Goal: Task Accomplishment & Management: Complete application form

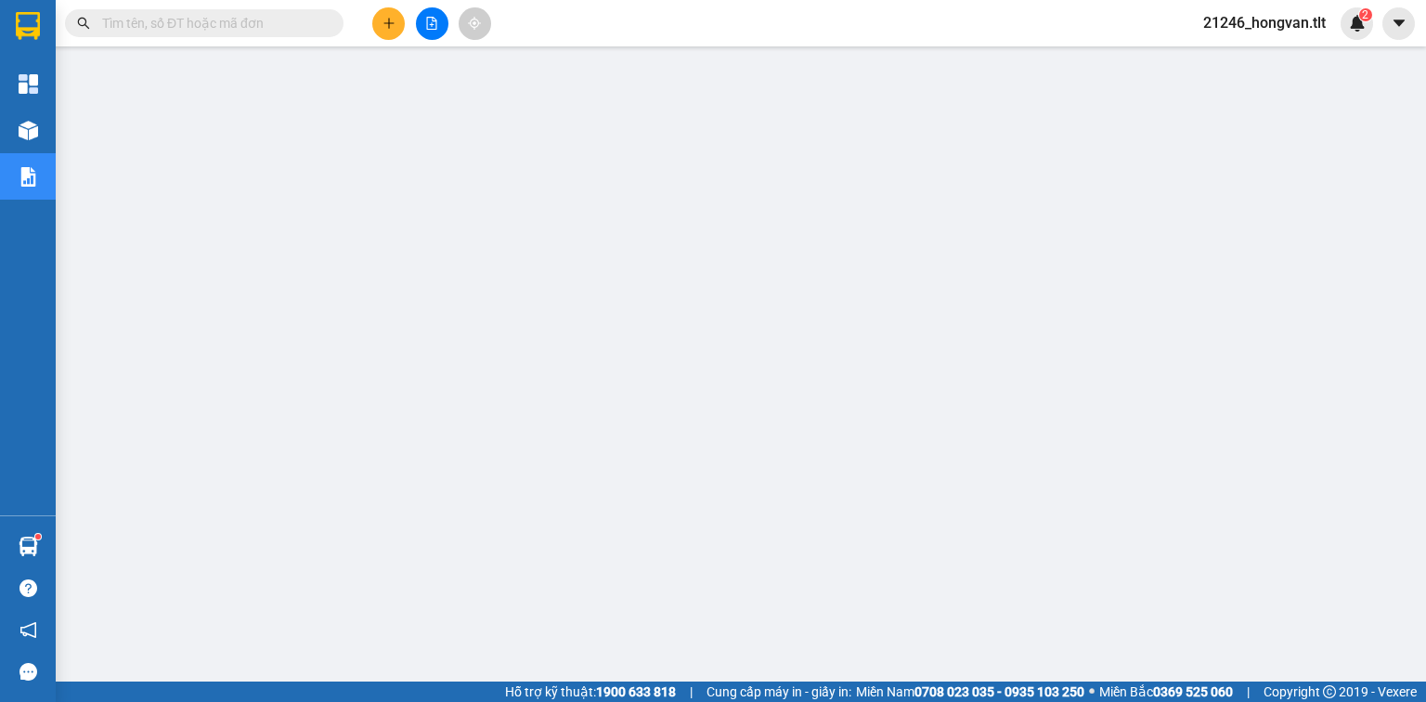
paste input "0936131192"
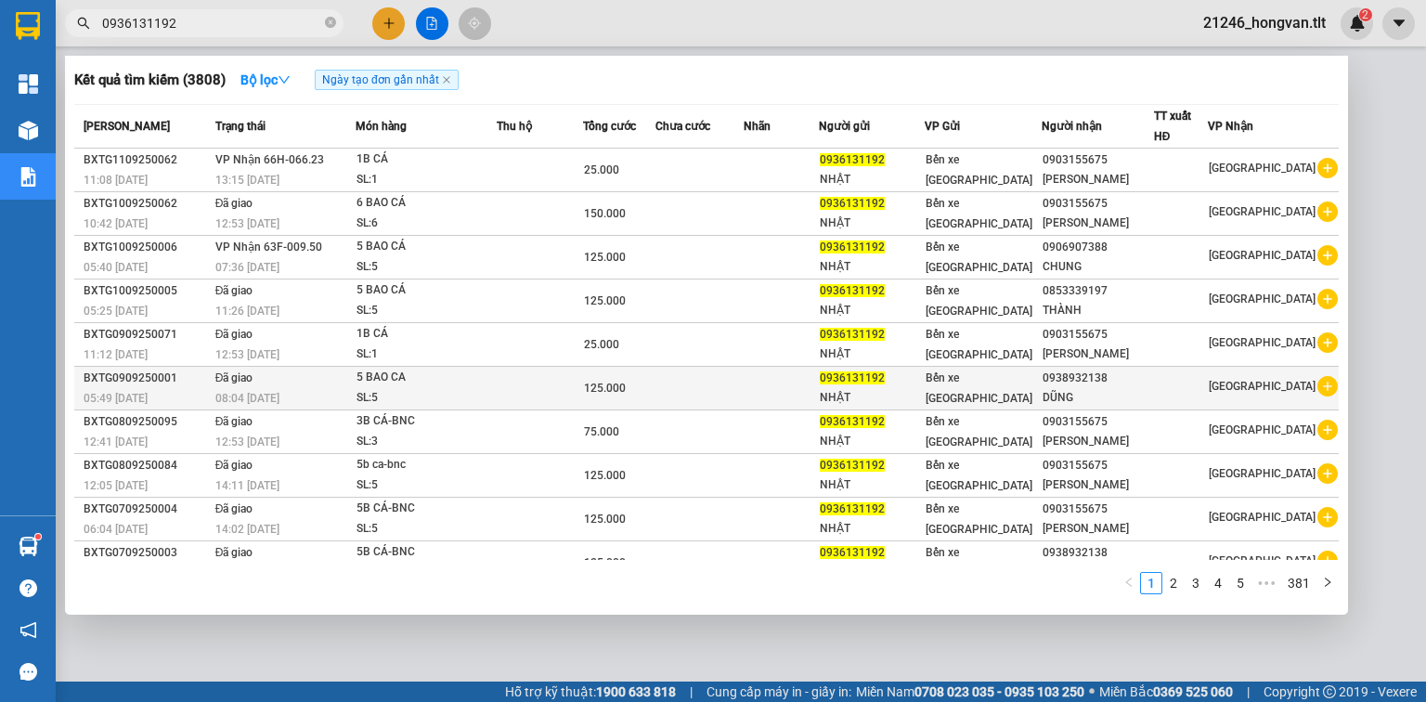
type input "0936131192"
click at [1012, 396] on td "Bến xe [PERSON_NAME]" at bounding box center [983, 389] width 117 height 44
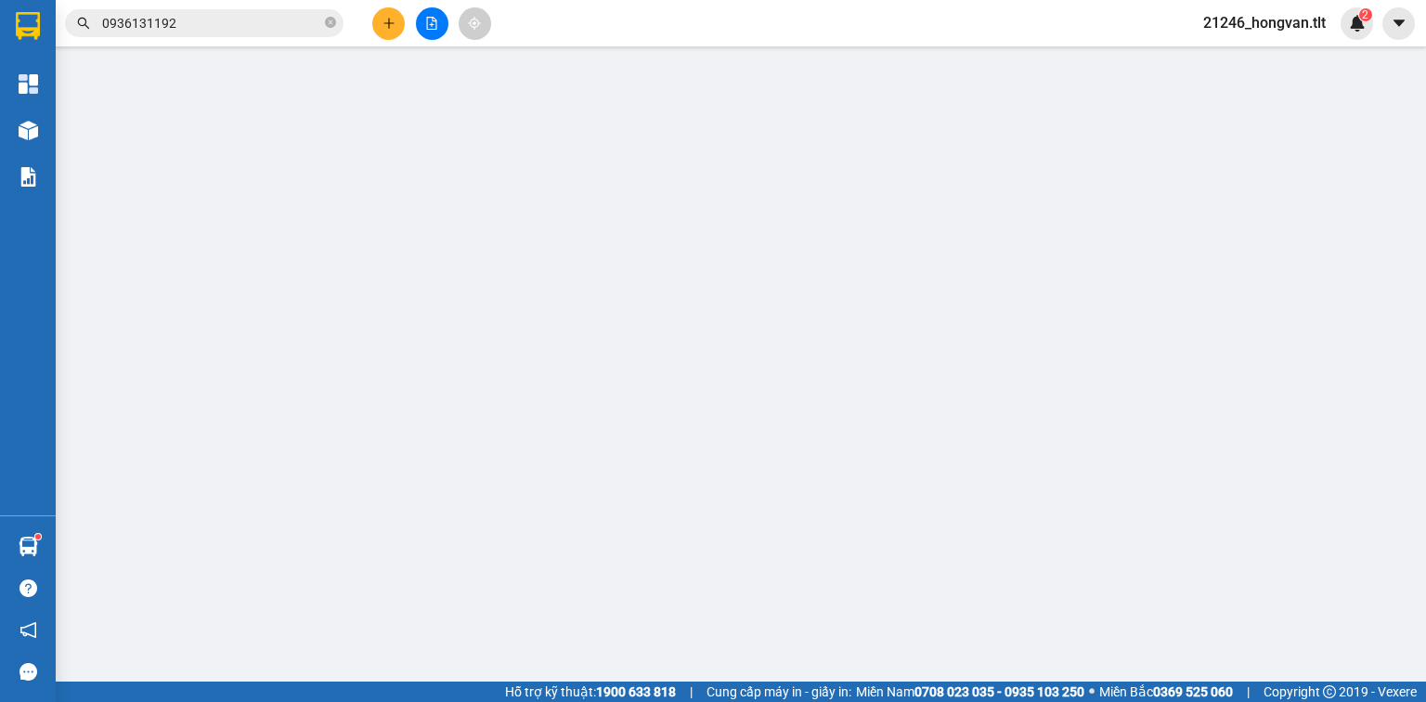
type input "0936131192"
type input "NHẬT"
type input "0938932138"
type input "DŨNG"
type input "125.000"
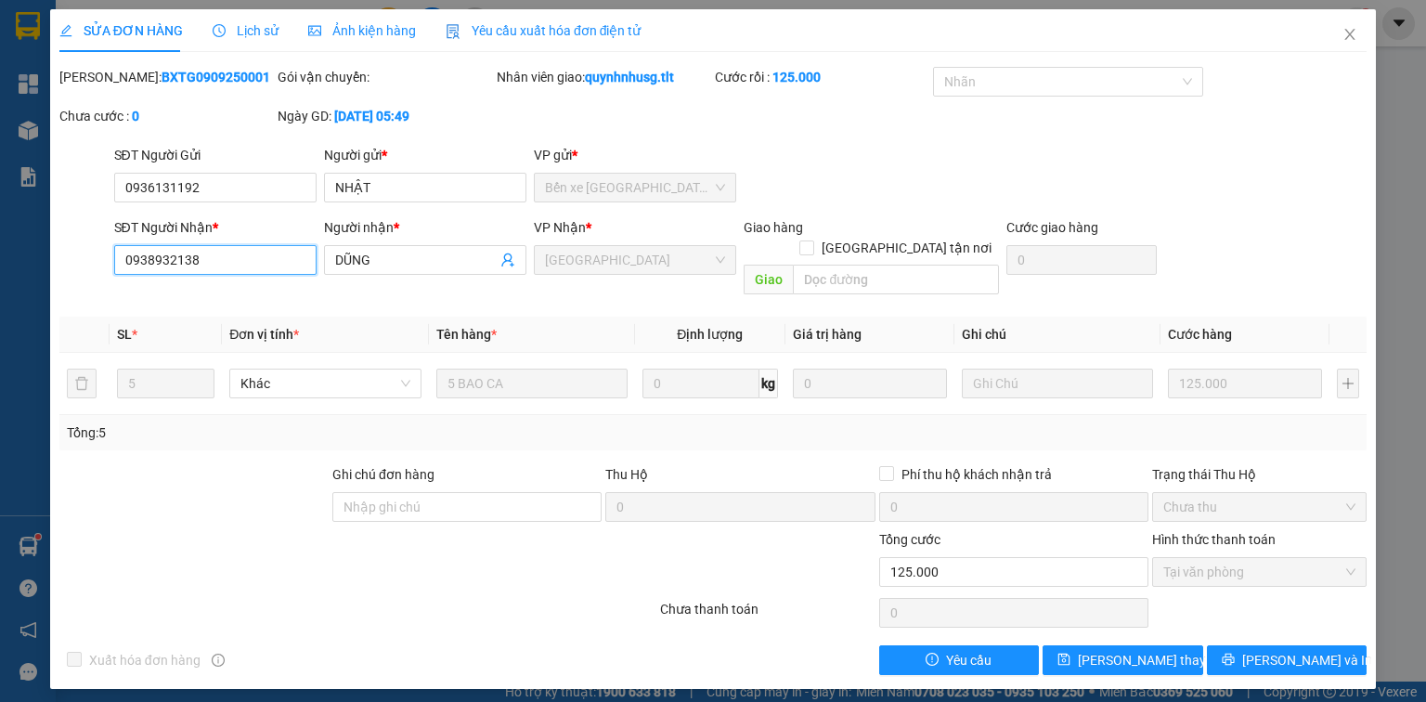
drag, startPoint x: 194, startPoint y: 259, endPoint x: 123, endPoint y: 266, distance: 71.8
click at [123, 266] on input "0938932138" at bounding box center [215, 260] width 202 height 30
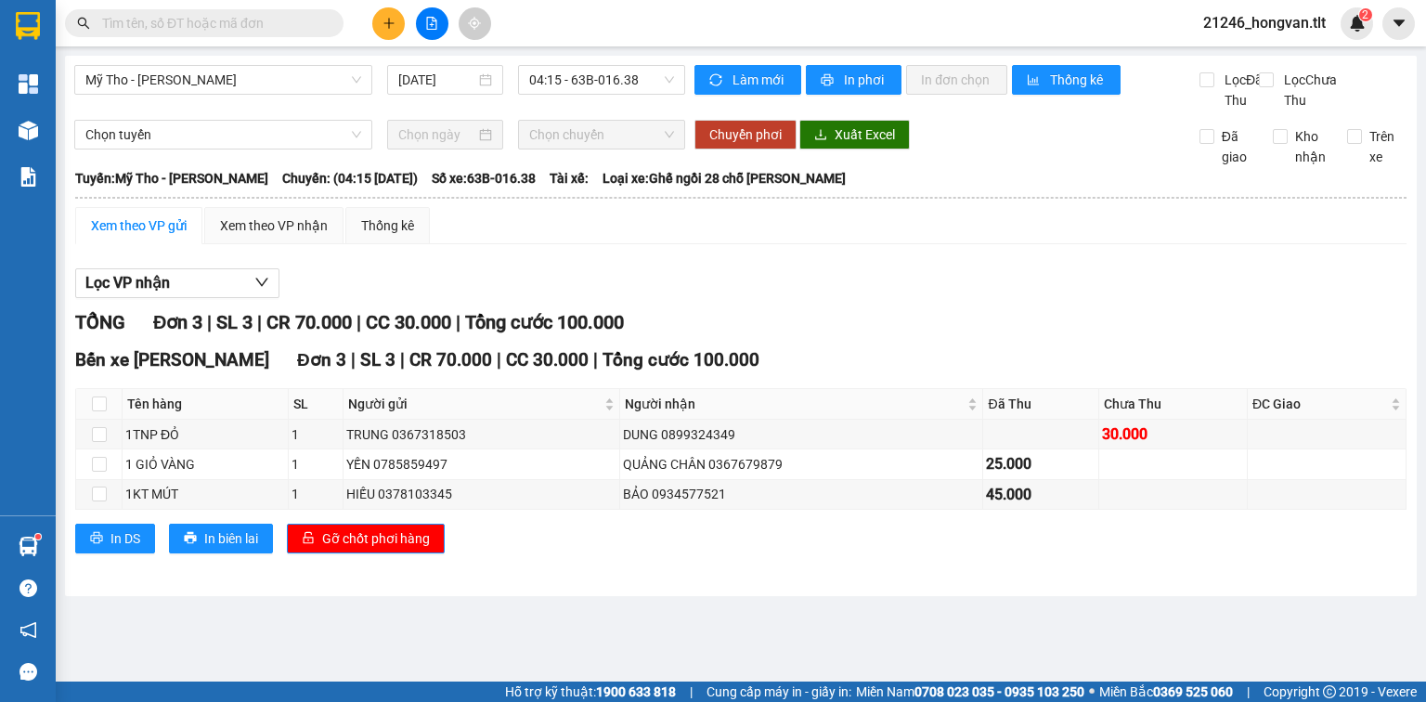
click at [383, 30] on button at bounding box center [388, 23] width 33 height 33
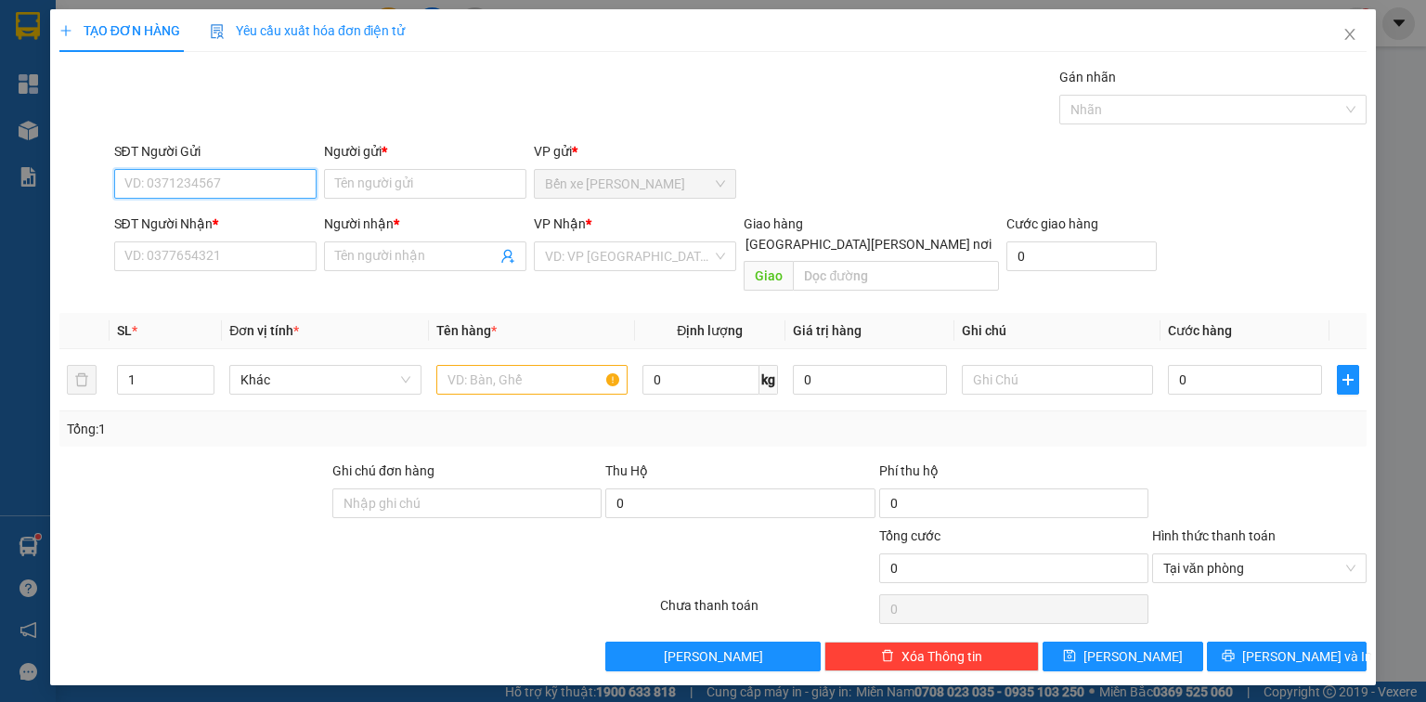
click at [253, 187] on input "SĐT Người Gửi" at bounding box center [215, 184] width 202 height 30
type input "0914704179"
click at [354, 185] on input "Người gửi *" at bounding box center [425, 184] width 202 height 30
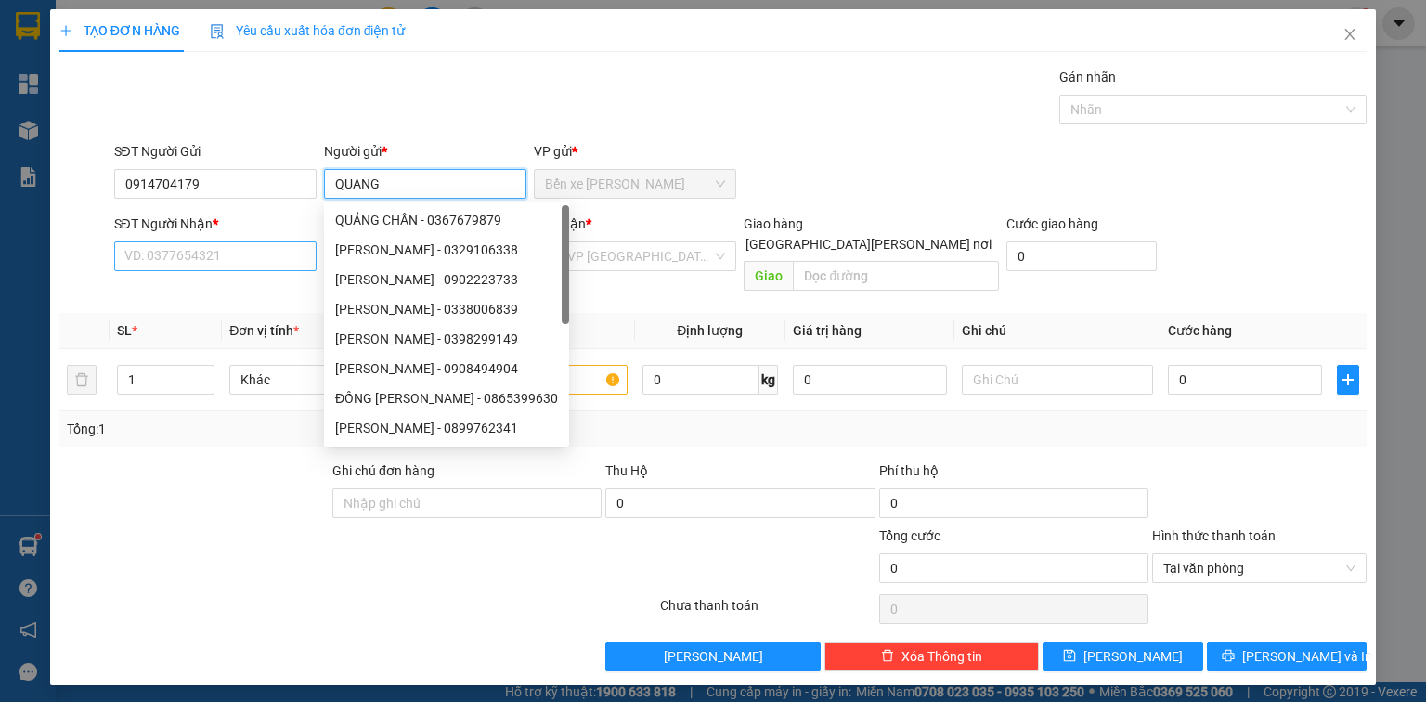
type input "QUANG"
click at [251, 245] on input "SĐT Người Nhận *" at bounding box center [215, 256] width 202 height 30
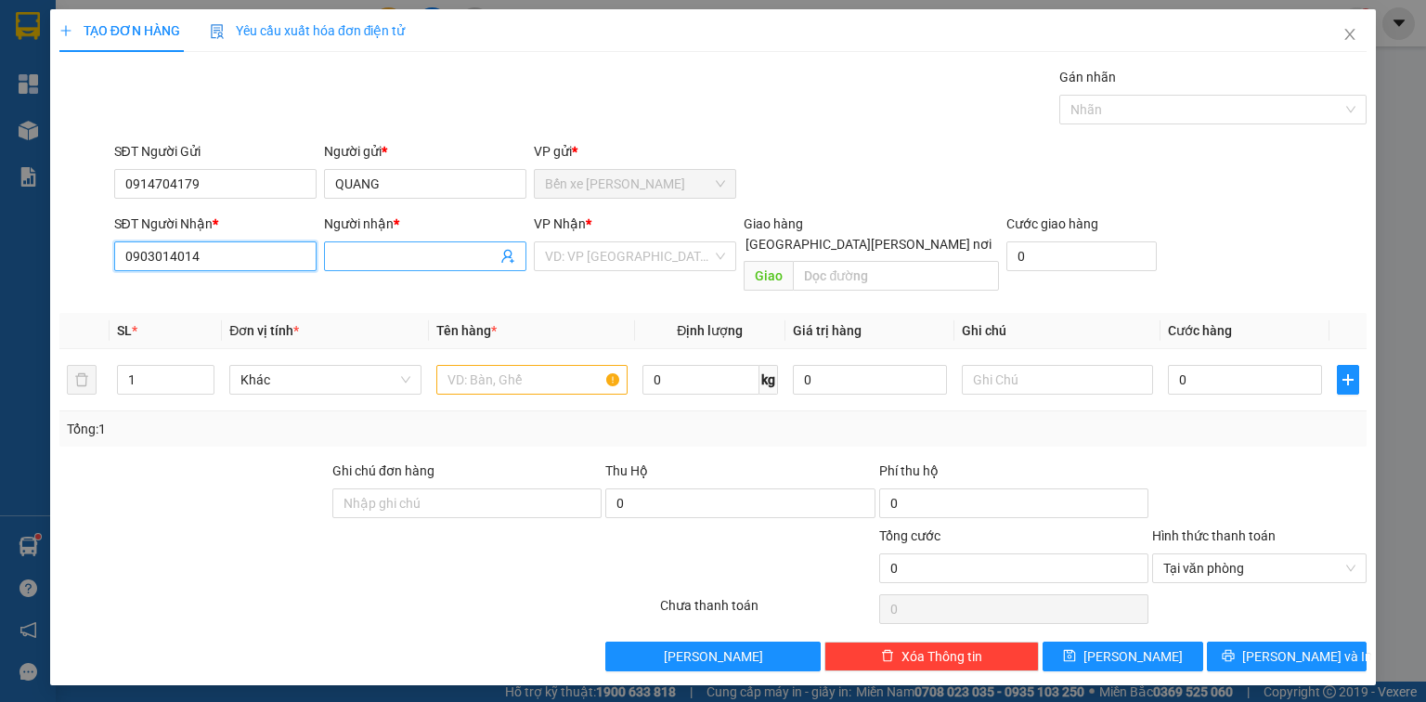
type input "0903014014"
click at [344, 264] on input "Người nhận *" at bounding box center [416, 256] width 162 height 20
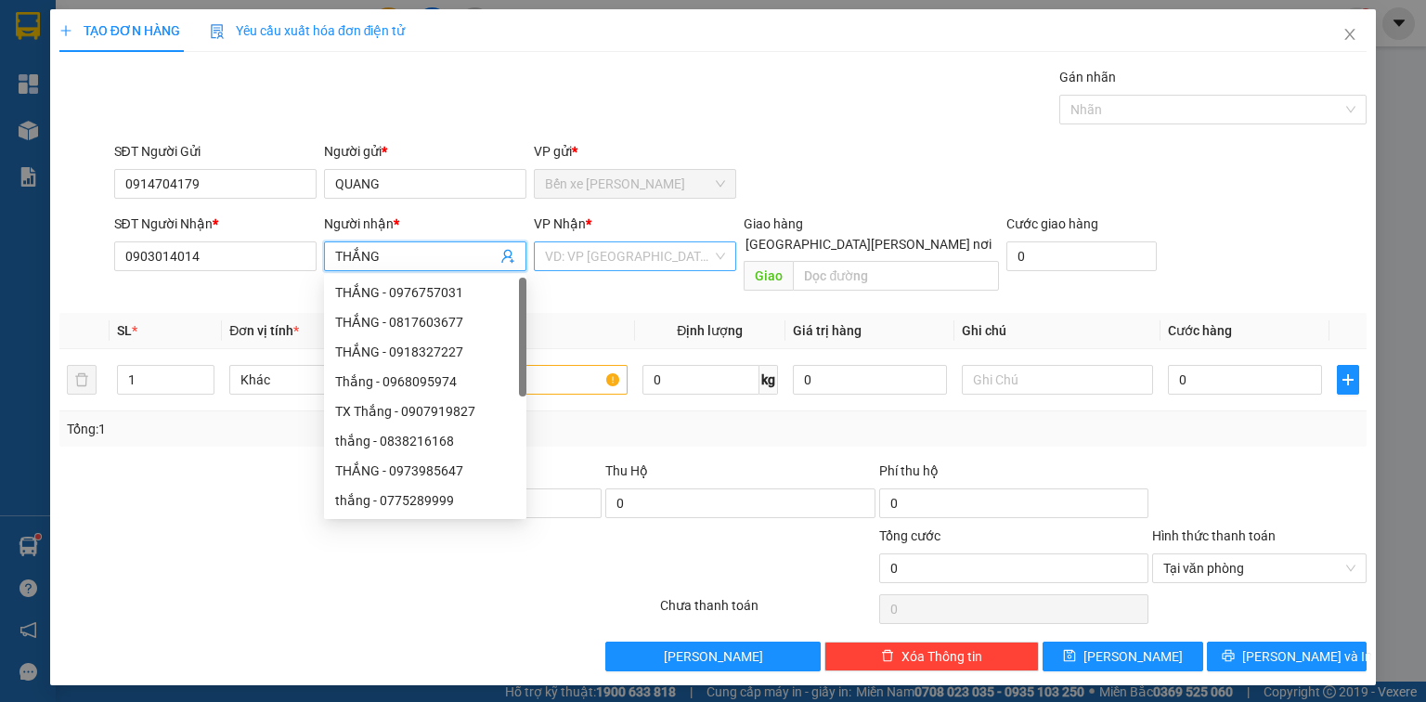
type input "THẮNG"
click at [621, 249] on input "search" at bounding box center [628, 256] width 167 height 28
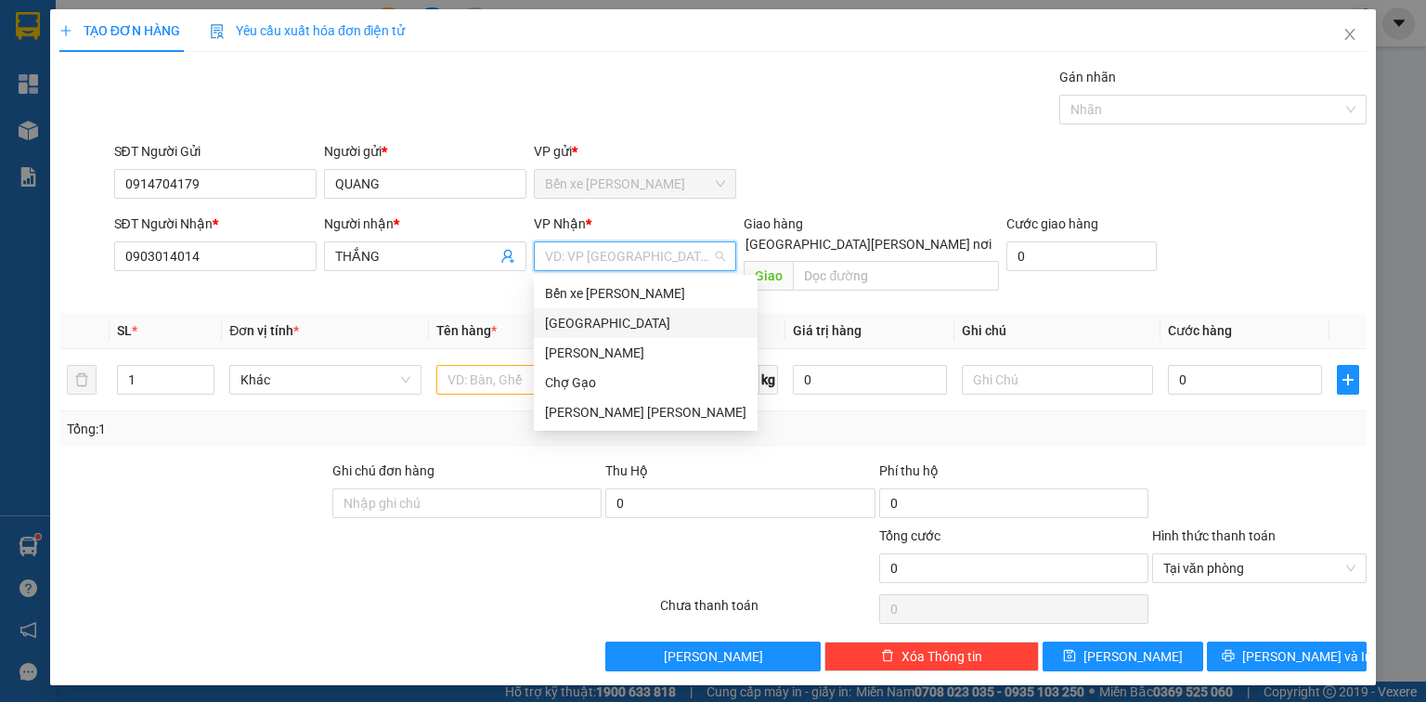
click at [588, 323] on div "[GEOGRAPHIC_DATA]" at bounding box center [646, 323] width 202 height 20
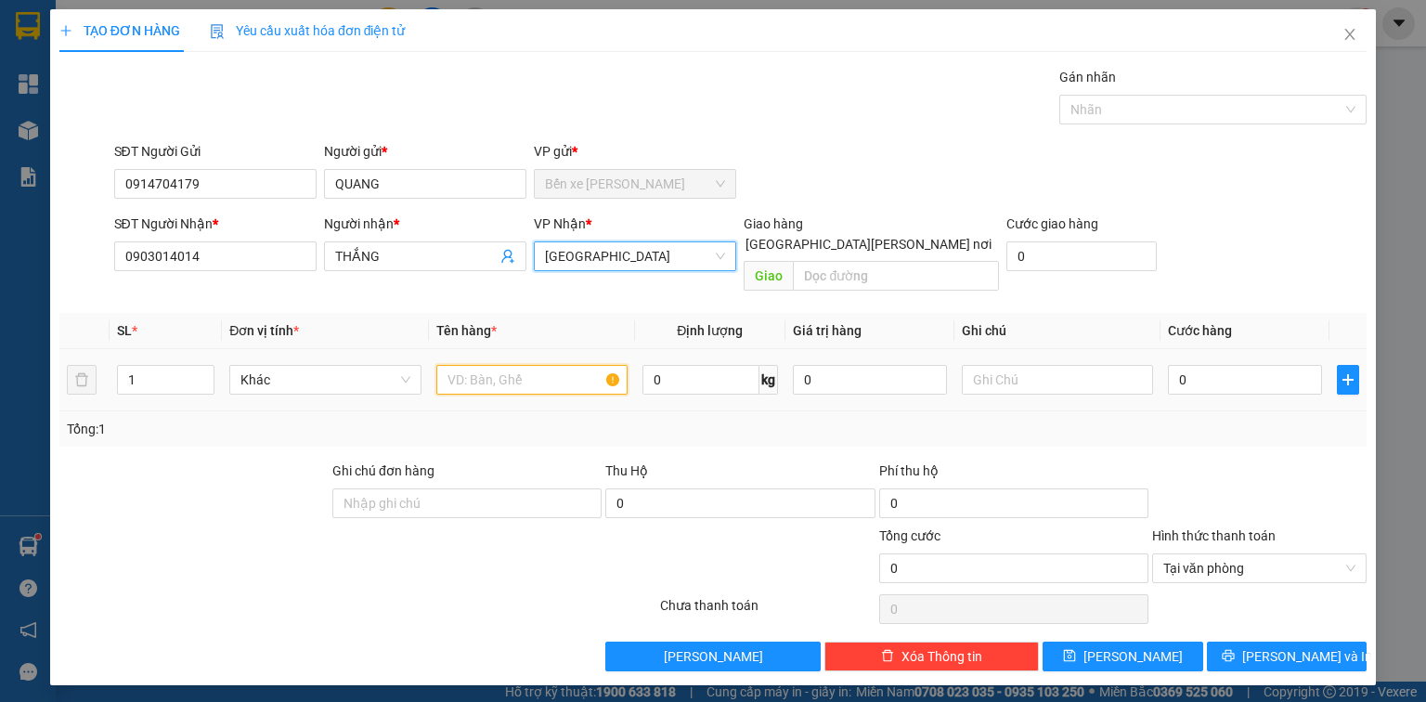
click at [540, 365] on input "text" at bounding box center [531, 380] width 191 height 30
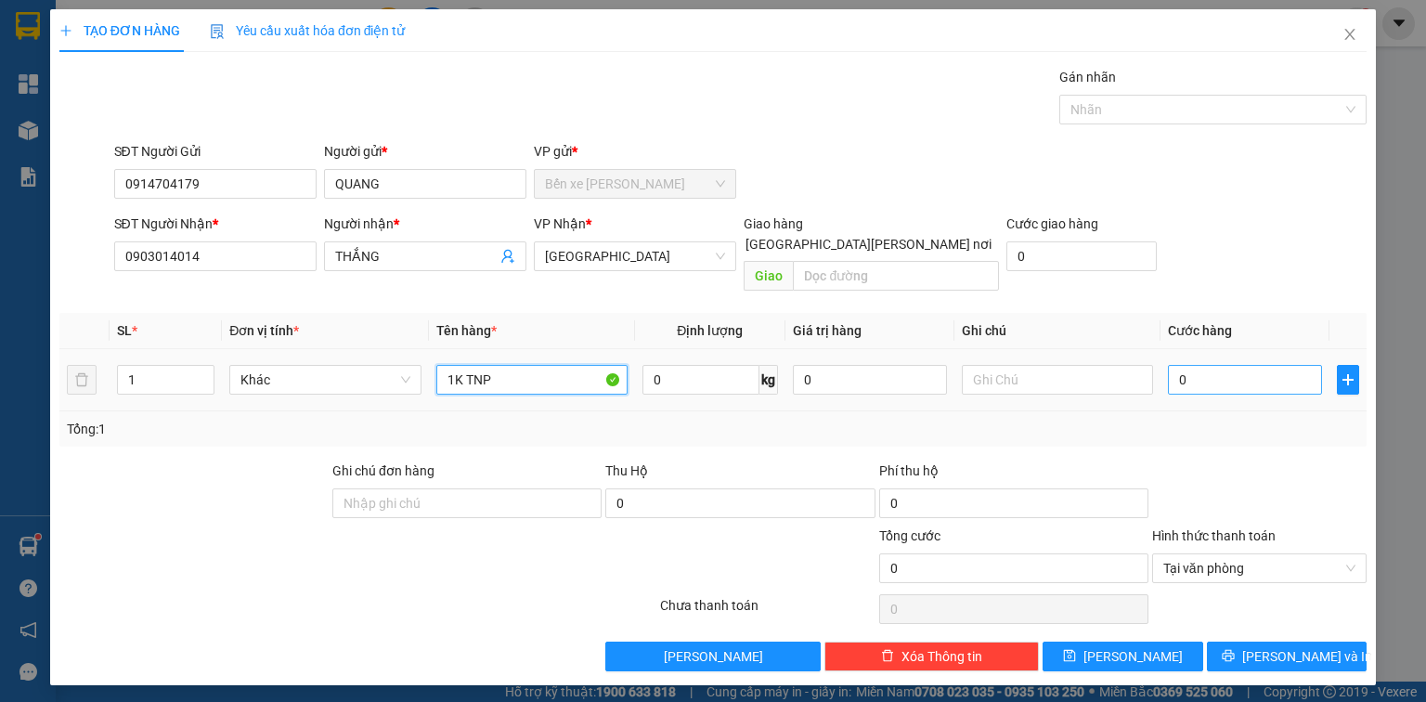
type input "1K TNP"
click at [1228, 365] on input "0" at bounding box center [1245, 380] width 154 height 30
type input "3"
type input "30"
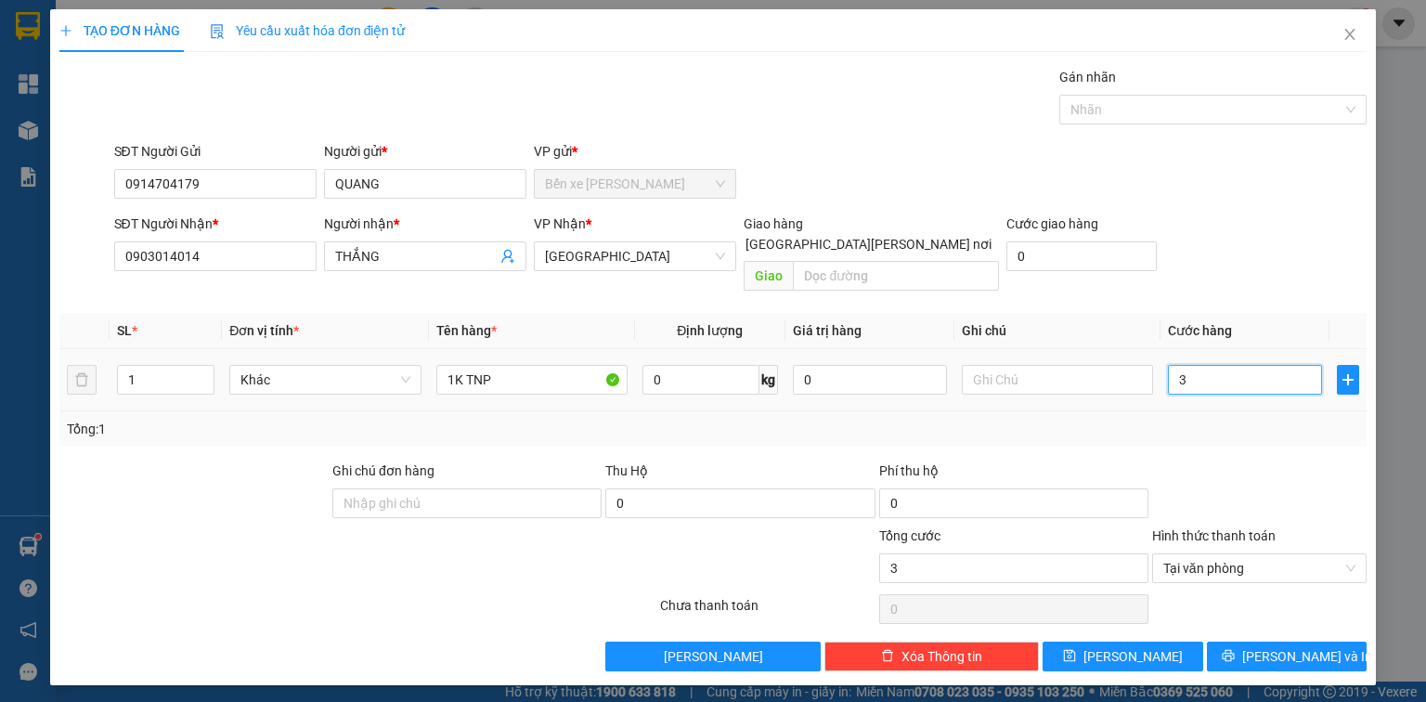
type input "30"
type input "30.000"
click at [1238, 642] on button "[PERSON_NAME] và In" at bounding box center [1287, 657] width 161 height 30
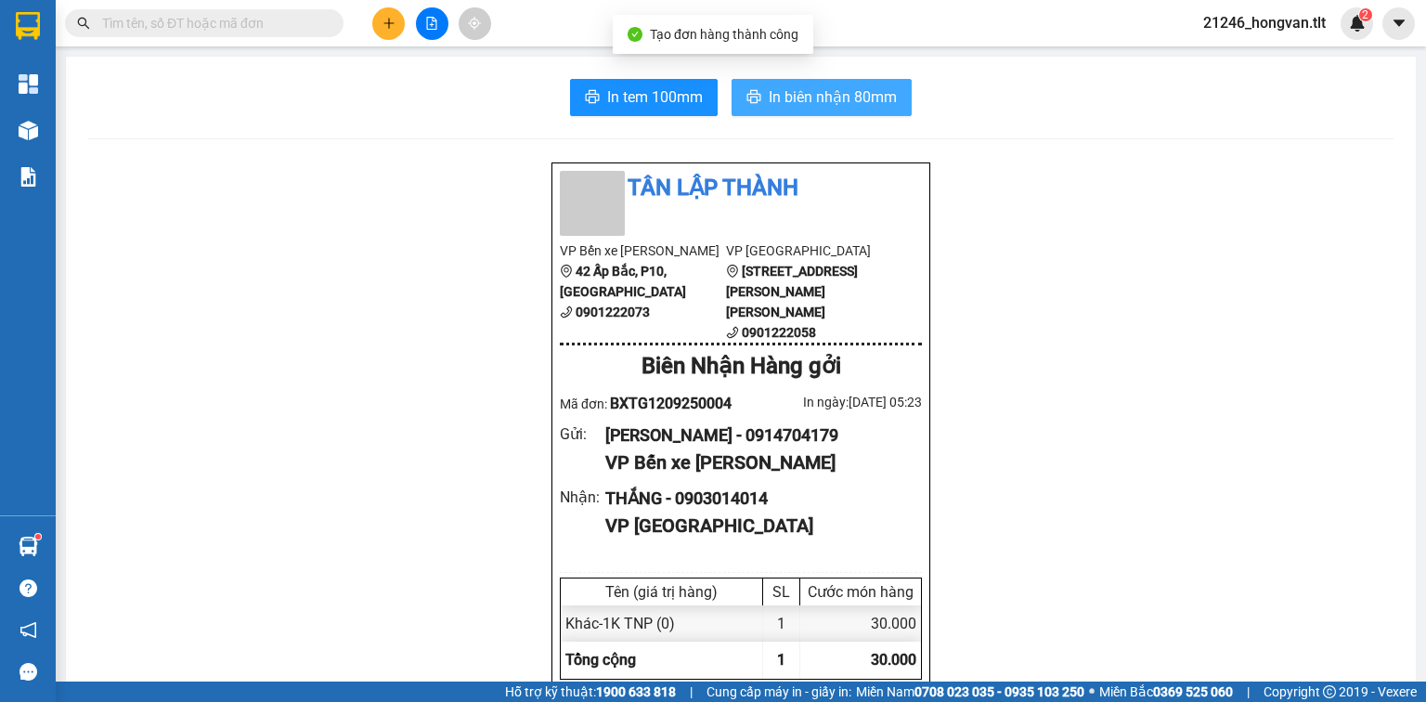
click at [828, 97] on span "In biên nhận 80mm" at bounding box center [833, 96] width 128 height 23
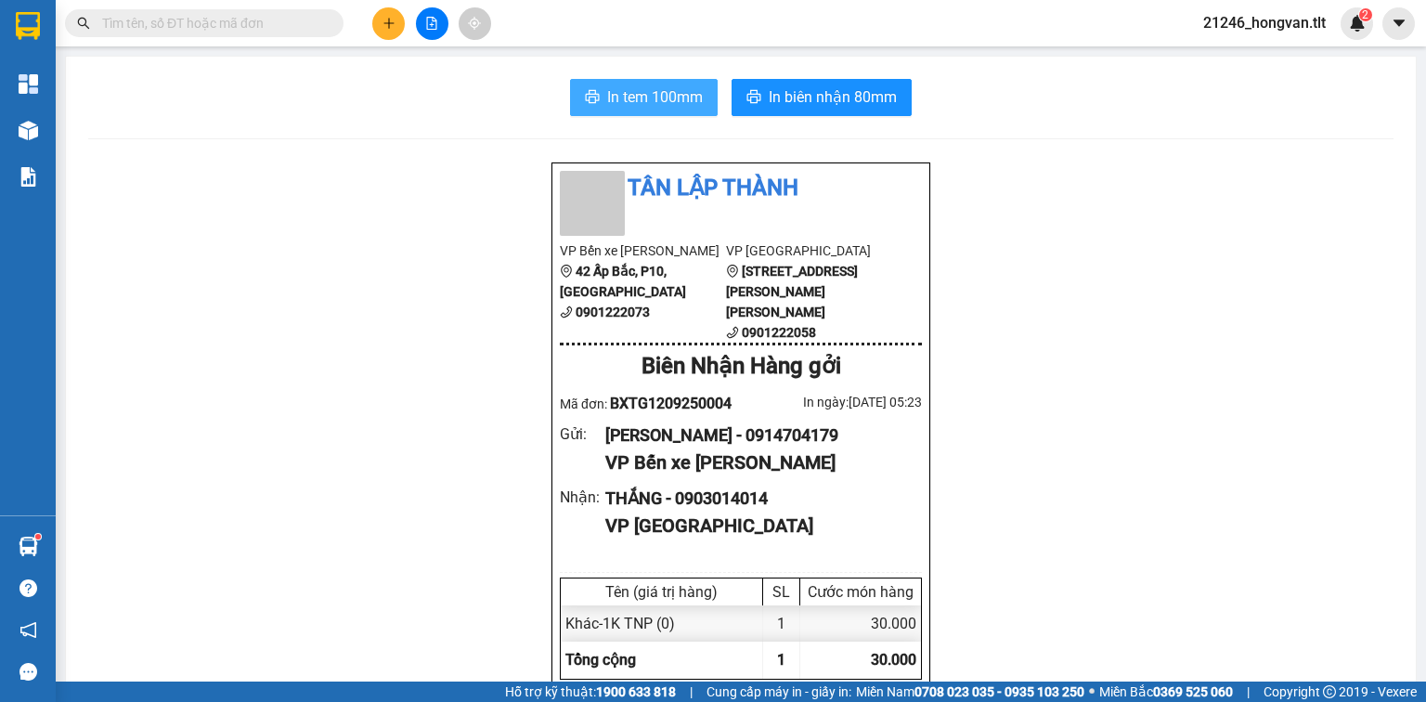
click at [685, 111] on button "In tem 100mm" at bounding box center [644, 97] width 148 height 37
click at [401, 22] on button at bounding box center [388, 23] width 33 height 33
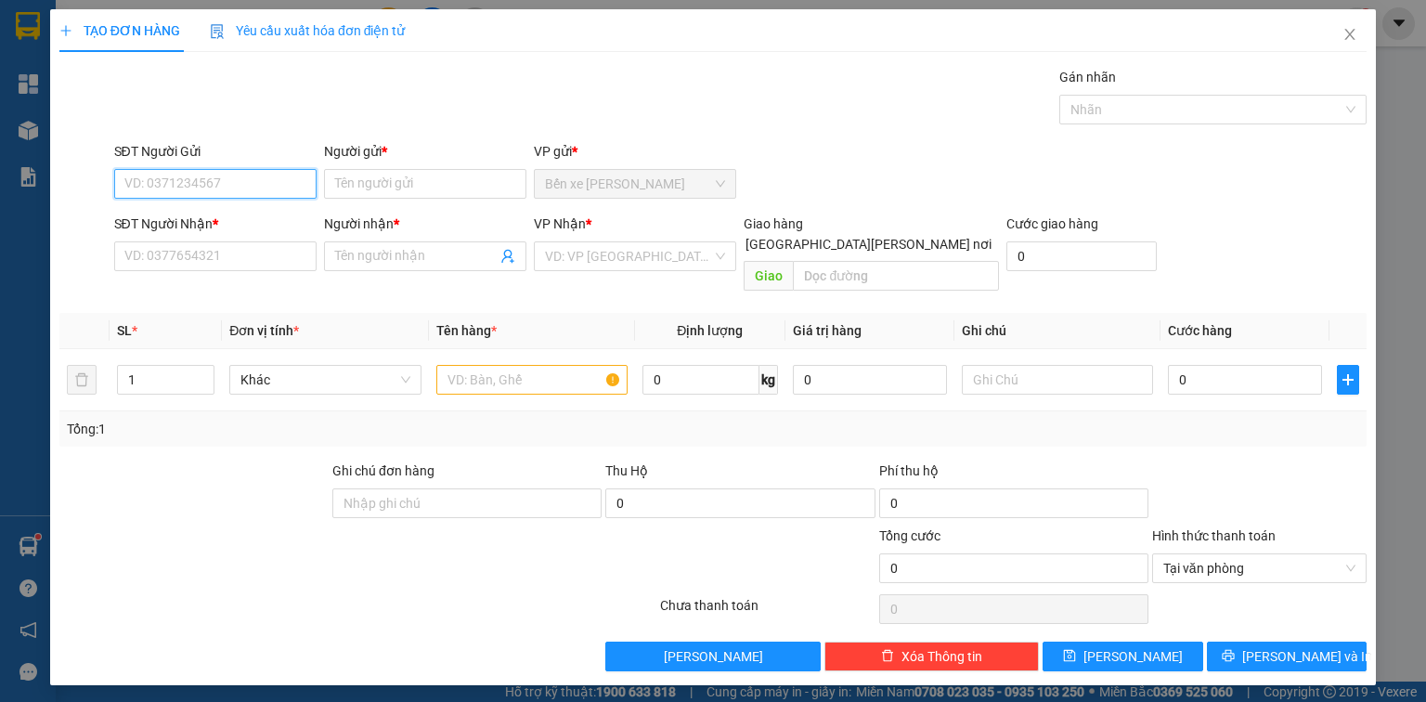
click at [251, 196] on input "SĐT Người Gửi" at bounding box center [215, 184] width 202 height 30
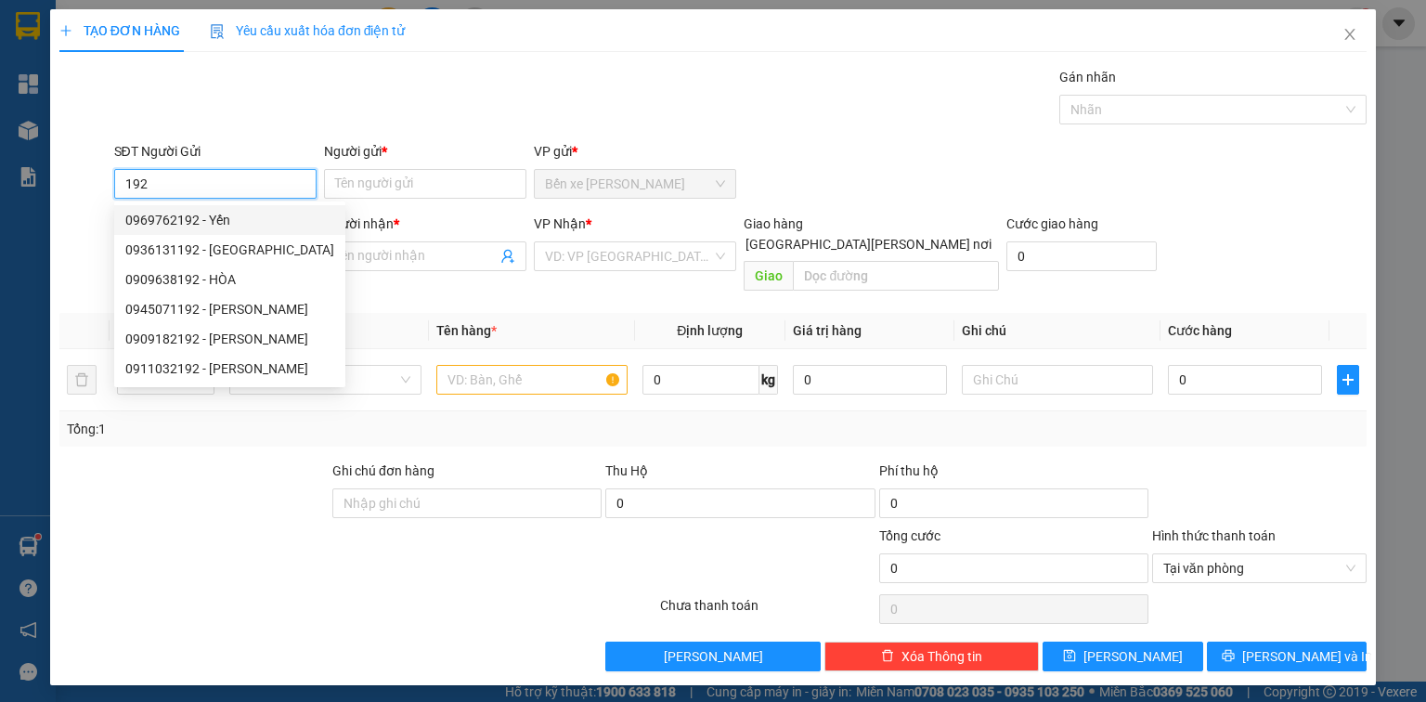
click at [245, 245] on div "0936131192 - [GEOGRAPHIC_DATA]" at bounding box center [229, 250] width 209 height 20
type input "0936131192"
type input "NHẬT"
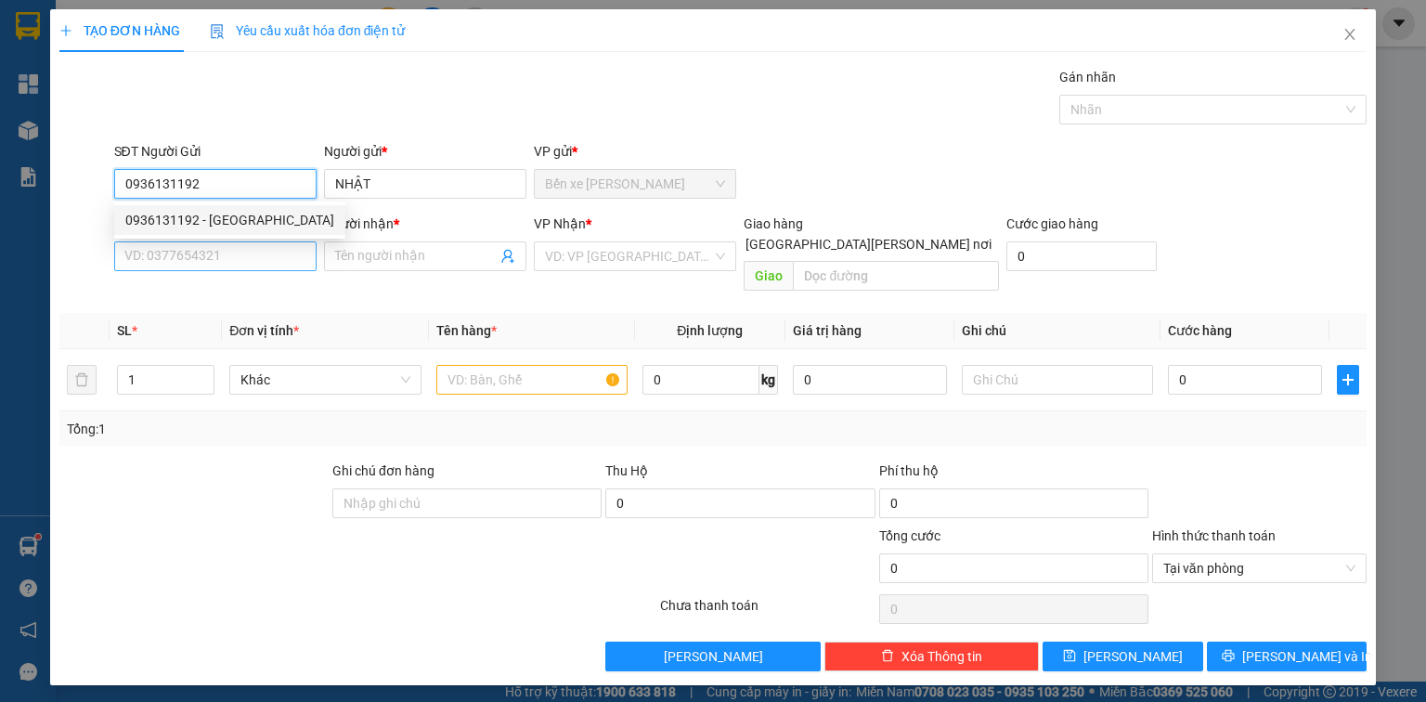
type input "0936131192"
click at [248, 246] on input "SĐT Người Nhận *" at bounding box center [215, 256] width 202 height 30
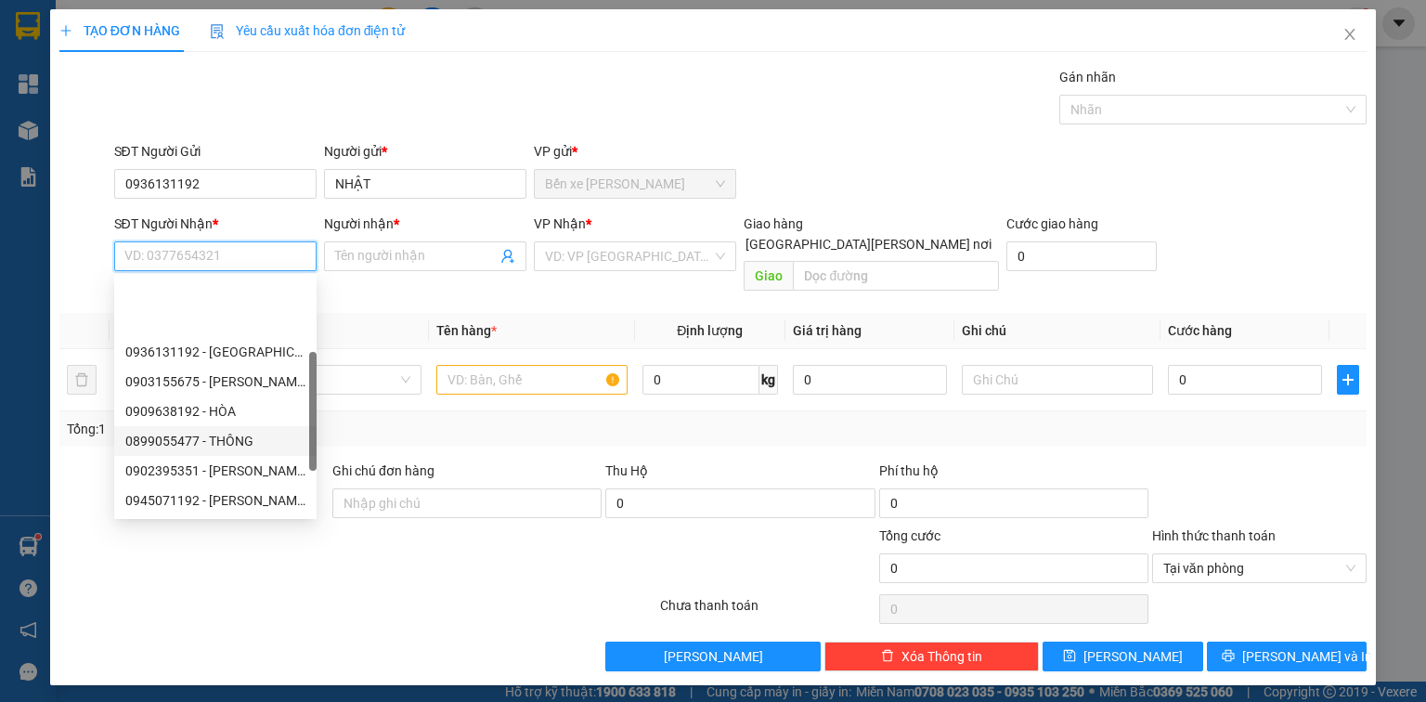
scroll to position [119, 0]
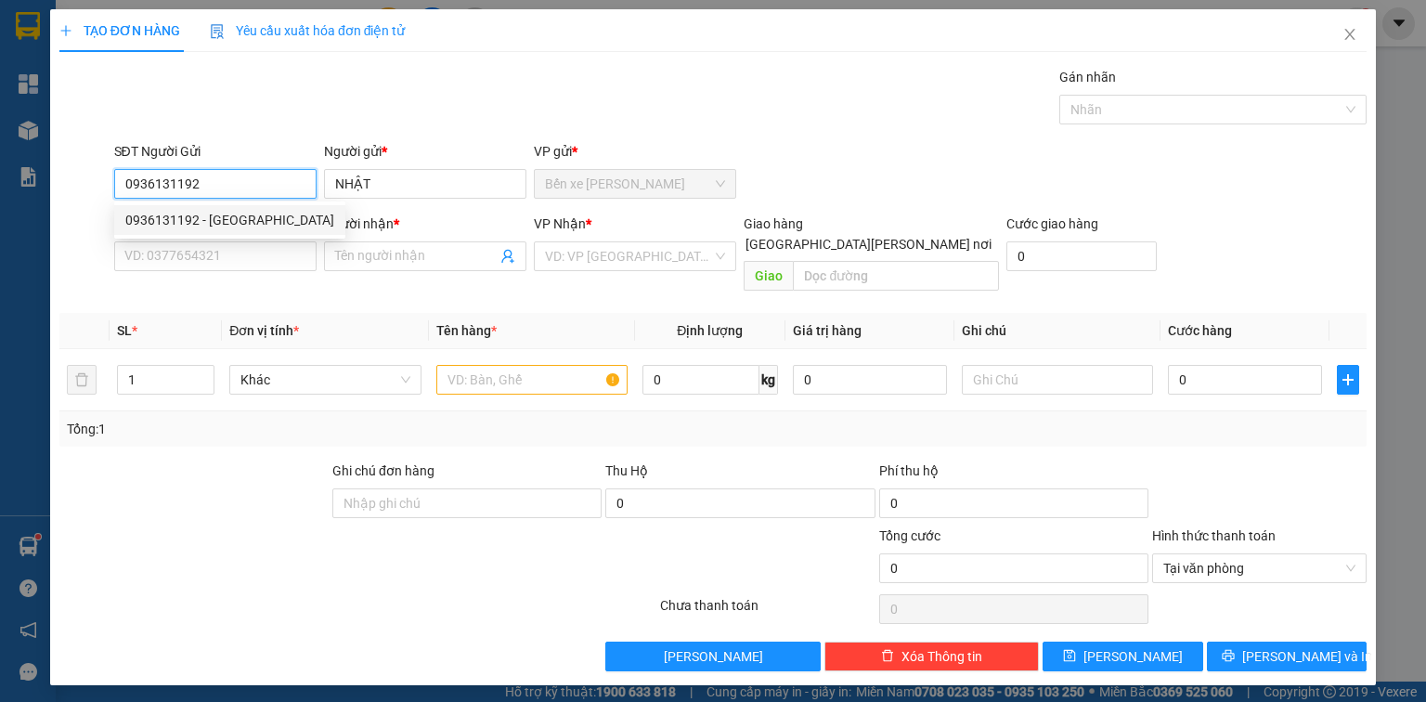
drag, startPoint x: 201, startPoint y: 188, endPoint x: 136, endPoint y: 185, distance: 65.1
click at [123, 184] on input "0936131192" at bounding box center [215, 184] width 202 height 30
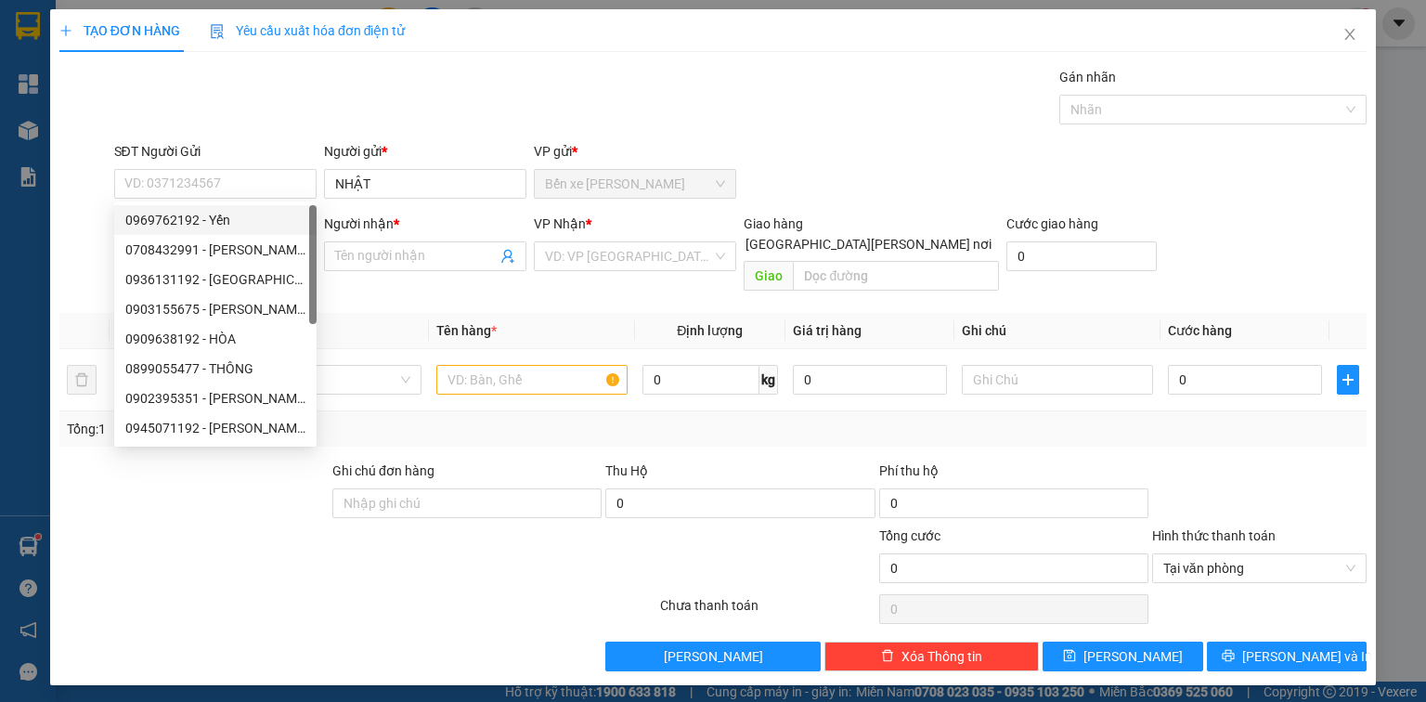
click at [301, 149] on div "SĐT Người Gửi" at bounding box center [215, 151] width 202 height 20
click at [301, 169] on input "SĐT Người Gửi" at bounding box center [215, 184] width 202 height 30
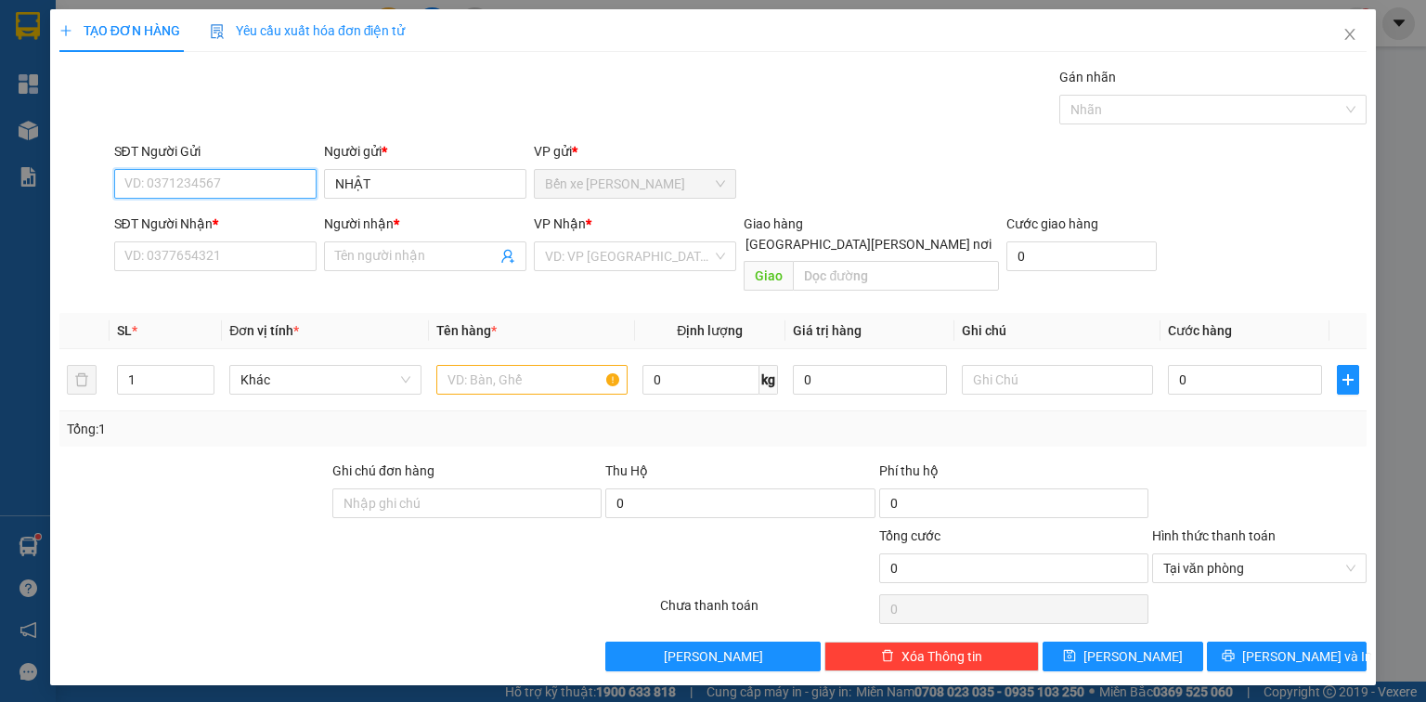
click at [213, 186] on input "SĐT Người Gửi" at bounding box center [215, 184] width 202 height 30
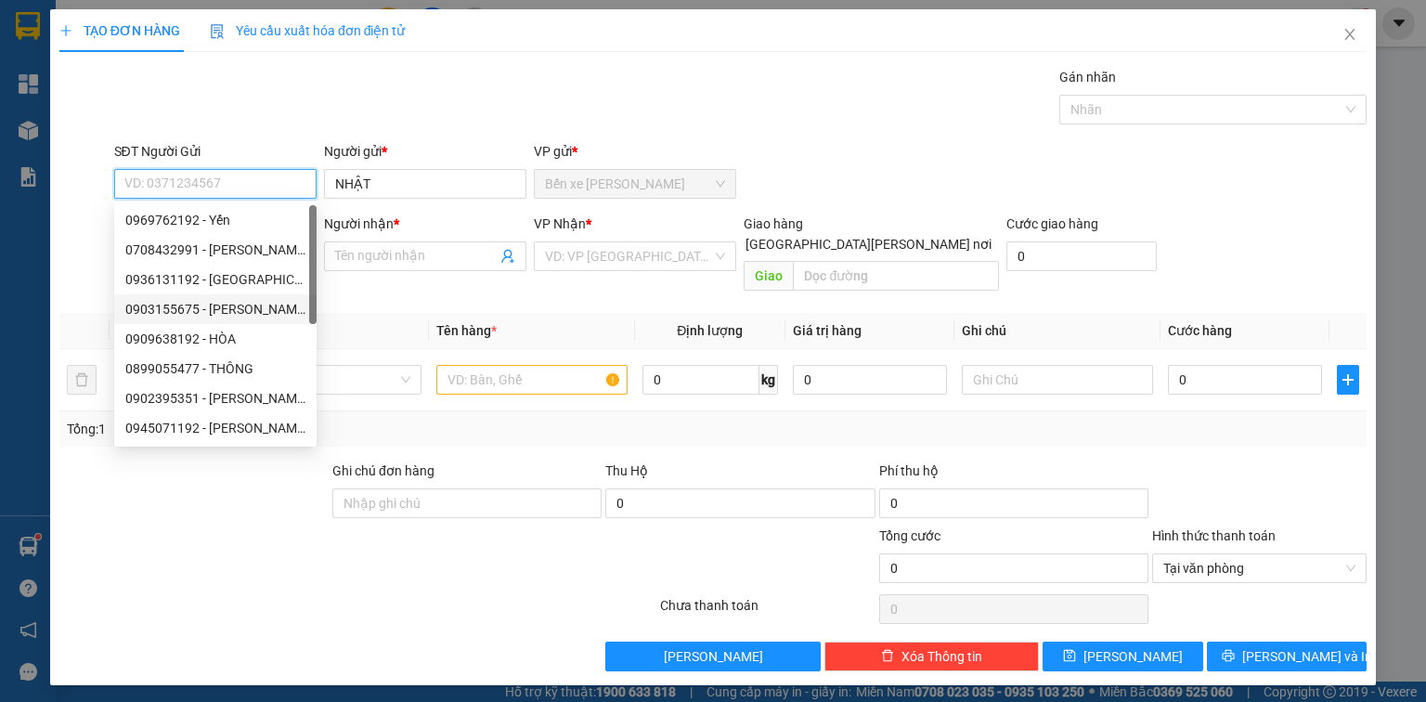
click at [238, 282] on div "0936131192 - [GEOGRAPHIC_DATA]" at bounding box center [215, 279] width 180 height 20
type input "0936131192"
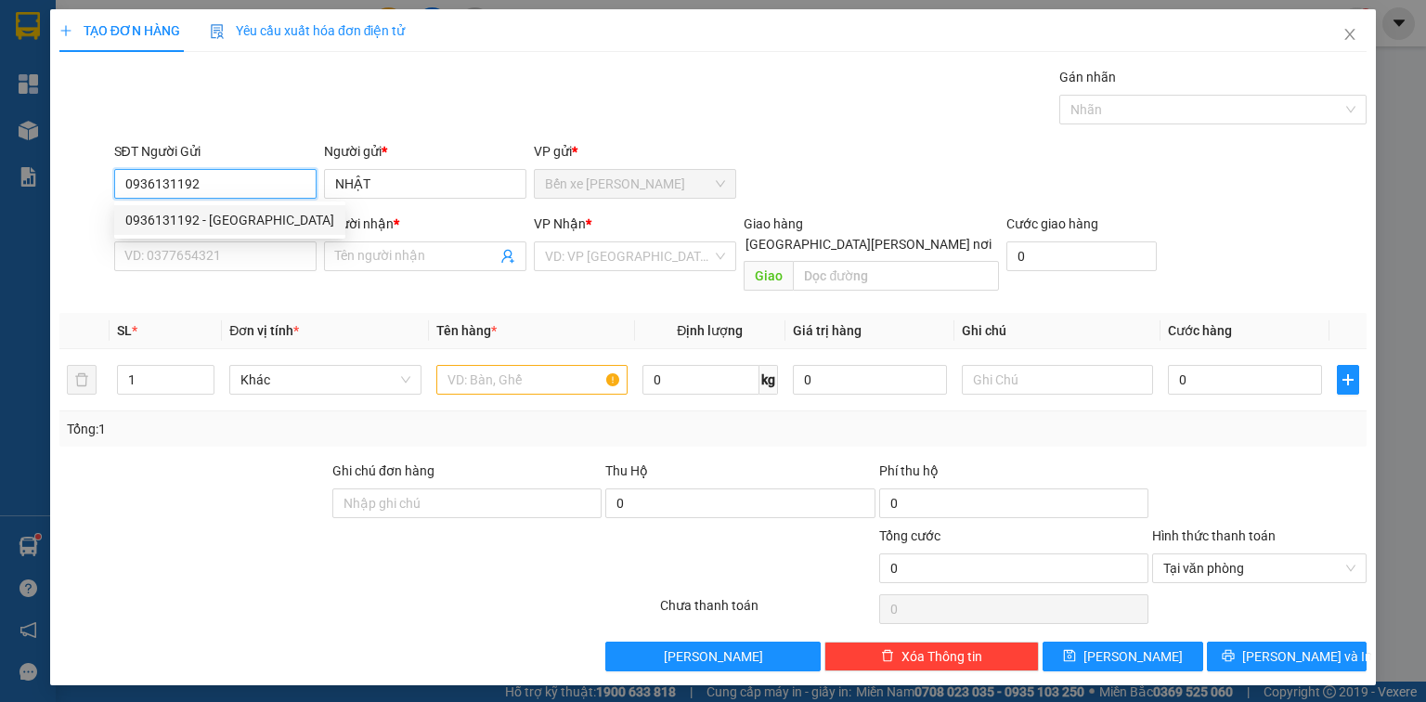
drag, startPoint x: 195, startPoint y: 182, endPoint x: 138, endPoint y: 189, distance: 57.0
click at [118, 182] on input "0936131192" at bounding box center [215, 184] width 202 height 30
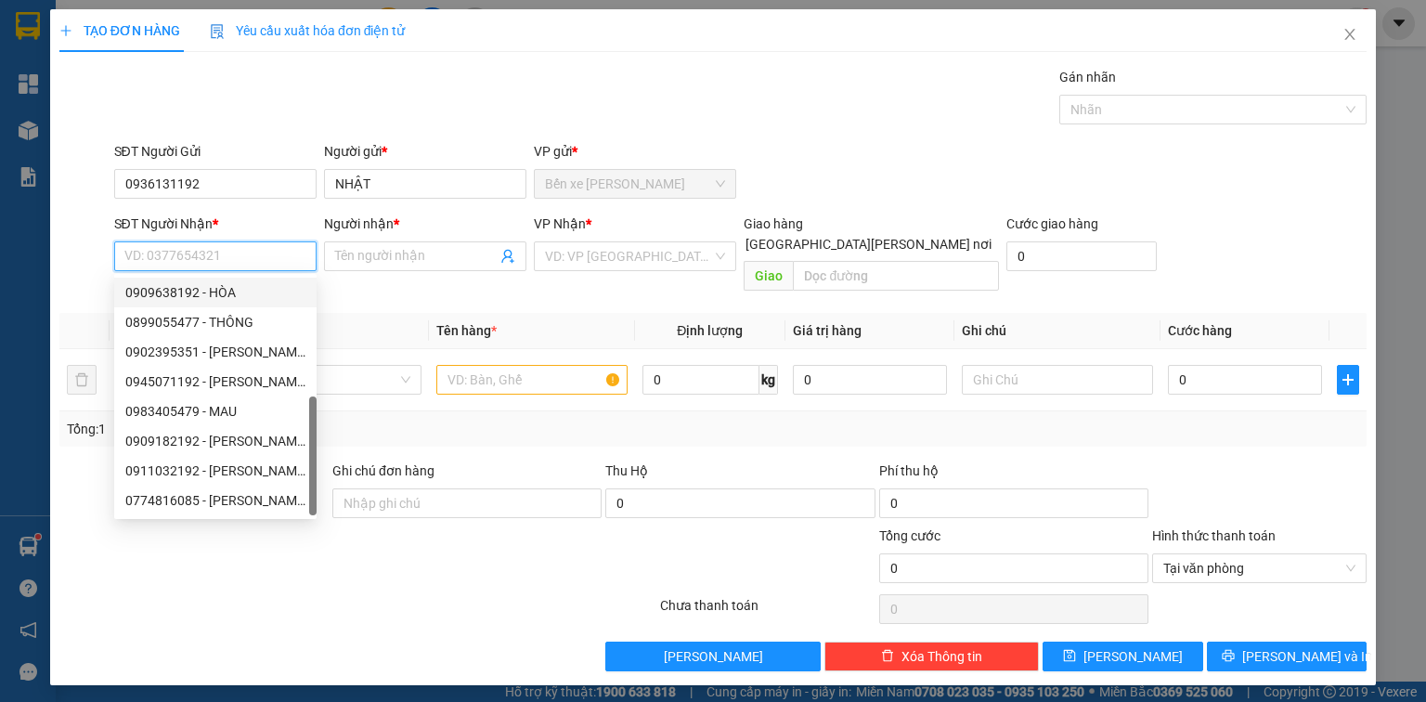
paste input "0938932138"
type input "0938932138"
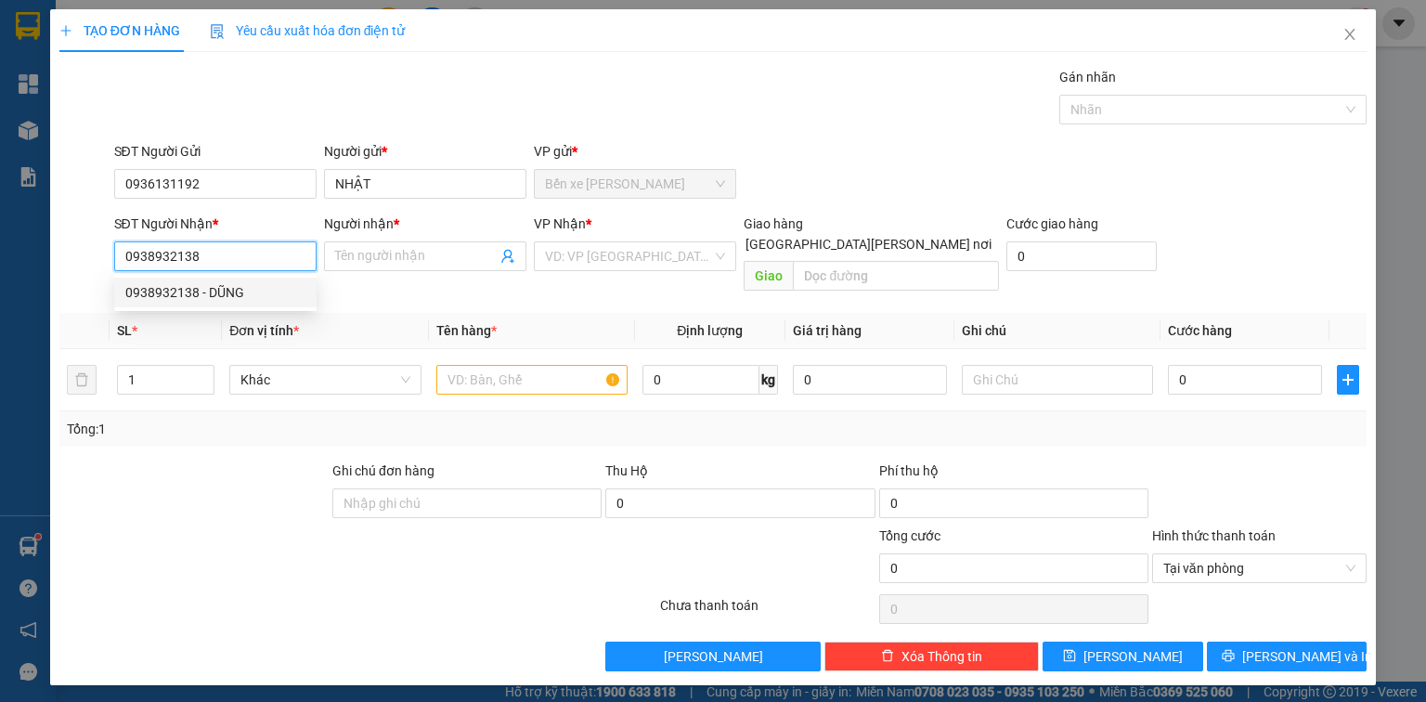
scroll to position [0, 0]
click at [225, 293] on div "0938932138 - DŨNG" at bounding box center [215, 292] width 180 height 20
type input "DŨNG"
type input "0938932138"
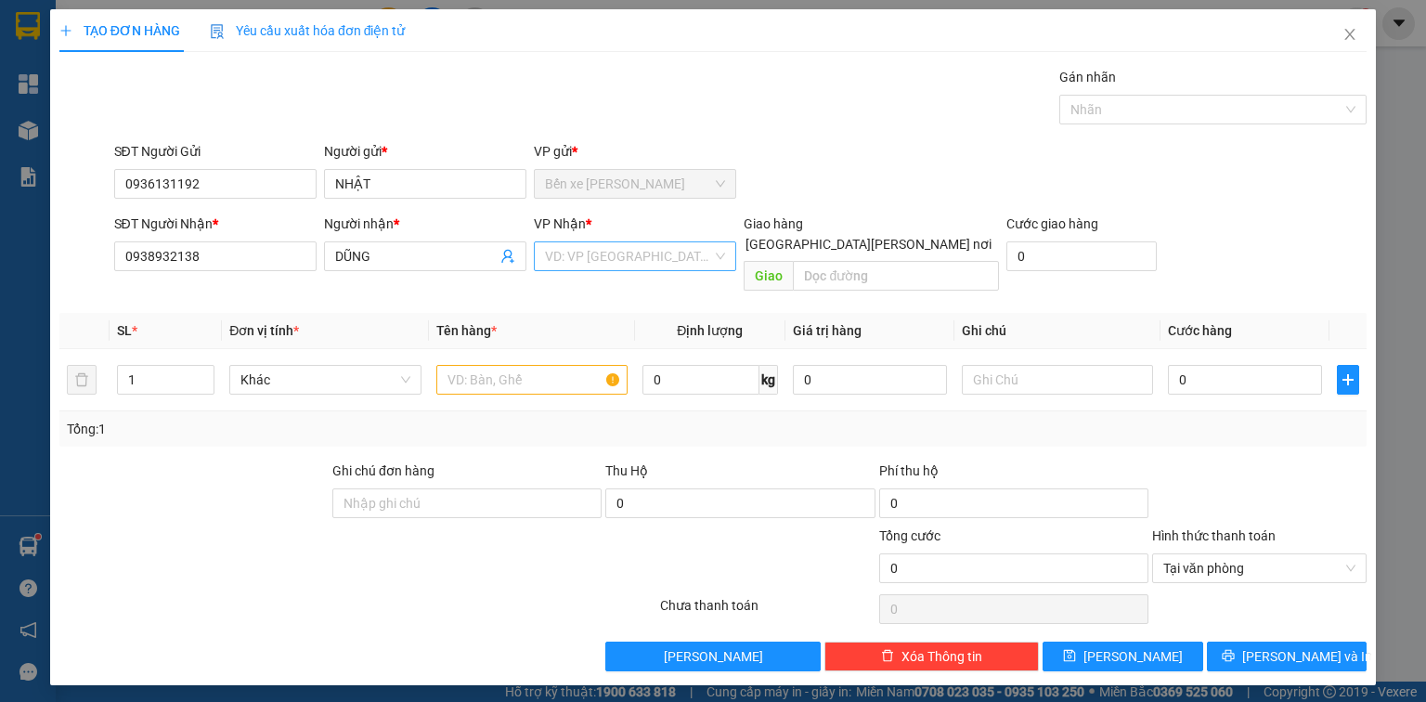
click at [617, 260] on input "search" at bounding box center [628, 256] width 167 height 28
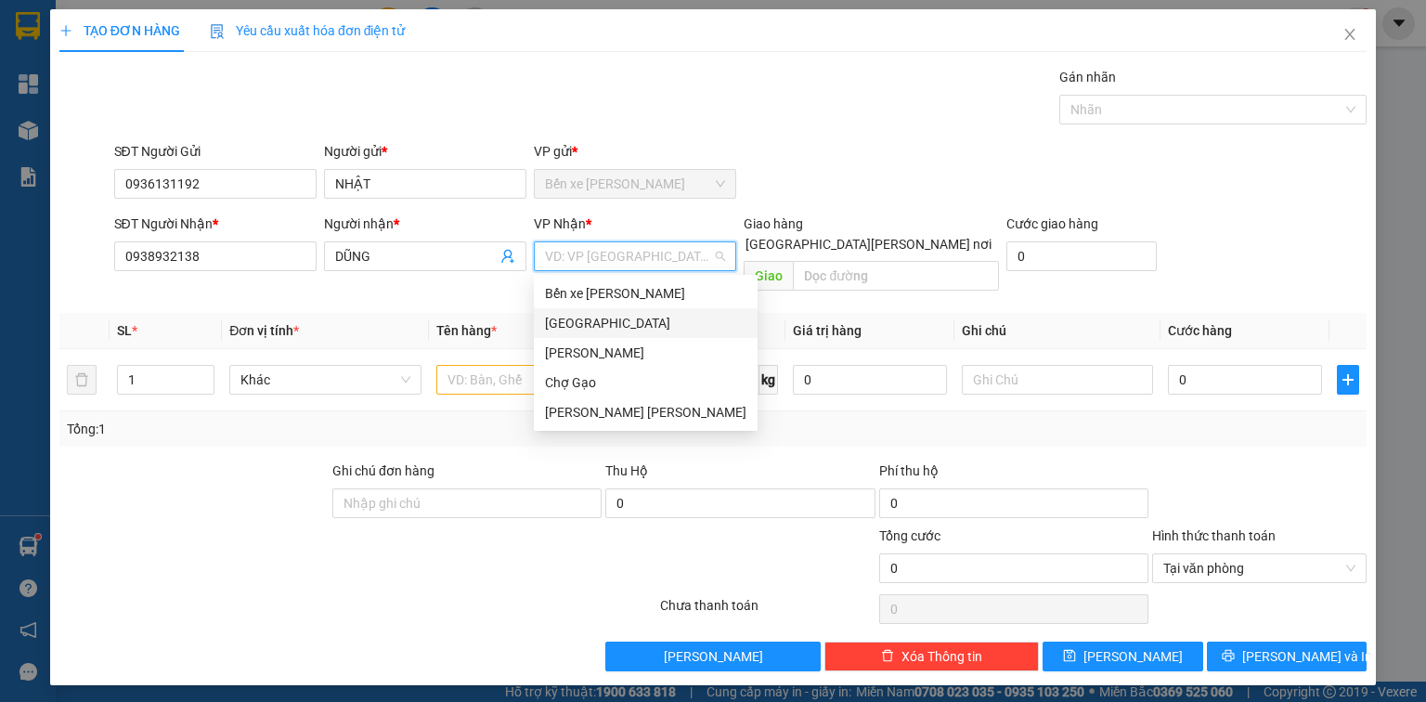
drag, startPoint x: 588, startPoint y: 313, endPoint x: 577, endPoint y: 321, distance: 13.9
click at [587, 314] on div "[GEOGRAPHIC_DATA]" at bounding box center [646, 323] width 202 height 20
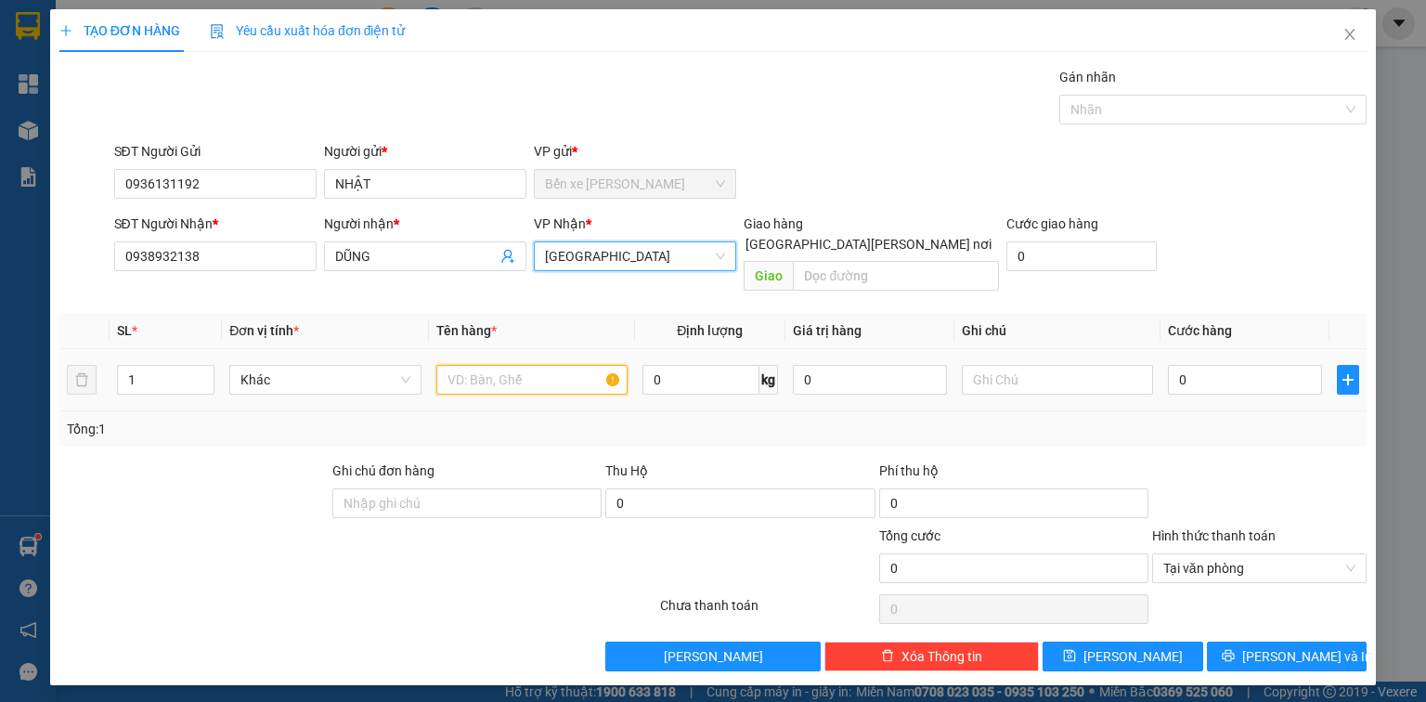
click at [516, 365] on input "text" at bounding box center [531, 380] width 191 height 30
click at [204, 372] on icon "up" at bounding box center [205, 375] width 7 height 7
click at [205, 372] on icon "up" at bounding box center [205, 375] width 7 height 7
type input "5"
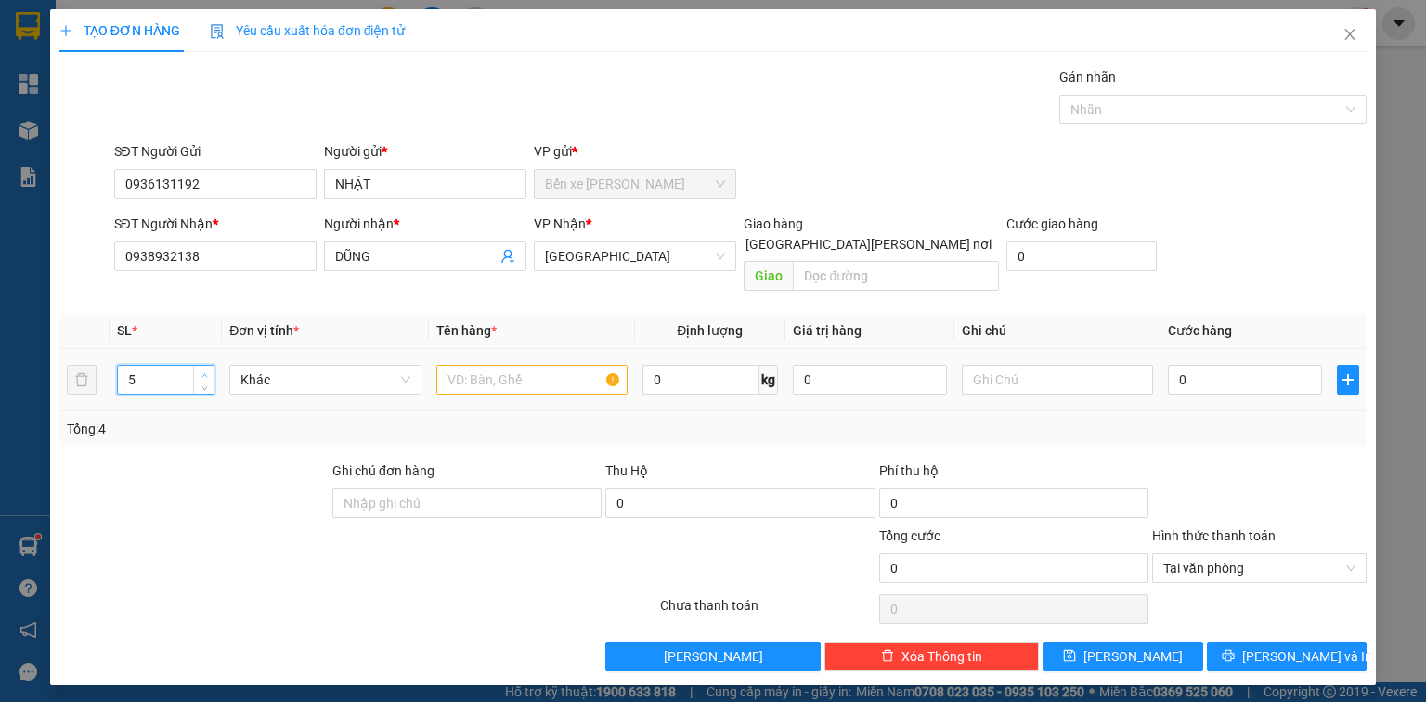
click at [206, 372] on icon "up" at bounding box center [205, 375] width 7 height 7
click at [459, 365] on input "text" at bounding box center [531, 380] width 191 height 30
type input "5B CÁ-BNC"
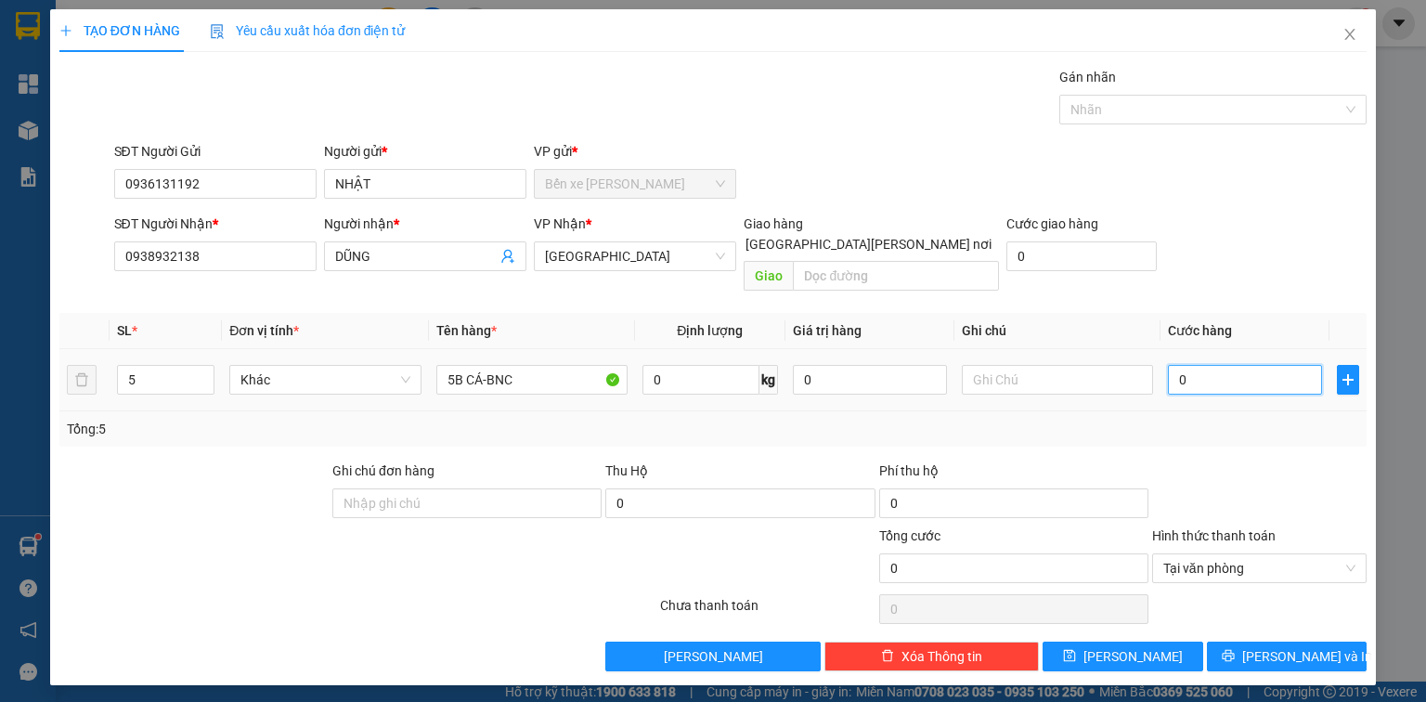
click at [1201, 365] on input "0" at bounding box center [1245, 380] width 154 height 30
type input "1"
type input "12"
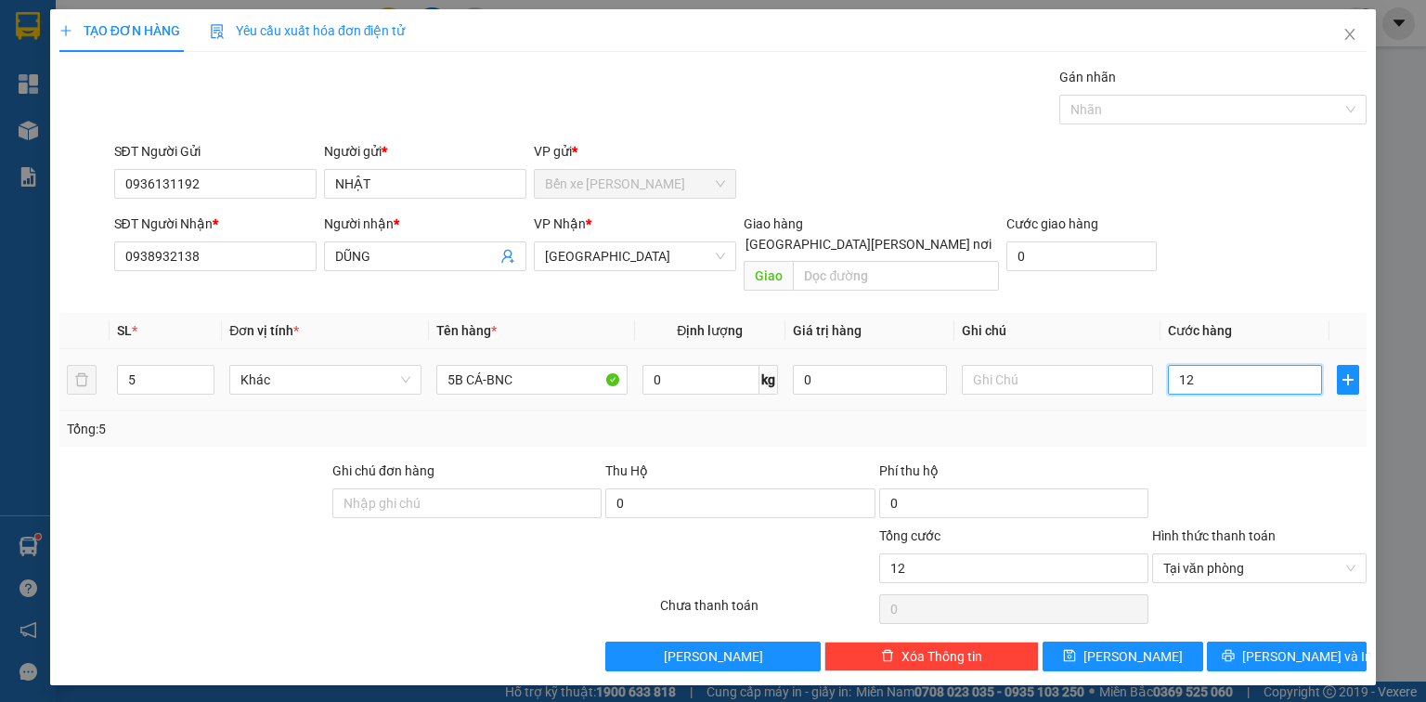
type input "125"
click at [1273, 646] on span "[PERSON_NAME] và In" at bounding box center [1308, 656] width 130 height 20
type input "125.000"
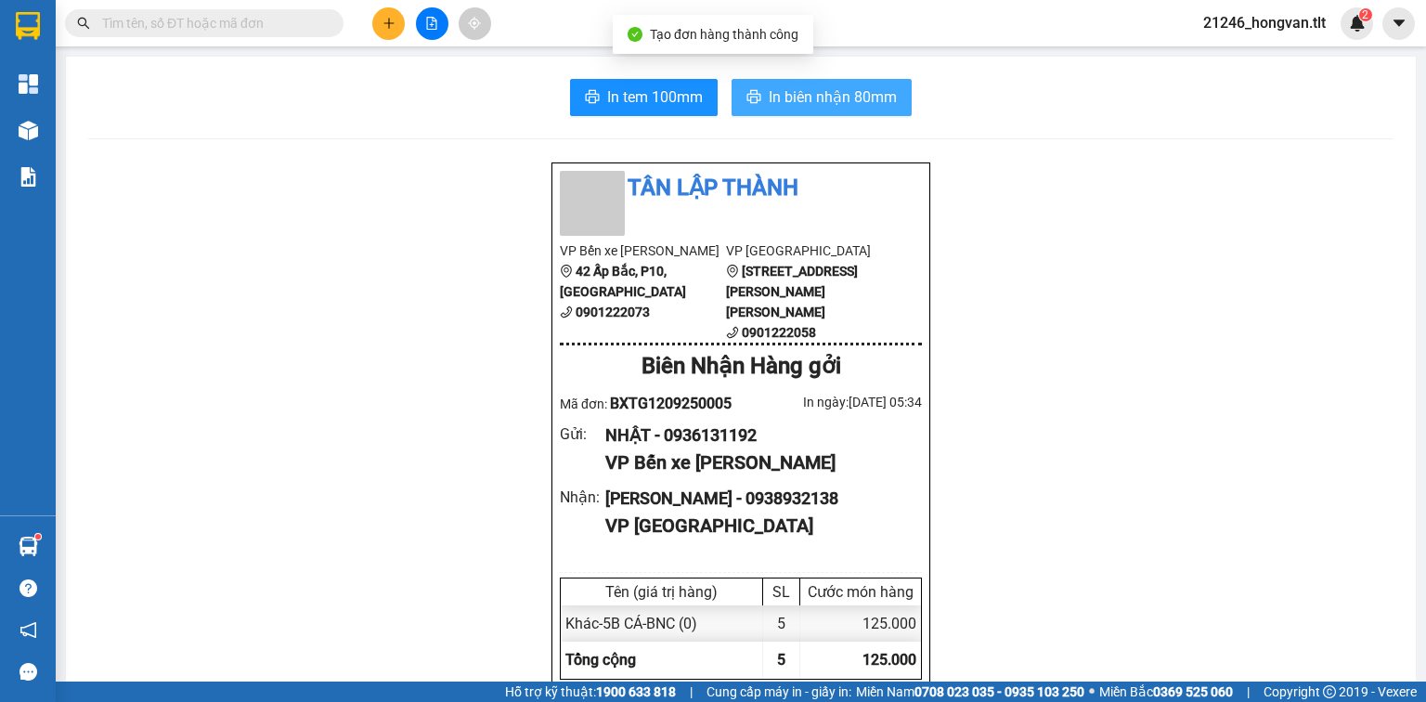
click at [809, 95] on span "In biên nhận 80mm" at bounding box center [833, 96] width 128 height 23
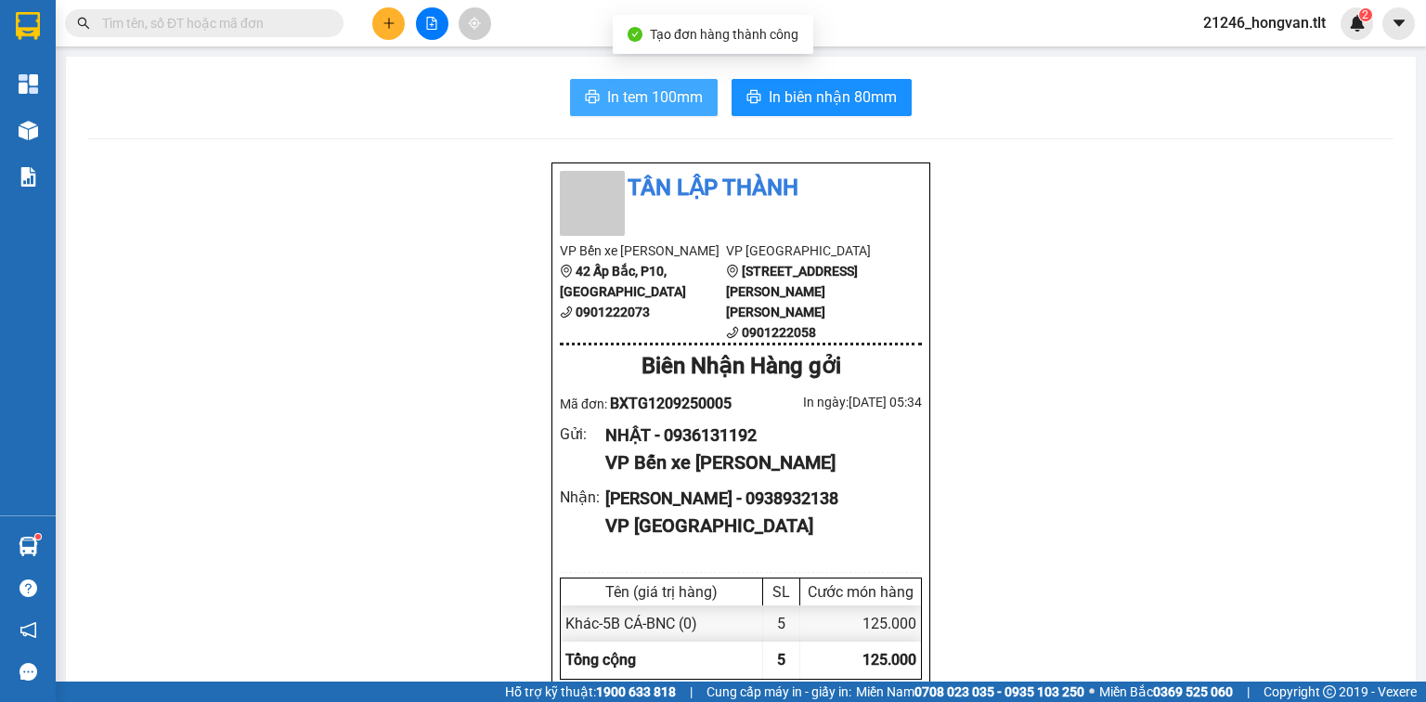
click at [661, 96] on span "In tem 100mm" at bounding box center [655, 96] width 96 height 23
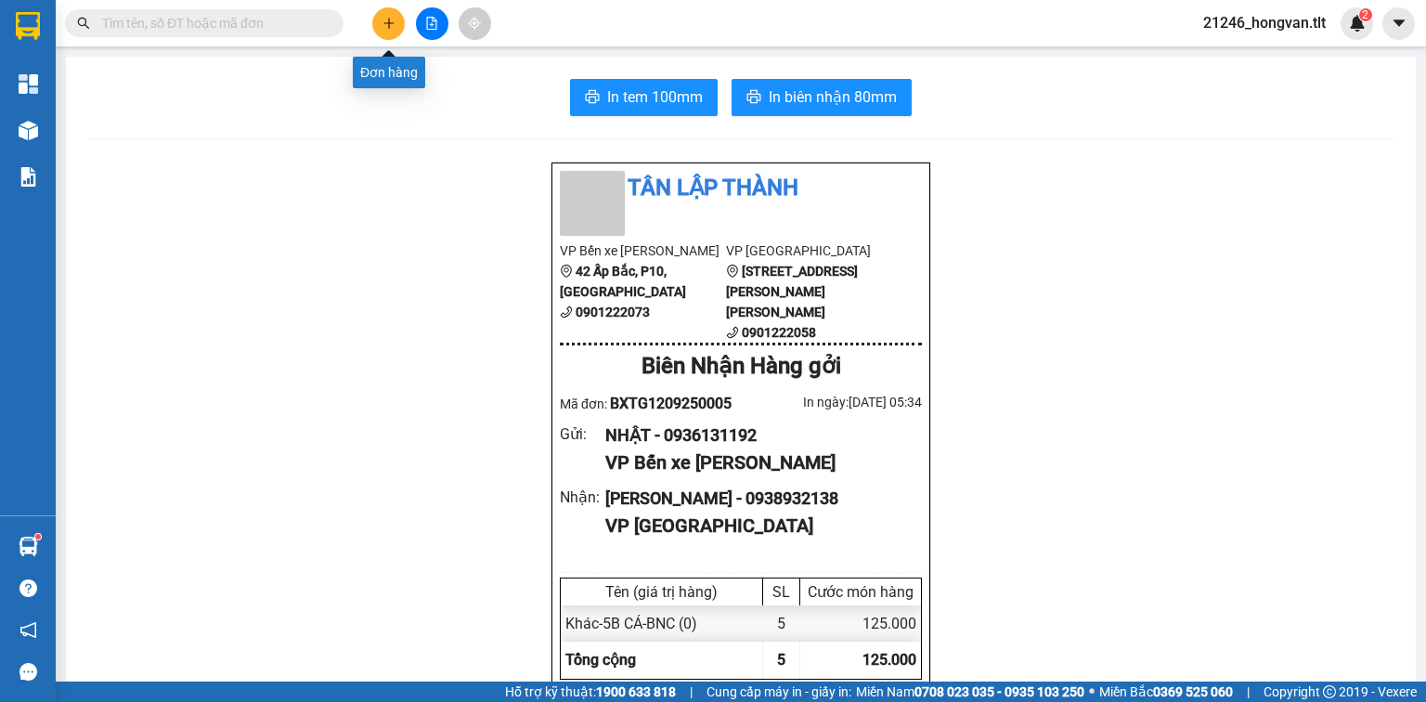
click at [389, 35] on button at bounding box center [388, 23] width 33 height 33
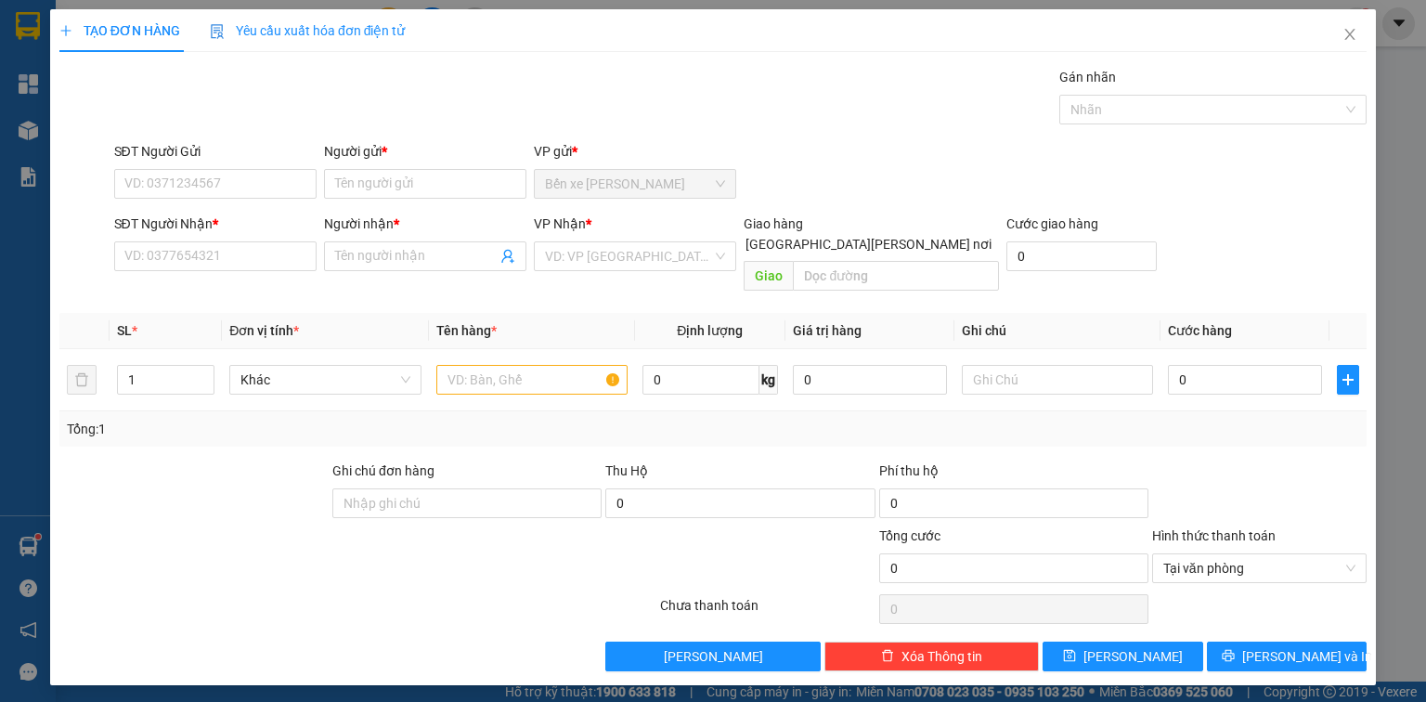
click at [229, 166] on div "SĐT Người Gửi" at bounding box center [215, 155] width 202 height 28
click at [245, 181] on input "SĐT Người Gửi" at bounding box center [215, 184] width 202 height 30
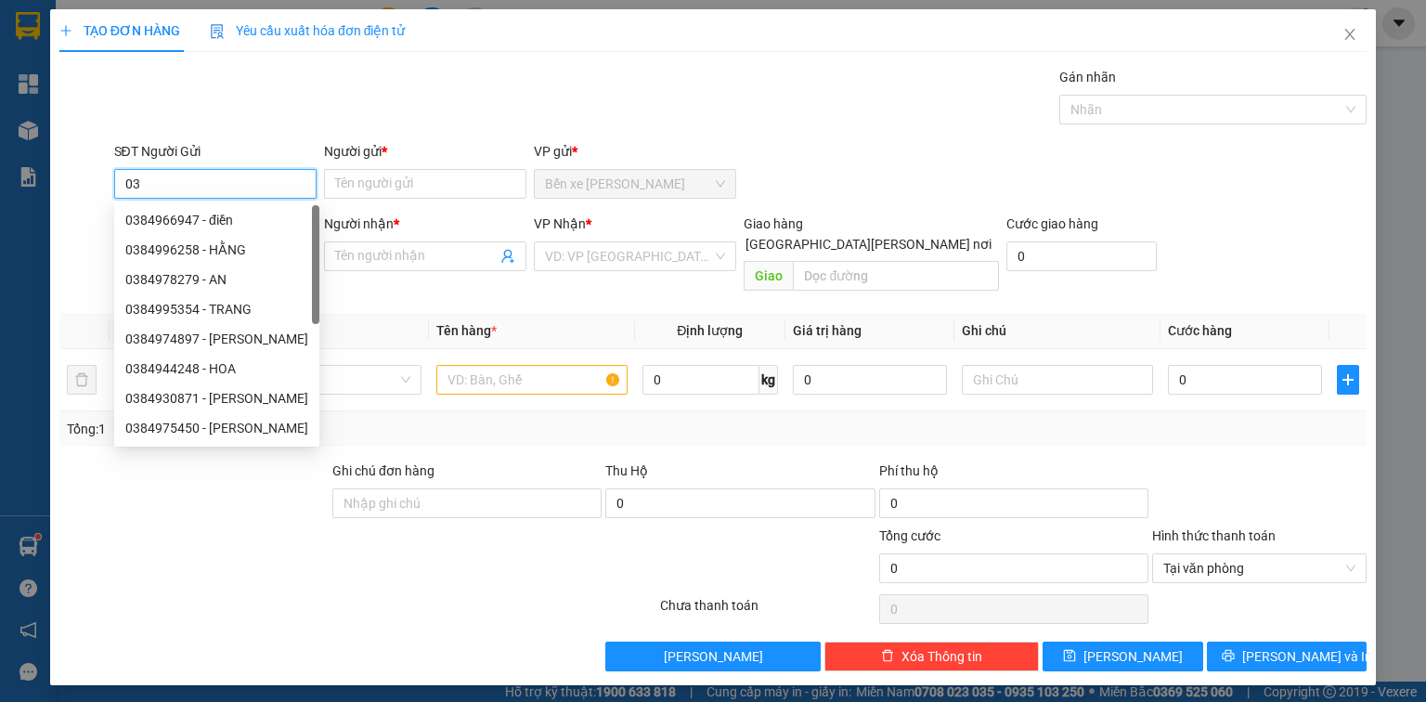
type input "0"
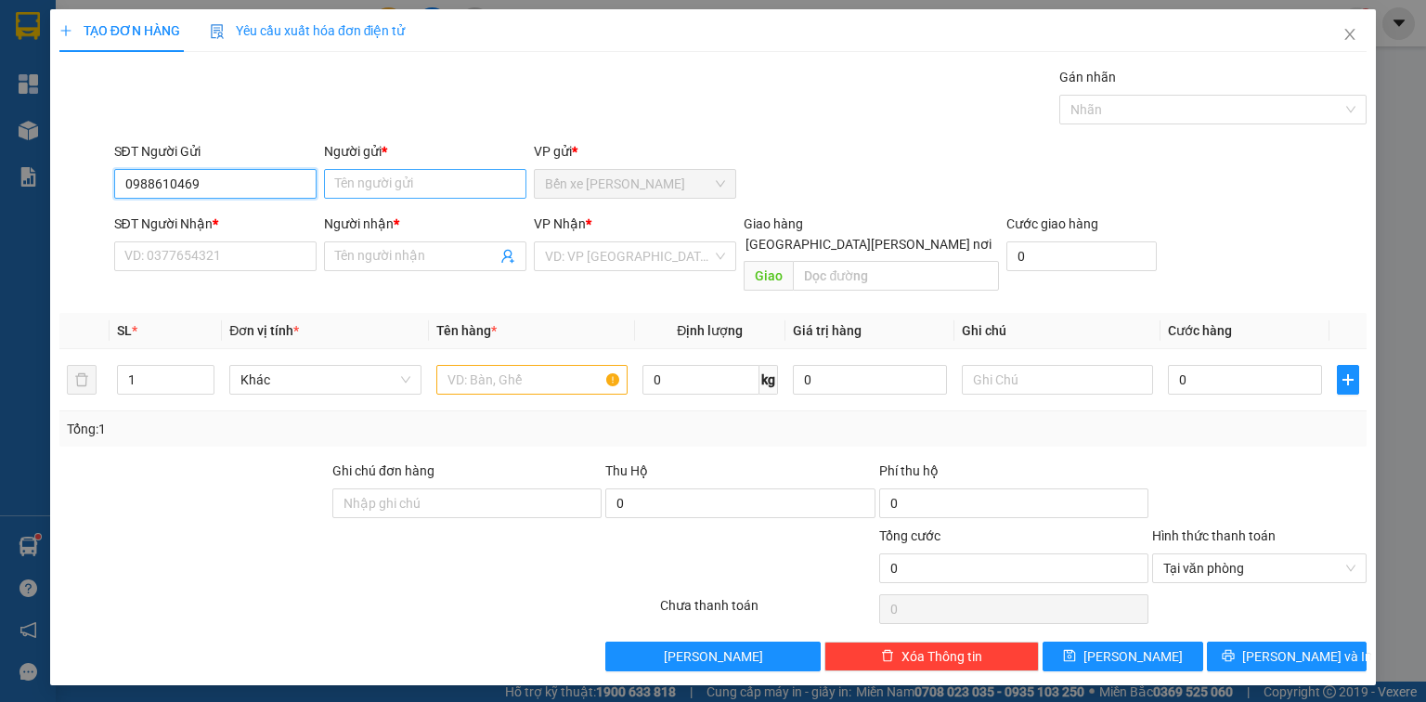
type input "0988610469"
click at [393, 192] on input "Người gửi *" at bounding box center [425, 184] width 202 height 30
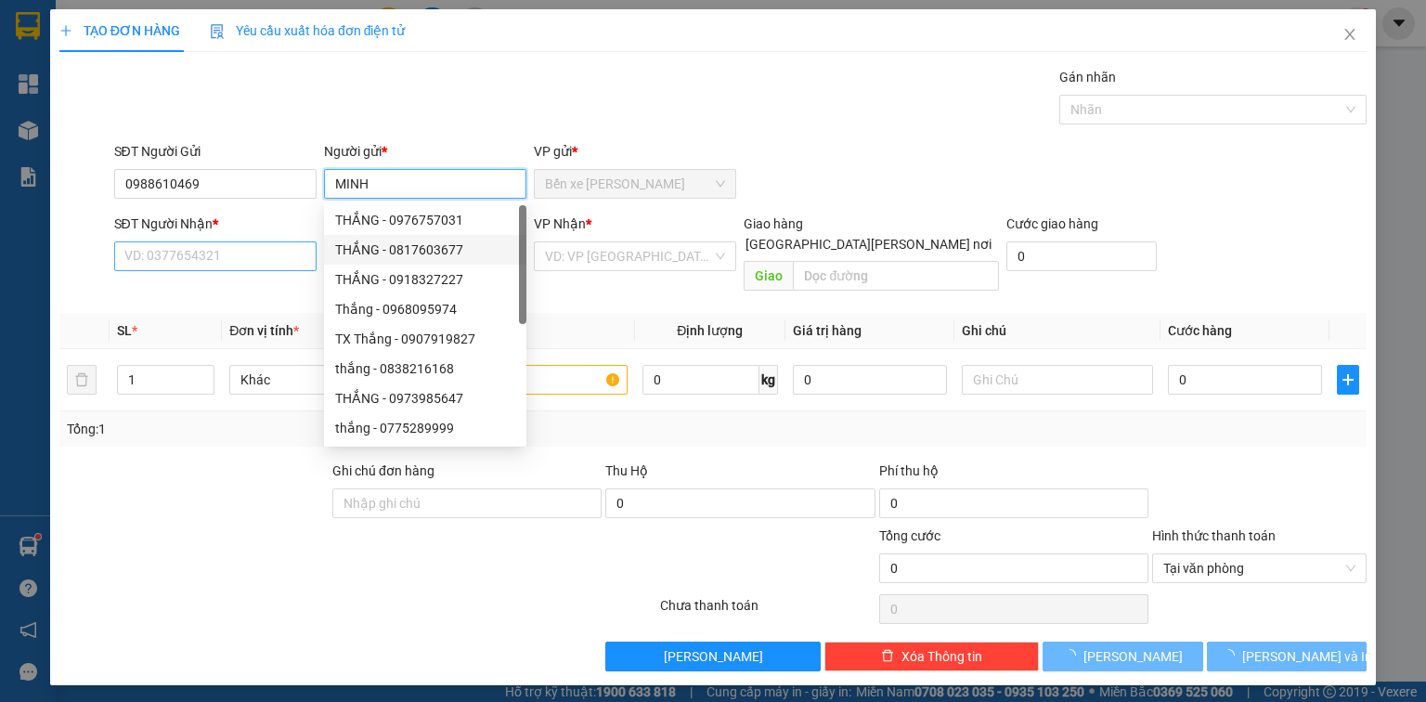
type input "MINH"
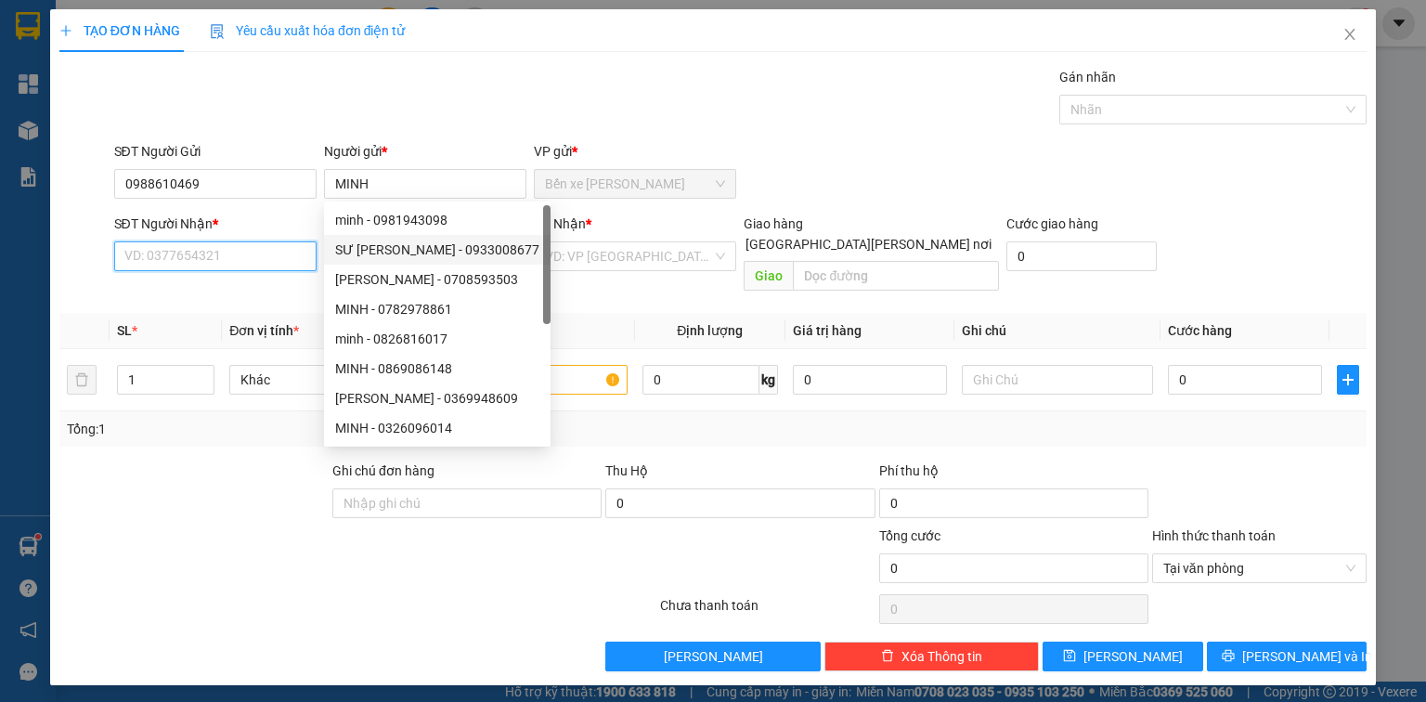
click at [249, 257] on input "SĐT Người Nhận *" at bounding box center [215, 256] width 202 height 30
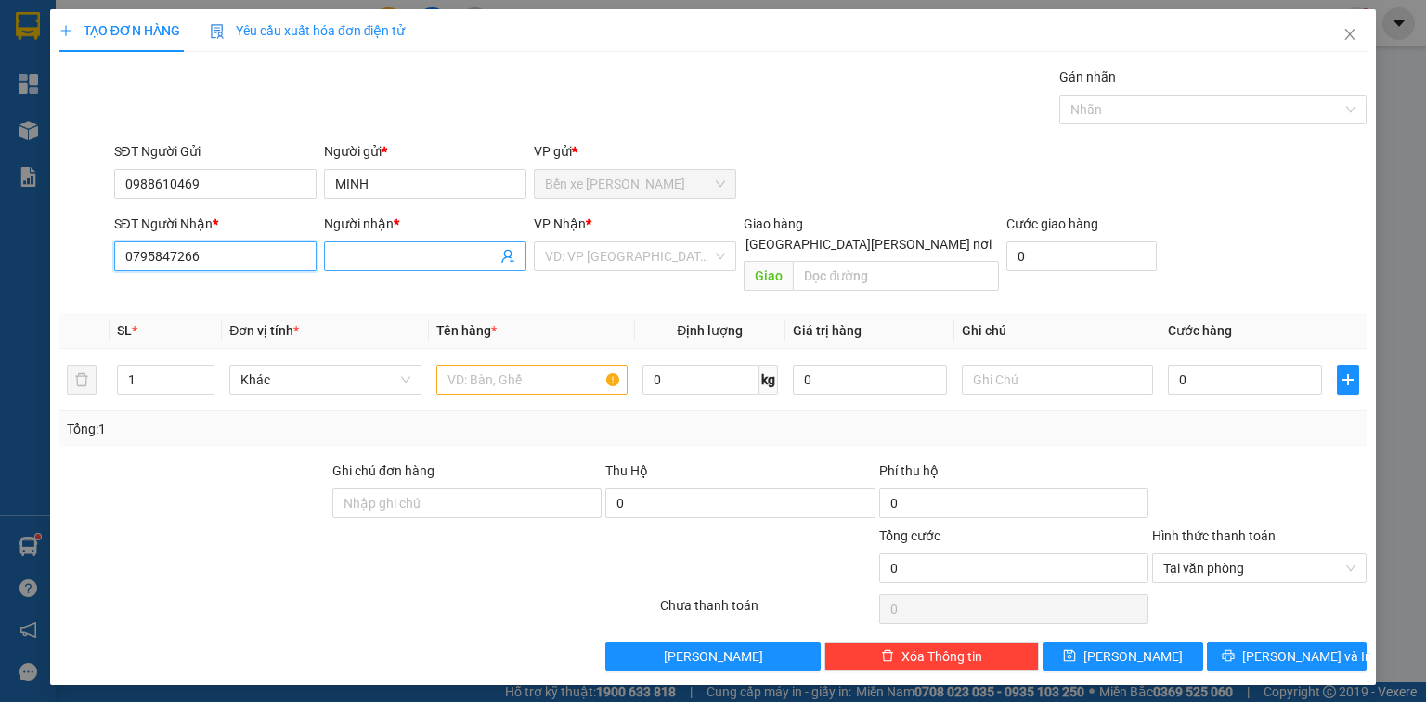
type input "0795847266"
click at [406, 267] on span at bounding box center [425, 256] width 202 height 30
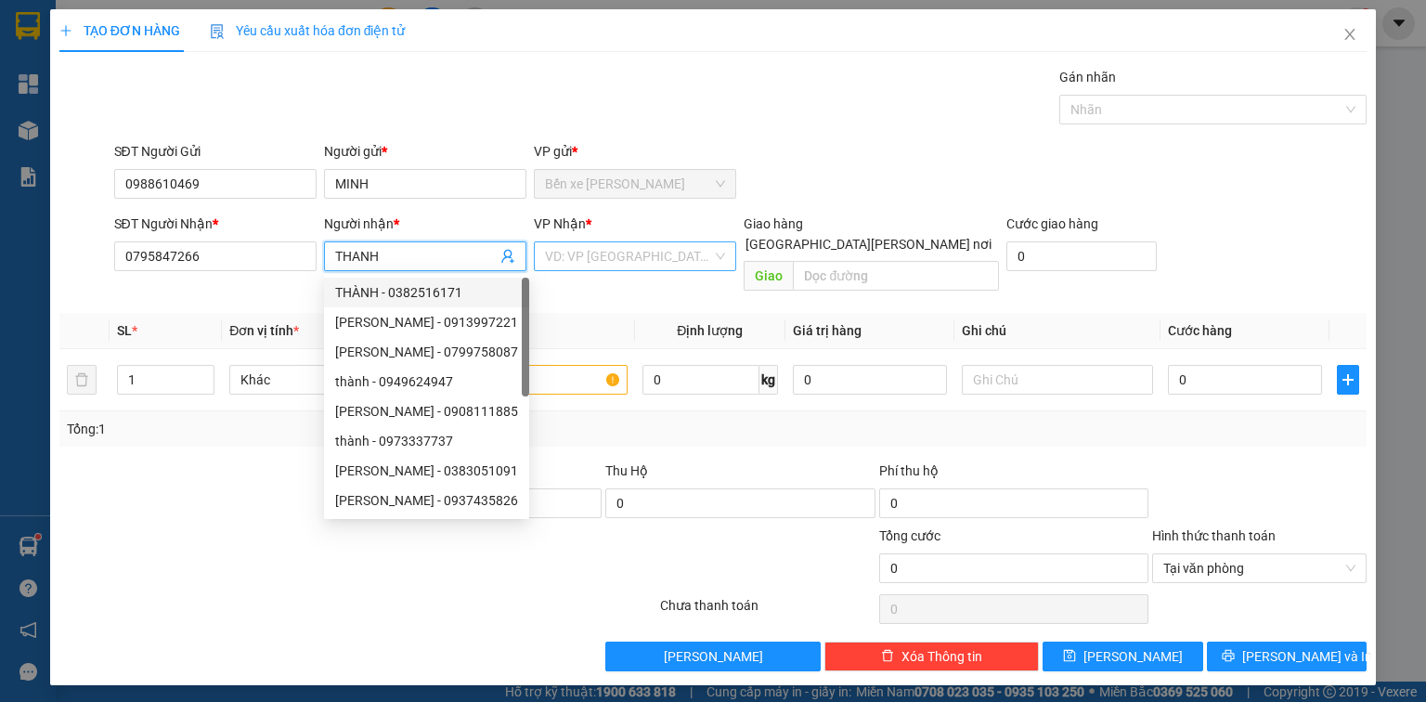
type input "THANH"
click at [598, 256] on input "search" at bounding box center [628, 256] width 167 height 28
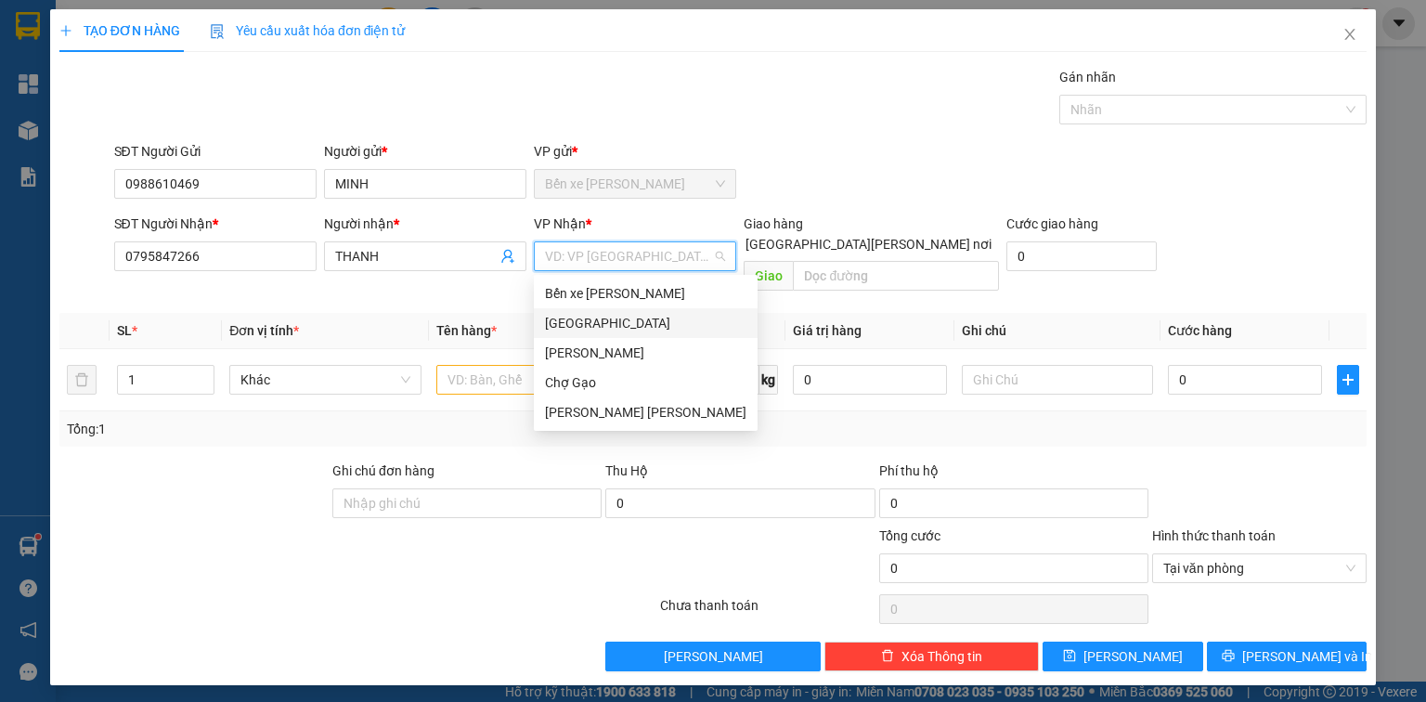
click at [610, 323] on div "[GEOGRAPHIC_DATA]" at bounding box center [646, 323] width 202 height 20
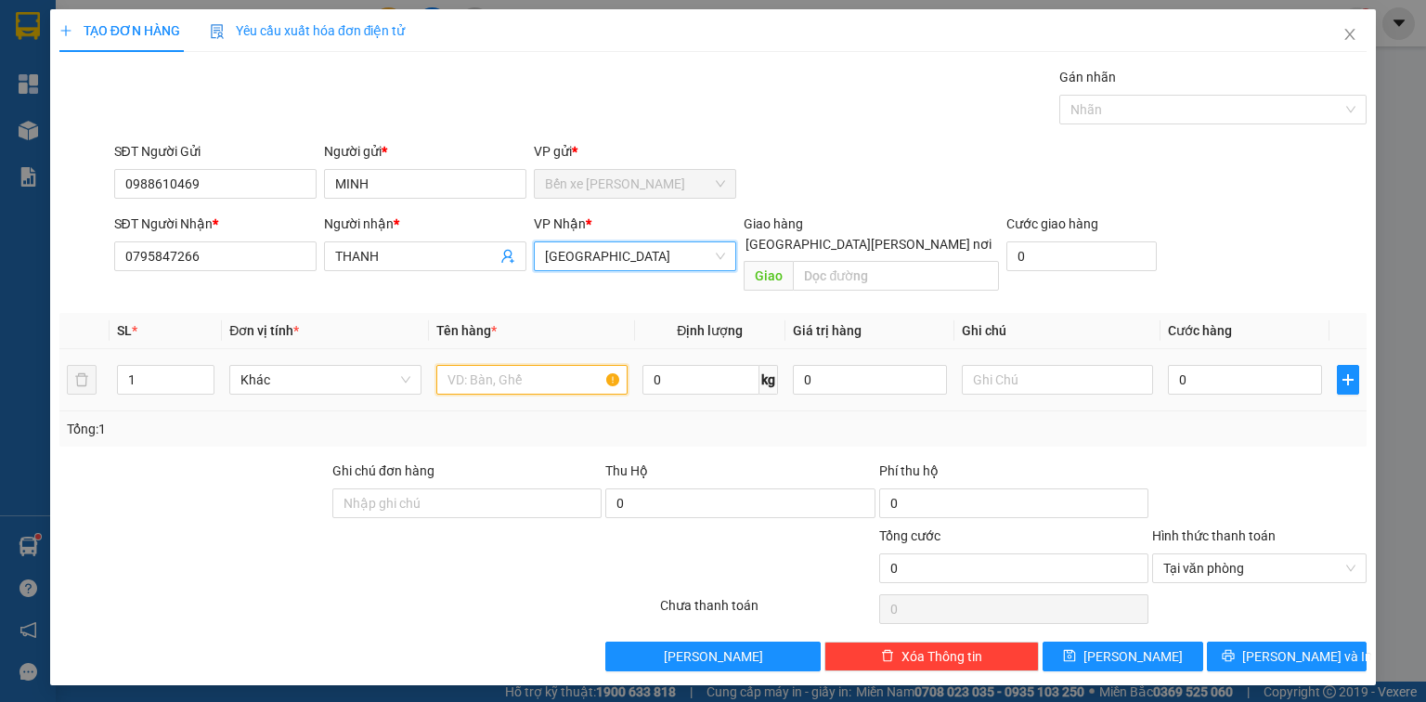
click at [538, 365] on input "text" at bounding box center [531, 380] width 191 height 30
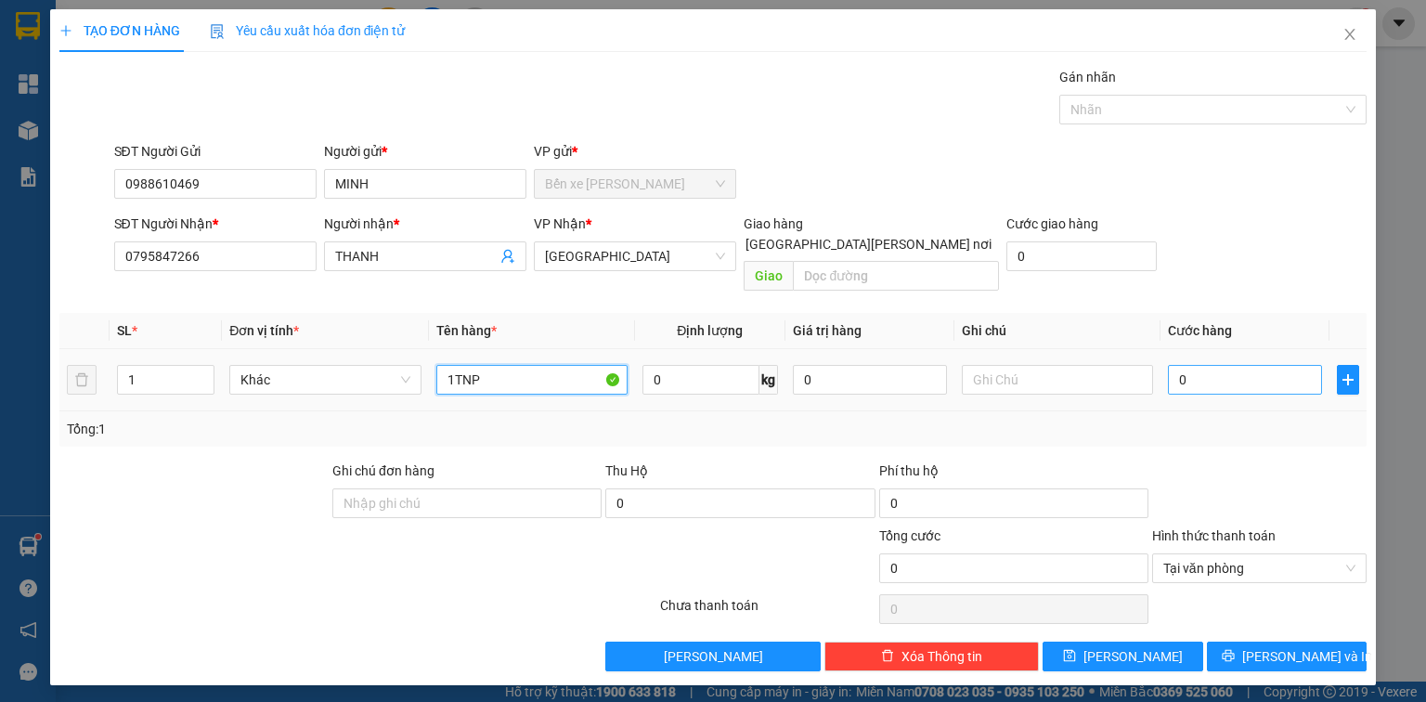
type input "1TNP"
click at [1218, 365] on input "0" at bounding box center [1245, 380] width 154 height 30
type input "3"
type input "30"
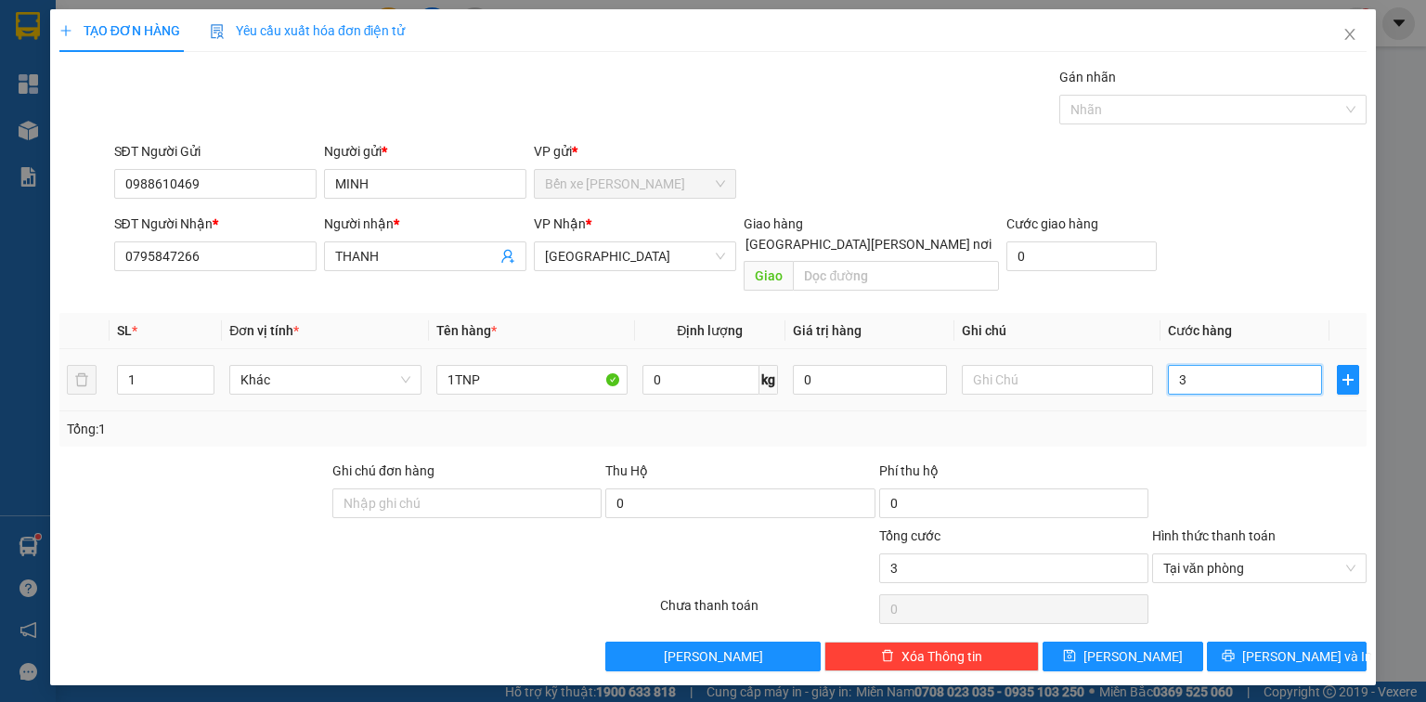
type input "30"
click at [1309, 646] on span "[PERSON_NAME] và In" at bounding box center [1308, 656] width 130 height 20
type input "30.000"
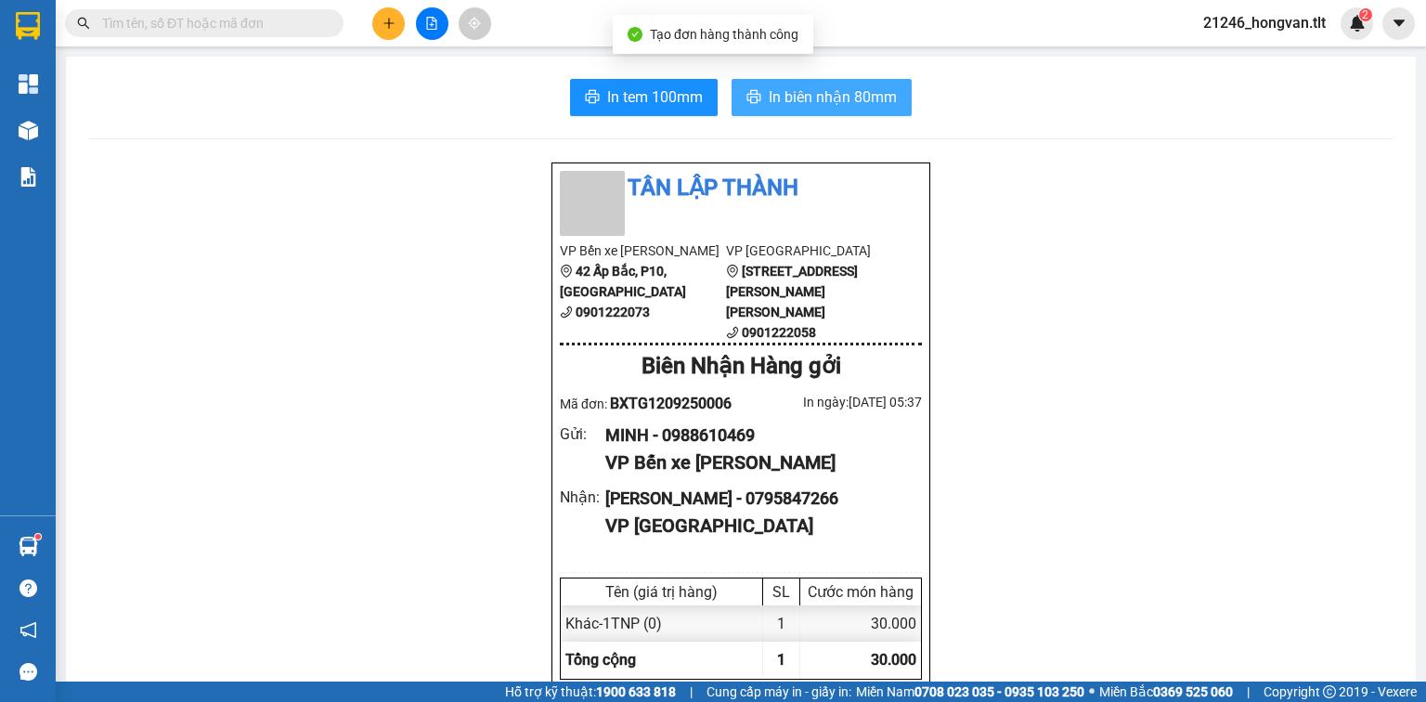
click at [811, 98] on span "In biên nhận 80mm" at bounding box center [833, 96] width 128 height 23
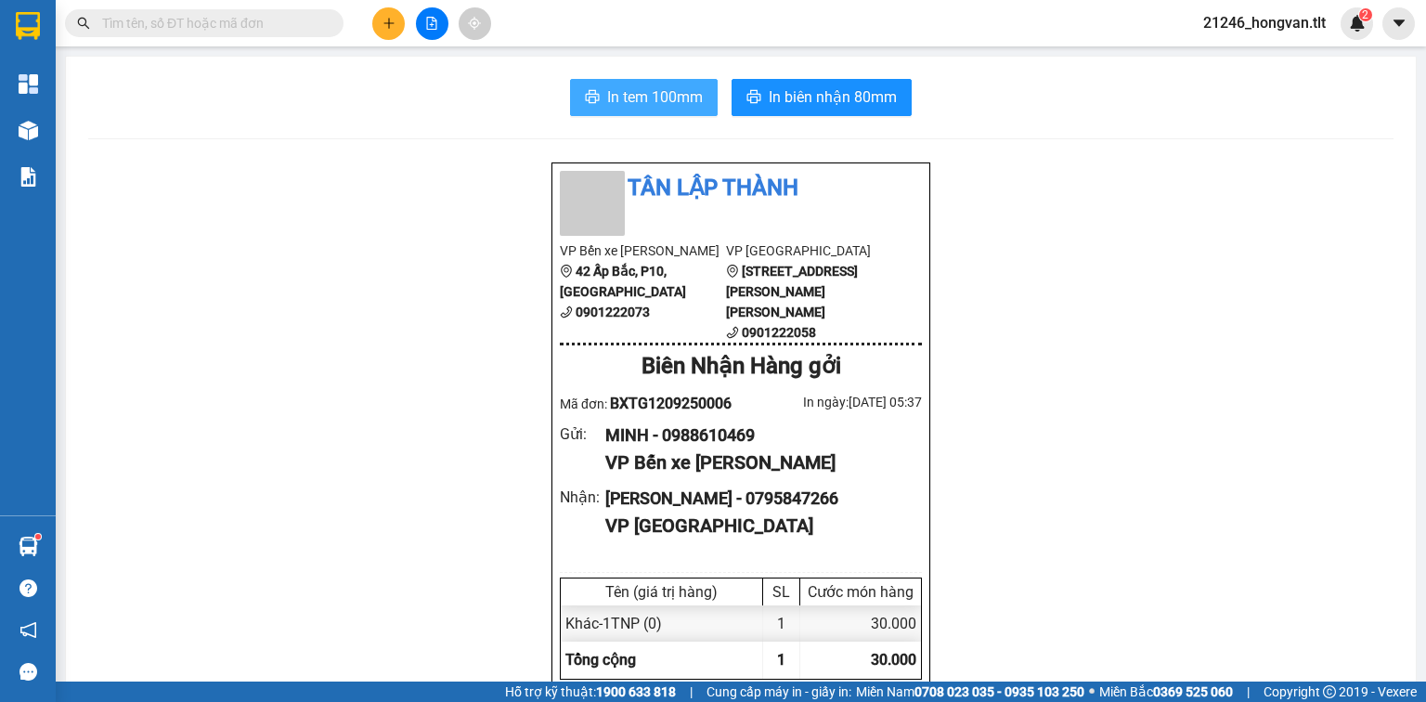
click at [635, 111] on button "In tem 100mm" at bounding box center [644, 97] width 148 height 37
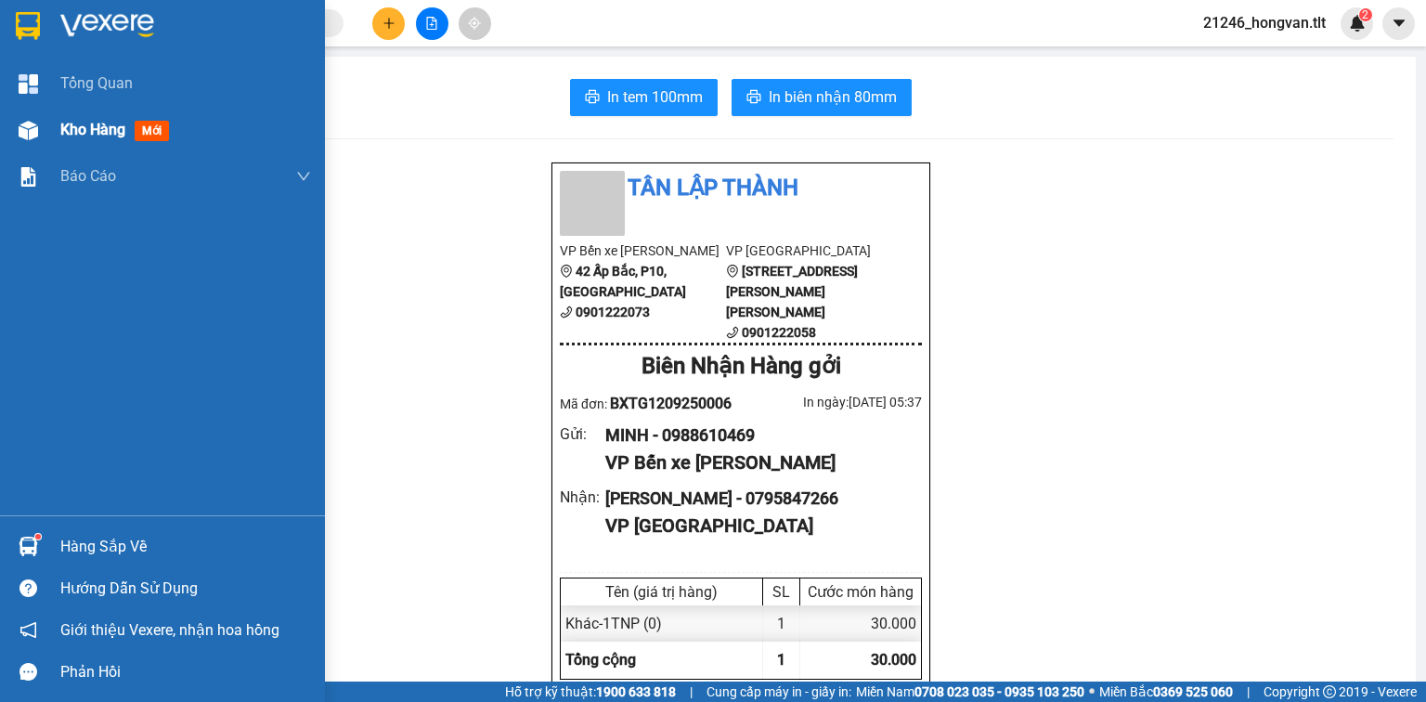
click at [41, 133] on div at bounding box center [28, 130] width 33 height 33
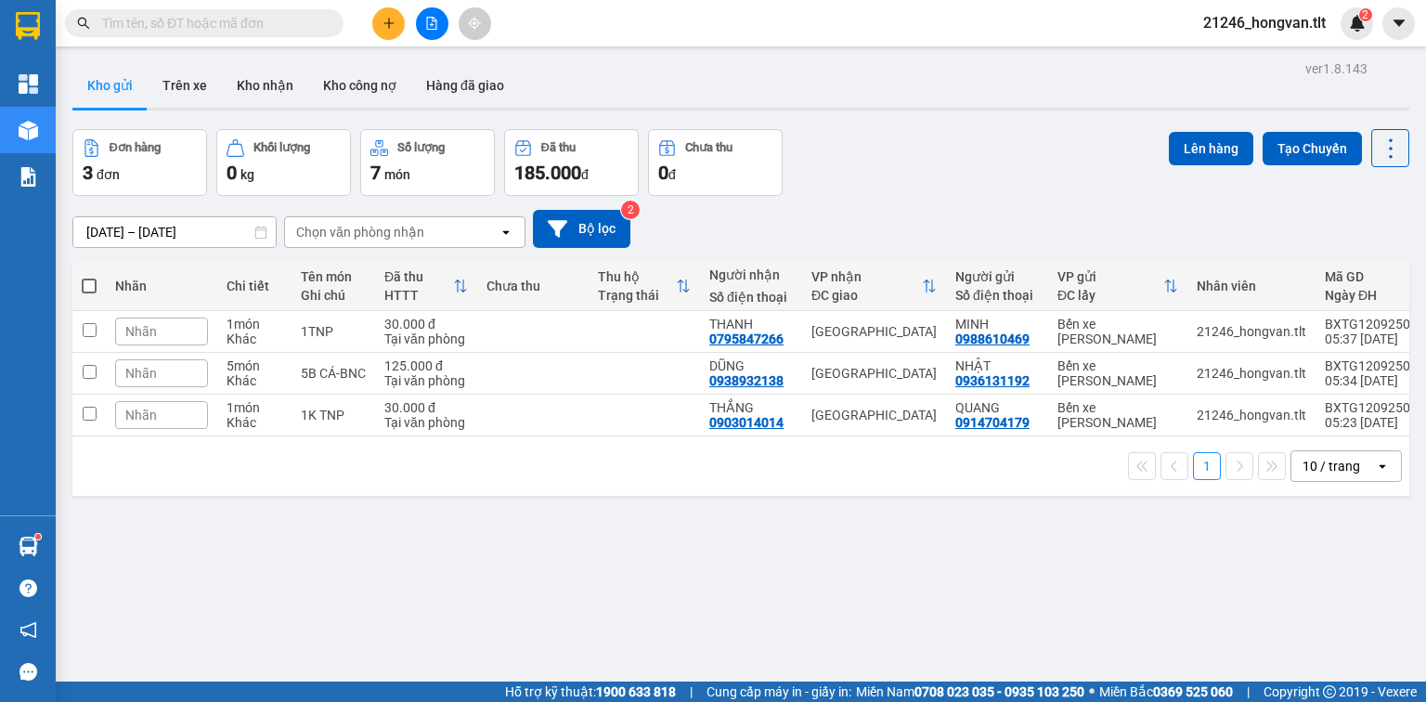
click at [89, 279] on span at bounding box center [89, 286] width 15 height 15
click at [89, 277] on input "checkbox" at bounding box center [89, 277] width 0 height 0
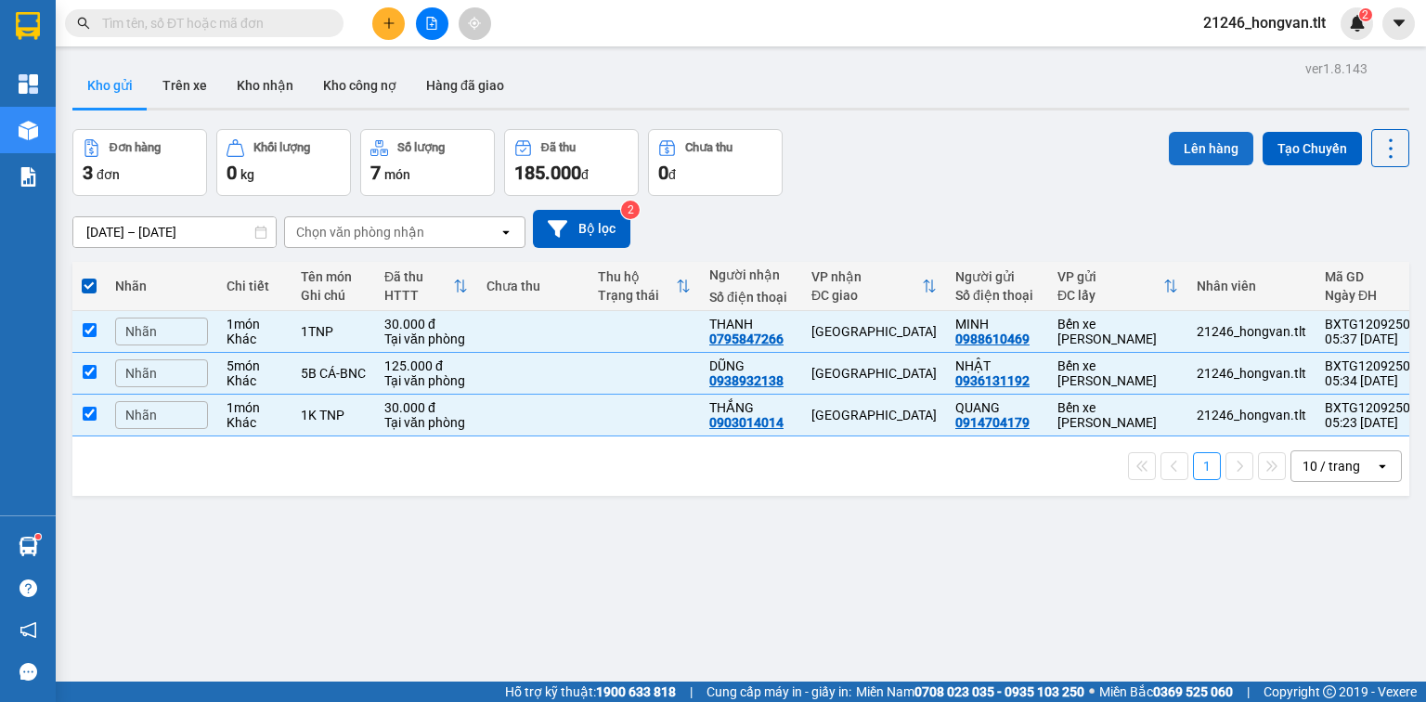
click at [1175, 156] on button "Lên hàng" at bounding box center [1211, 148] width 85 height 33
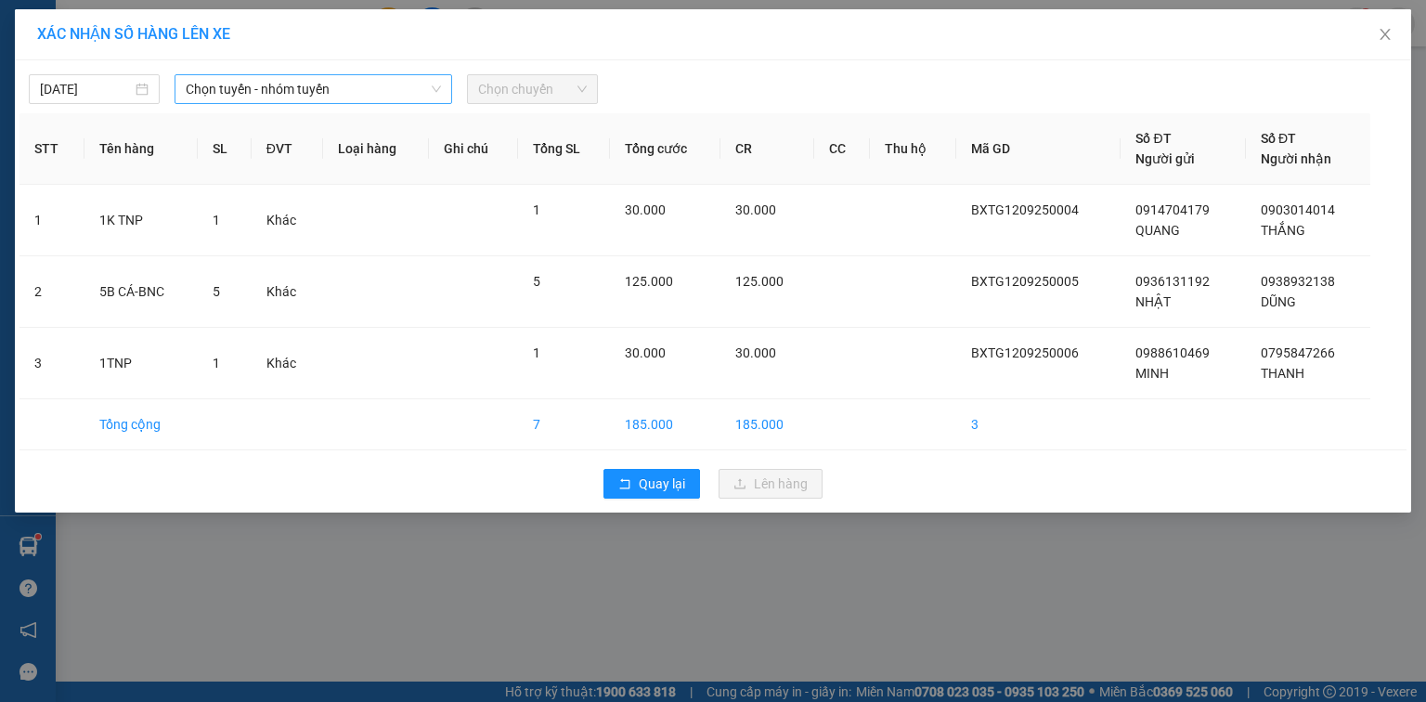
click at [309, 99] on span "Chọn tuyến - nhóm tuyến" at bounding box center [313, 89] width 255 height 28
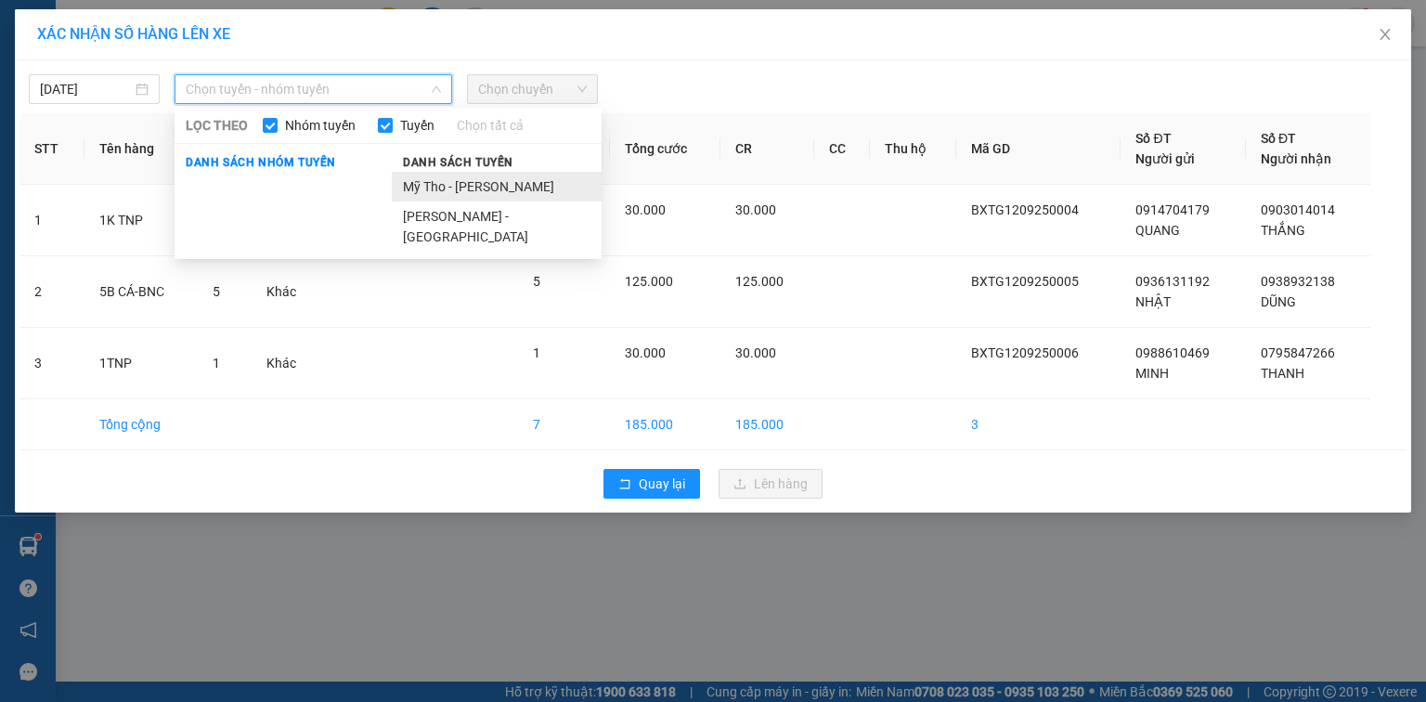
click at [437, 191] on li "Mỹ Tho - [PERSON_NAME]" at bounding box center [497, 187] width 210 height 30
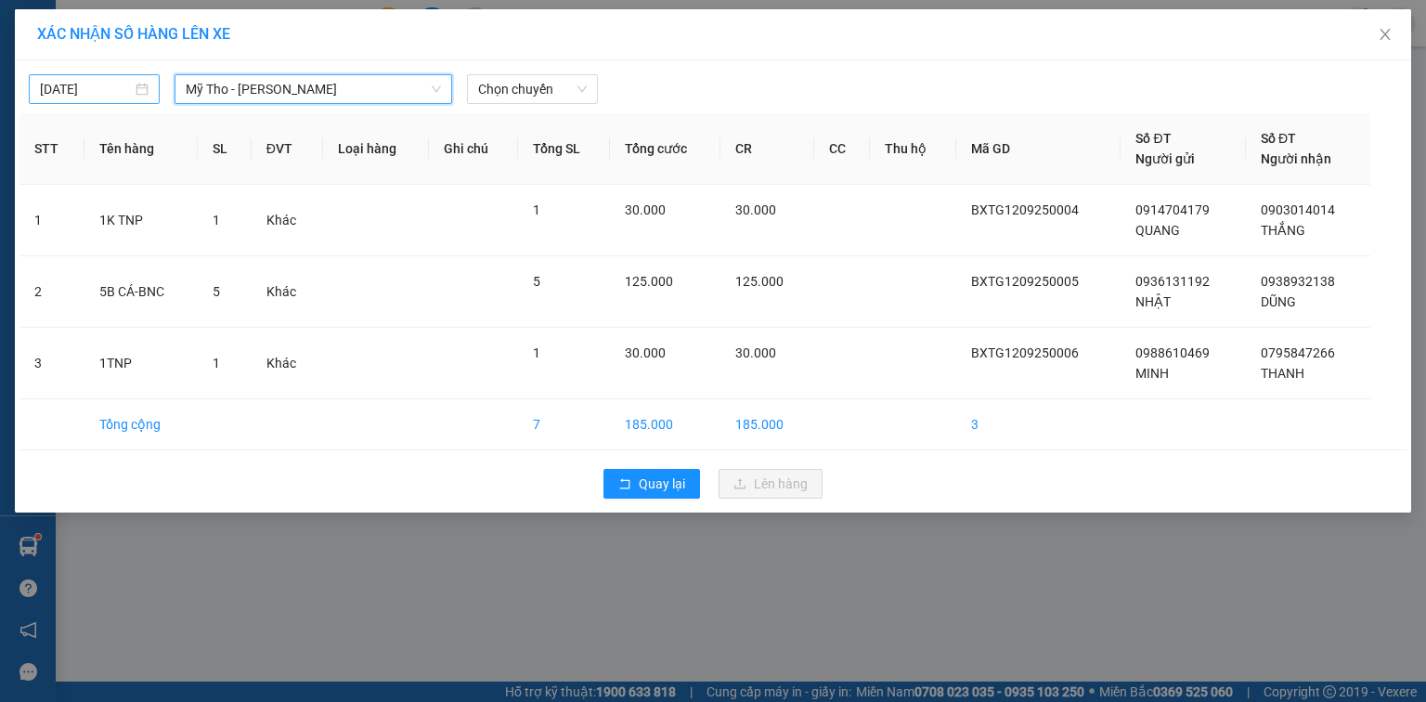
click at [93, 94] on body "Kết quả [PERSON_NAME] ( 0 ) Bộ lọc Ngày tạo [PERSON_NAME] nhất No Data 21246_ho…" at bounding box center [713, 351] width 1426 height 702
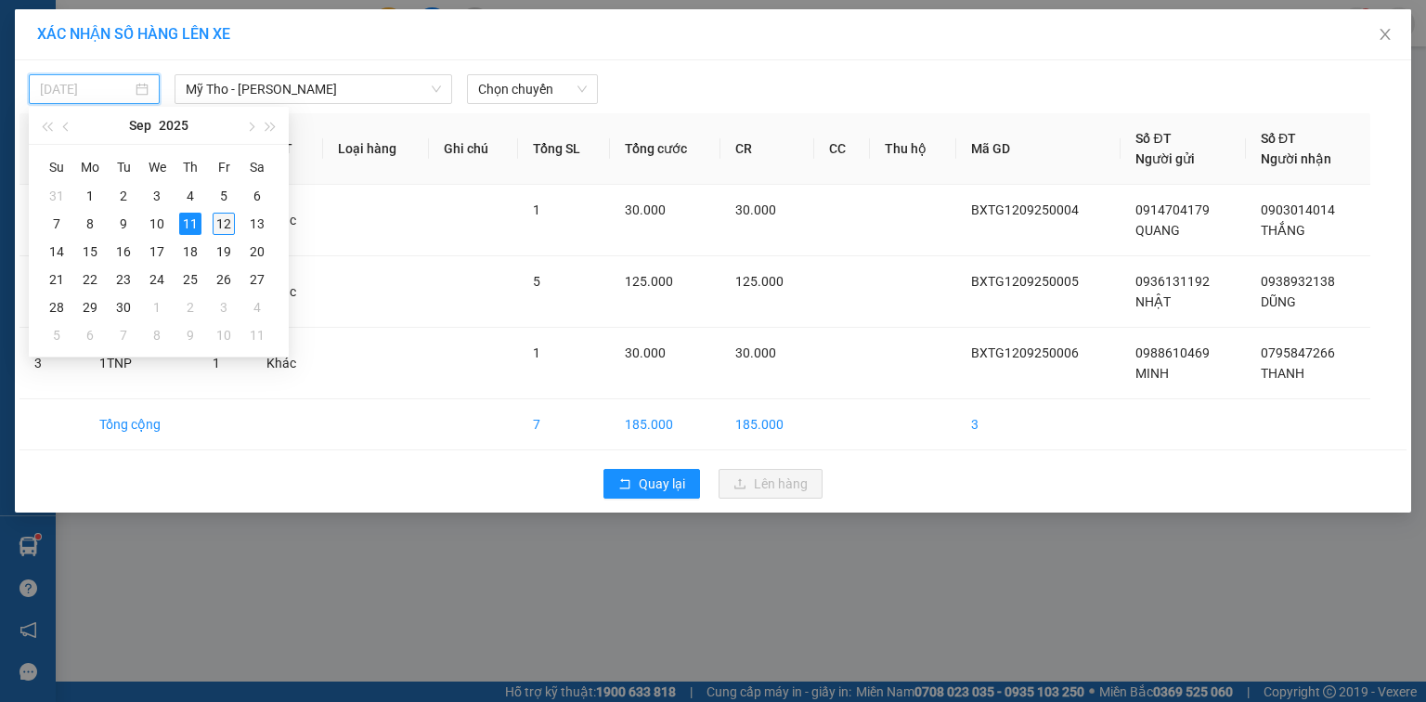
click at [226, 220] on div "12" at bounding box center [224, 224] width 22 height 22
type input "[DATE]"
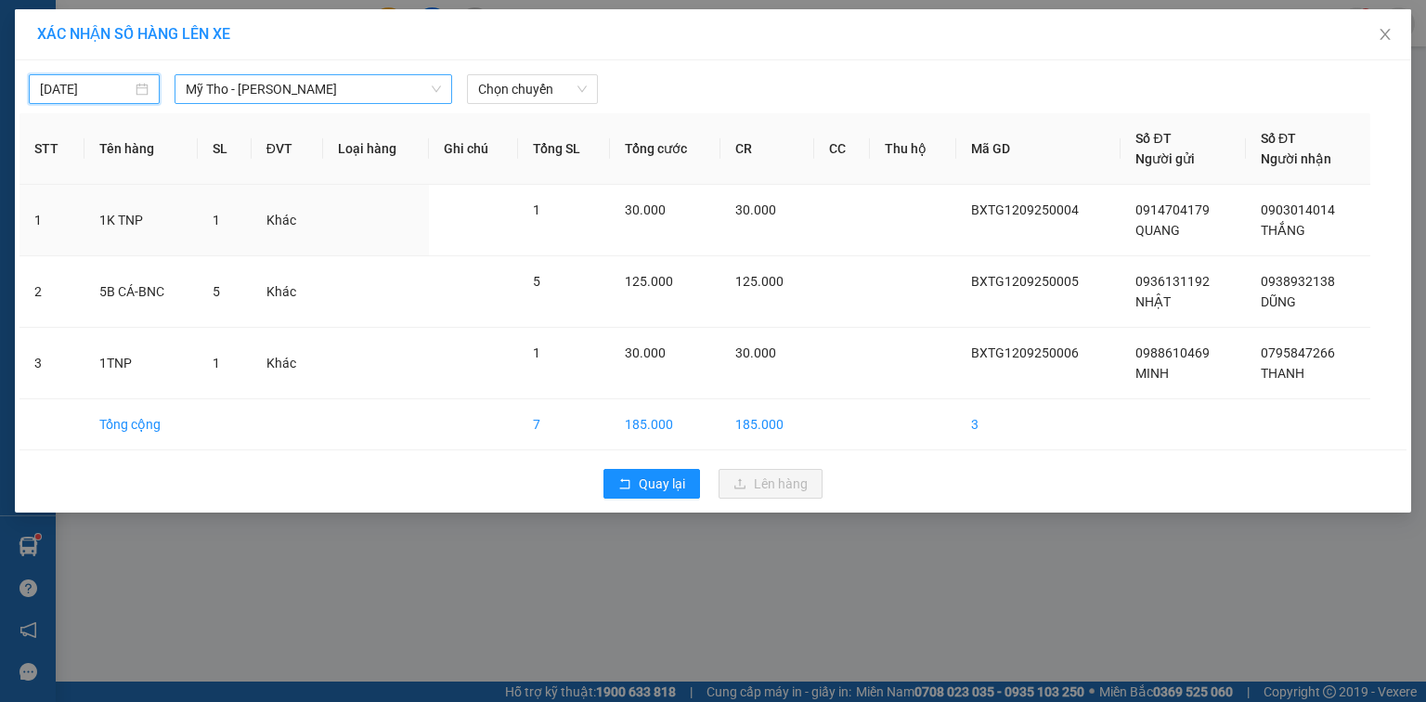
click at [375, 79] on span "Mỹ Tho - [PERSON_NAME]" at bounding box center [313, 89] width 255 height 28
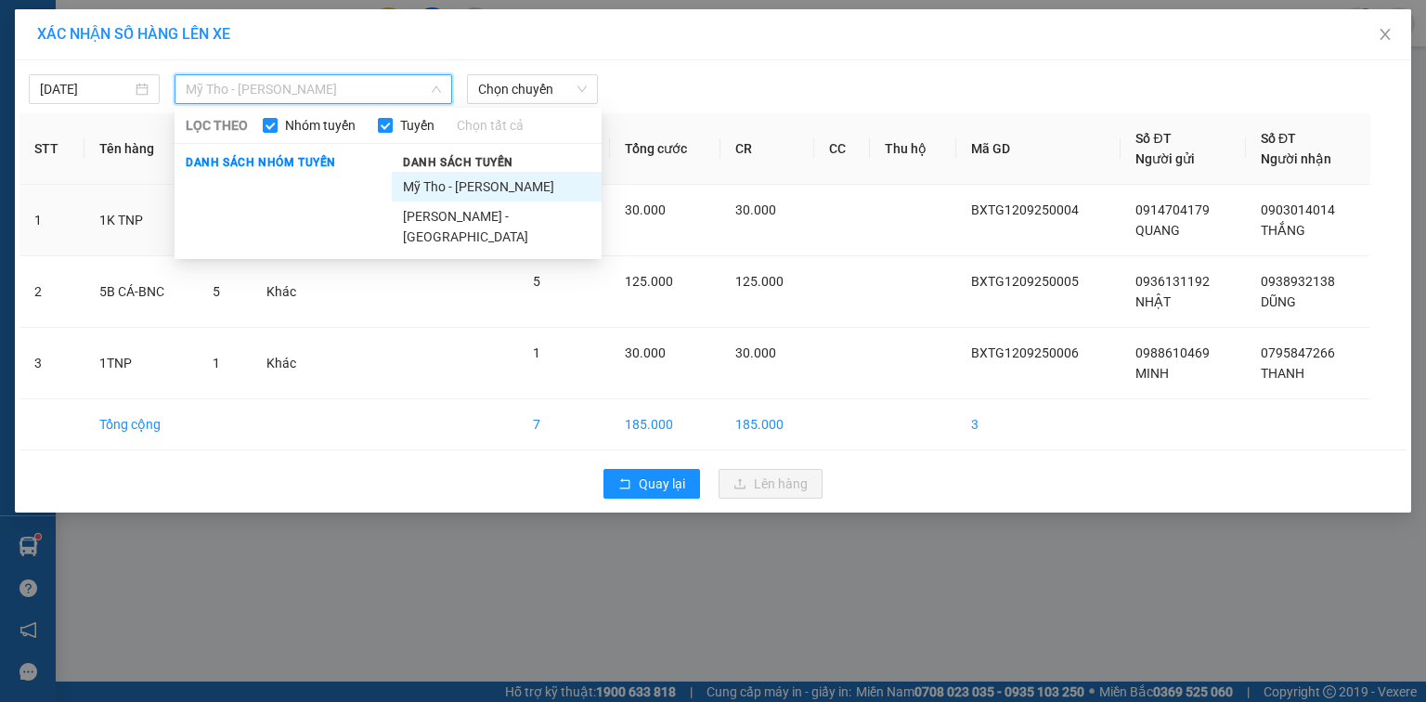
click at [487, 186] on li "Mỹ Tho - [PERSON_NAME]" at bounding box center [497, 187] width 210 height 30
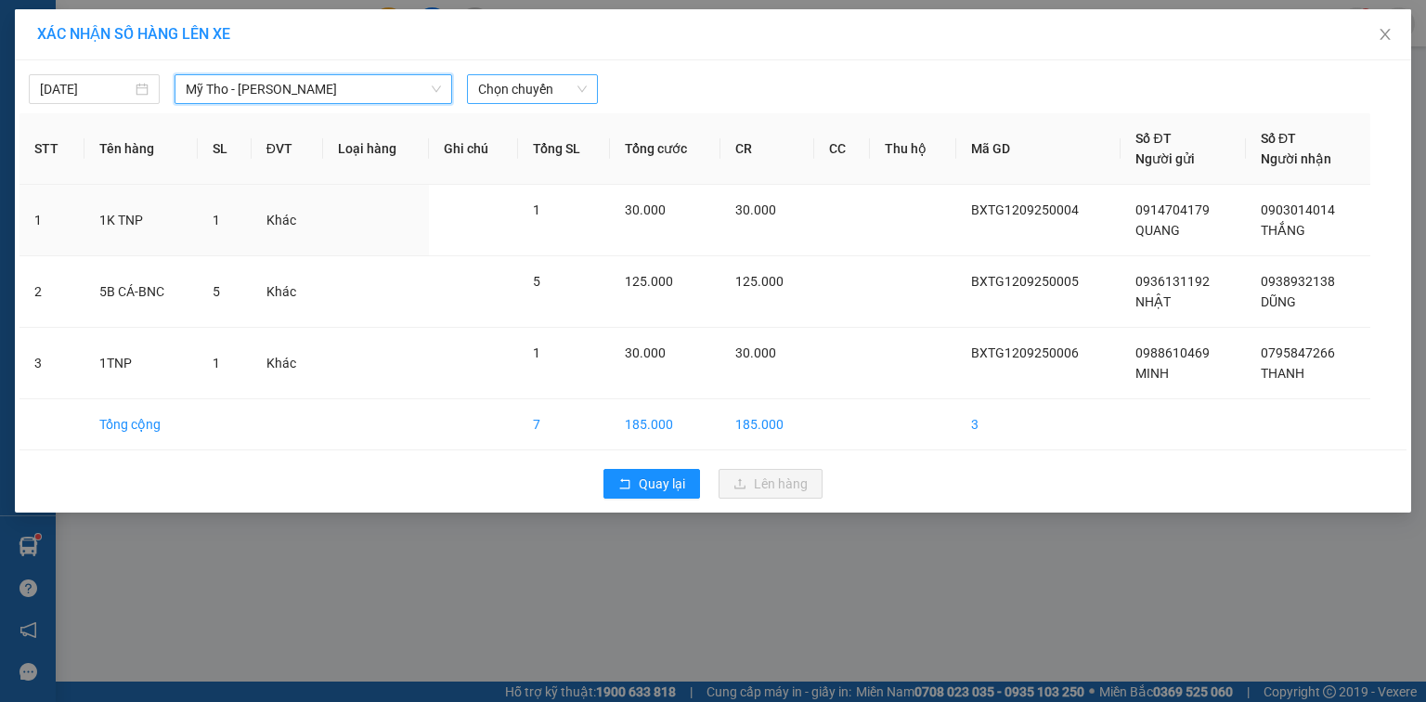
click at [510, 87] on span "Chọn chuyến" at bounding box center [532, 89] width 109 height 28
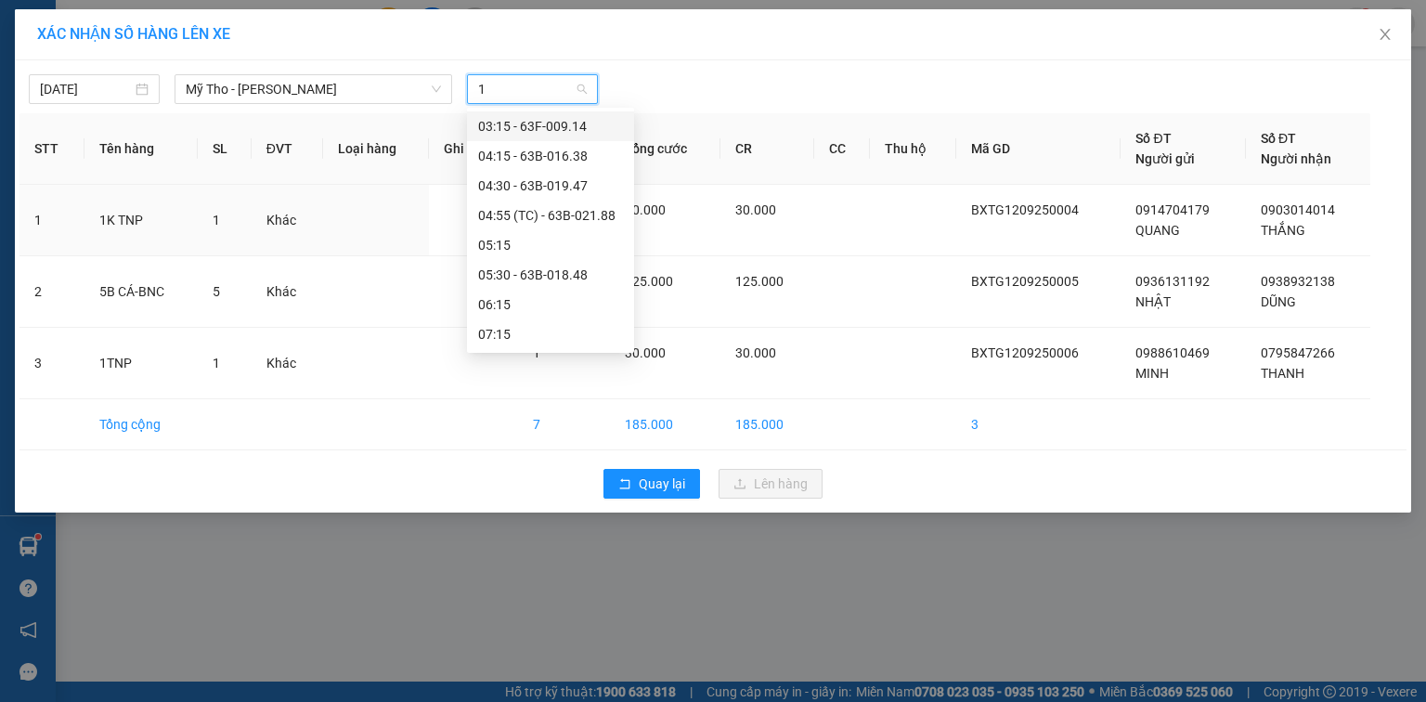
type input "18"
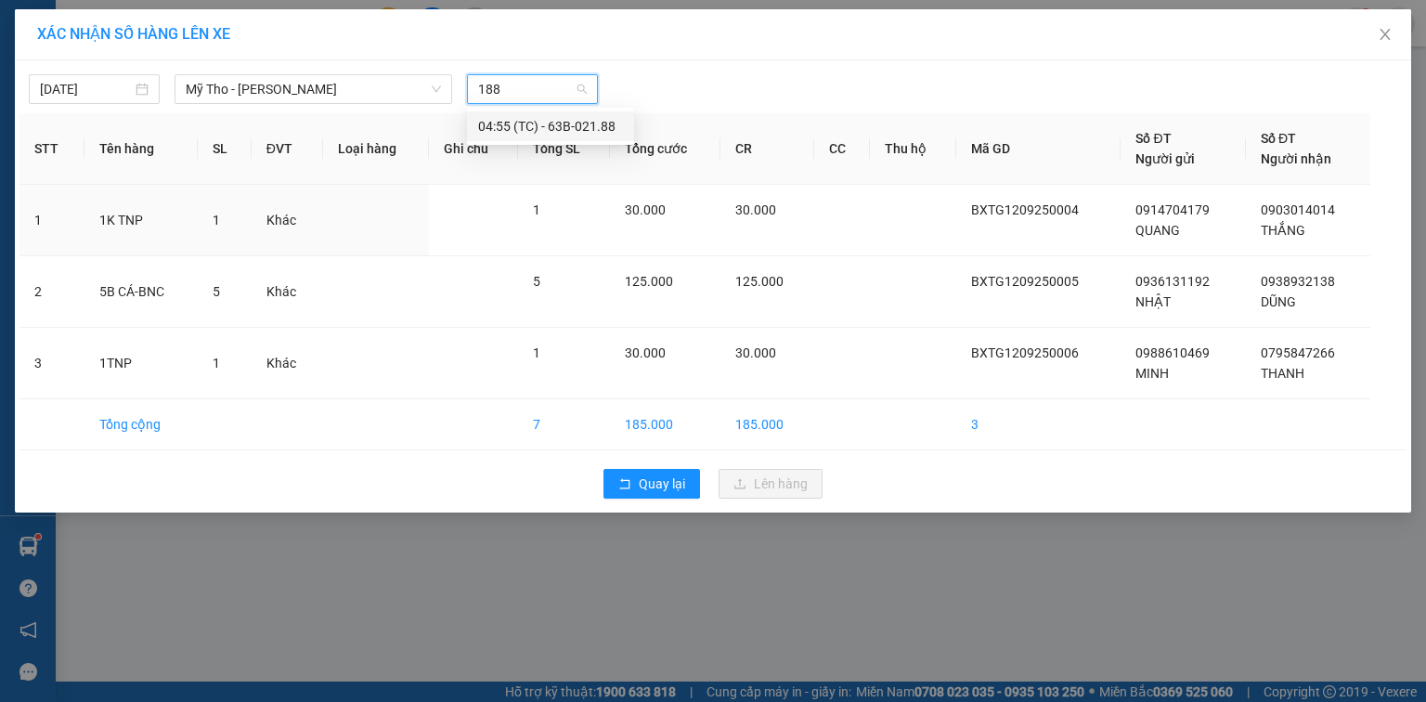
click at [502, 127] on div "04:55 (TC) - 63B-021.88" at bounding box center [550, 126] width 145 height 20
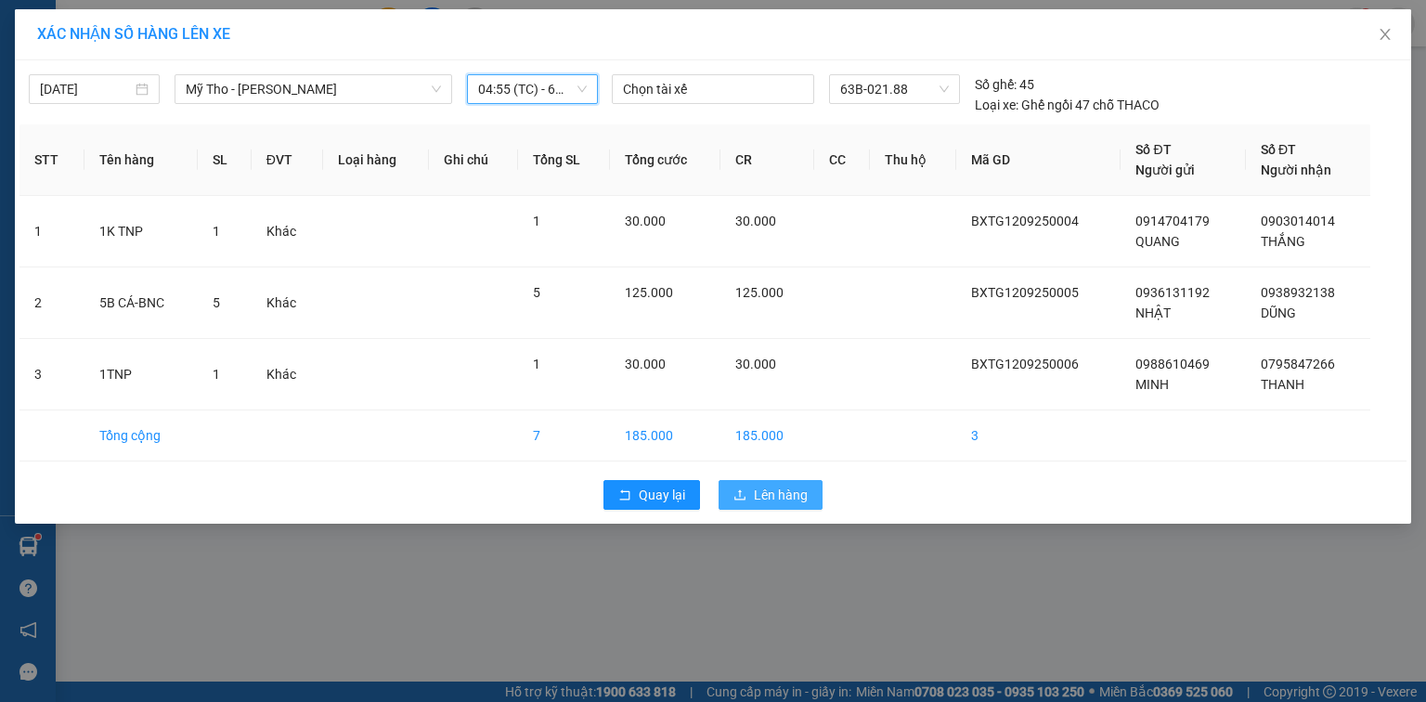
click at [760, 500] on span "Lên hàng" at bounding box center [781, 495] width 54 height 20
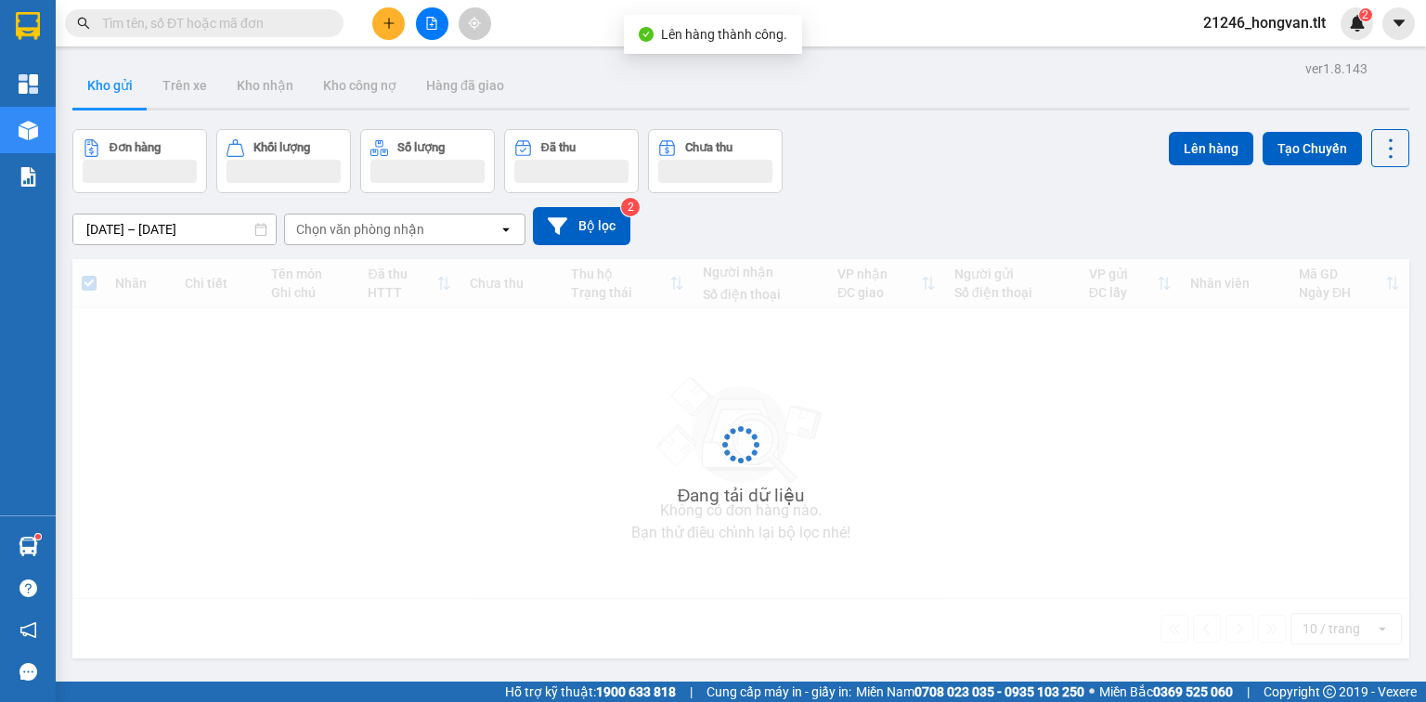
click at [437, 26] on icon "file-add" at bounding box center [431, 23] width 13 height 13
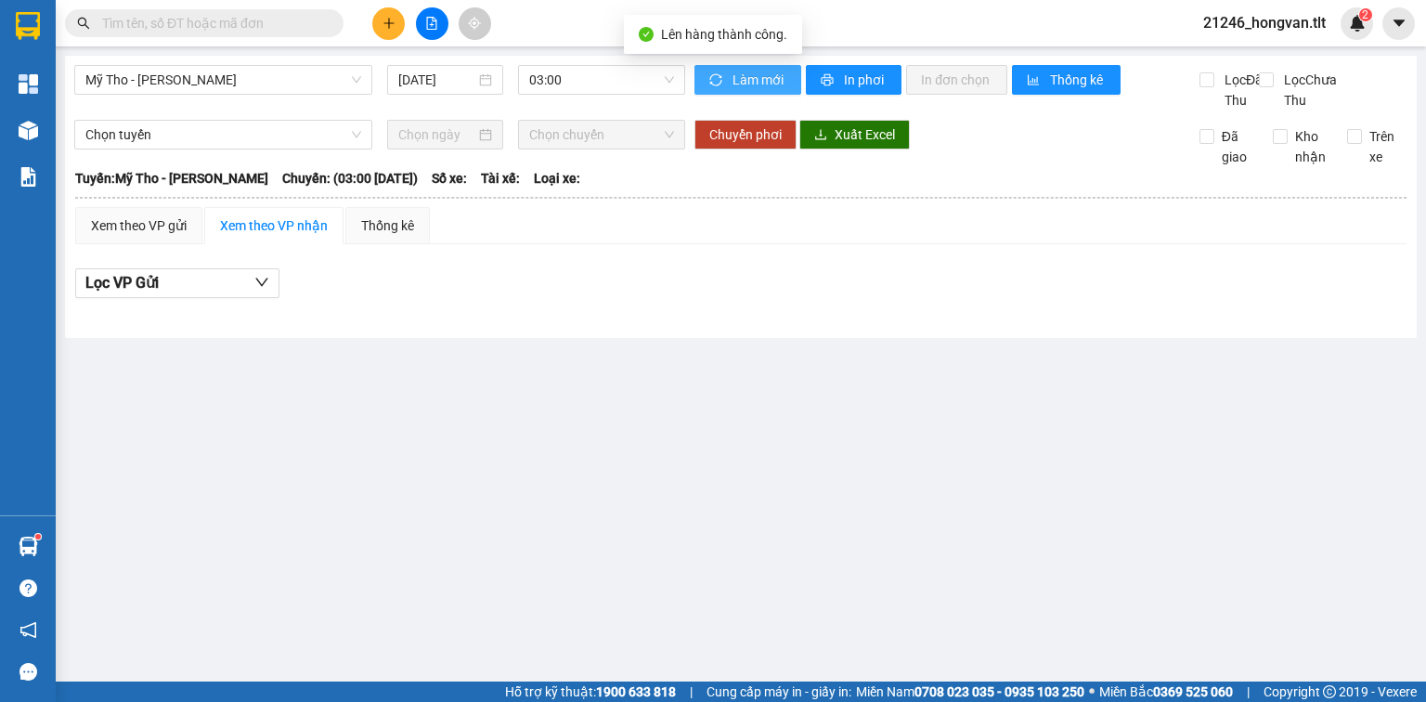
click at [711, 84] on icon "sync" at bounding box center [716, 79] width 12 height 12
click at [710, 84] on icon "sync" at bounding box center [716, 79] width 12 height 12
click at [710, 84] on icon "sync" at bounding box center [716, 79] width 13 height 13
click at [589, 87] on span "03:00" at bounding box center [602, 80] width 146 height 28
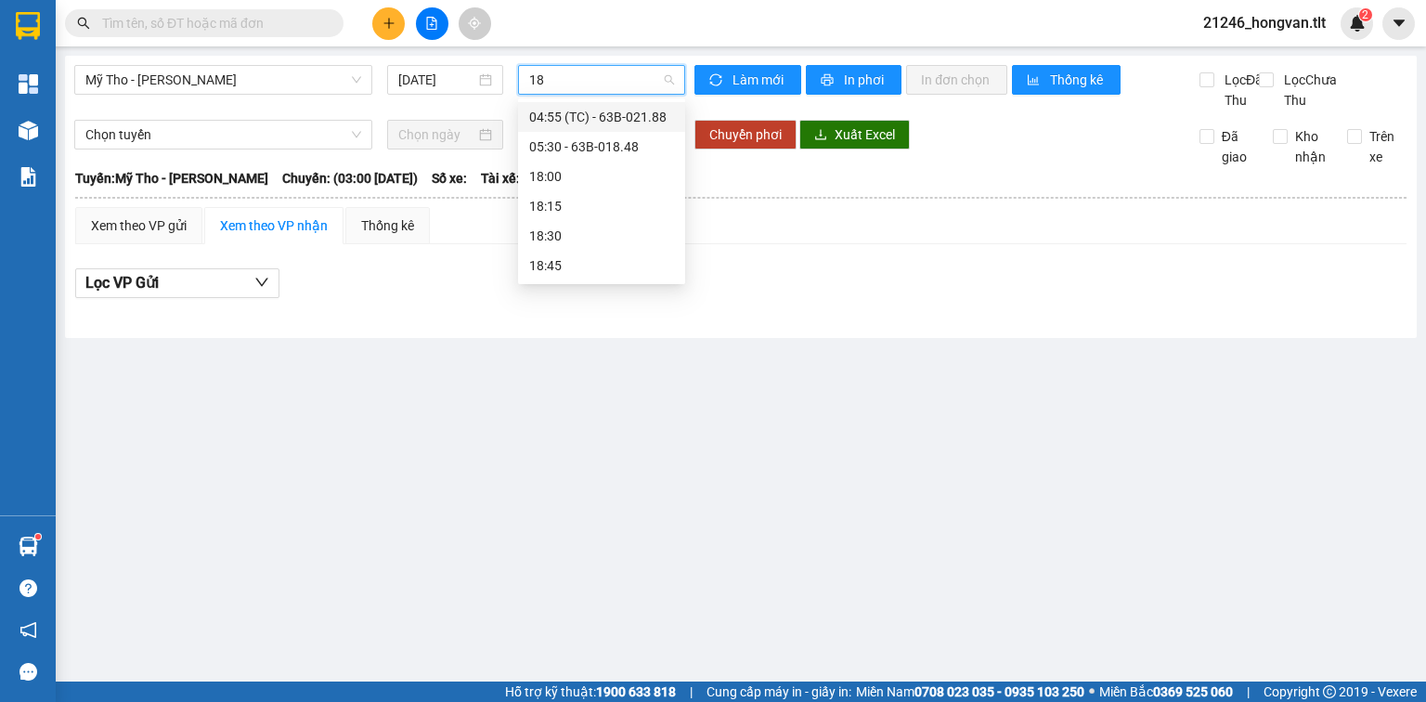
type input "188"
click at [594, 126] on div "04:55 (TC) - 63B-021.88" at bounding box center [601, 117] width 145 height 20
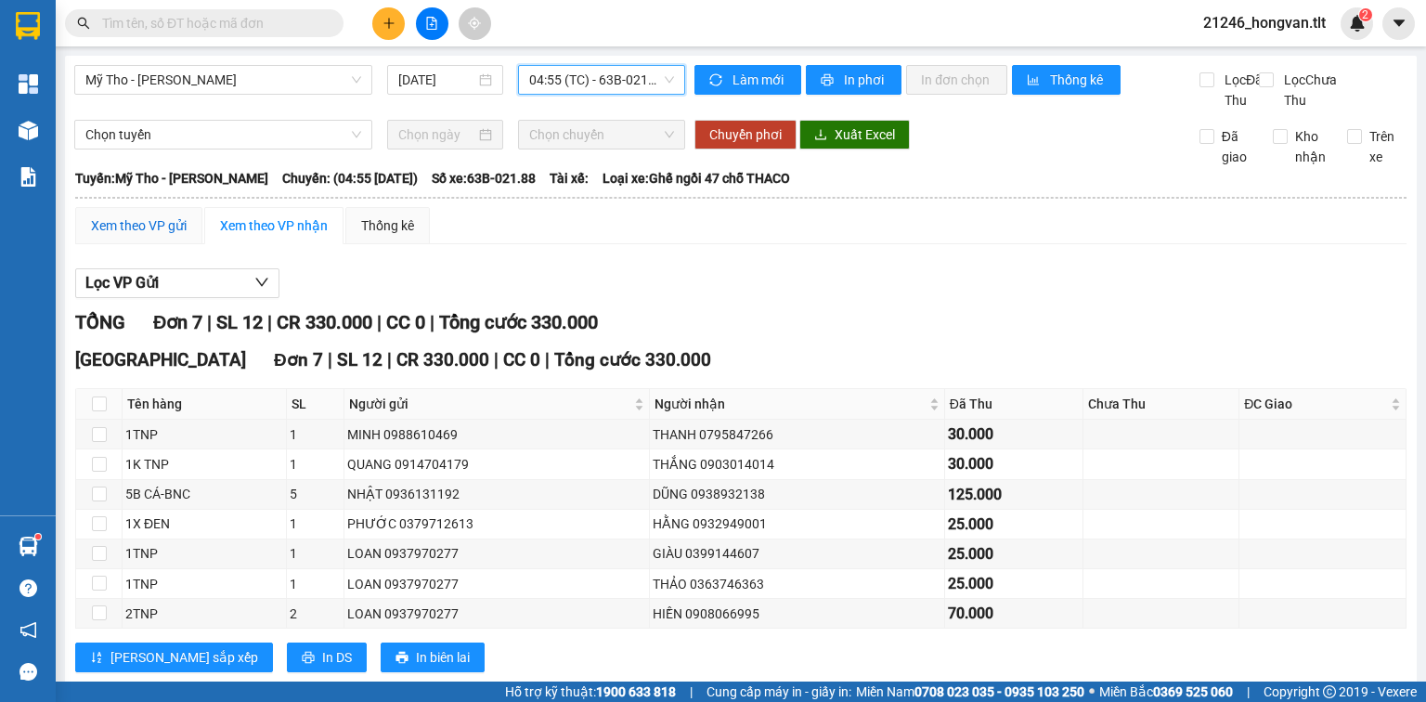
click at [175, 236] on div "Xem theo VP gửi" at bounding box center [139, 225] width 96 height 20
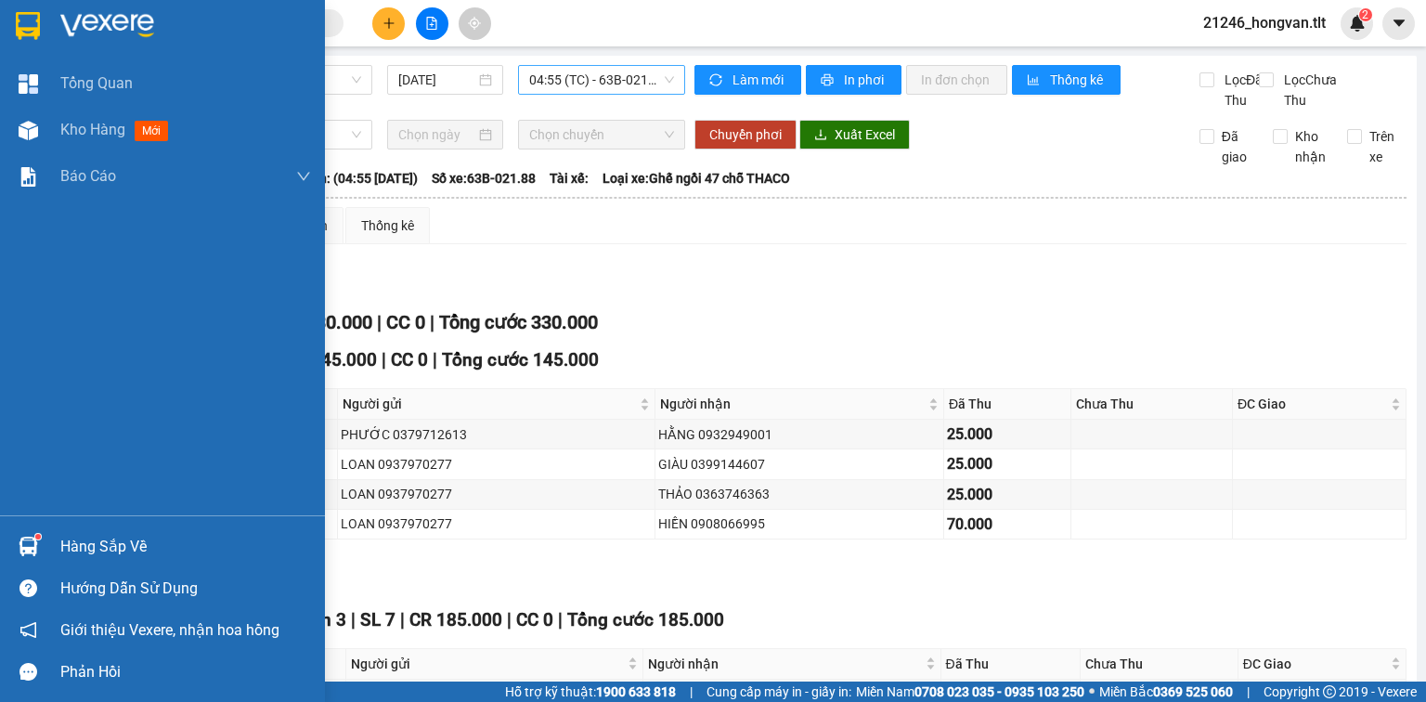
click at [60, 556] on div "Hàng sắp về" at bounding box center [185, 547] width 251 height 28
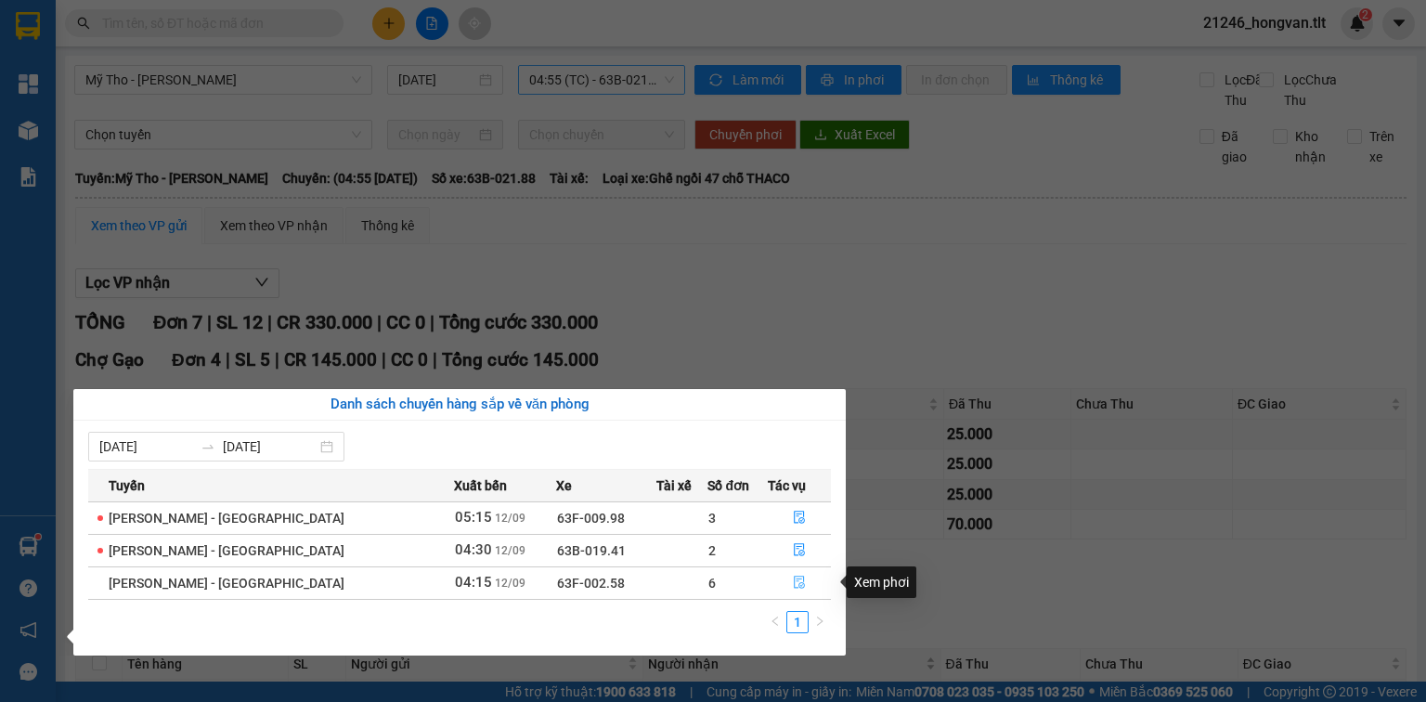
click at [795, 577] on icon "file-done" at bounding box center [799, 583] width 11 height 13
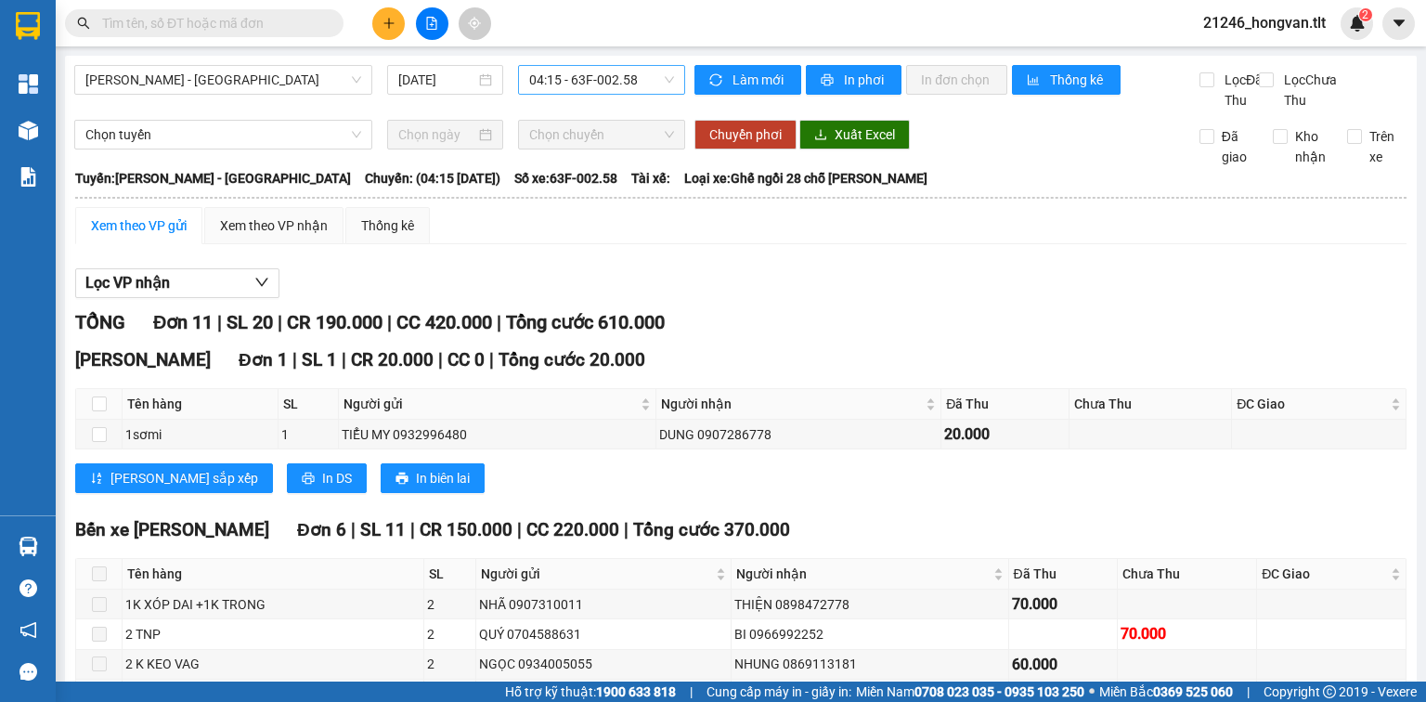
click at [405, 20] on div at bounding box center [431, 23] width 139 height 33
click at [384, 24] on icon "plus" at bounding box center [389, 23] width 13 height 13
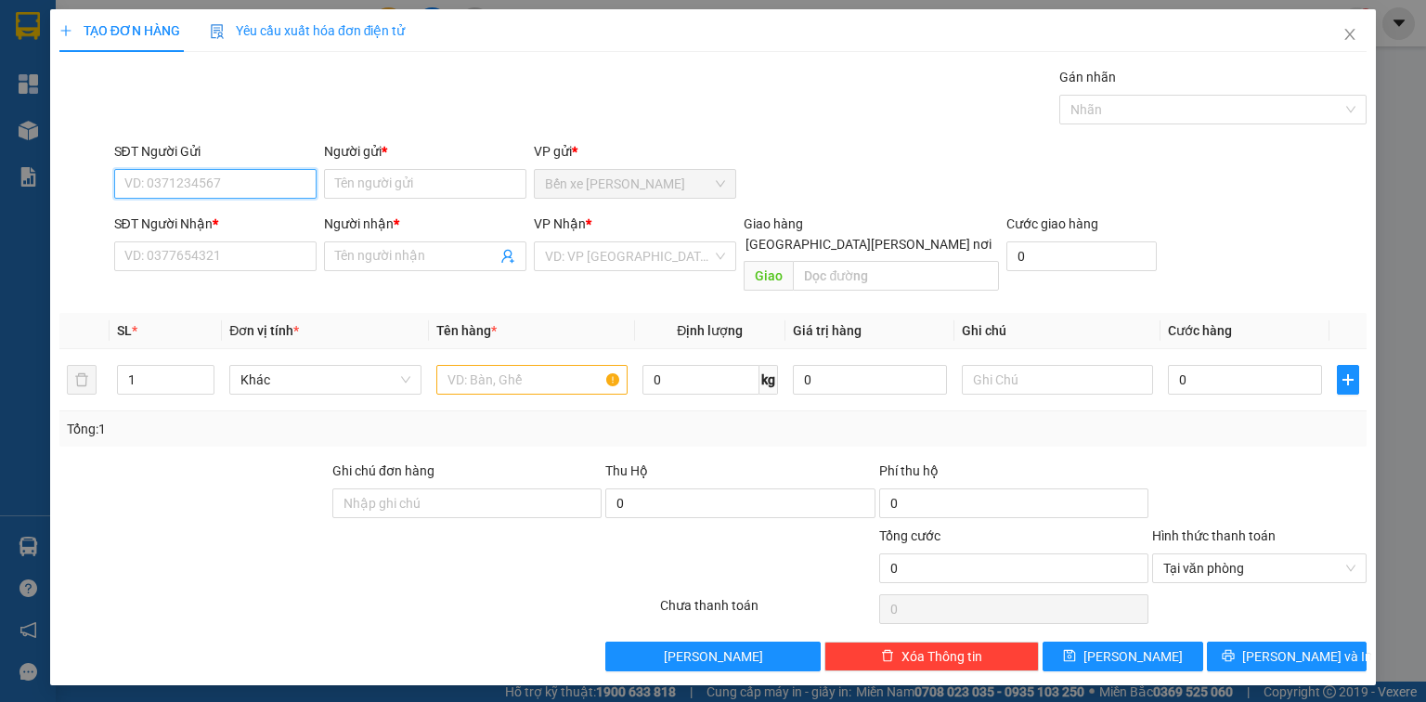
click at [274, 185] on input "SĐT Người Gửi" at bounding box center [215, 184] width 202 height 30
type input "0912157135"
click at [263, 232] on div "0912157135 - THƠ" at bounding box center [215, 220] width 202 height 30
type input "THƠ"
type input "0912157135"
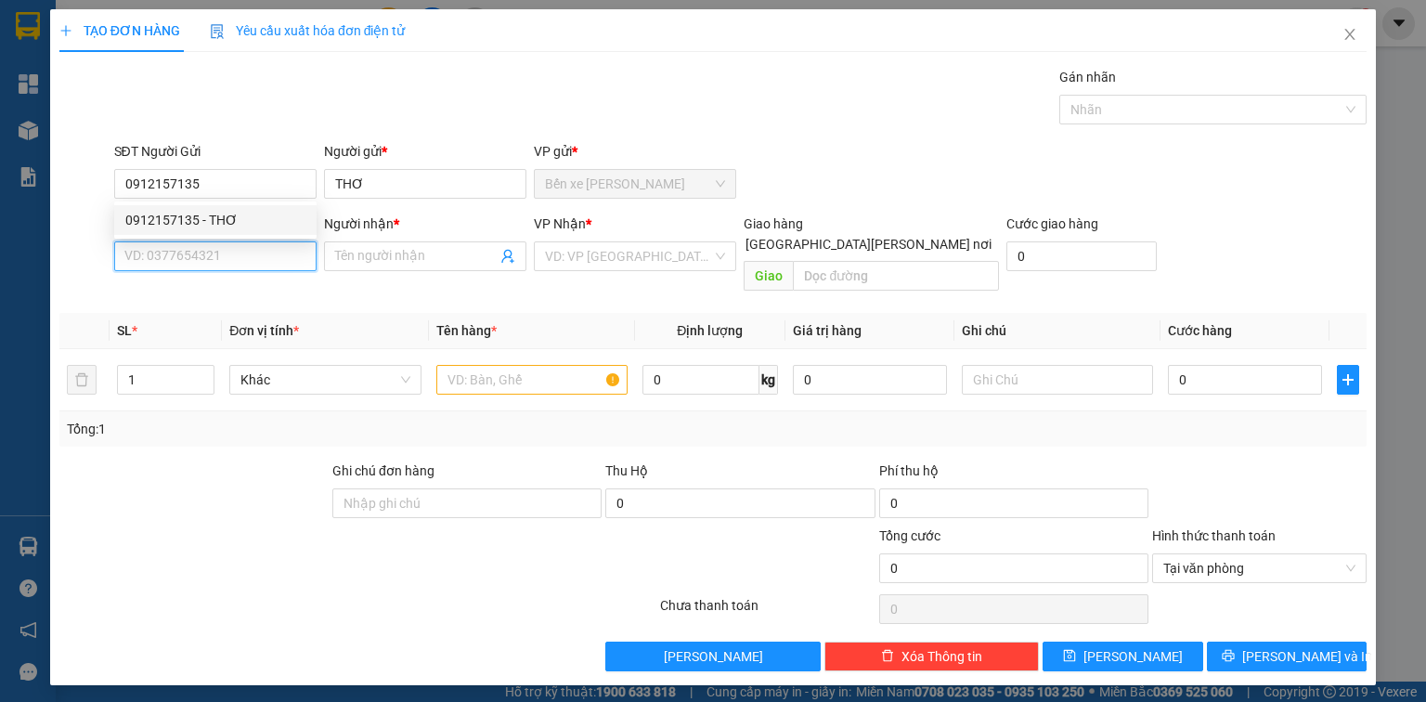
click at [262, 260] on input "SĐT Người Nhận *" at bounding box center [215, 256] width 202 height 30
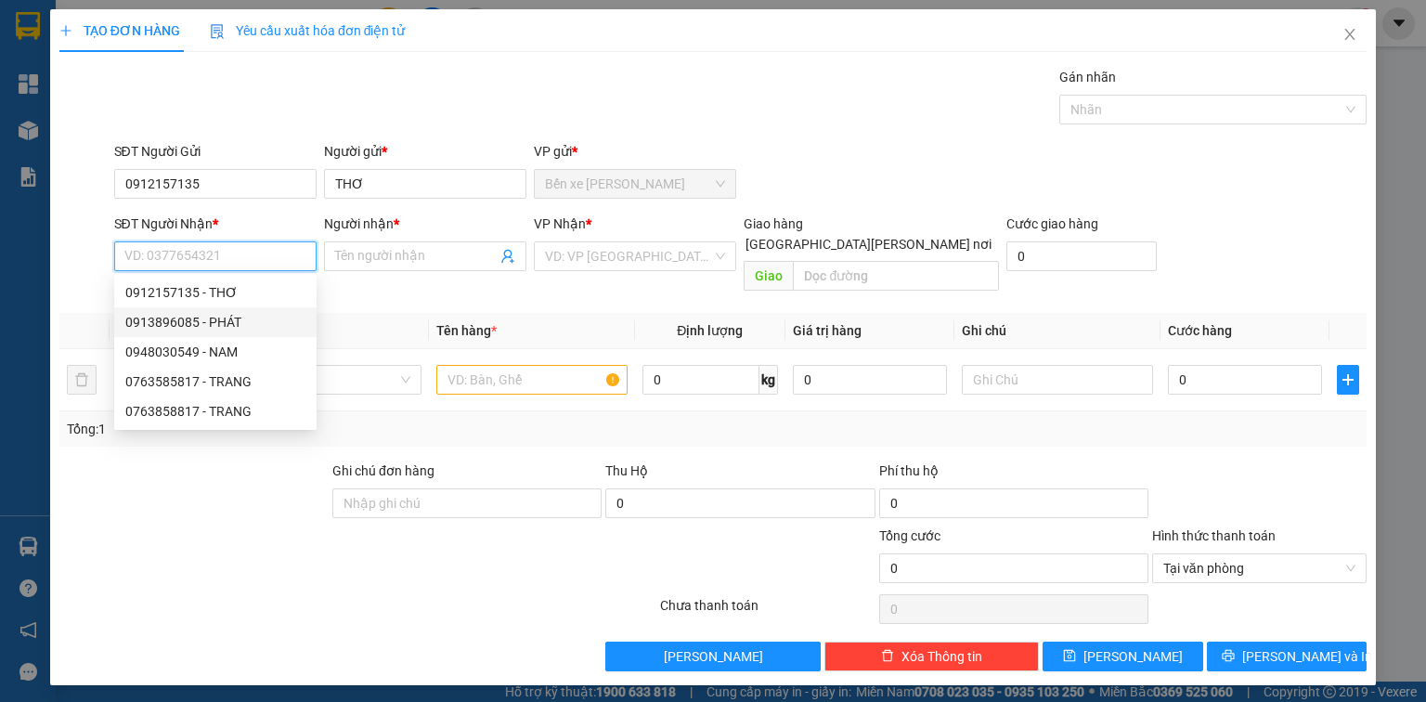
drag, startPoint x: 238, startPoint y: 326, endPoint x: 475, endPoint y: 312, distance: 237.2
click at [238, 326] on div "0913896085 - PHÁT" at bounding box center [215, 322] width 180 height 20
type input "0913896085"
type input "PHÁT"
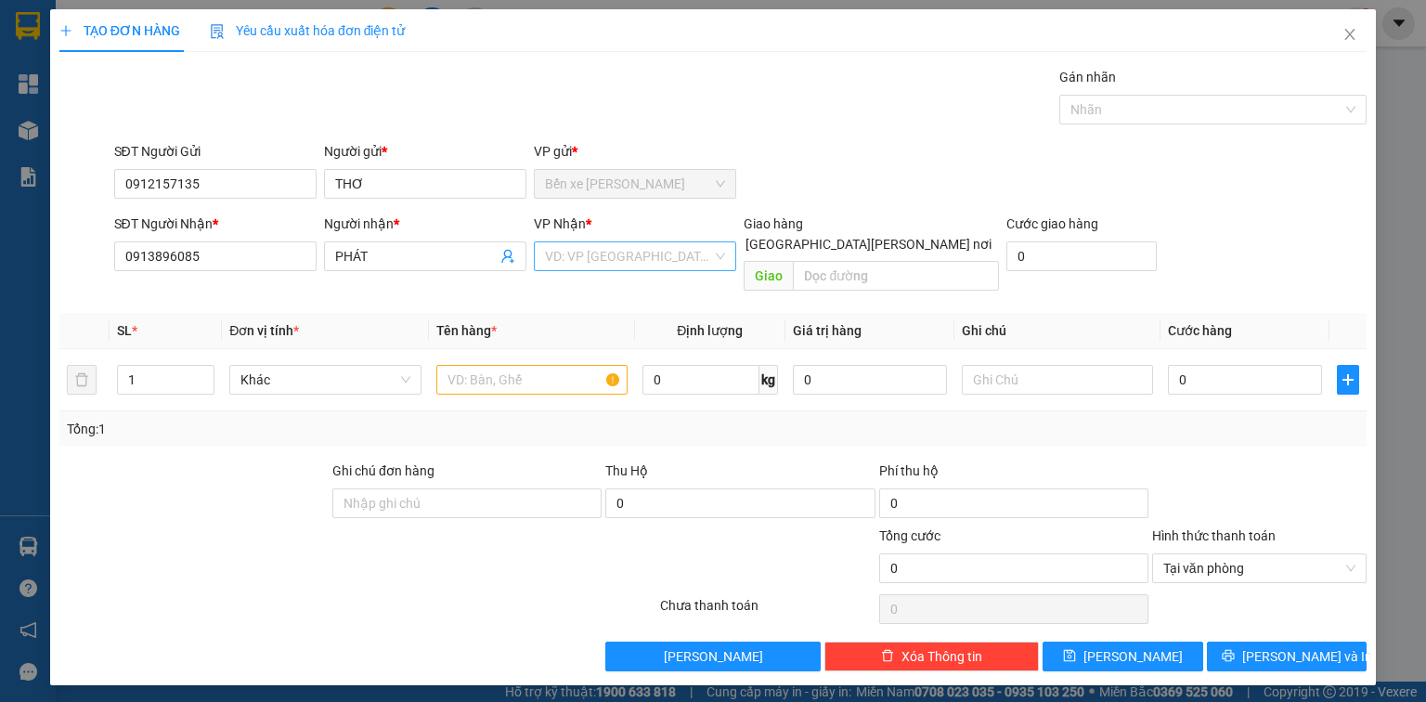
click at [650, 253] on input "search" at bounding box center [628, 256] width 167 height 28
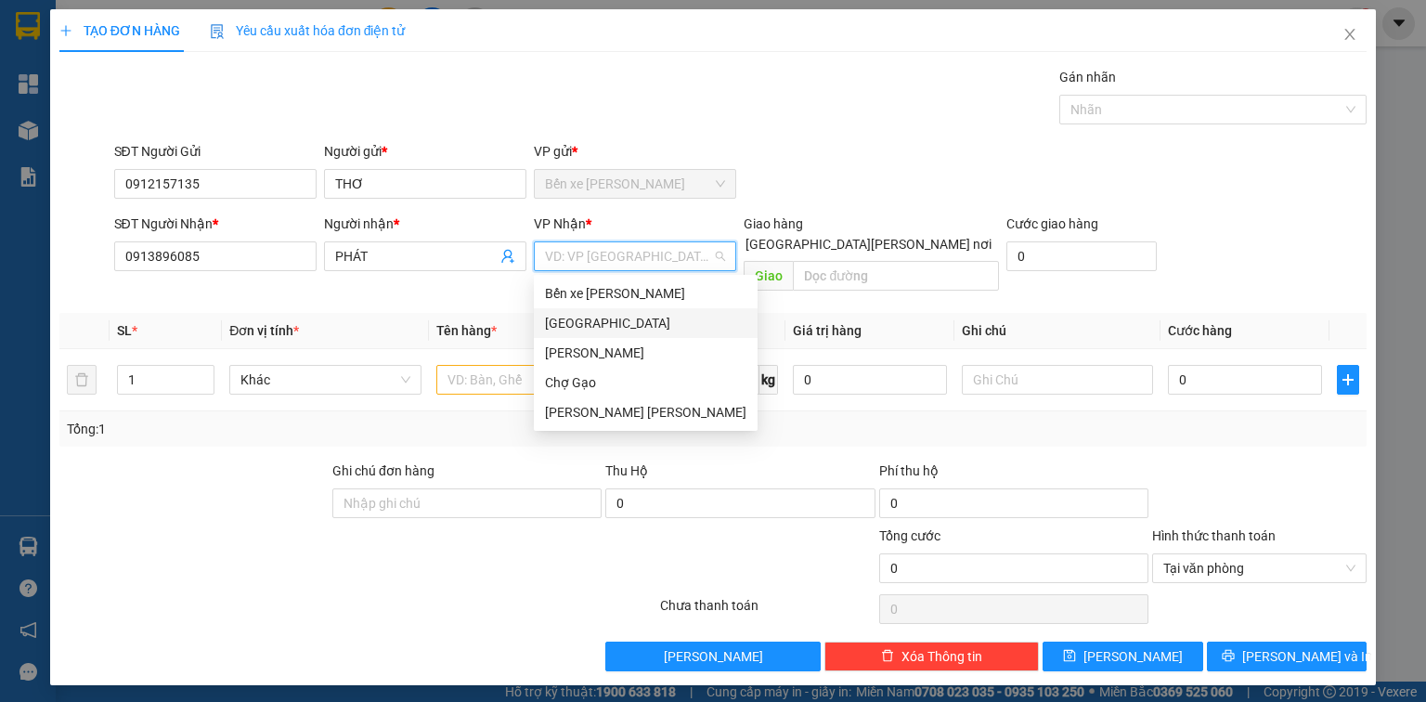
click at [583, 321] on div "[GEOGRAPHIC_DATA]" at bounding box center [646, 323] width 202 height 20
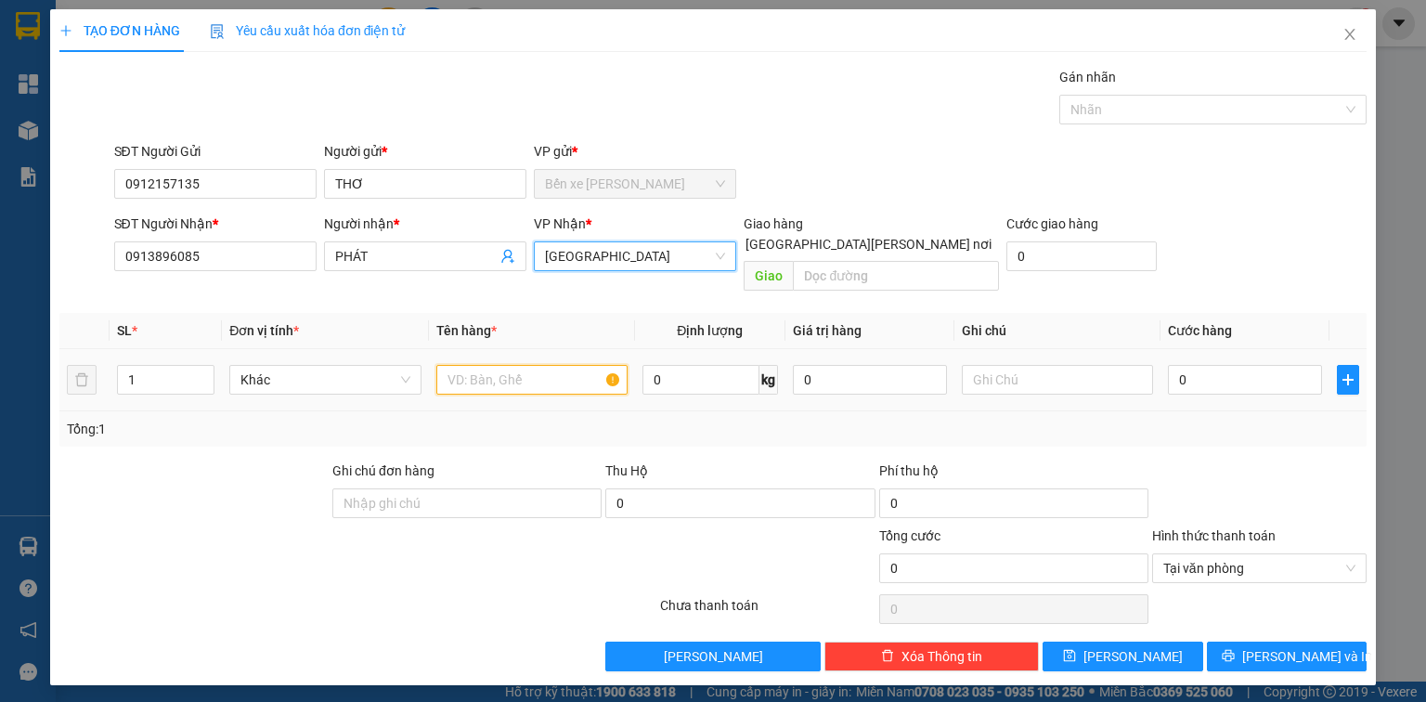
click at [532, 365] on input "text" at bounding box center [531, 380] width 191 height 30
type input "1T"
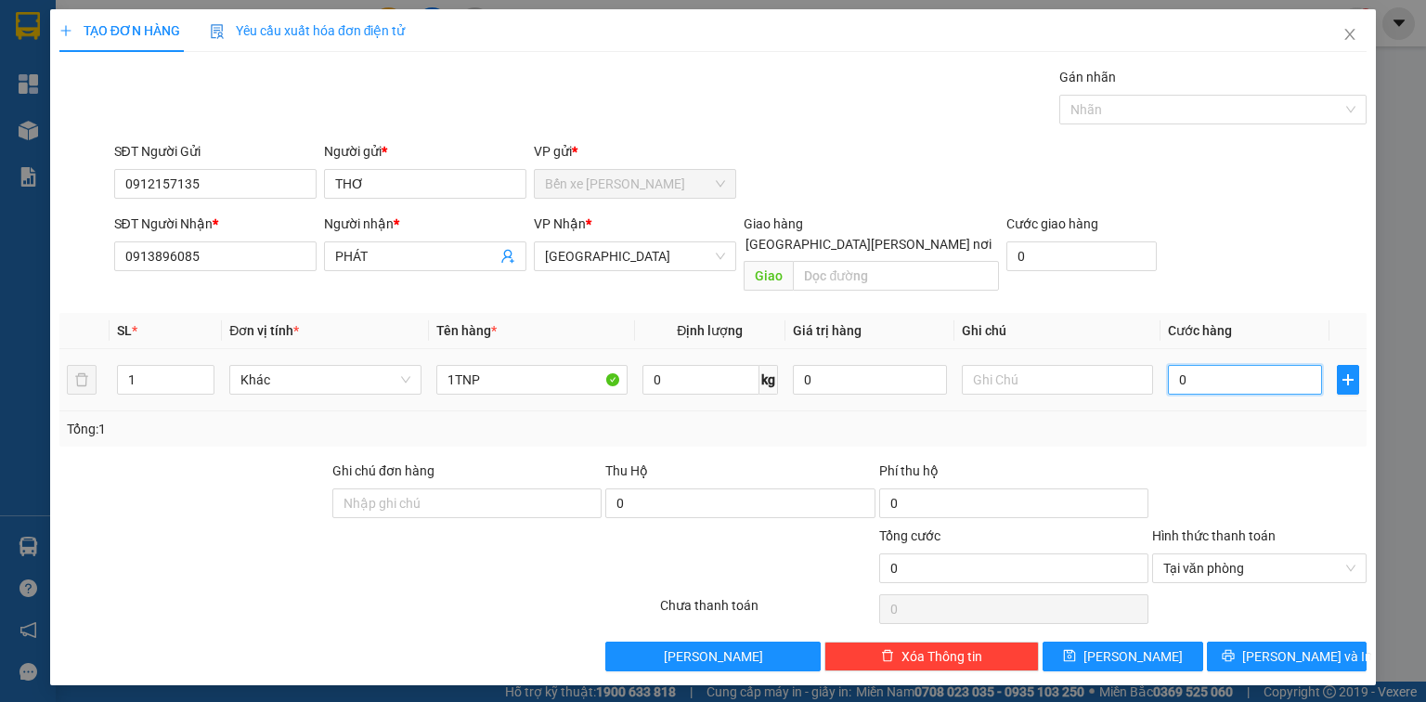
click at [1241, 371] on input "0" at bounding box center [1245, 380] width 154 height 30
click at [1259, 648] on button "[PERSON_NAME] và In" at bounding box center [1287, 657] width 161 height 30
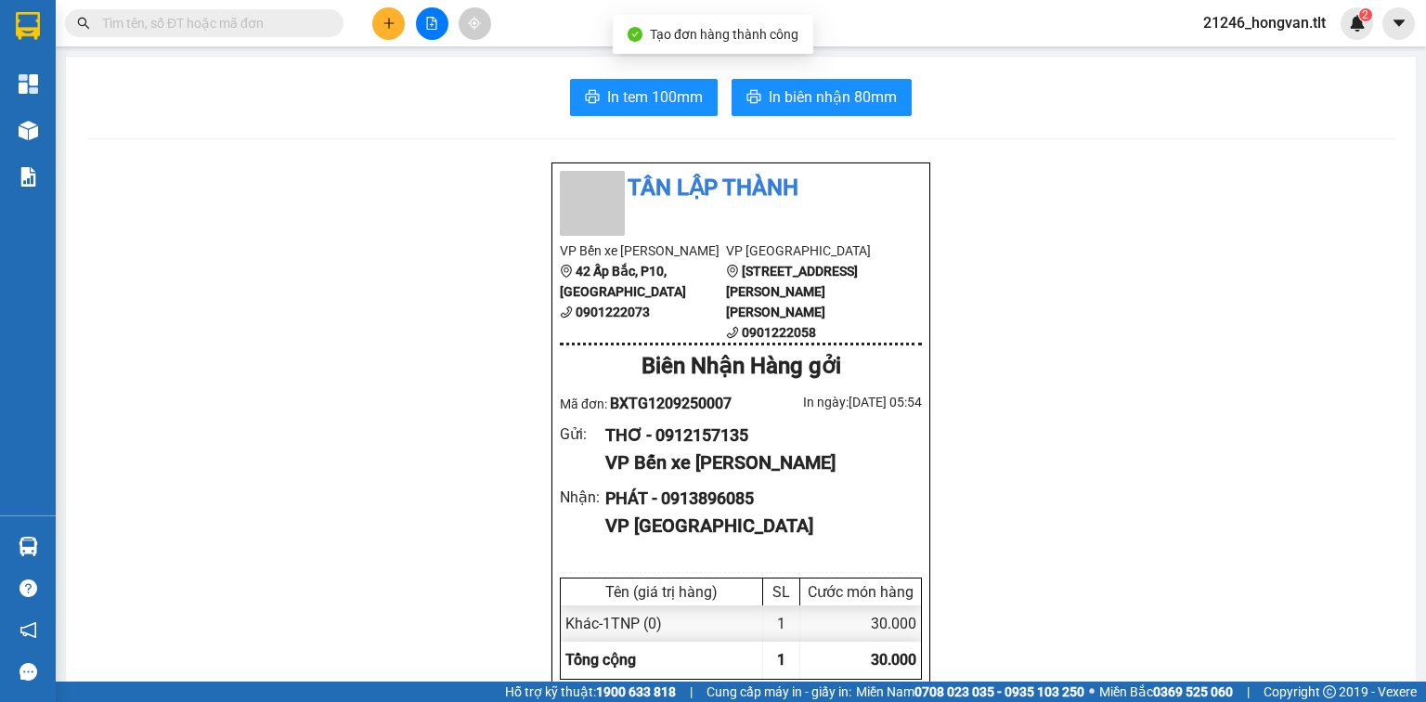
click at [806, 104] on span "In biên nhận 80mm" at bounding box center [833, 96] width 128 height 23
click at [609, 93] on span "In tem 100mm" at bounding box center [655, 96] width 96 height 23
click at [285, 31] on input "text" at bounding box center [211, 23] width 219 height 20
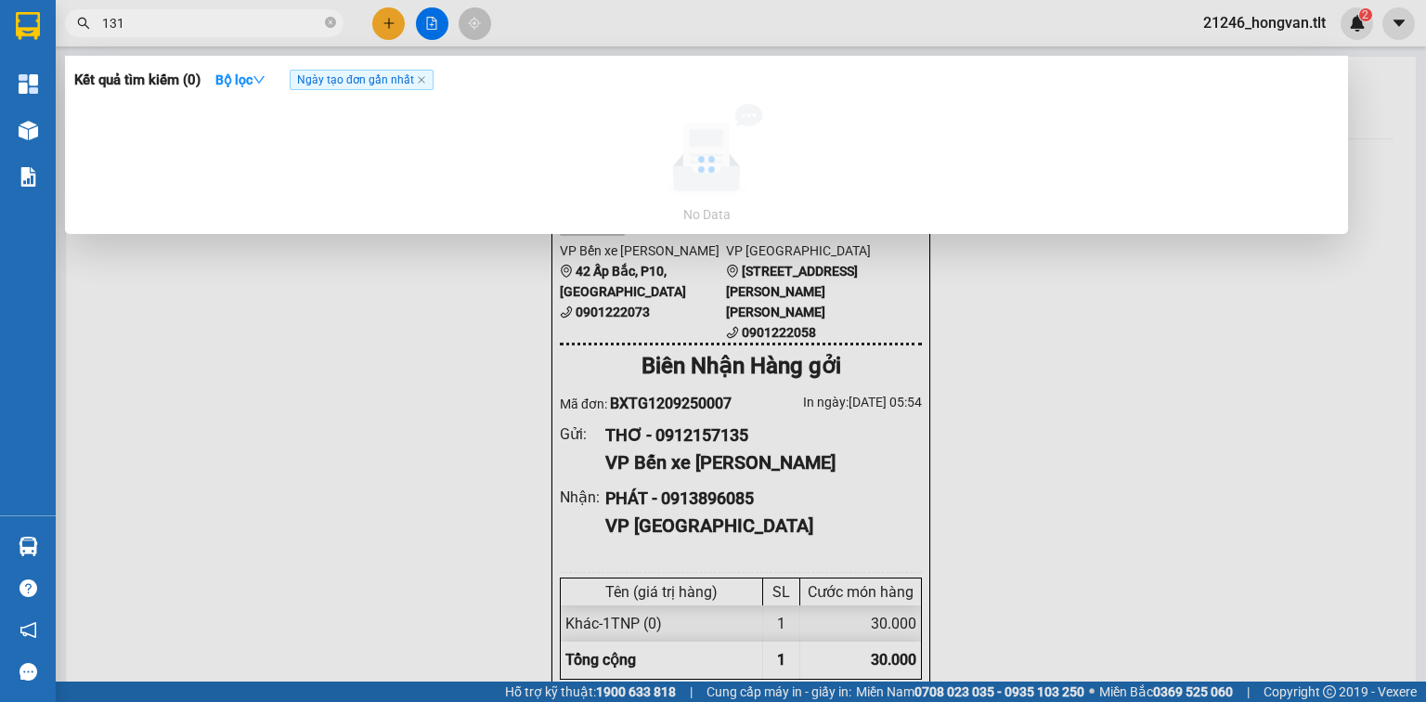
type input "131"
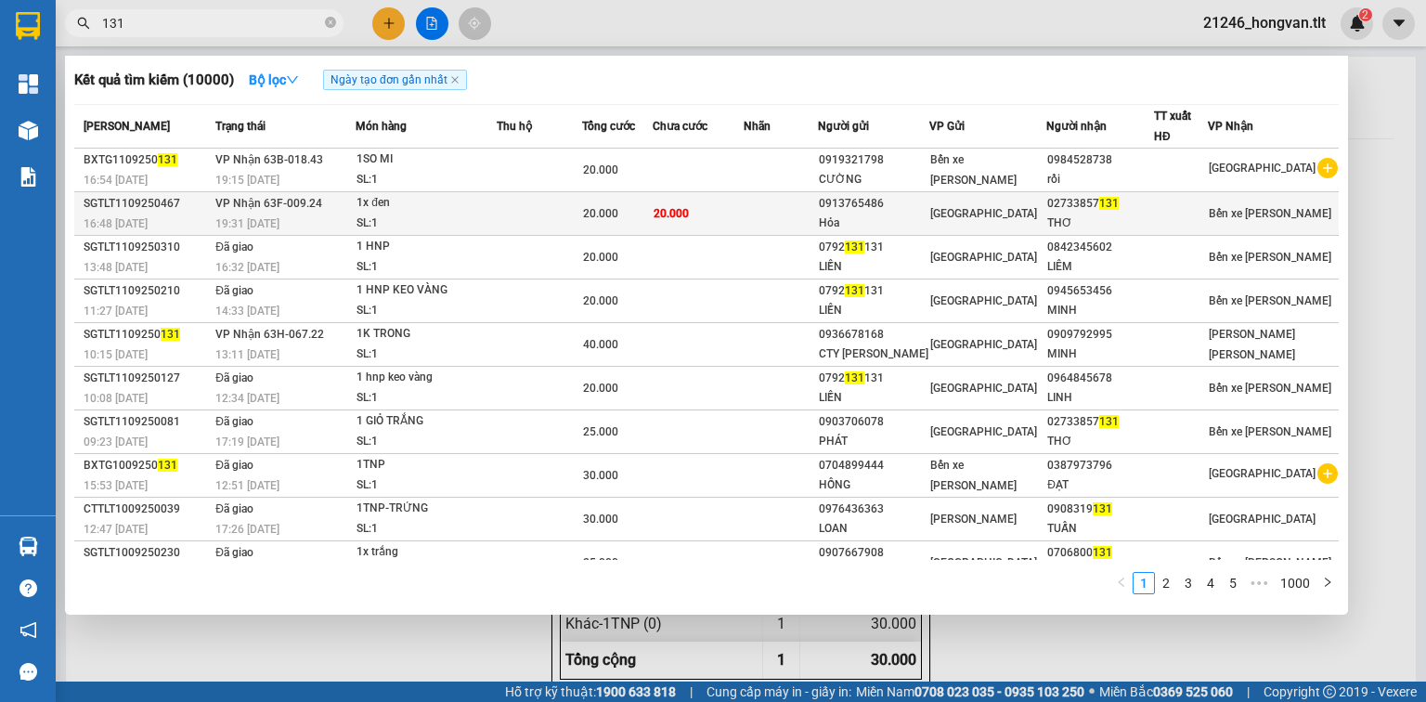
click at [496, 226] on div "SL: 1" at bounding box center [426, 224] width 139 height 20
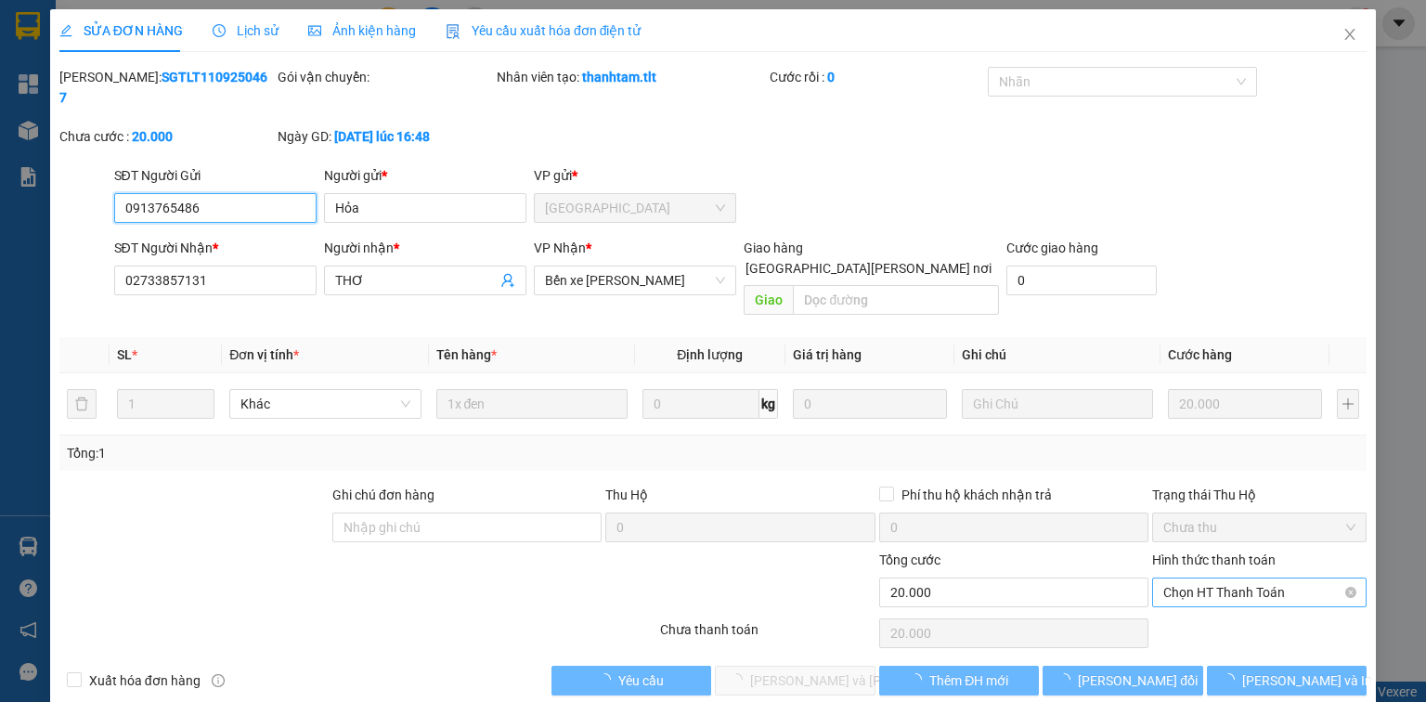
click at [1211, 579] on span "Chọn HT Thanh Toán" at bounding box center [1260, 593] width 192 height 28
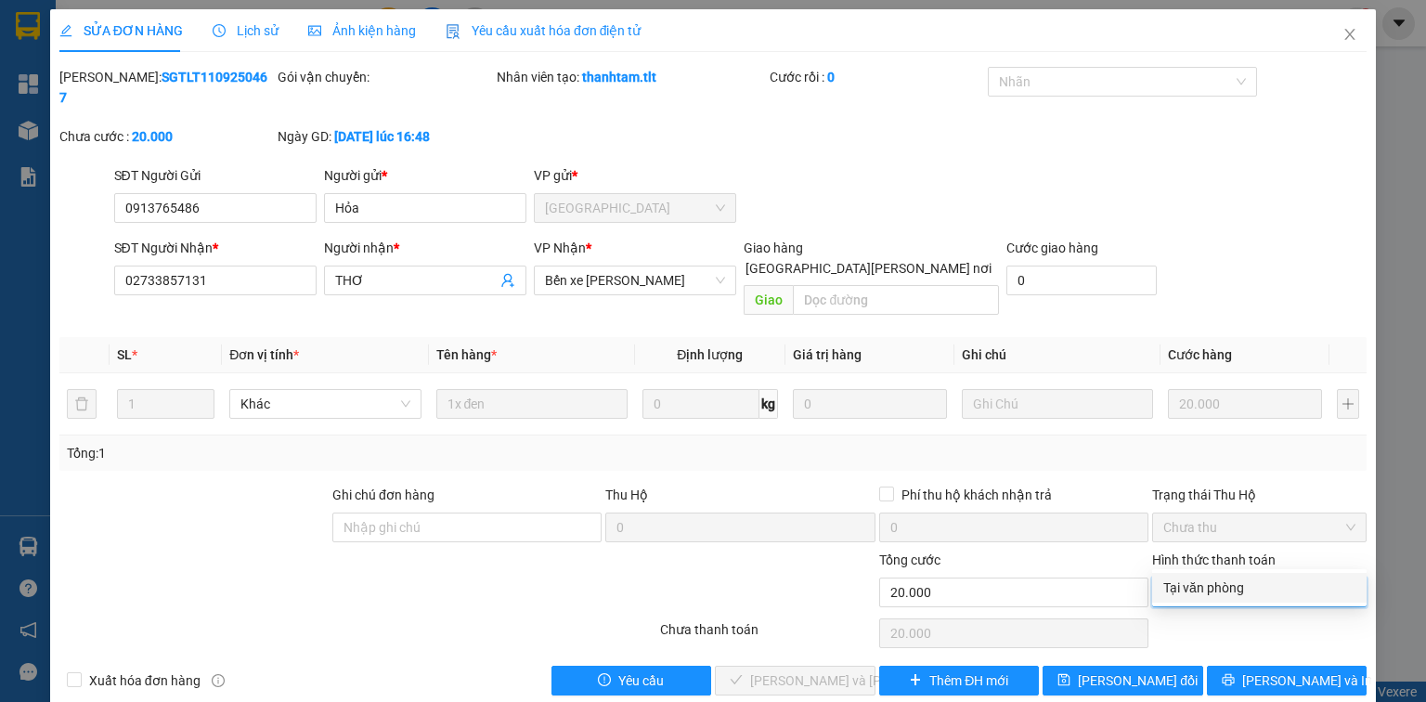
click at [1212, 581] on div "Tại văn phòng" at bounding box center [1260, 588] width 192 height 20
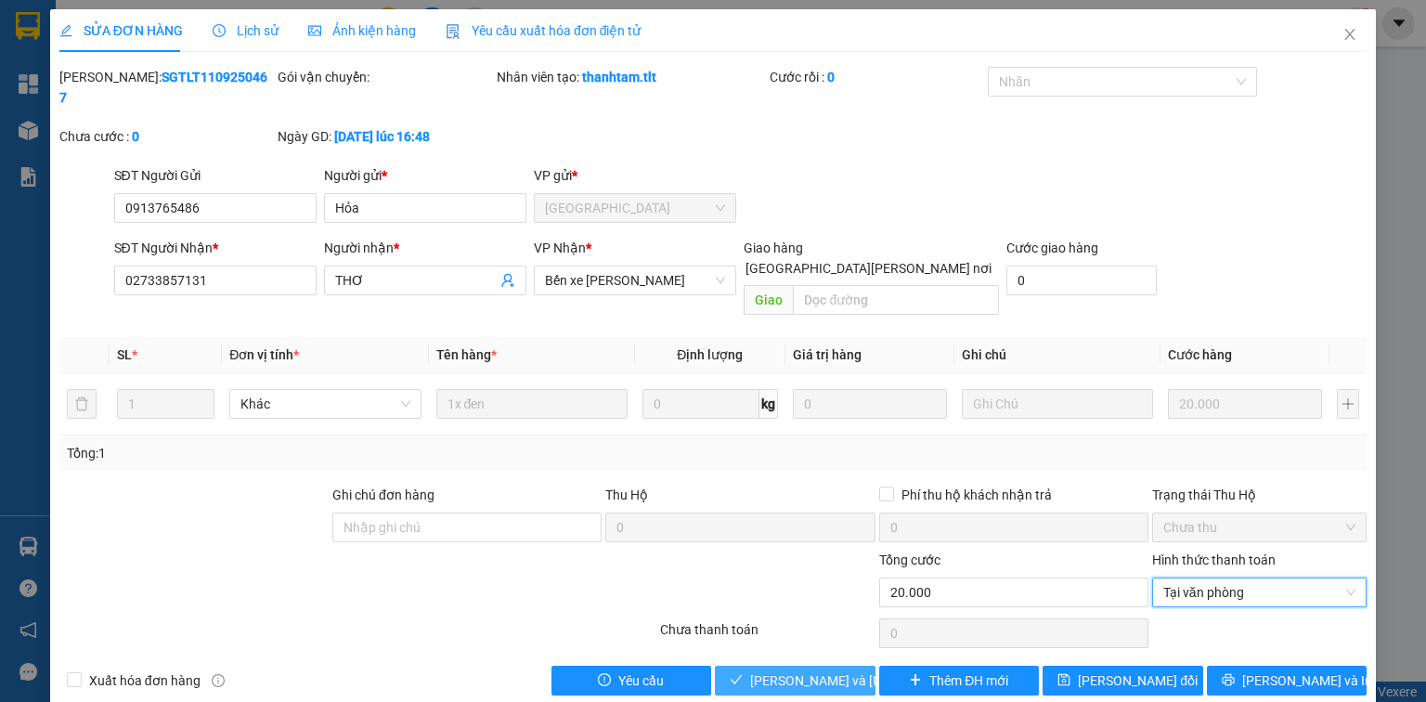
click at [768, 671] on span "[PERSON_NAME] và [PERSON_NAME] hàng" at bounding box center [875, 681] width 251 height 20
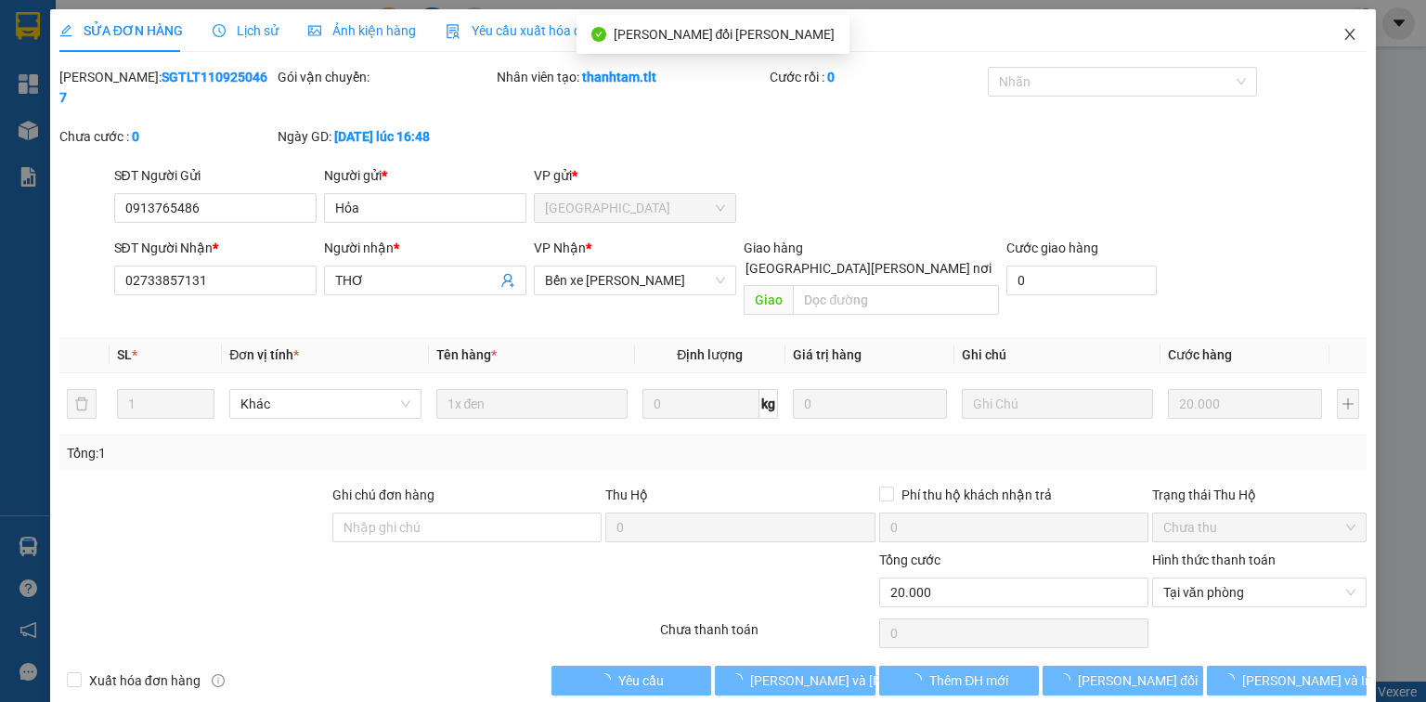
drag, startPoint x: 1355, startPoint y: 41, endPoint x: 1323, endPoint y: 46, distance: 31.9
click at [1355, 40] on icon "close" at bounding box center [1350, 34] width 15 height 15
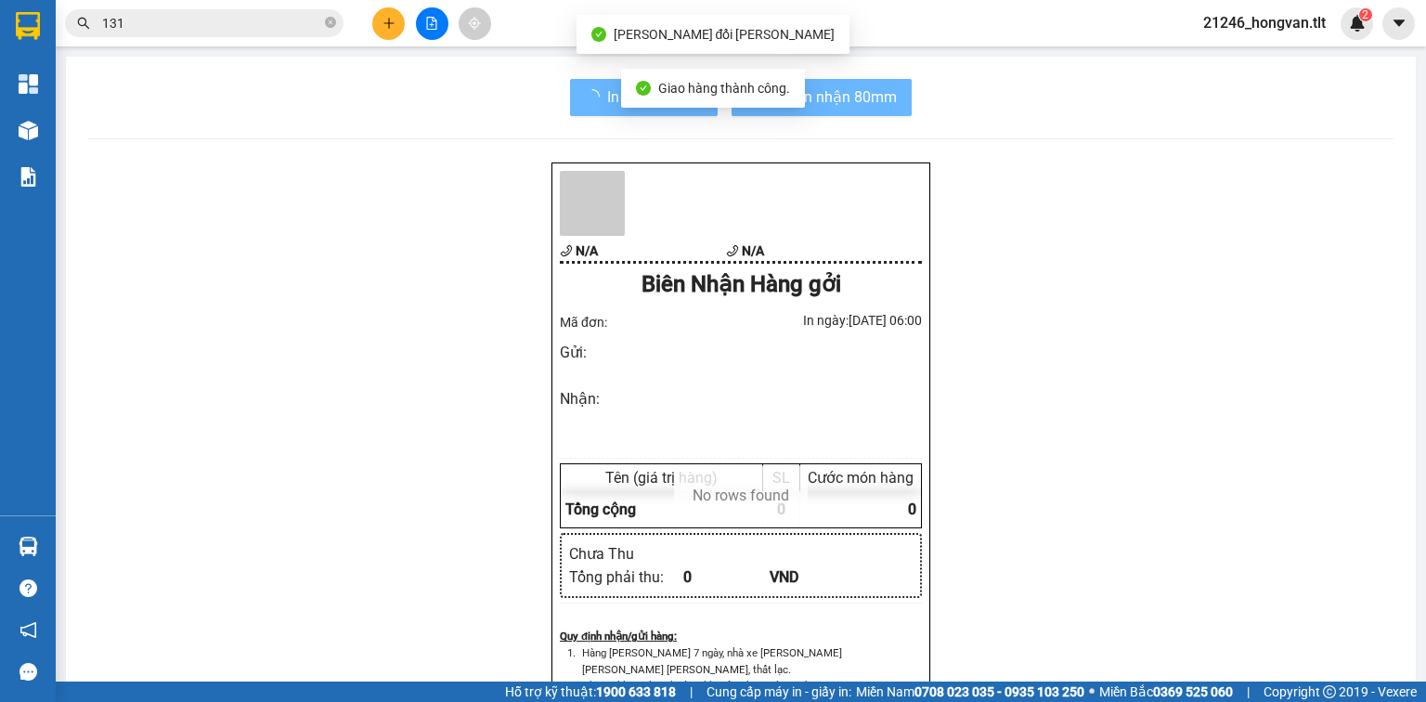
click at [223, 22] on input "131" at bounding box center [211, 23] width 219 height 20
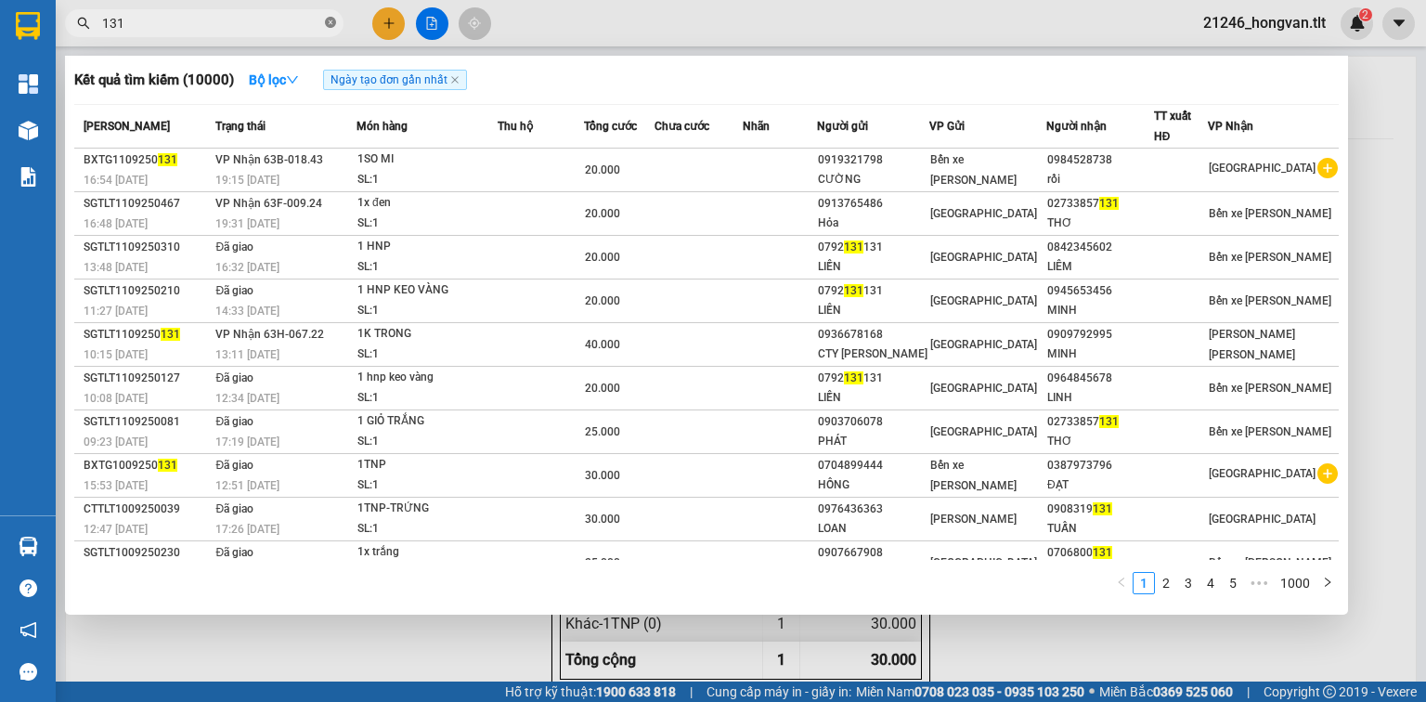
click at [327, 20] on icon "close-circle" at bounding box center [330, 22] width 11 height 11
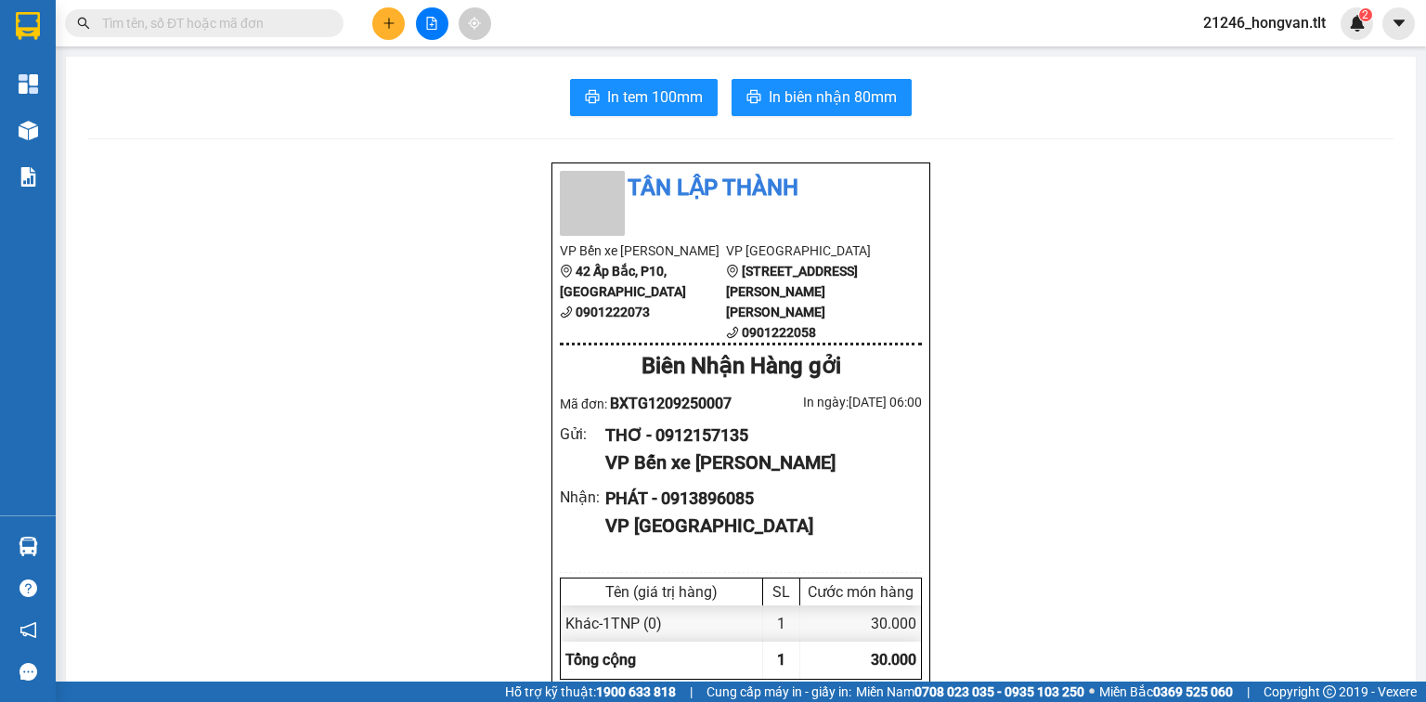
click at [294, 22] on input "text" at bounding box center [211, 23] width 219 height 20
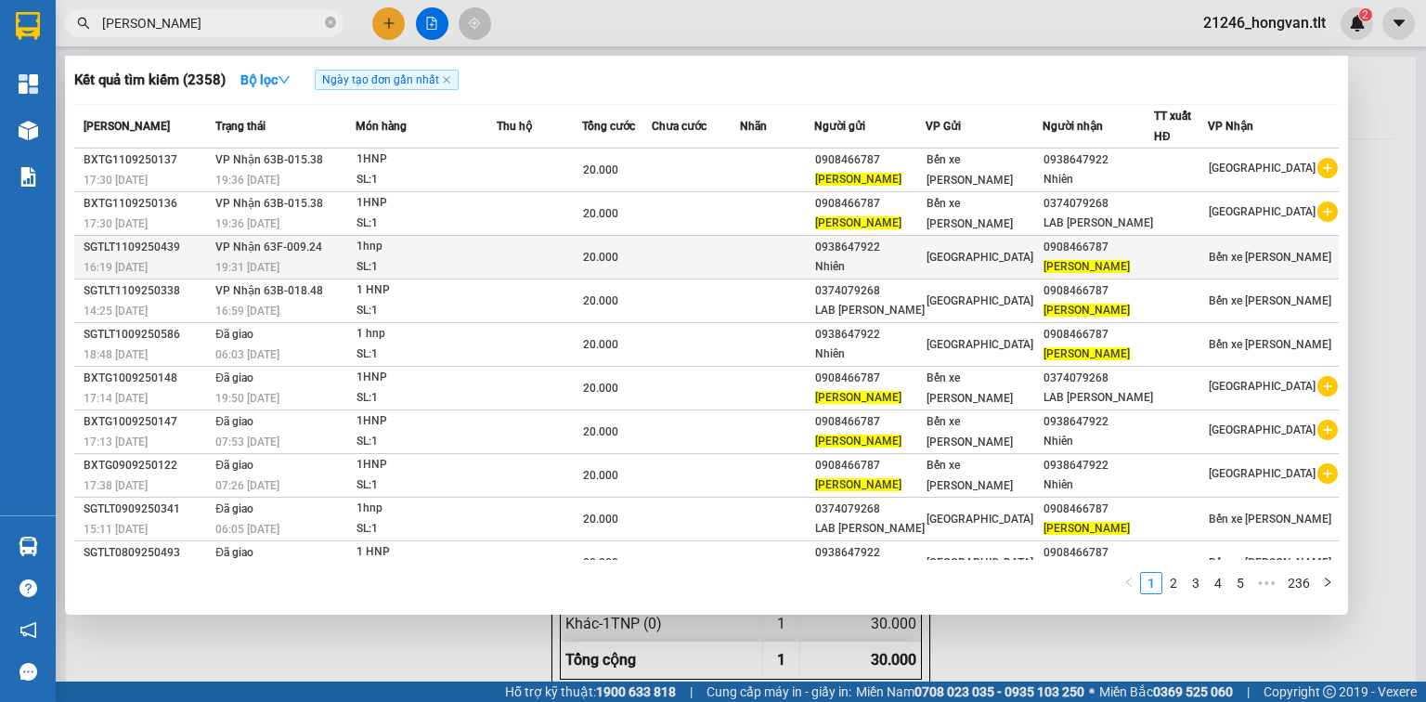
type input "[PERSON_NAME]"
click at [730, 267] on td at bounding box center [695, 258] width 87 height 44
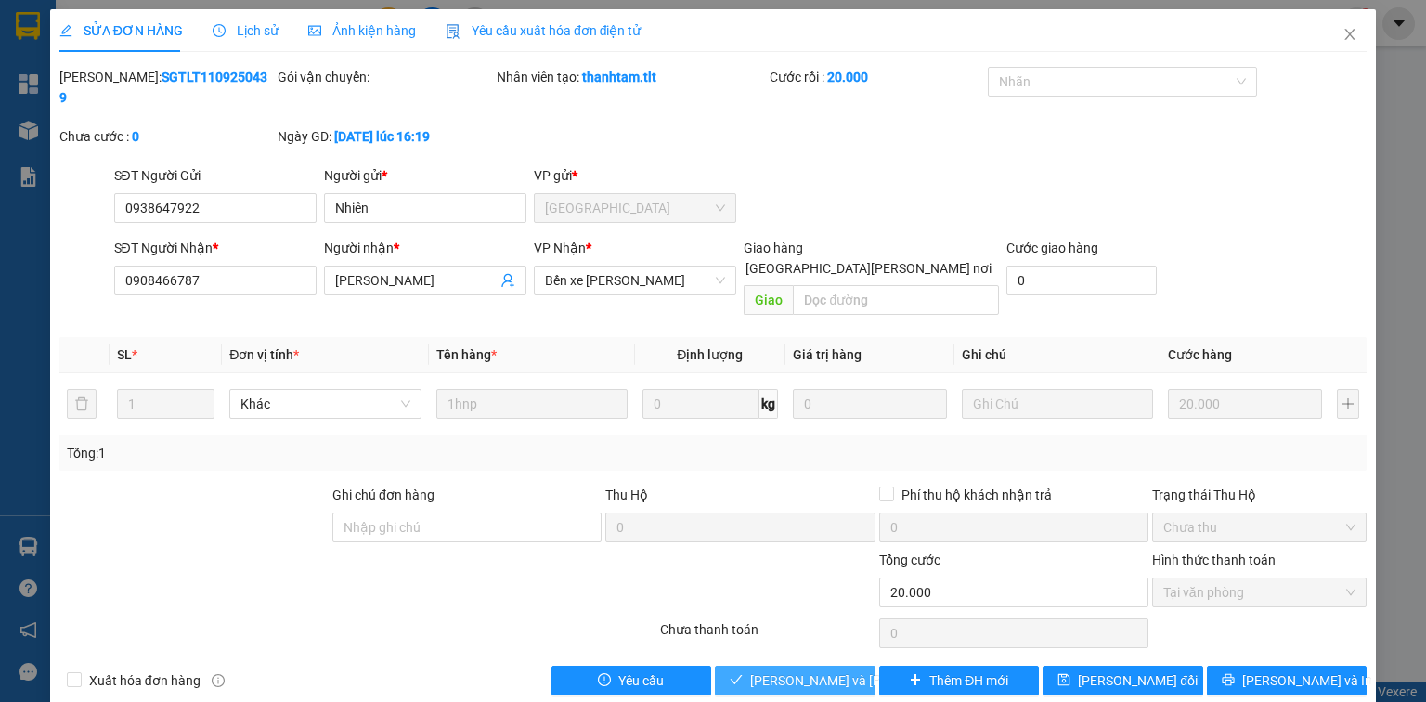
click at [820, 671] on span "[PERSON_NAME] và [PERSON_NAME] hàng" at bounding box center [875, 681] width 251 height 20
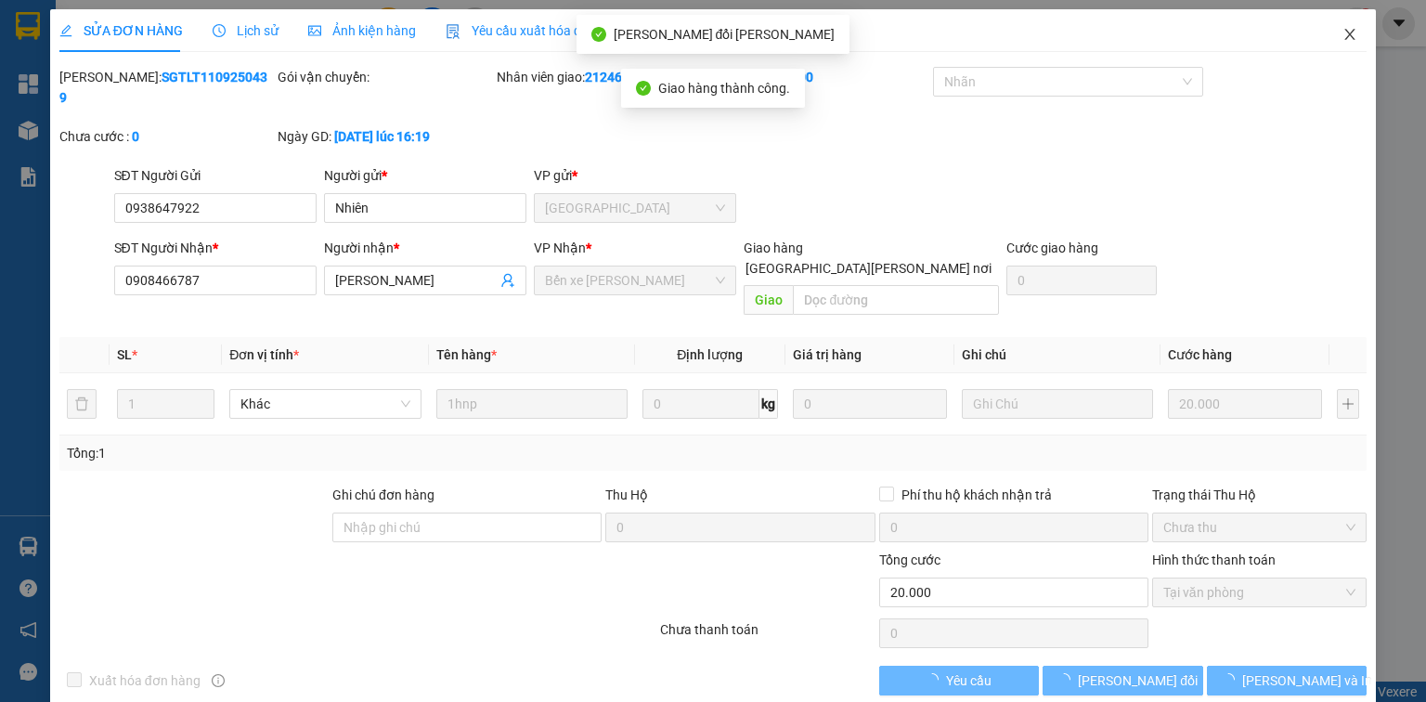
click at [1363, 35] on span "Close" at bounding box center [1350, 35] width 52 height 52
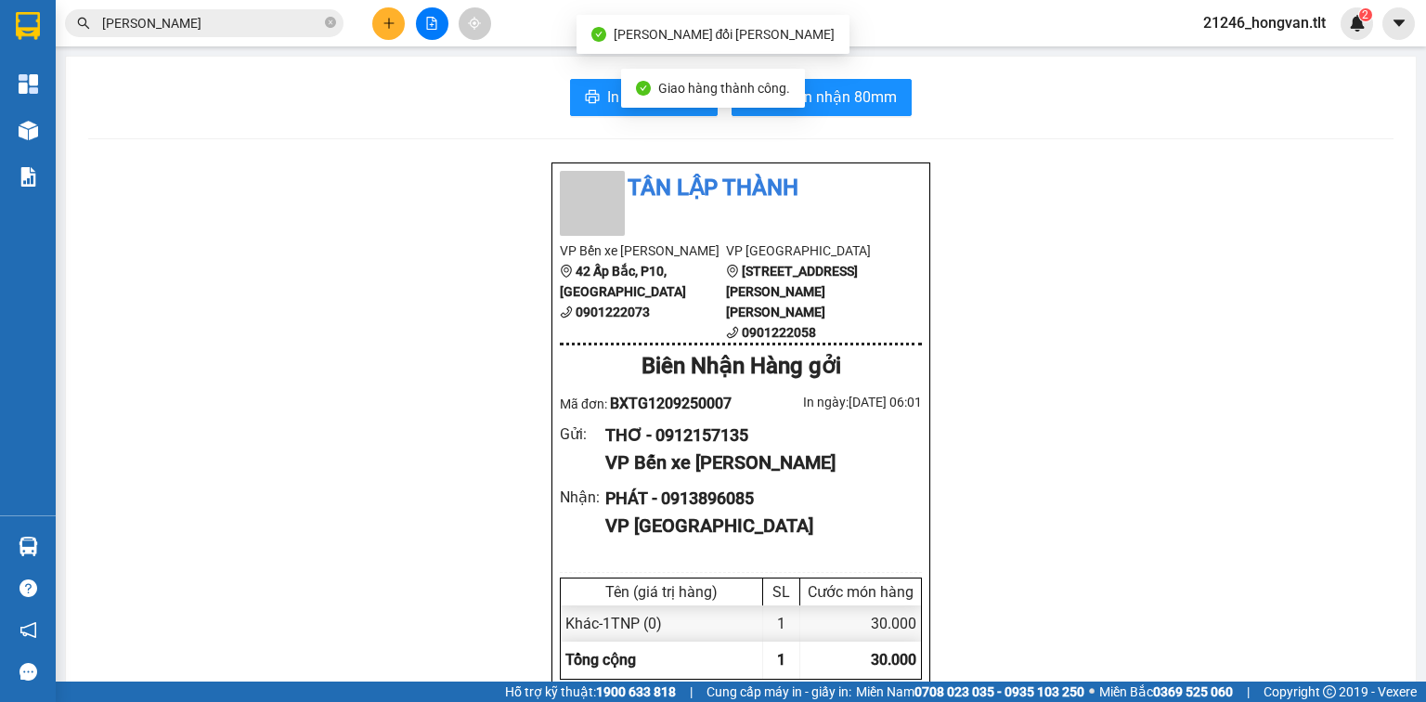
click at [244, 15] on input "[PERSON_NAME]" at bounding box center [211, 23] width 219 height 20
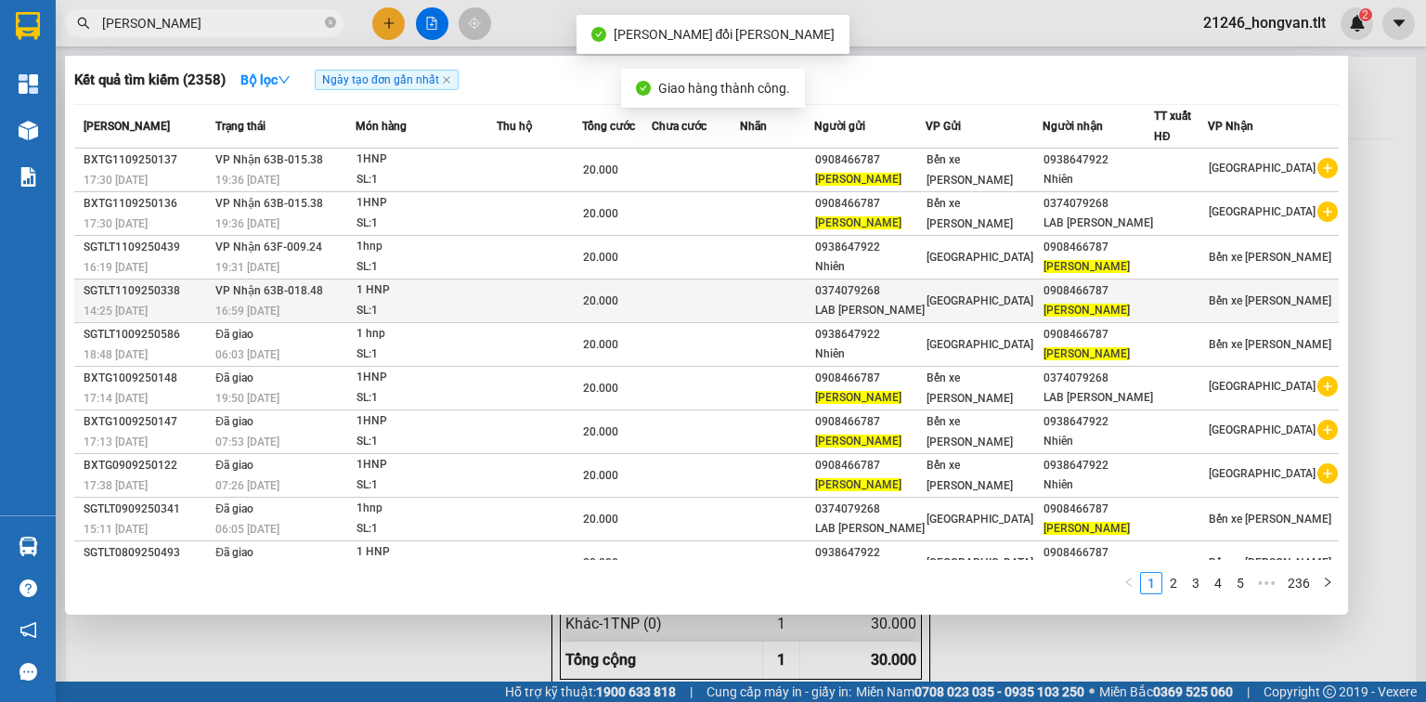
click at [680, 281] on td at bounding box center [695, 302] width 87 height 44
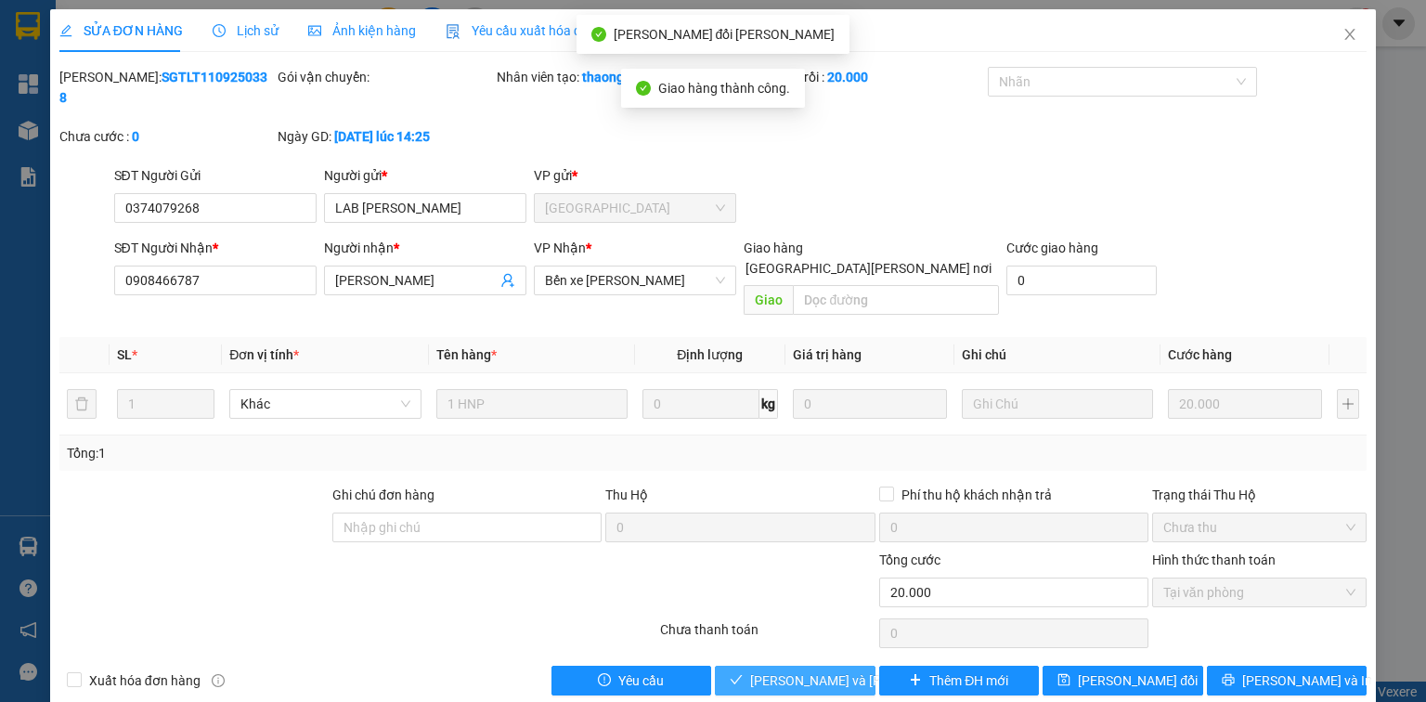
click at [804, 671] on span "[PERSON_NAME] và [PERSON_NAME] hàng" at bounding box center [875, 681] width 251 height 20
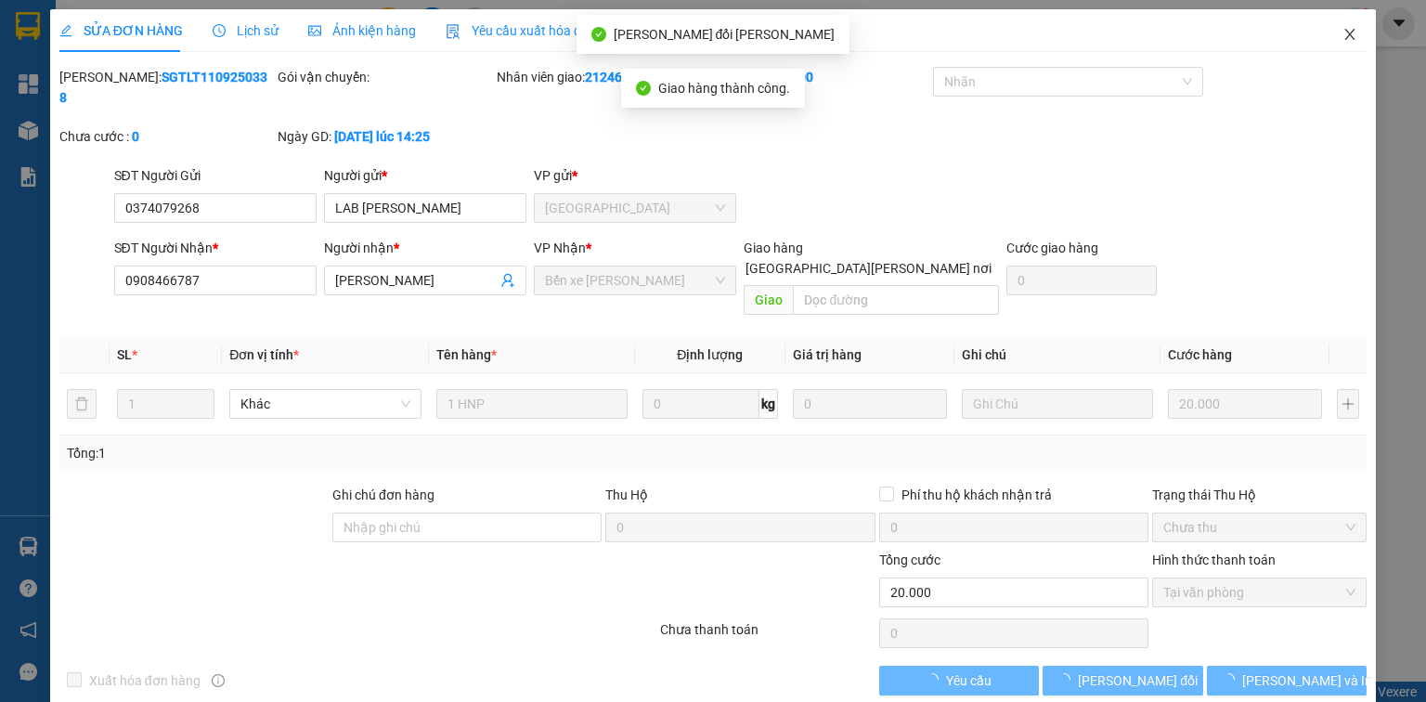
click at [1350, 45] on span "Close" at bounding box center [1350, 35] width 52 height 52
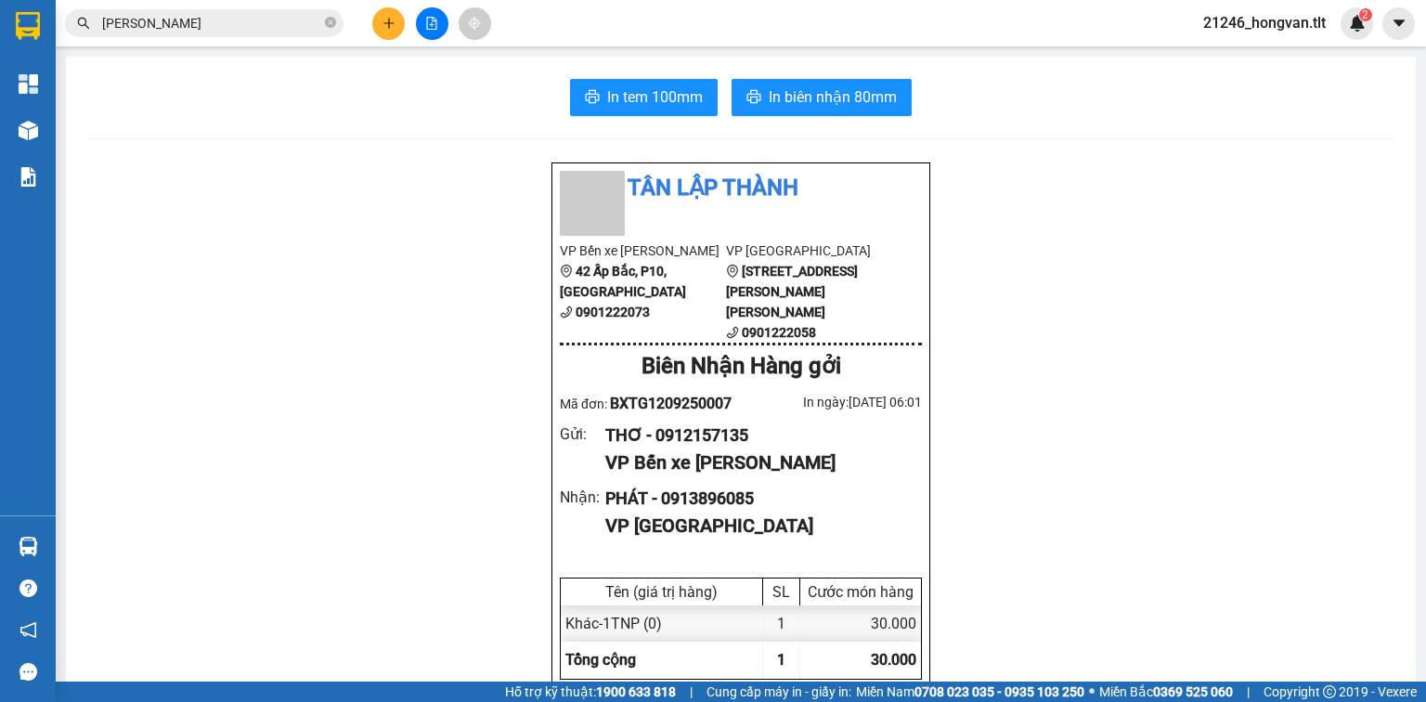
click at [326, 25] on icon "close-circle" at bounding box center [330, 22] width 11 height 11
click at [315, 27] on input "text" at bounding box center [211, 23] width 219 height 20
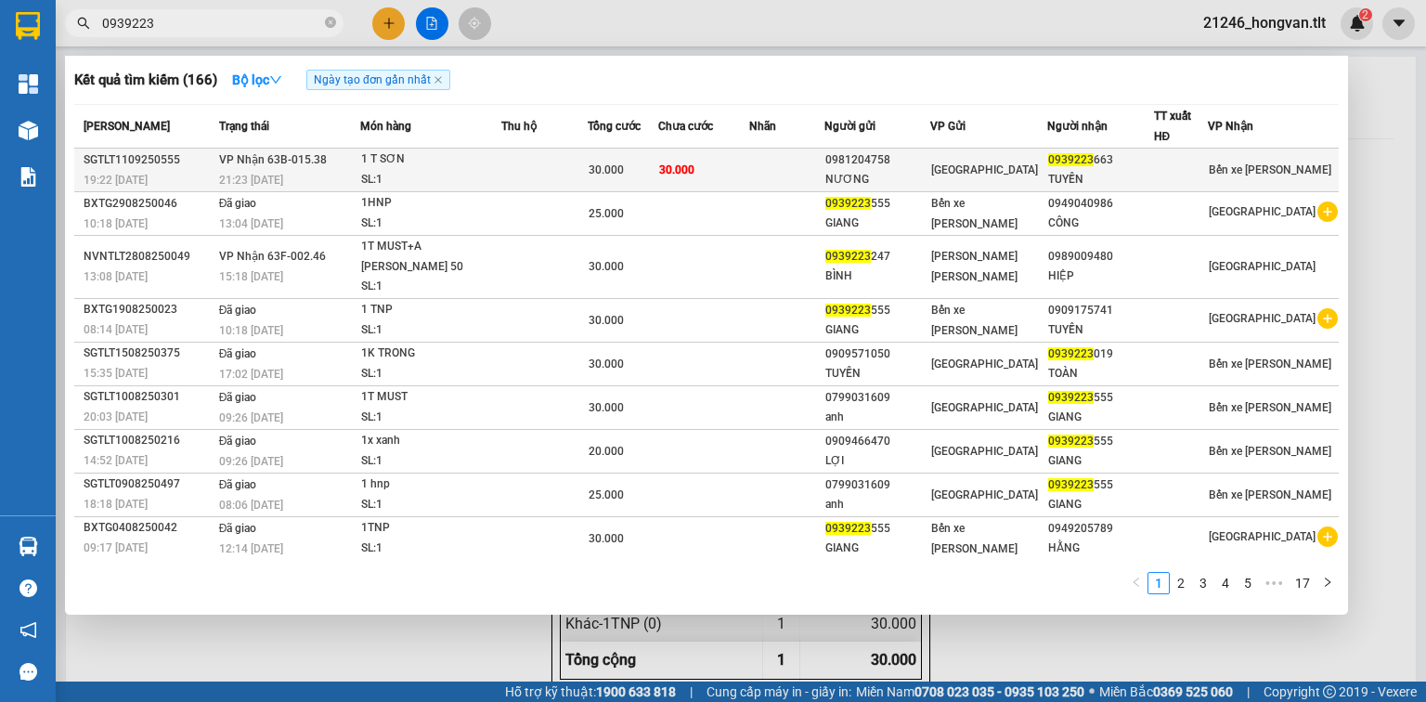
type input "0939223"
click at [749, 168] on td "30.000" at bounding box center [703, 171] width 91 height 44
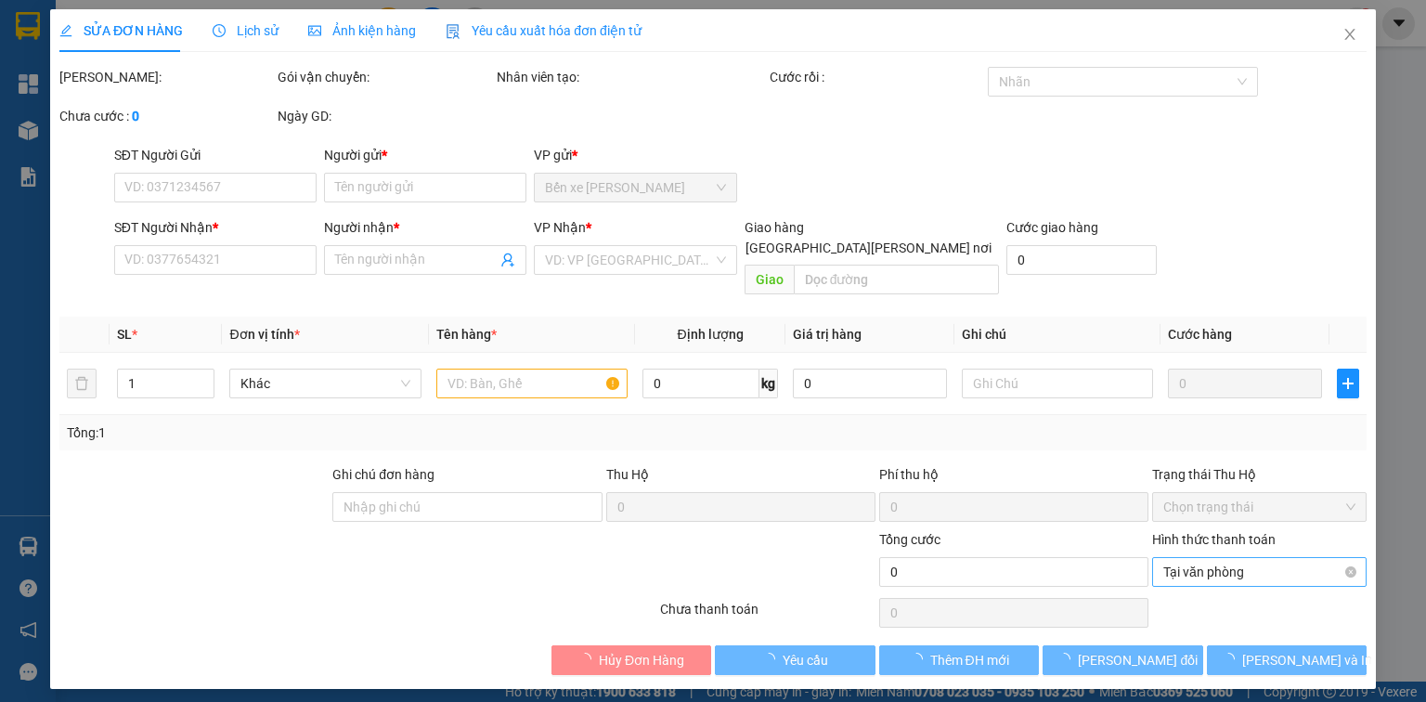
type input "0981204758"
type input "NƯƠNG"
type input "0939223663"
type input "TUYỀN"
type input "30.000"
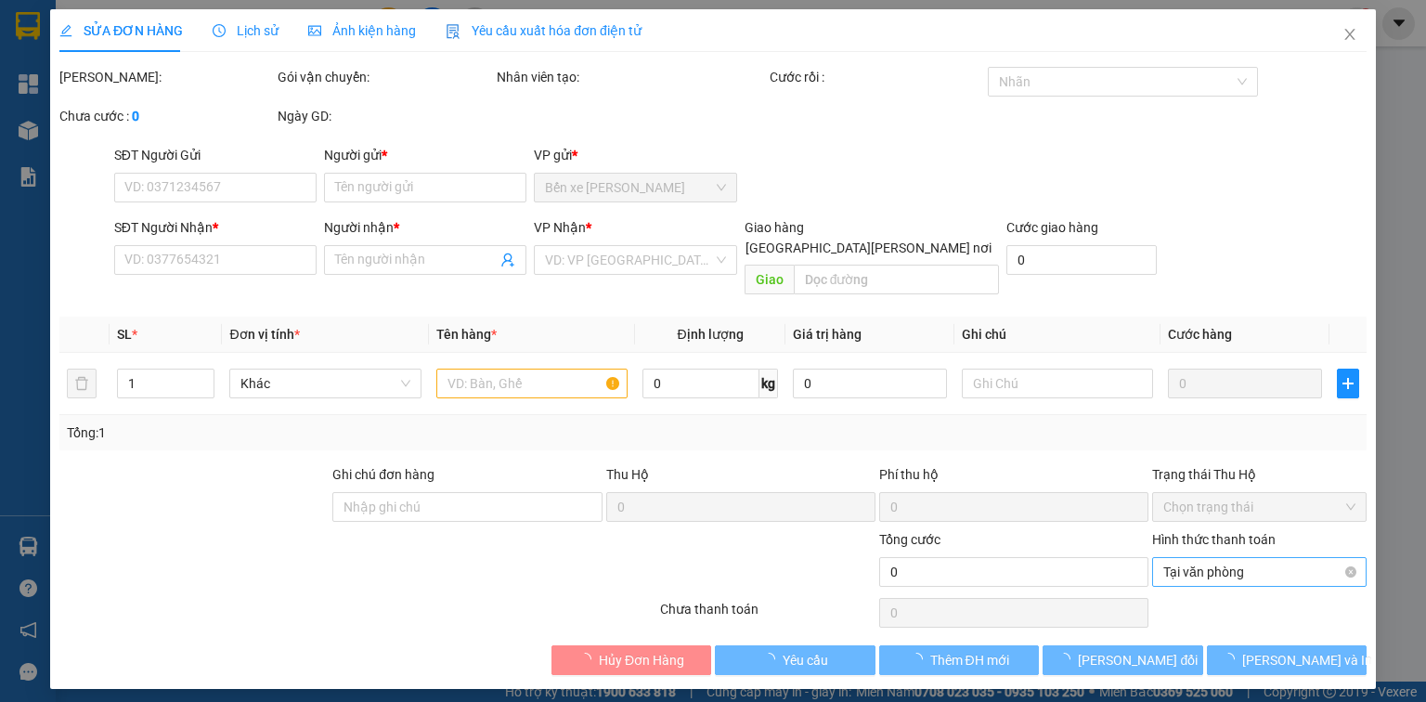
type input "30.000"
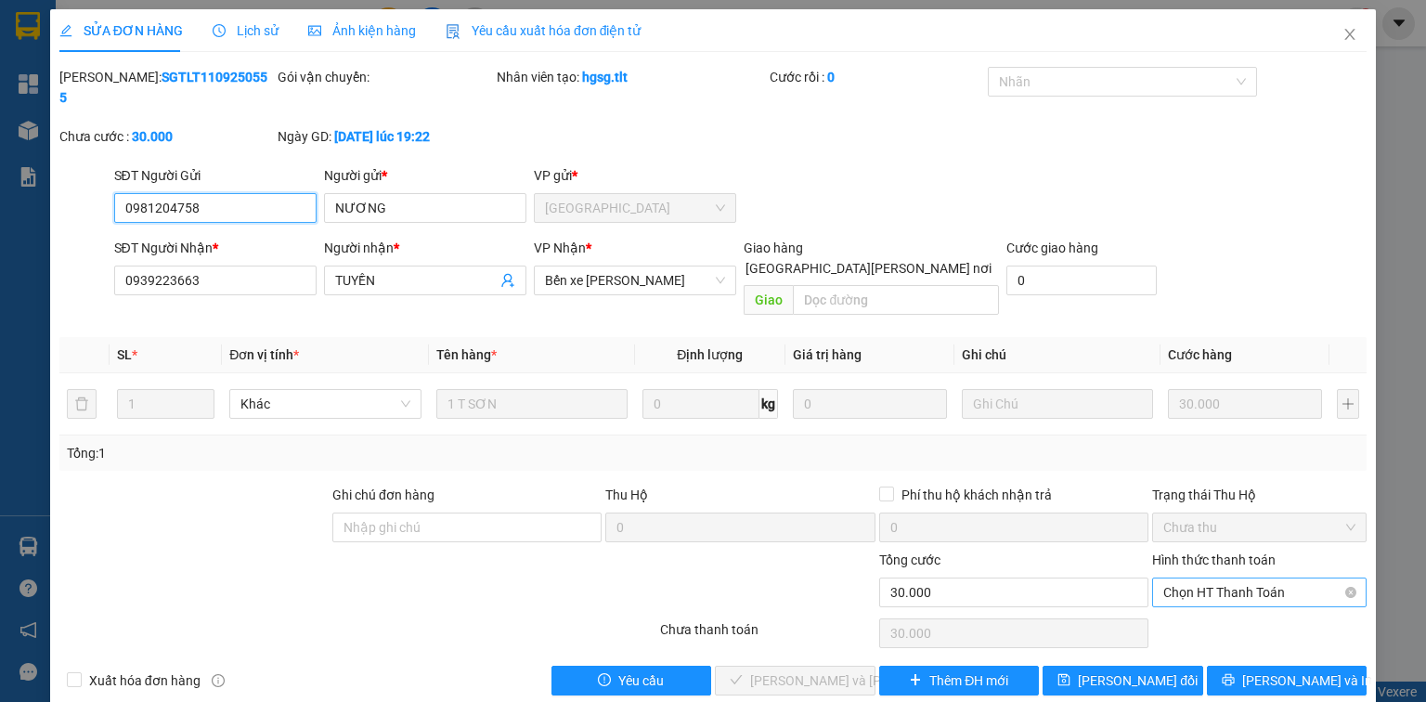
click at [1184, 579] on span "Chọn HT Thanh Toán" at bounding box center [1260, 593] width 192 height 28
click at [1197, 580] on div "Tại văn phòng" at bounding box center [1260, 588] width 192 height 20
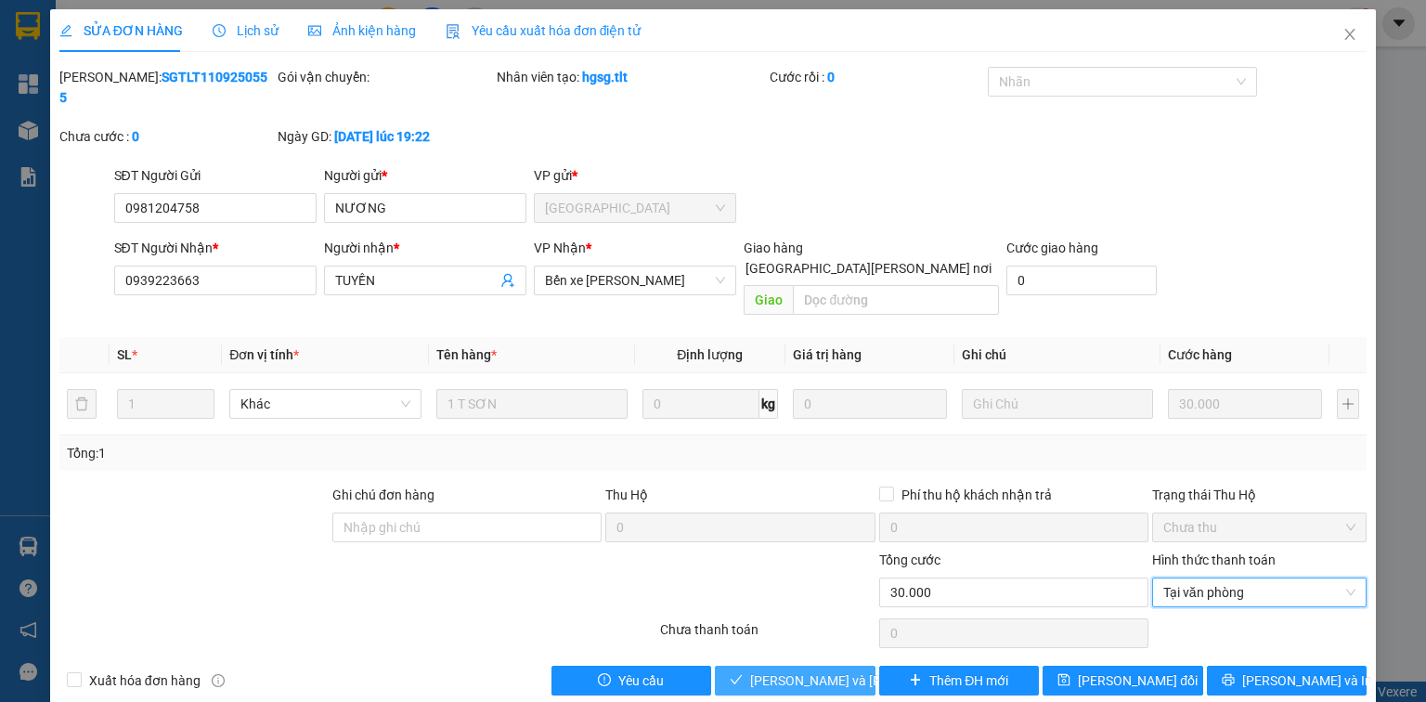
click at [815, 671] on span "[PERSON_NAME] và [PERSON_NAME] hàng" at bounding box center [875, 681] width 251 height 20
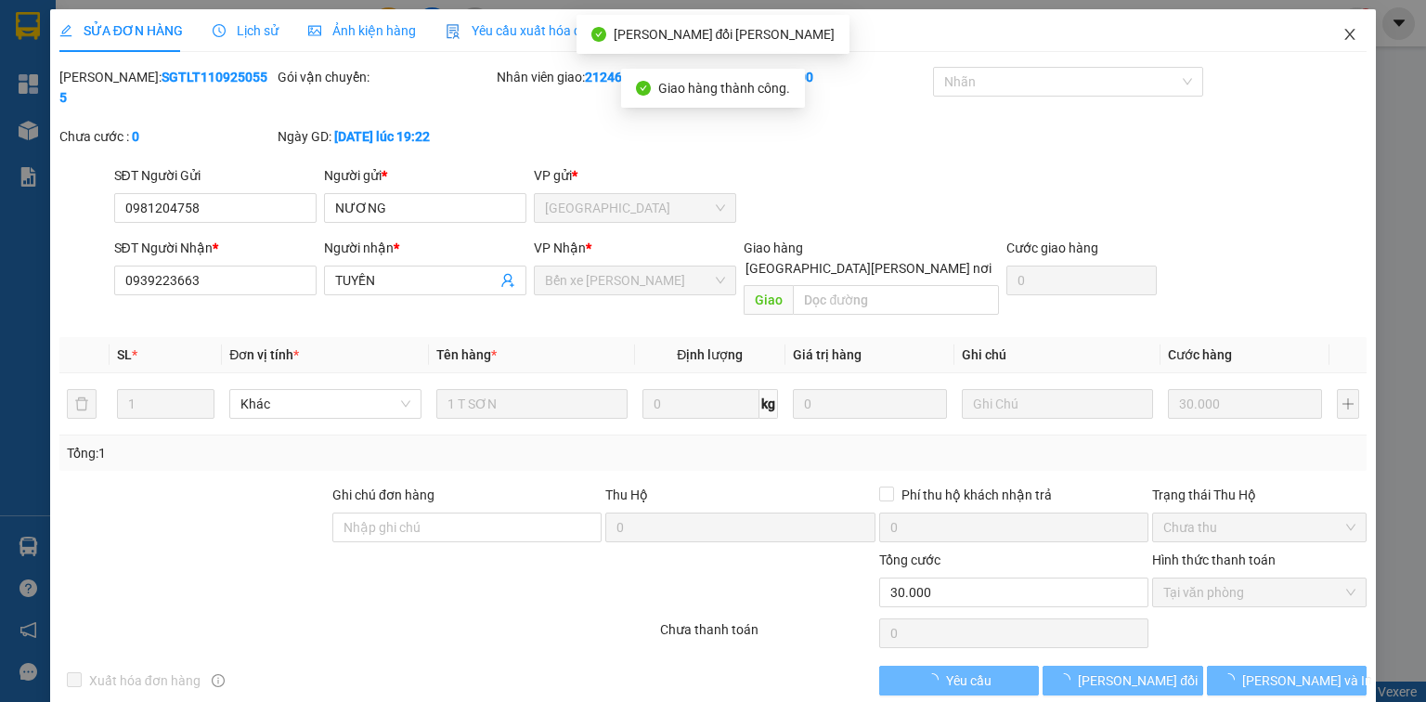
click at [1356, 37] on icon "close" at bounding box center [1350, 34] width 15 height 15
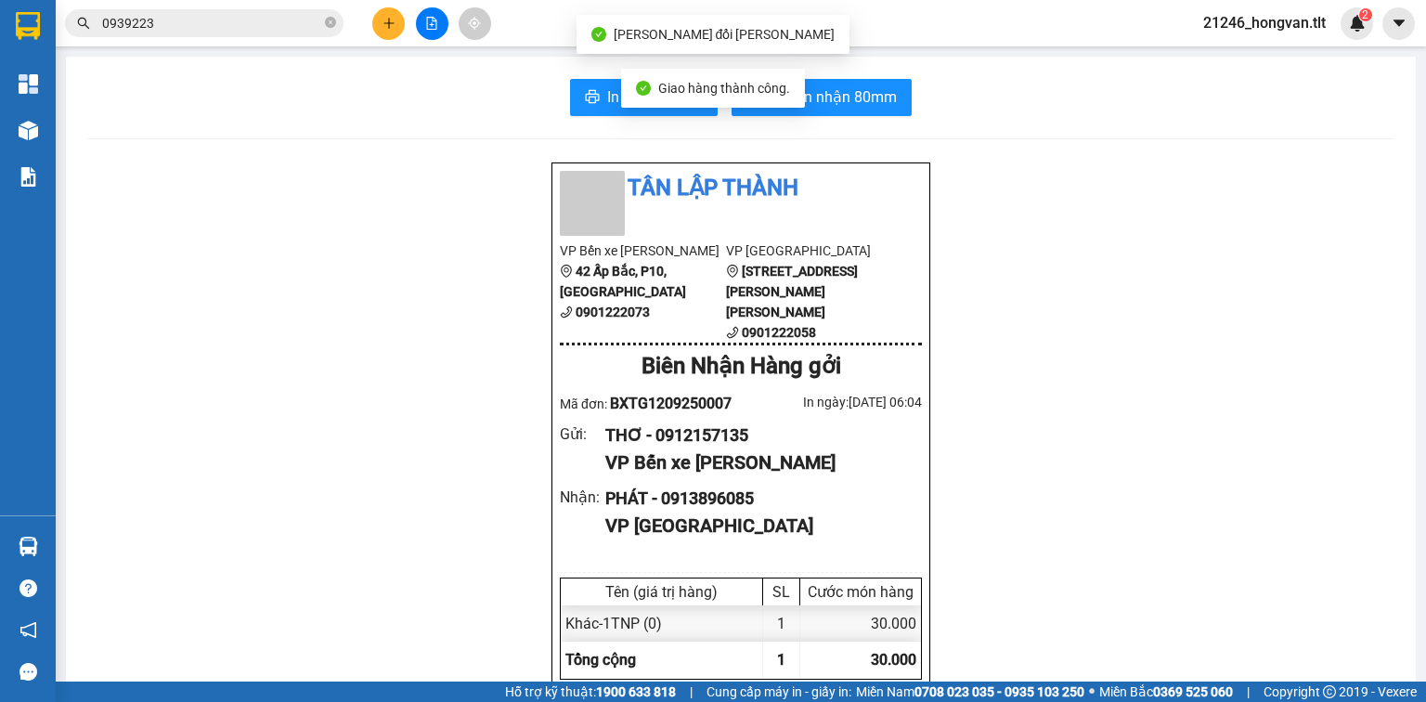
click at [202, 33] on span "0939223" at bounding box center [204, 23] width 279 height 28
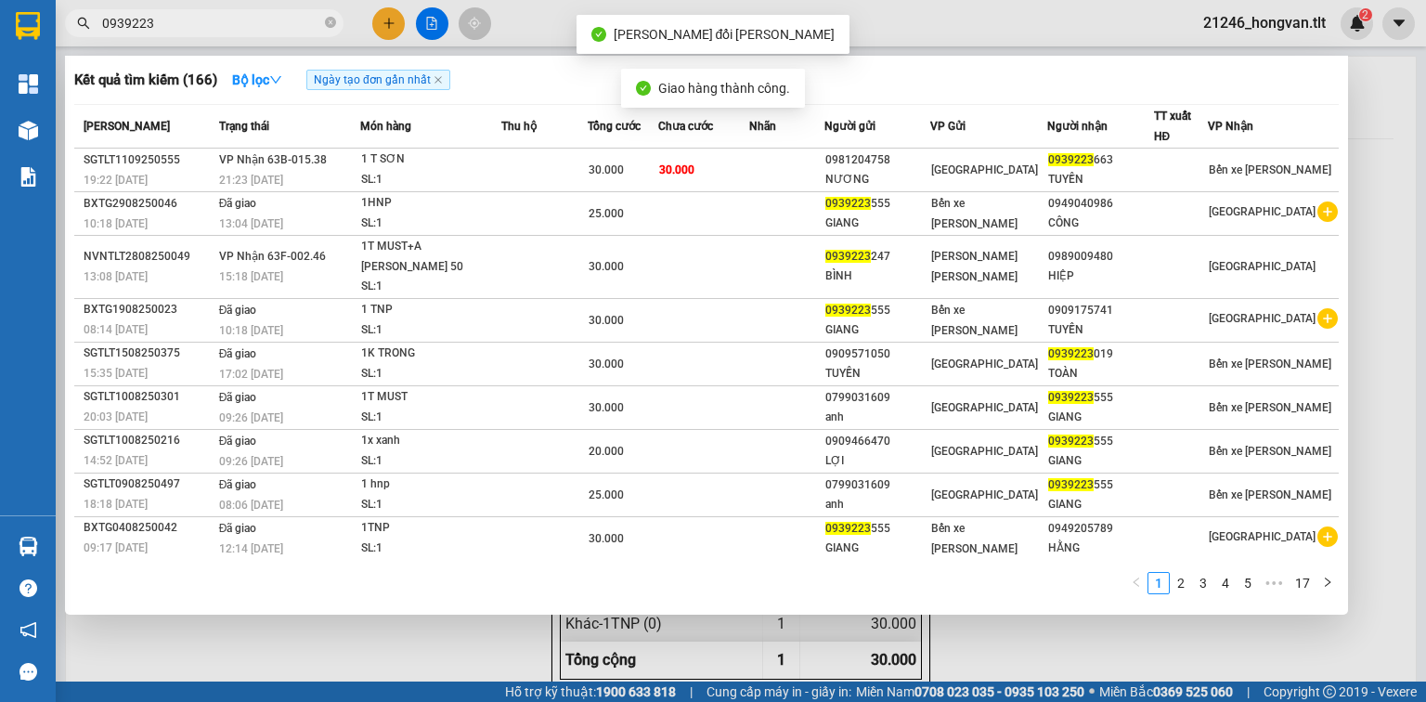
click at [201, 19] on input "0939223" at bounding box center [211, 23] width 219 height 20
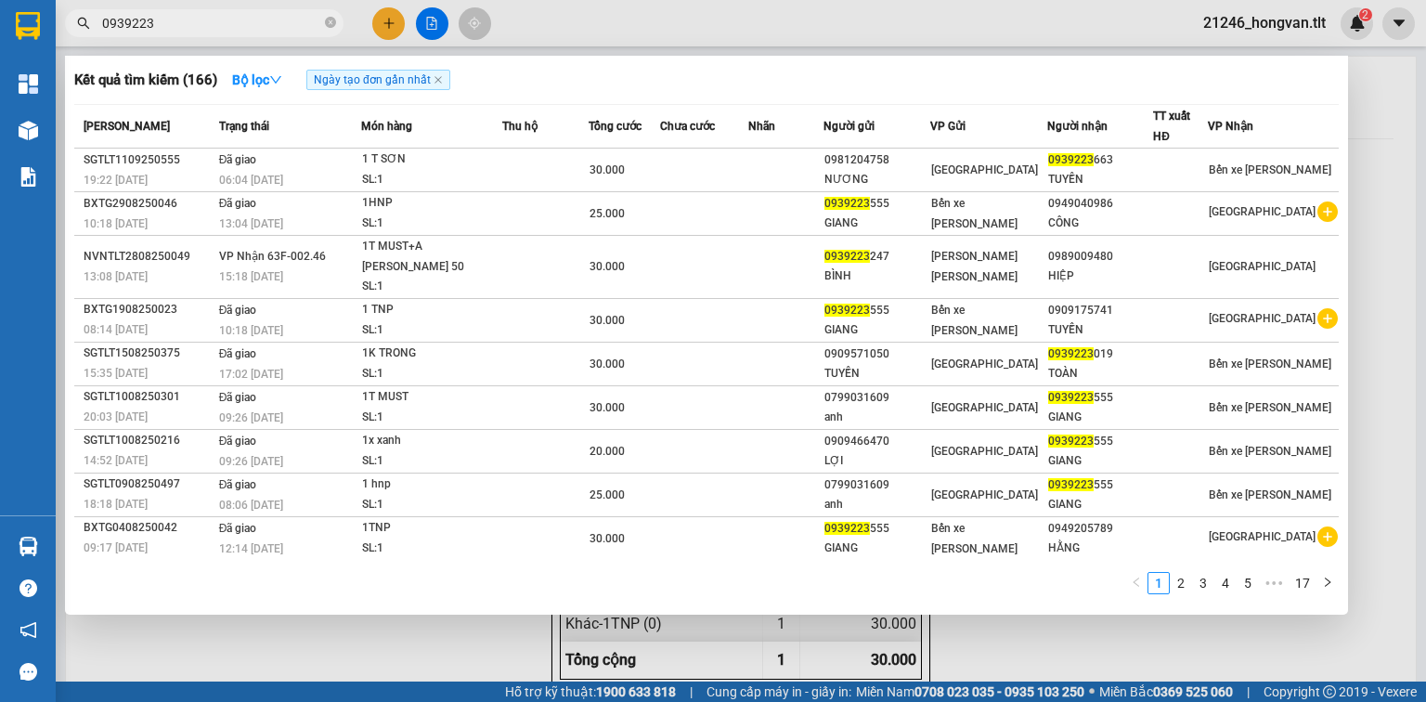
click at [280, 26] on input "0939223" at bounding box center [211, 23] width 219 height 20
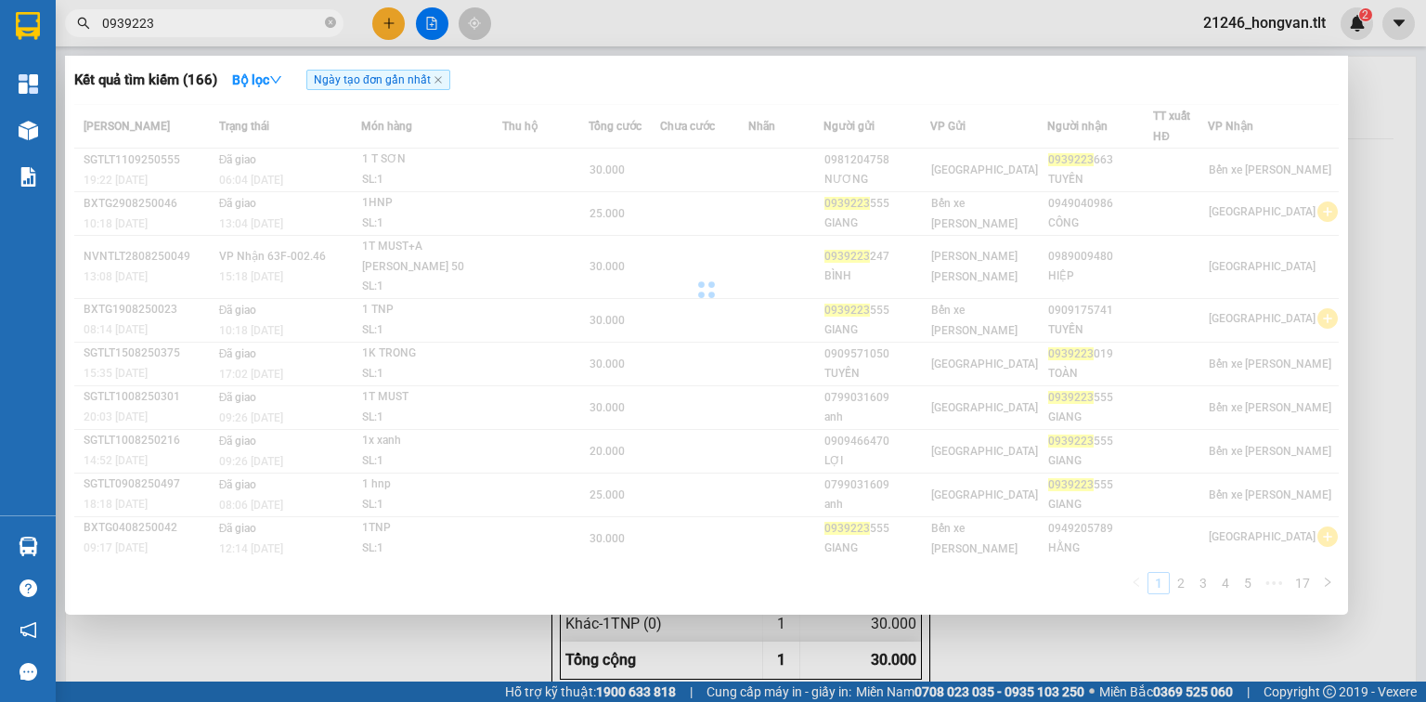
click at [327, 28] on icon "close-circle" at bounding box center [330, 22] width 11 height 11
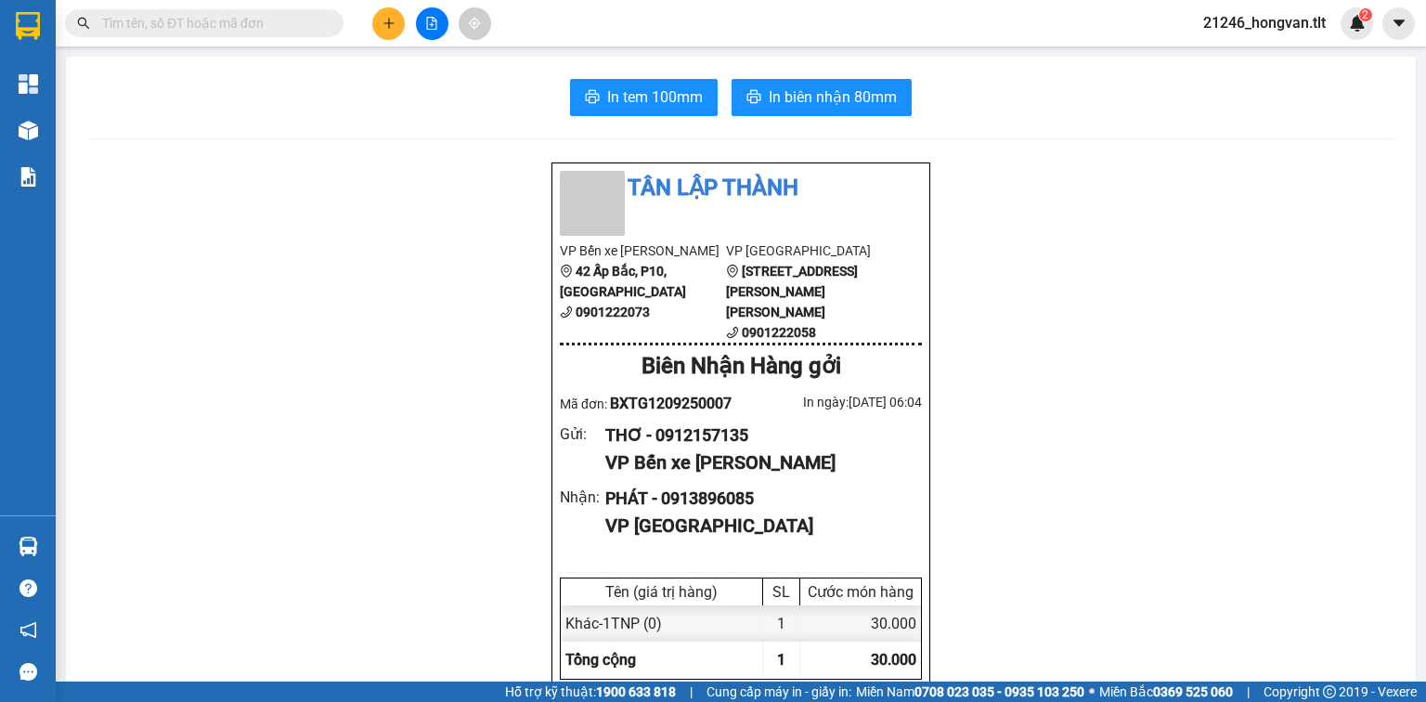
click at [308, 14] on input "text" at bounding box center [211, 23] width 219 height 20
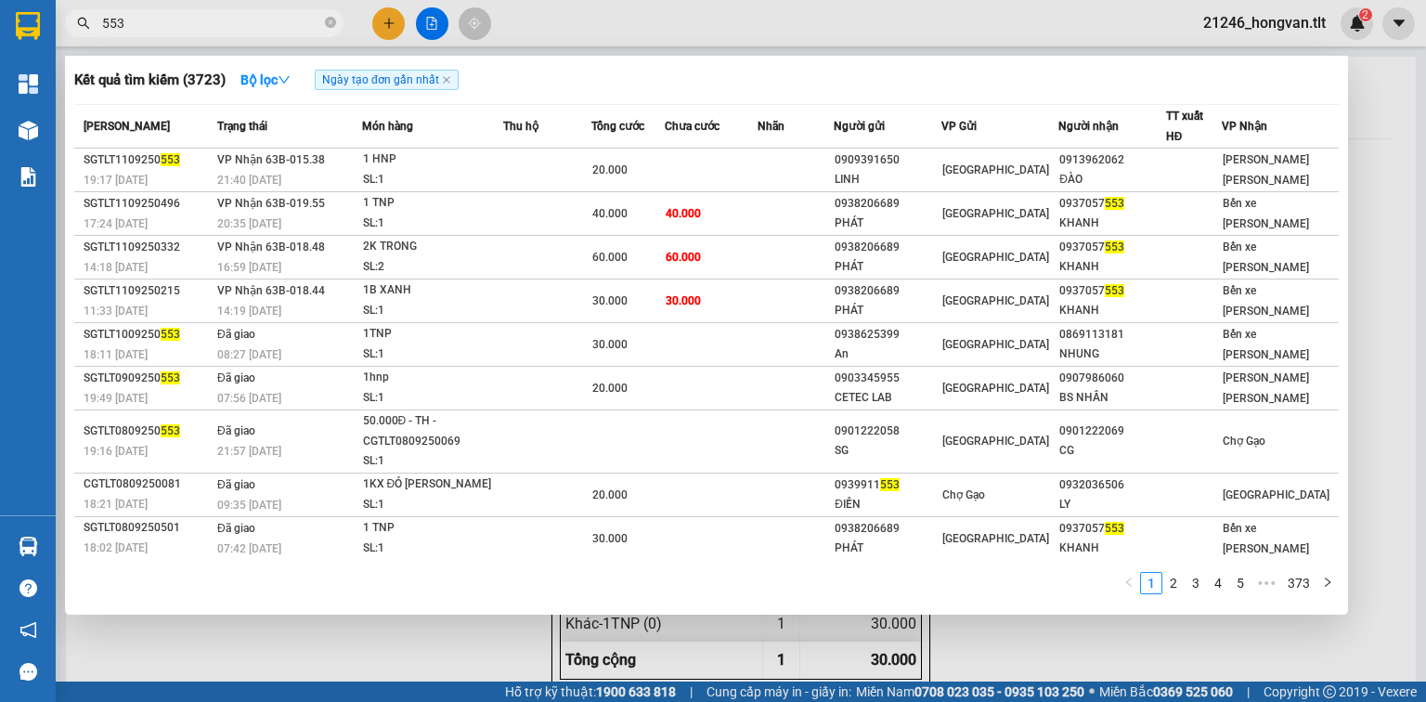
type input "553"
click at [394, 29] on div at bounding box center [713, 351] width 1426 height 702
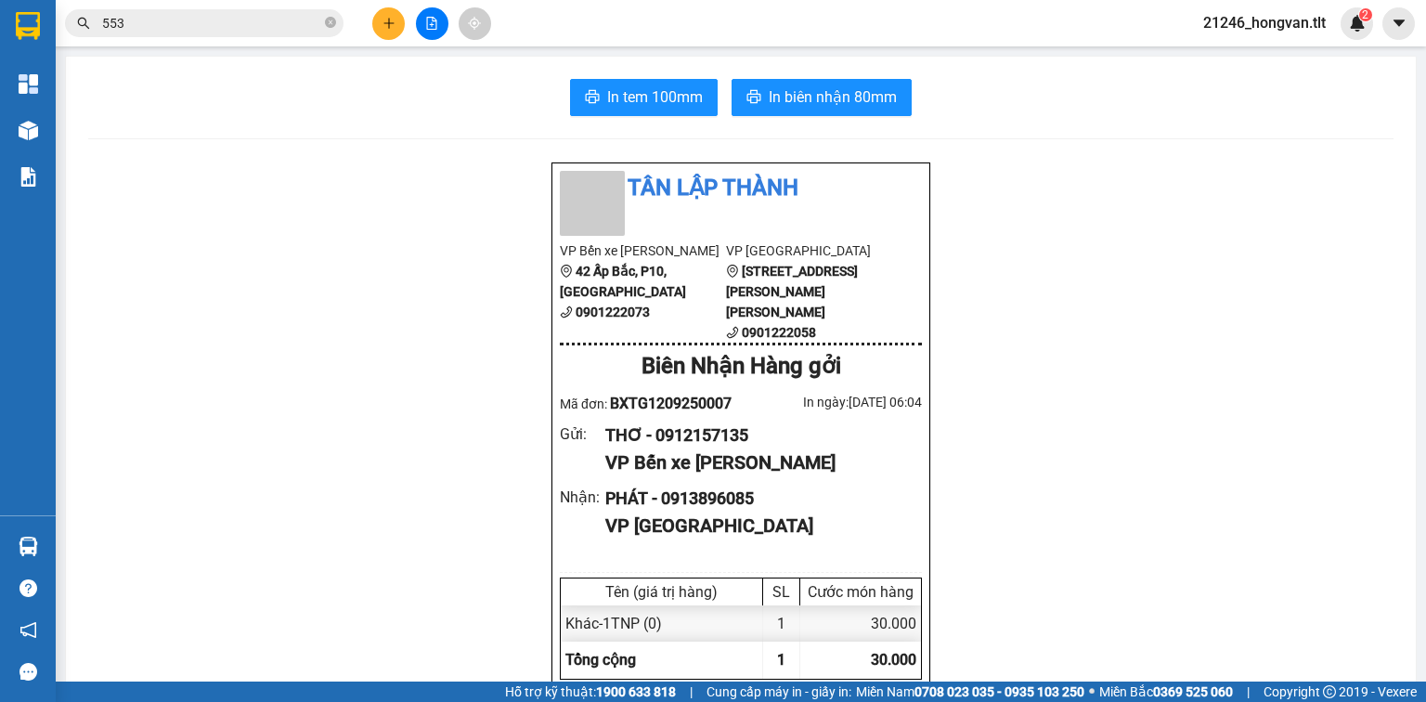
drag, startPoint x: 383, startPoint y: 36, endPoint x: 371, endPoint y: 36, distance: 12.1
click at [376, 36] on div at bounding box center [431, 23] width 139 height 33
click at [396, 15] on button at bounding box center [388, 23] width 33 height 33
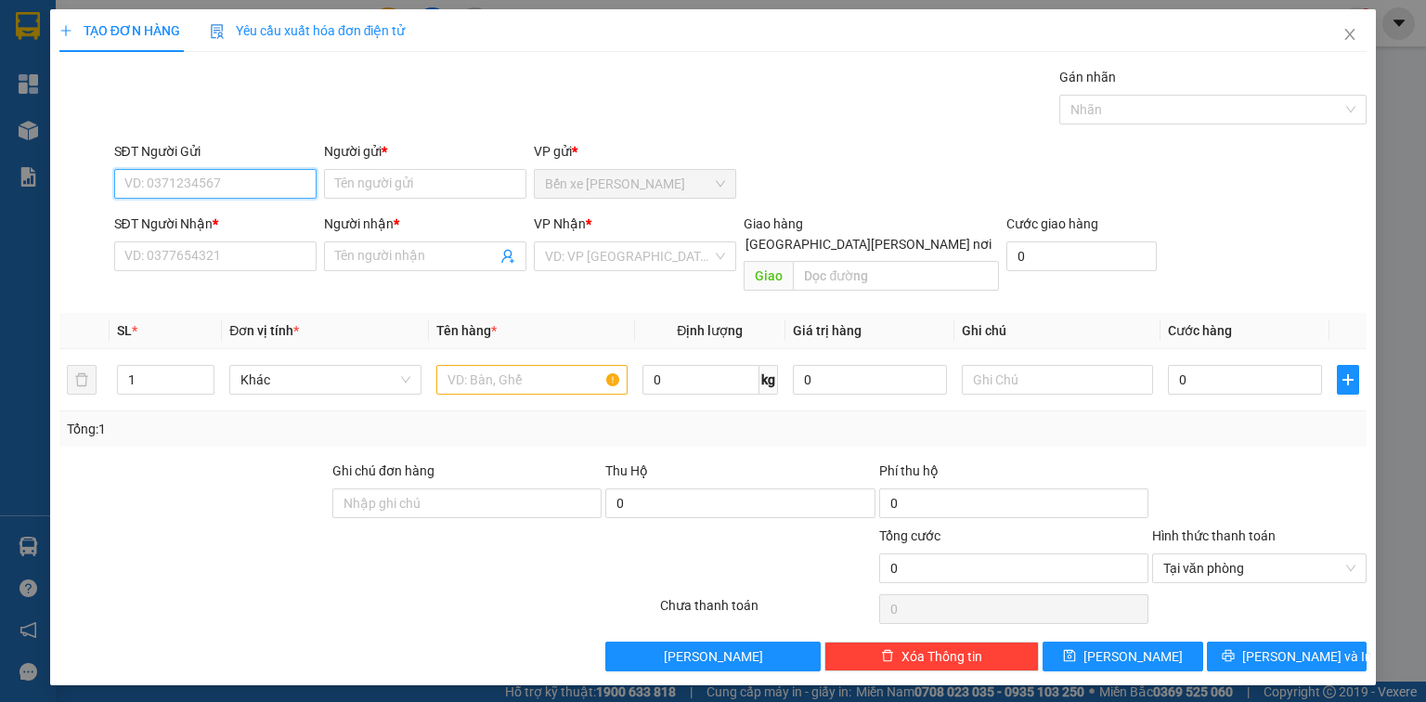
click at [272, 186] on input "SĐT Người Gửi" at bounding box center [215, 184] width 202 height 30
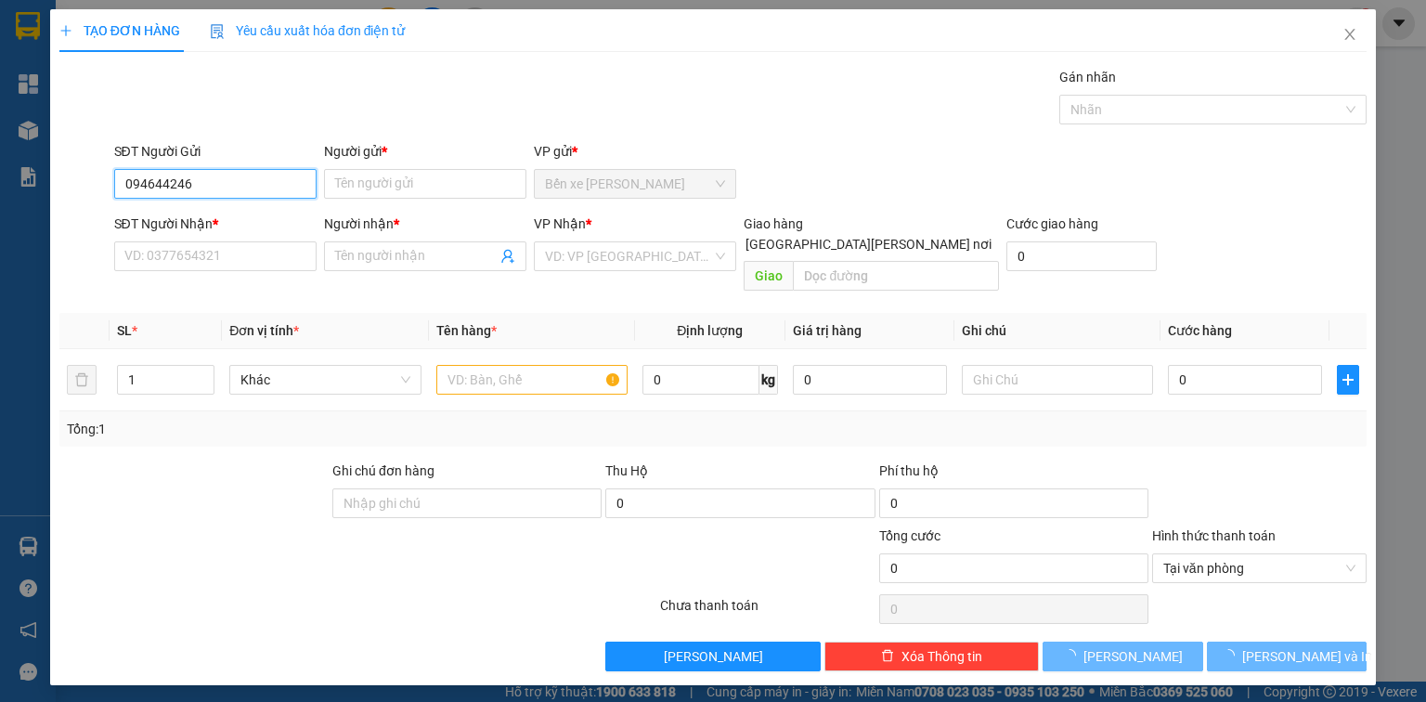
type input "0946442466"
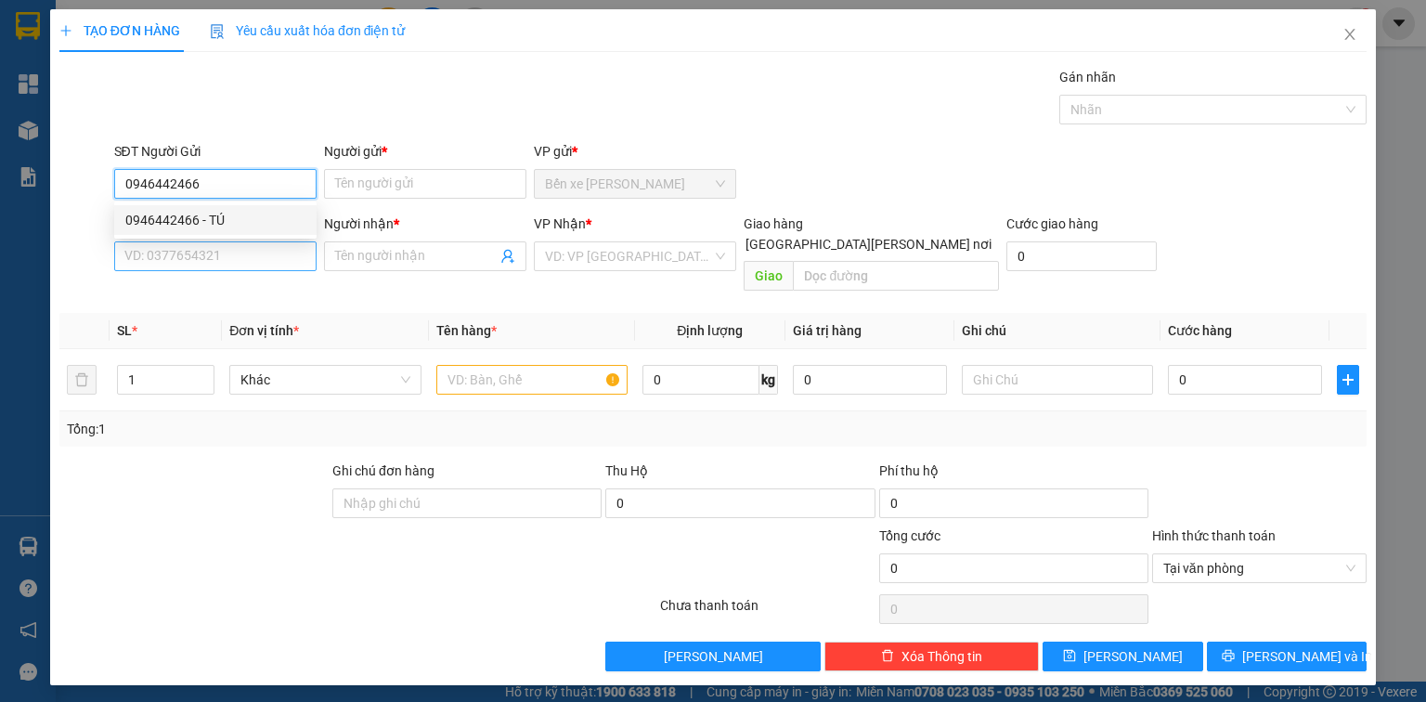
drag, startPoint x: 219, startPoint y: 214, endPoint x: 241, endPoint y: 256, distance: 48.2
click at [219, 214] on div "0946442466 - TÚ" at bounding box center [215, 220] width 180 height 20
type input "TÚ"
type input "0946442466"
click at [242, 256] on input "SĐT Người Nhận *" at bounding box center [215, 256] width 202 height 30
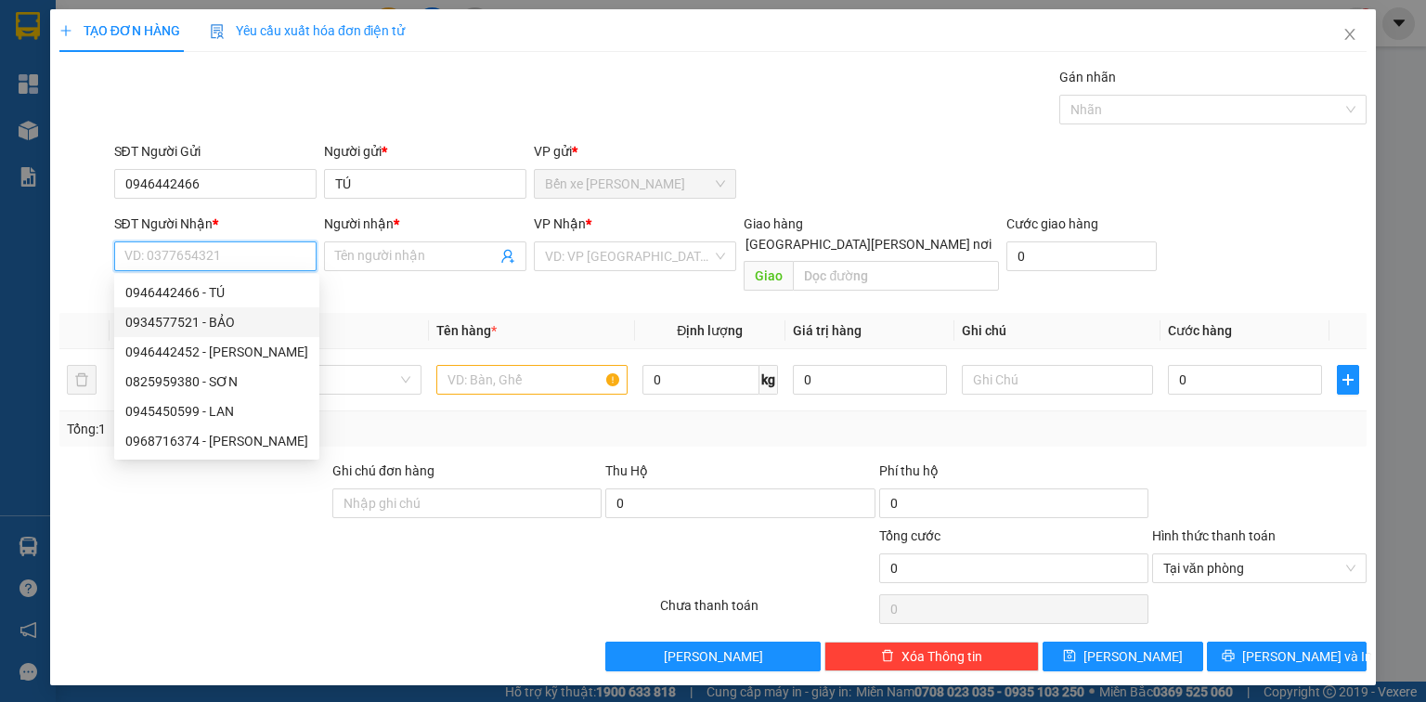
click at [243, 323] on div "0934577521 - BẢO" at bounding box center [216, 322] width 183 height 20
type input "0934577521"
type input "BẢO"
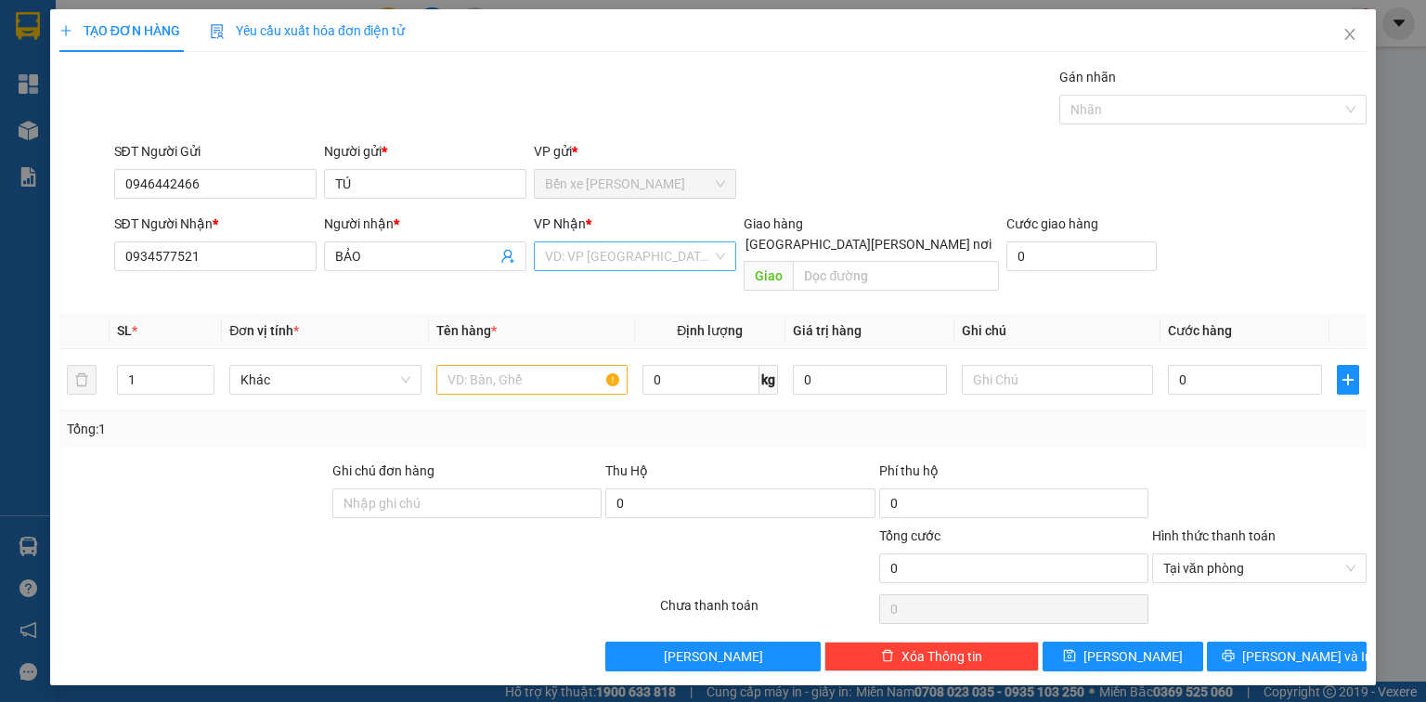
click at [625, 258] on input "search" at bounding box center [628, 256] width 167 height 28
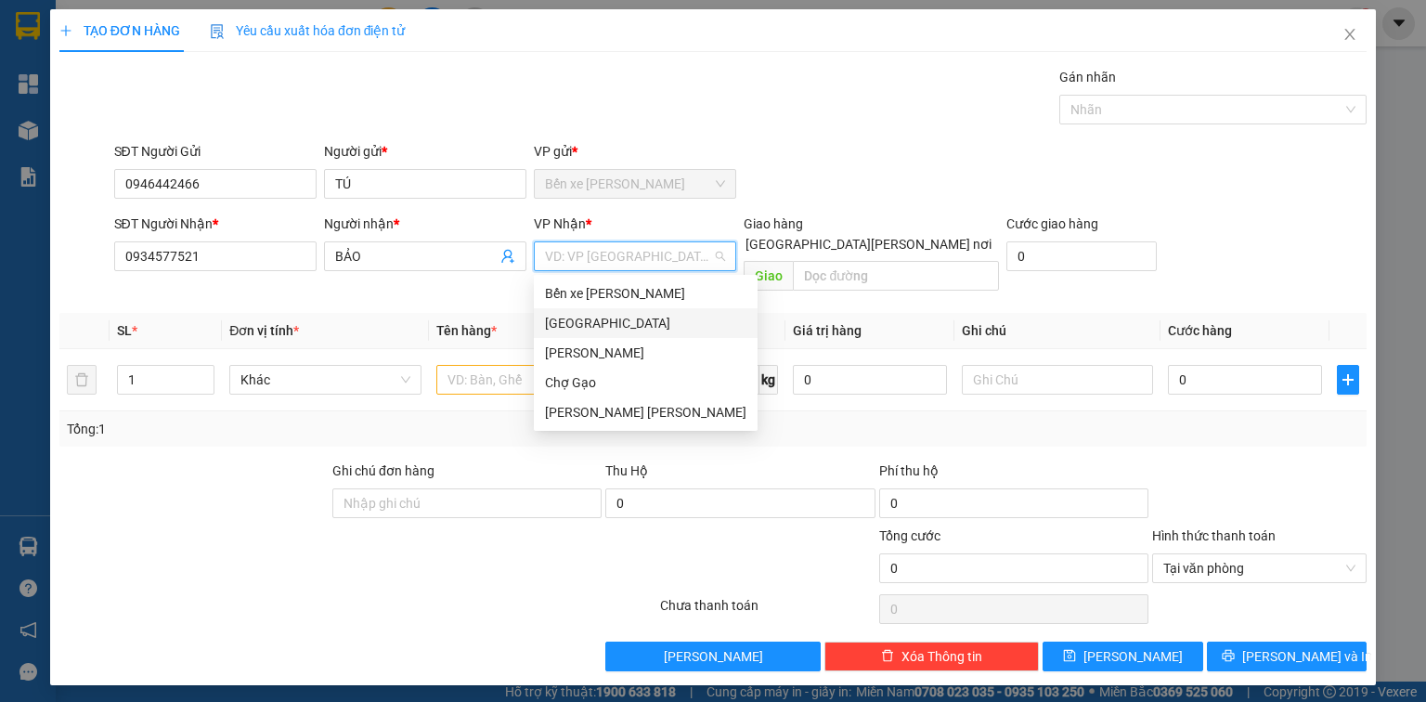
click at [567, 332] on div "[GEOGRAPHIC_DATA]" at bounding box center [646, 323] width 202 height 20
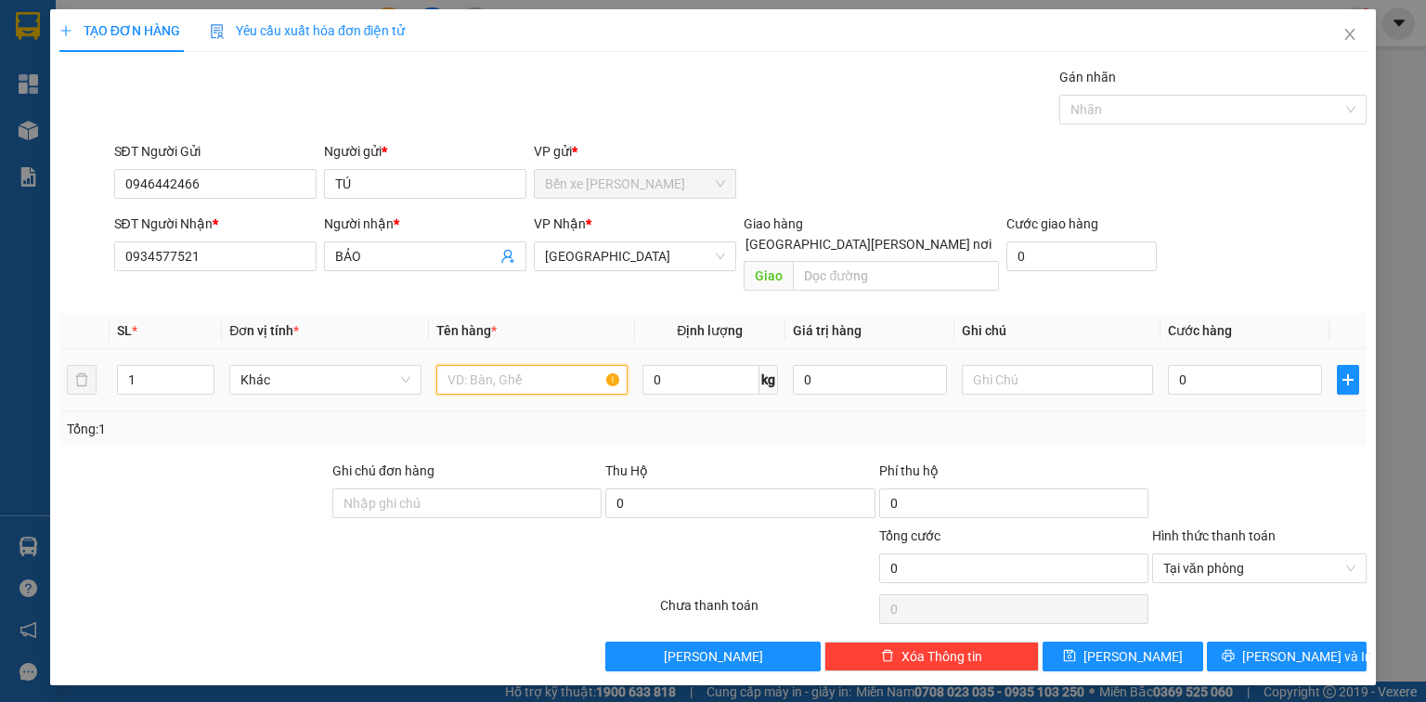
click at [509, 365] on input "text" at bounding box center [531, 380] width 191 height 30
type input "1T MÚT"
click at [1223, 365] on input "0" at bounding box center [1245, 380] width 154 height 30
type input "4"
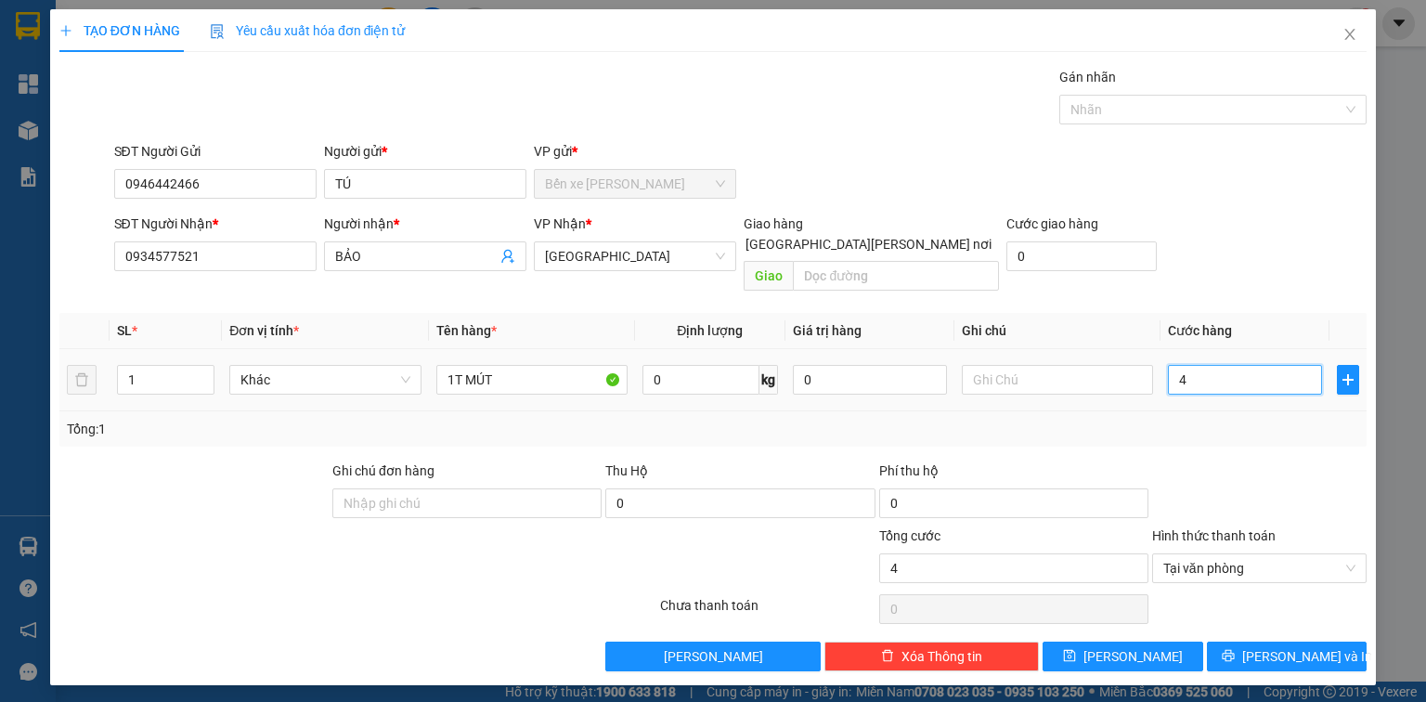
type input "40"
type input "40.000"
drag, startPoint x: 1311, startPoint y: 632, endPoint x: 1244, endPoint y: 540, distance: 112.9
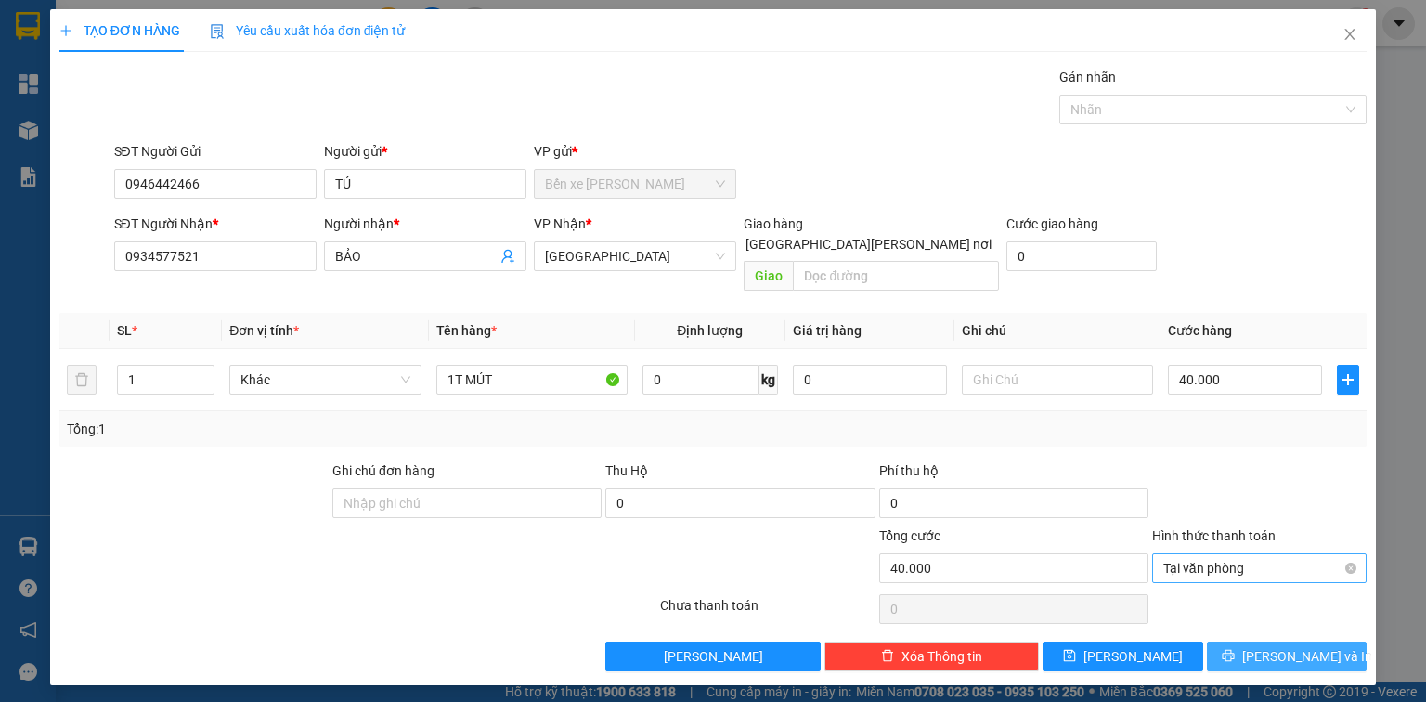
click at [1312, 646] on span "[PERSON_NAME] và In" at bounding box center [1308, 656] width 130 height 20
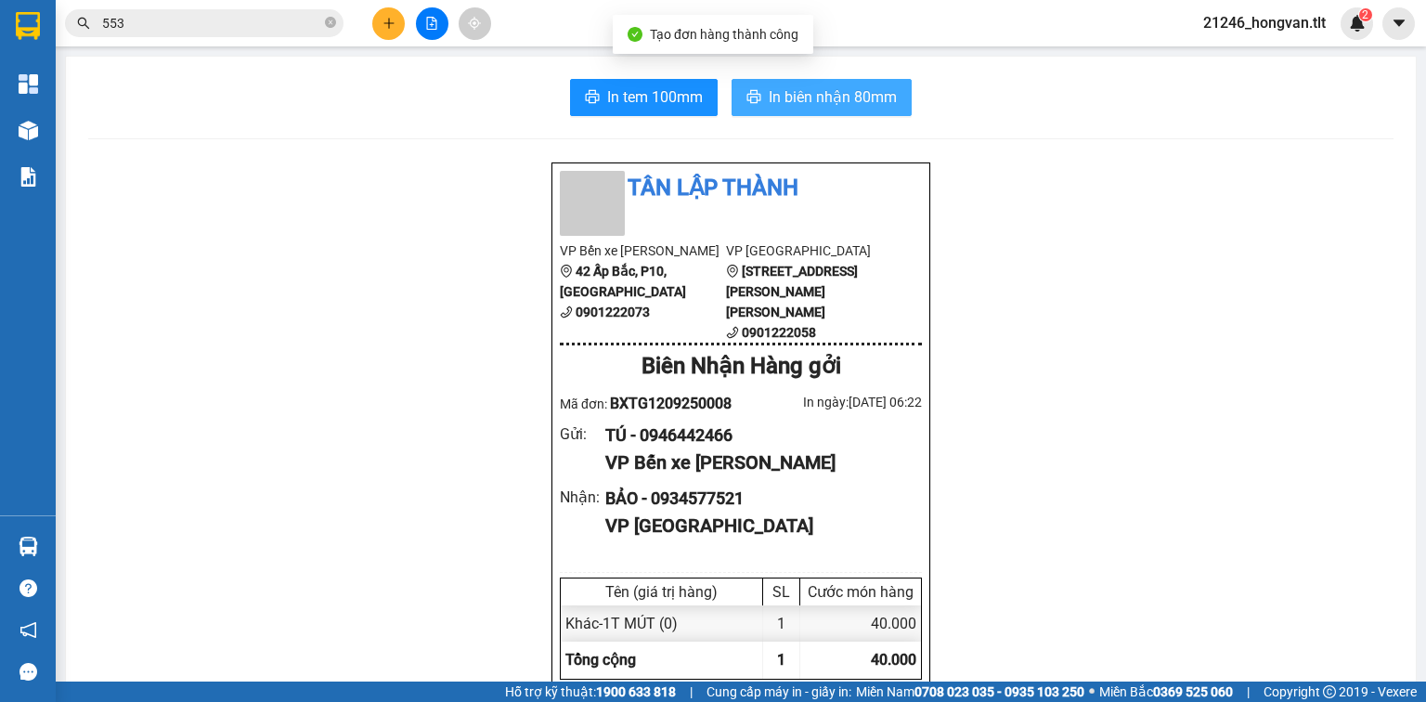
click at [810, 100] on span "In biên nhận 80mm" at bounding box center [833, 96] width 128 height 23
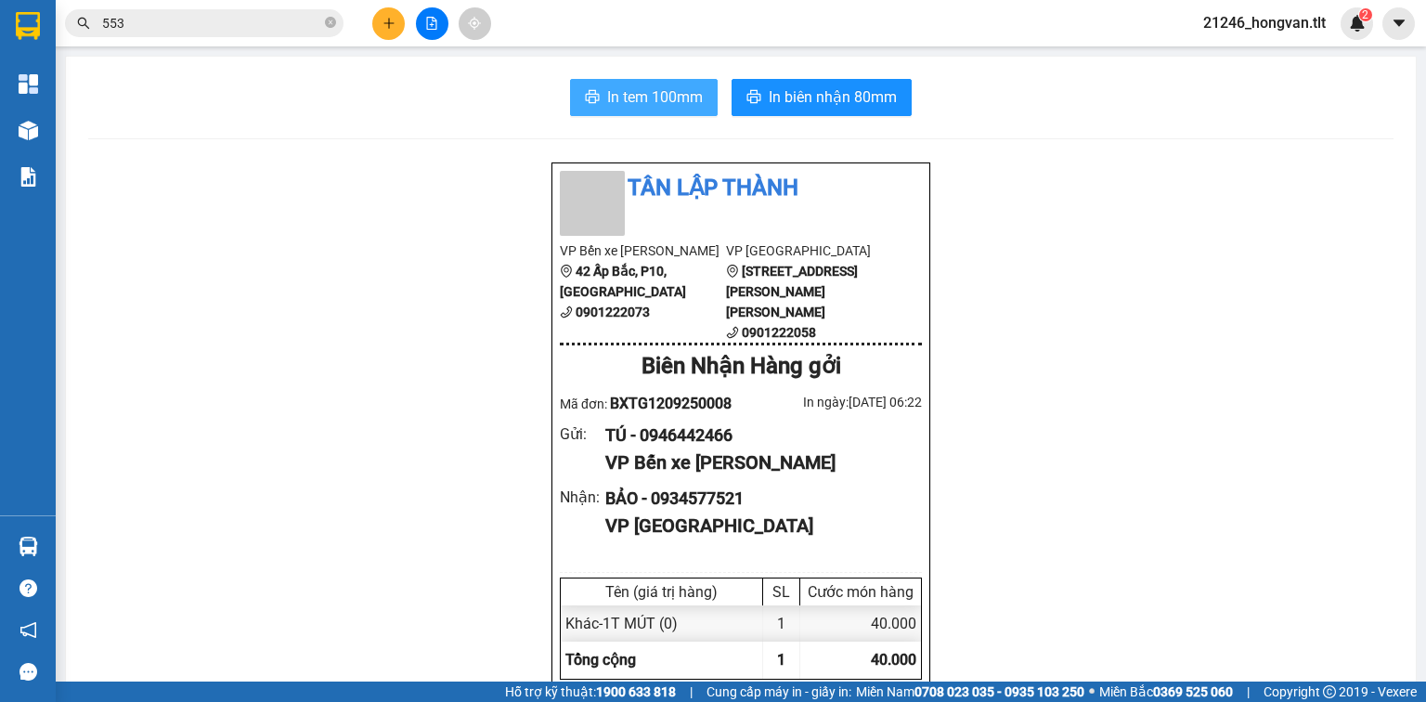
click at [650, 87] on span "In tem 100mm" at bounding box center [655, 96] width 96 height 23
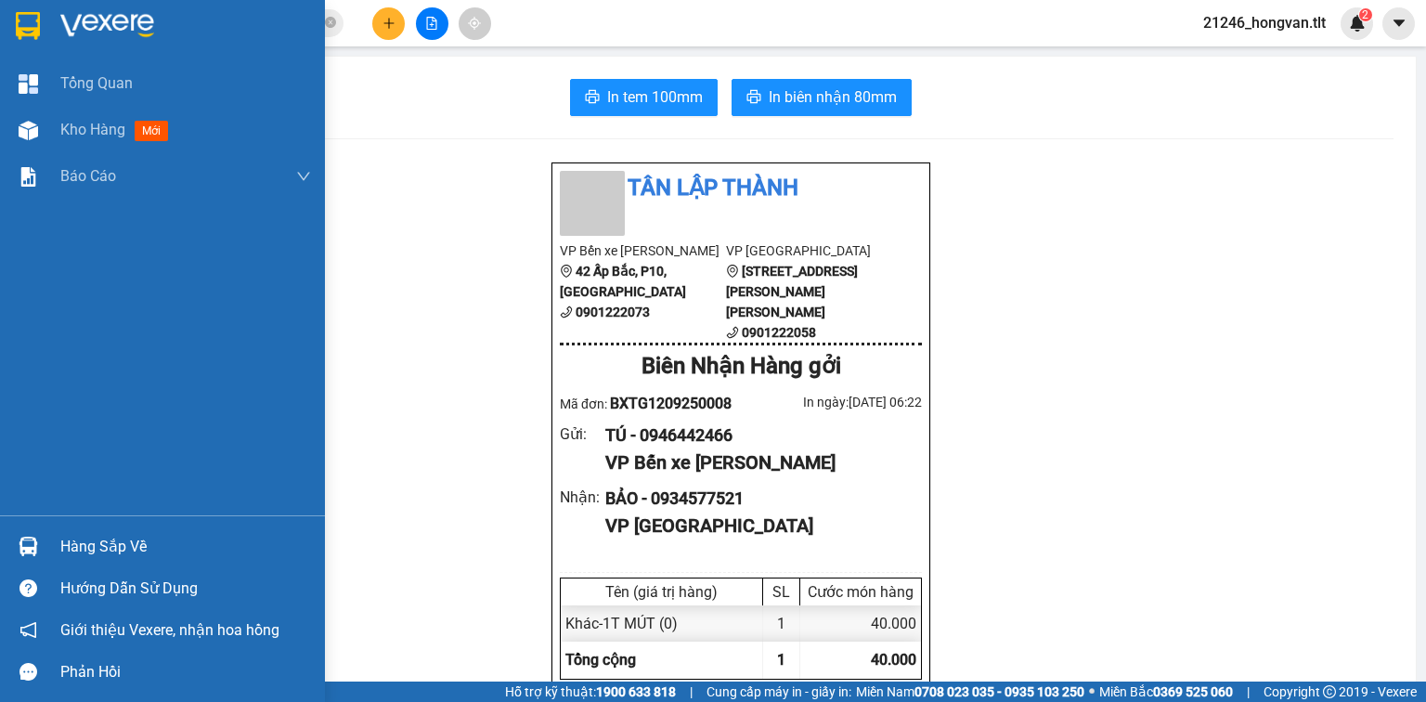
click at [48, 549] on div "Hàng sắp về" at bounding box center [162, 547] width 325 height 42
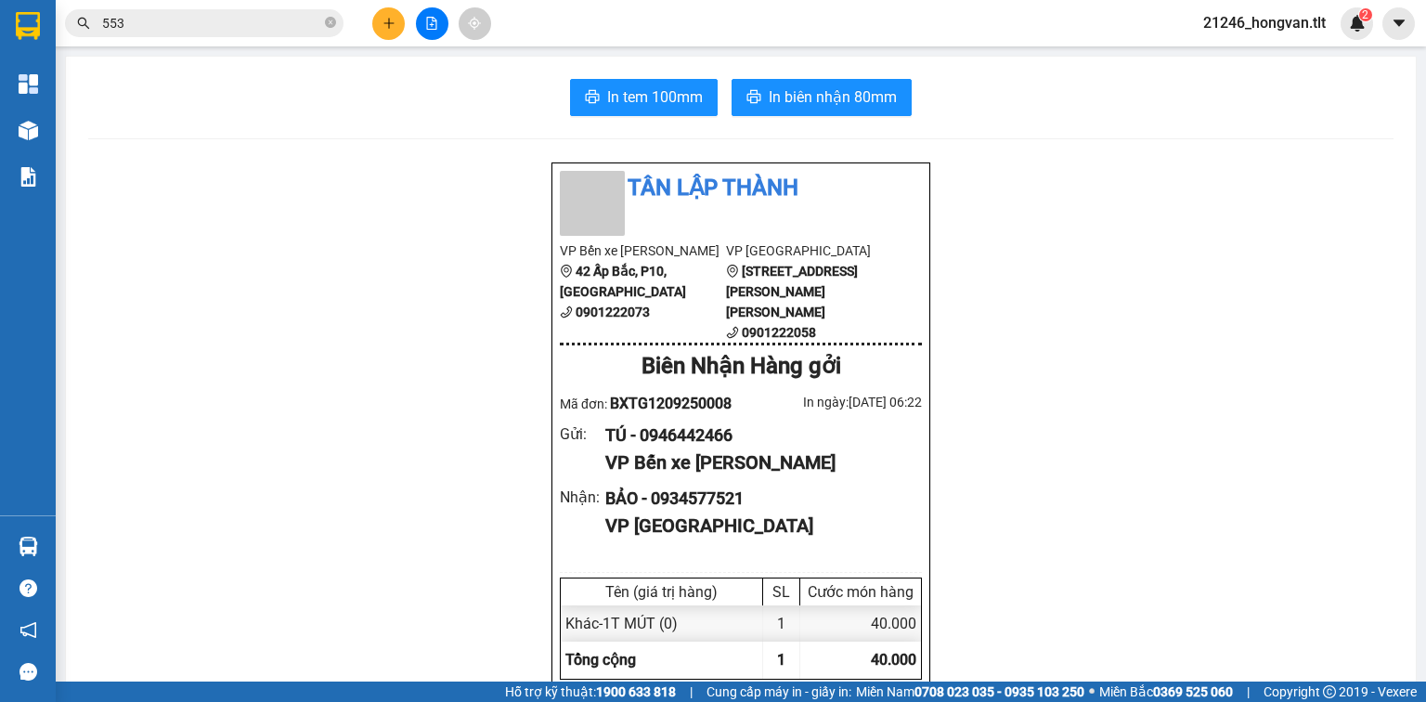
click at [383, 24] on section "Kết quả [PERSON_NAME] ( 3723 ) Bộ lọc Ngày tạo [PERSON_NAME] nhất Mã ĐH Trạng t…" at bounding box center [713, 351] width 1426 height 702
click at [390, 23] on icon "plus" at bounding box center [389, 23] width 13 height 13
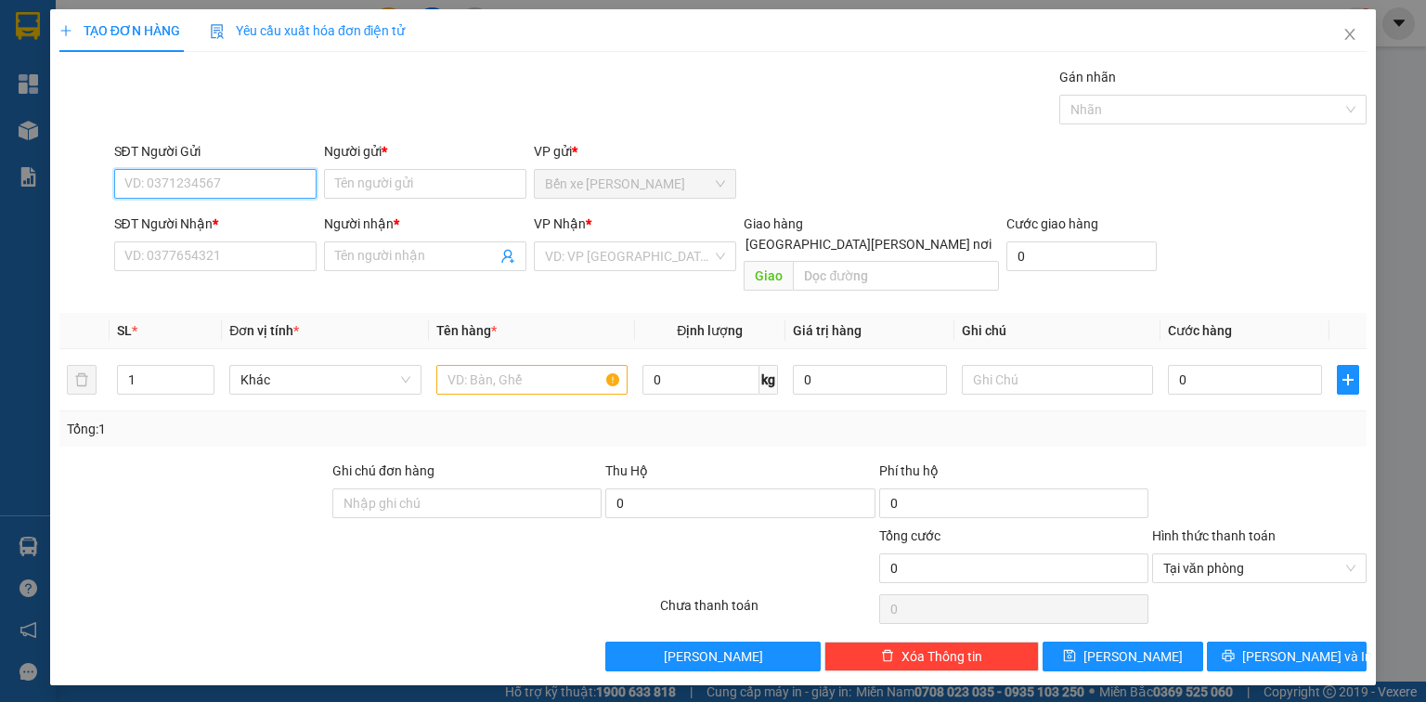
click at [273, 181] on input "SĐT Người Gửi" at bounding box center [215, 184] width 202 height 30
click at [213, 216] on div "0333677238 - [GEOGRAPHIC_DATA]" at bounding box center [229, 220] width 209 height 20
type input "0333677238"
type input "SG BẾN TRANH"
type input "0333677238"
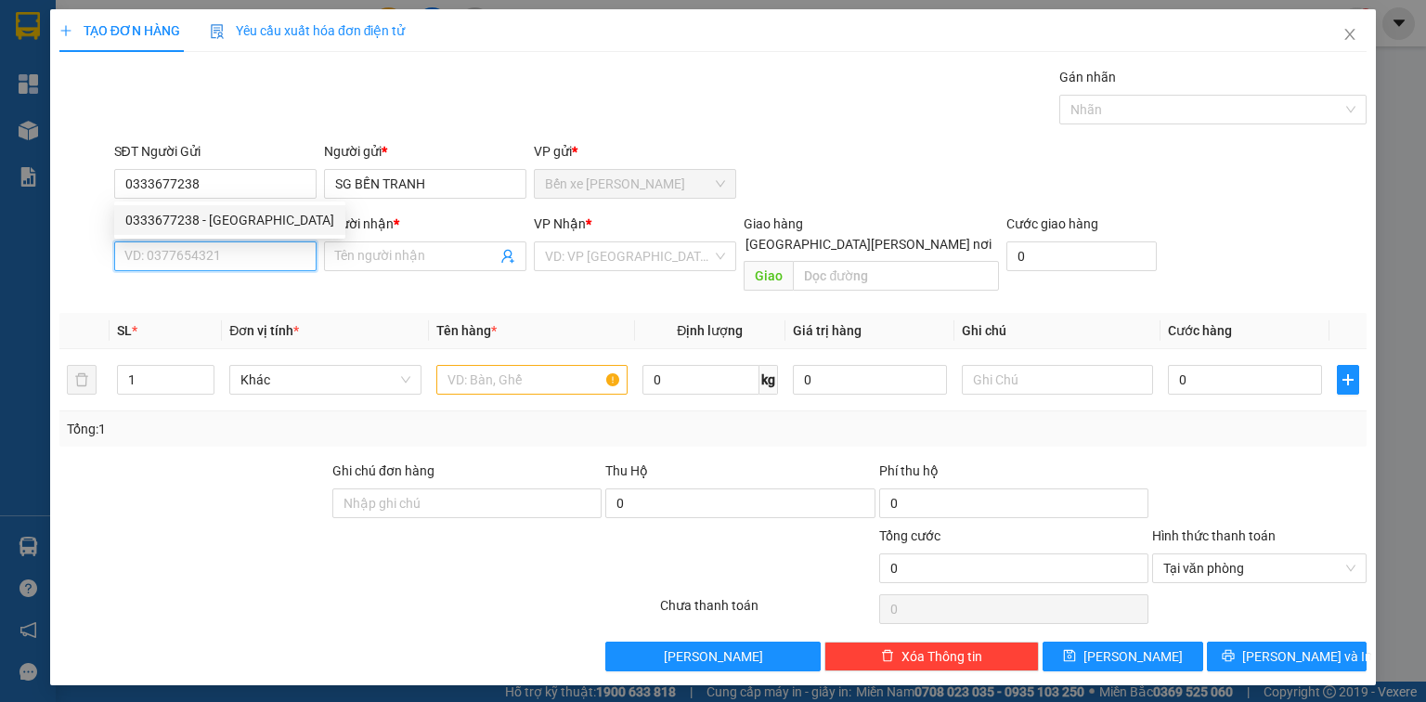
click at [228, 261] on input "SĐT Người Nhận *" at bounding box center [215, 256] width 202 height 30
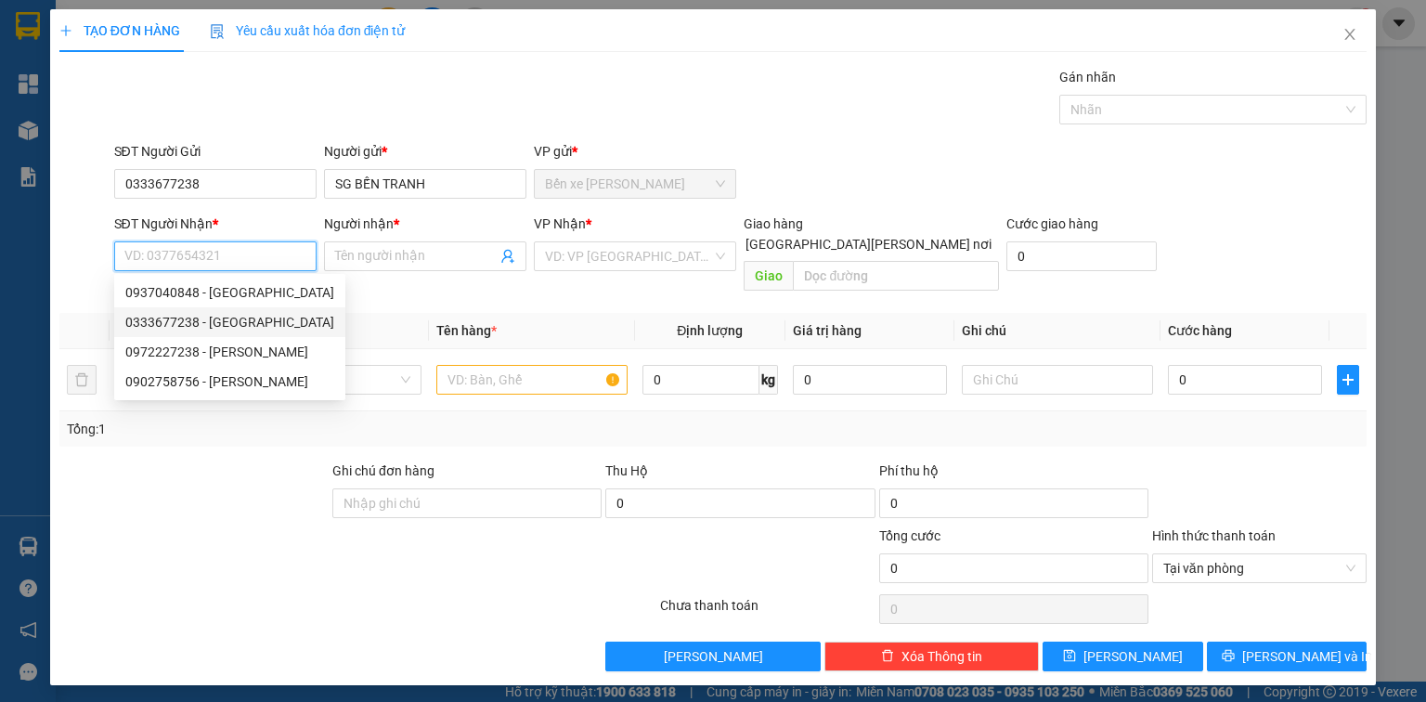
click at [253, 284] on div "0937040848 - [GEOGRAPHIC_DATA]" at bounding box center [229, 292] width 209 height 20
type input "0937040848"
type input "[GEOGRAPHIC_DATA]"
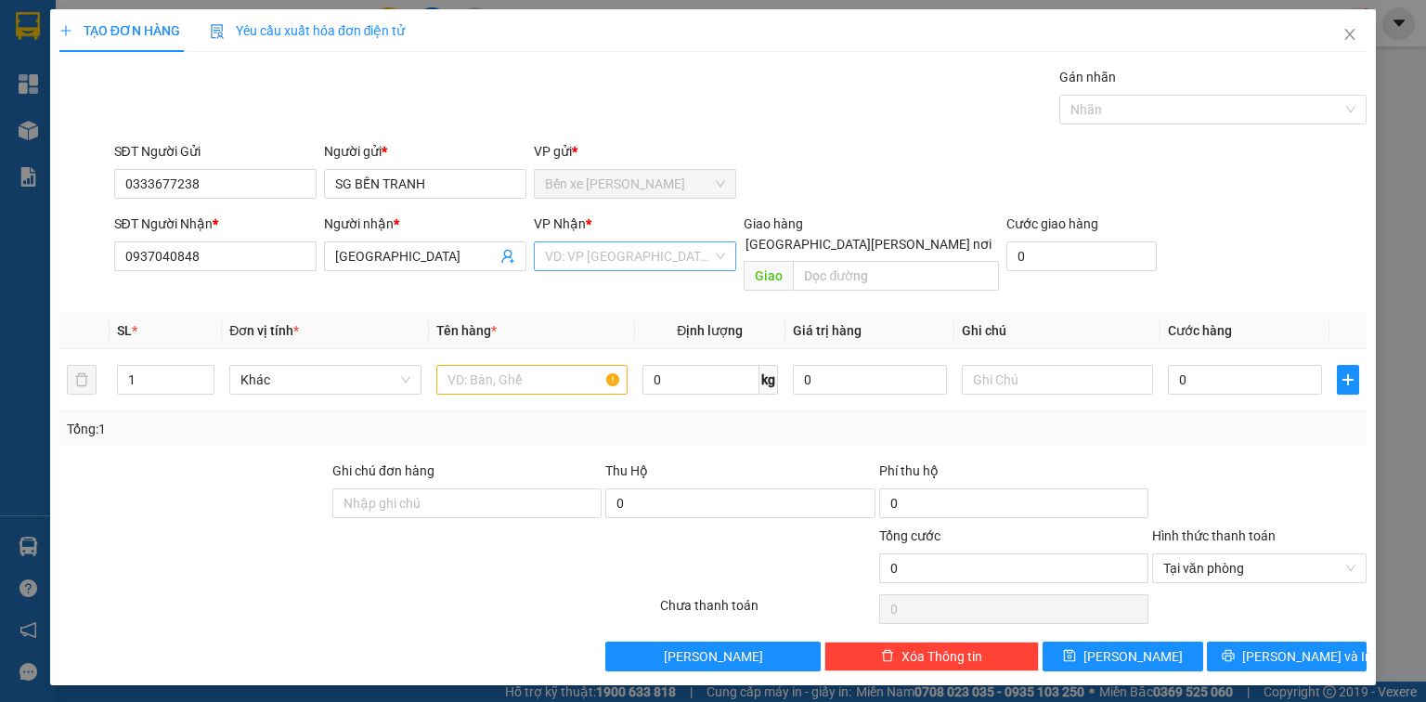
click at [554, 242] on input "search" at bounding box center [628, 256] width 167 height 28
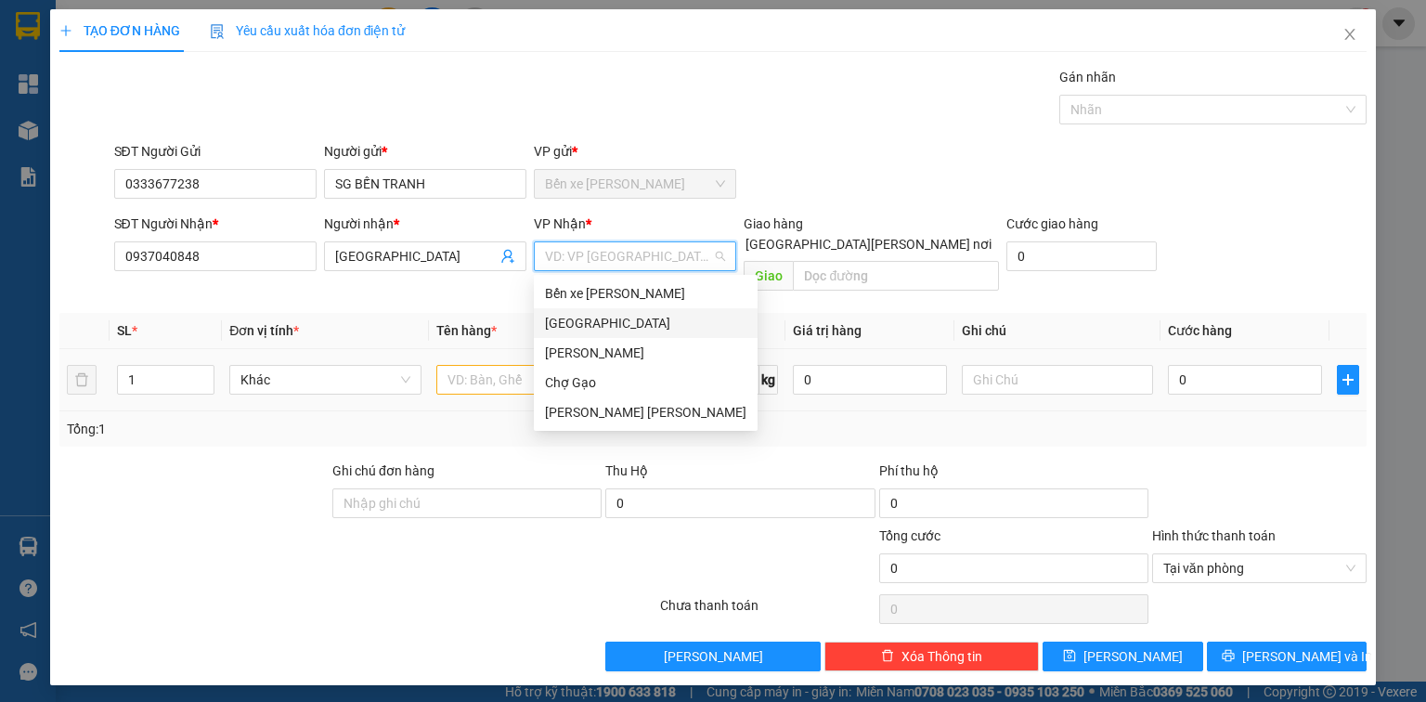
click at [550, 321] on div "[GEOGRAPHIC_DATA]" at bounding box center [646, 323] width 202 height 20
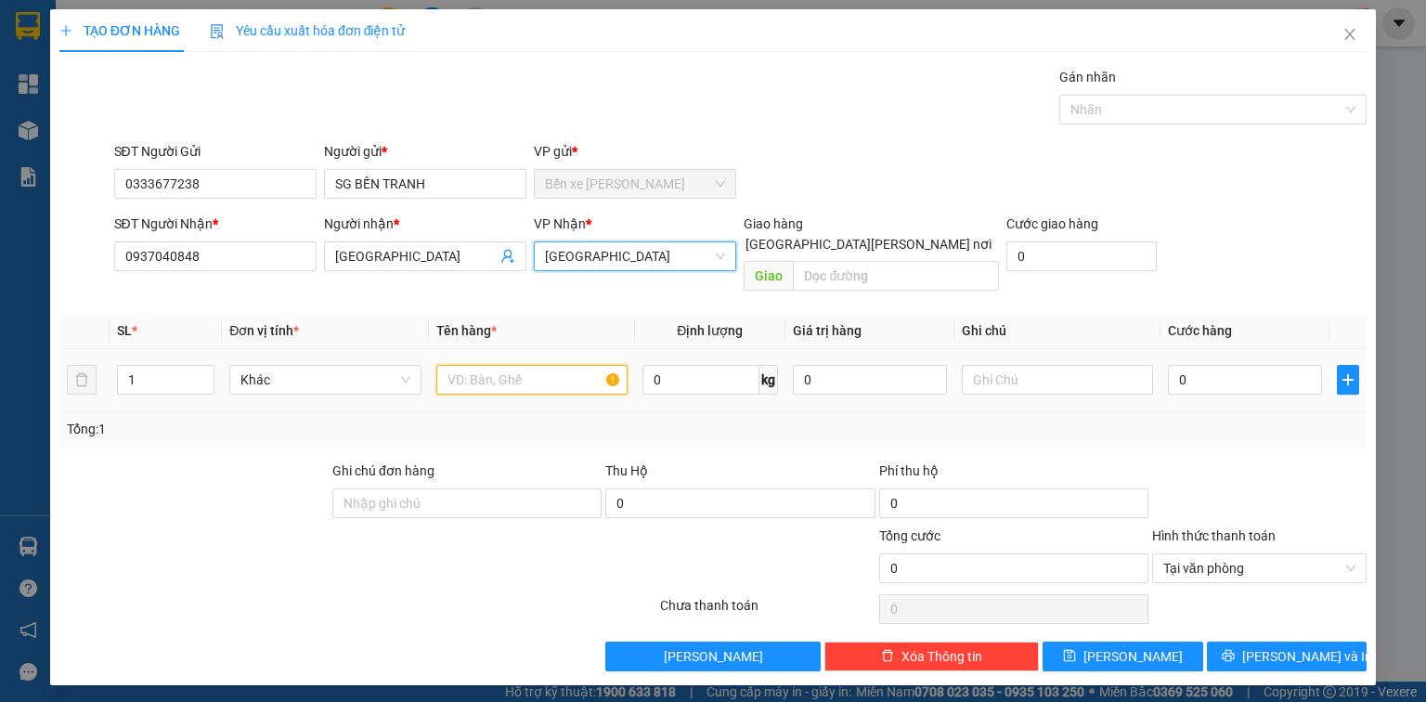
click at [473, 365] on input "text" at bounding box center [531, 380] width 191 height 30
type input "1X TRĂNG"
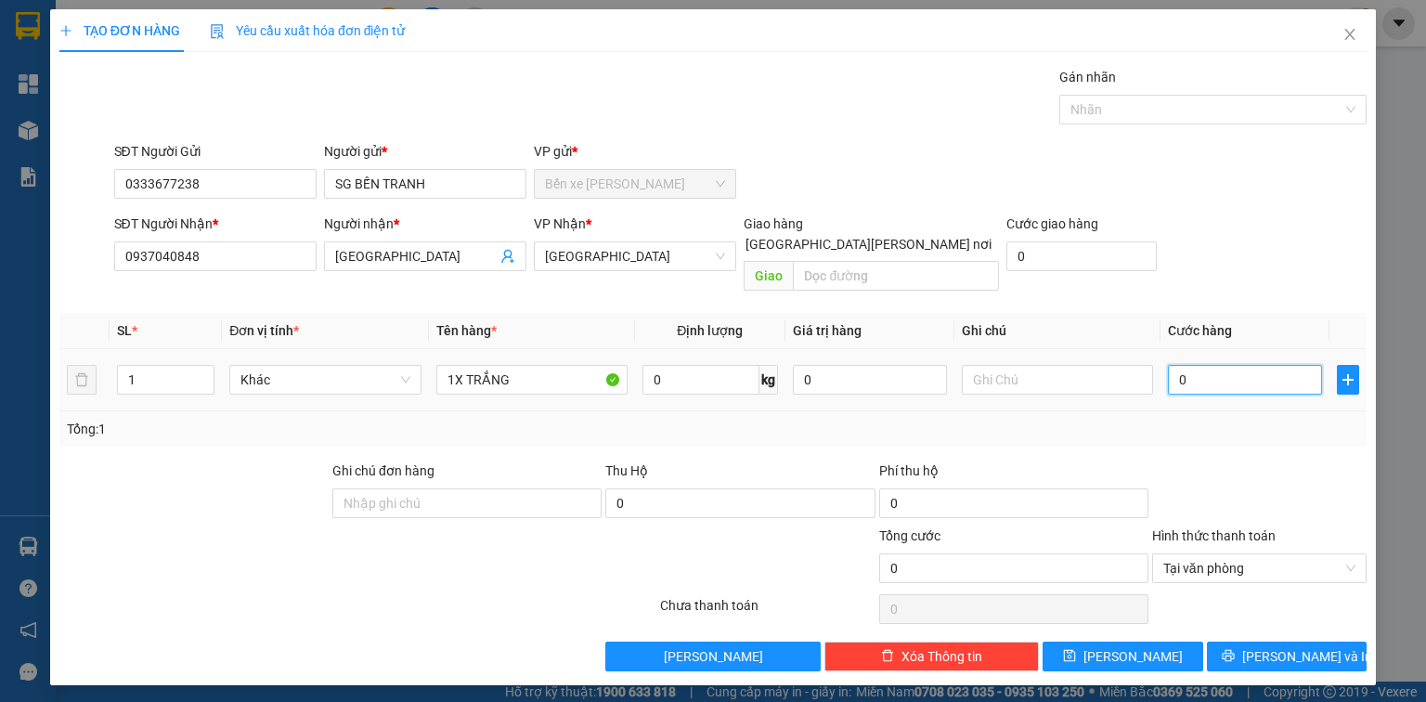
click at [1244, 365] on input "0" at bounding box center [1245, 380] width 154 height 30
drag, startPoint x: 1352, startPoint y: 539, endPoint x: 1349, endPoint y: 548, distance: 9.7
click at [1352, 553] on div "Tại văn phòng" at bounding box center [1259, 568] width 215 height 30
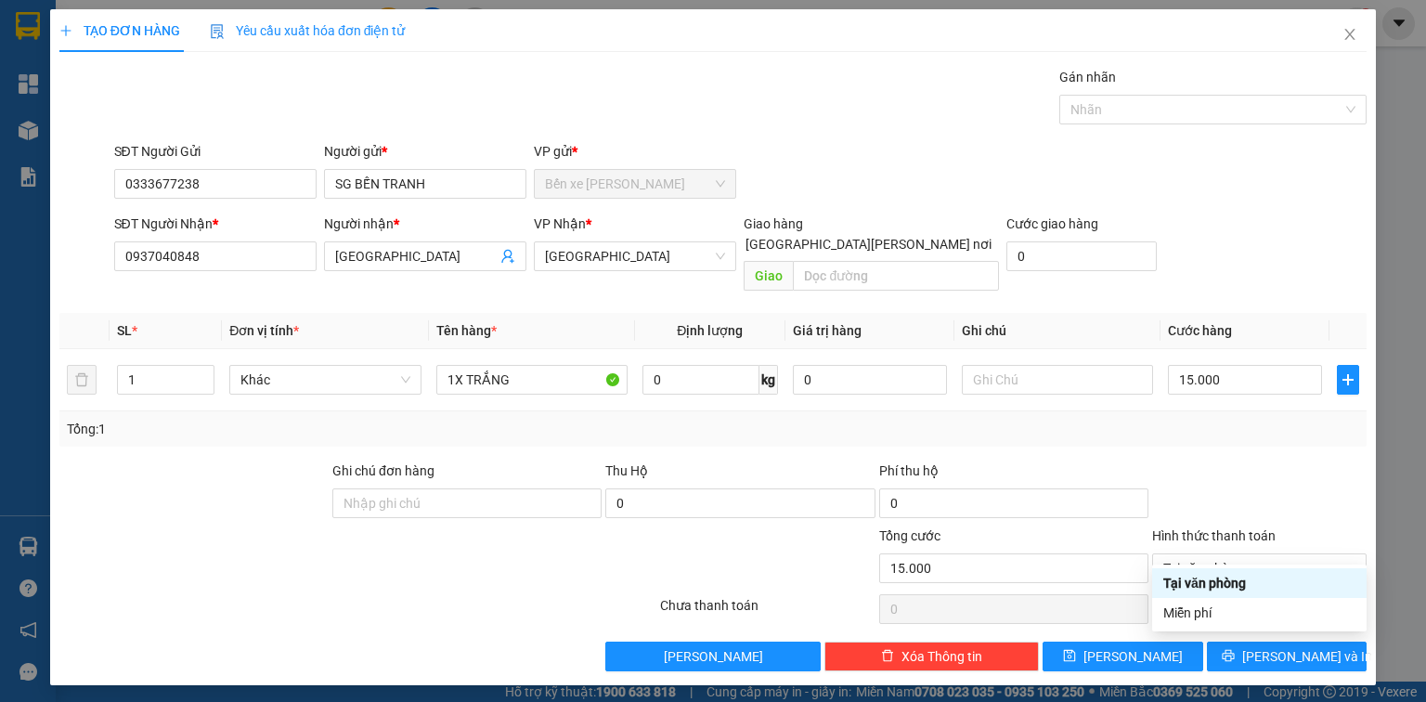
drag, startPoint x: 1322, startPoint y: 446, endPoint x: 1330, endPoint y: 476, distance: 31.8
click at [1322, 461] on div at bounding box center [1260, 493] width 218 height 65
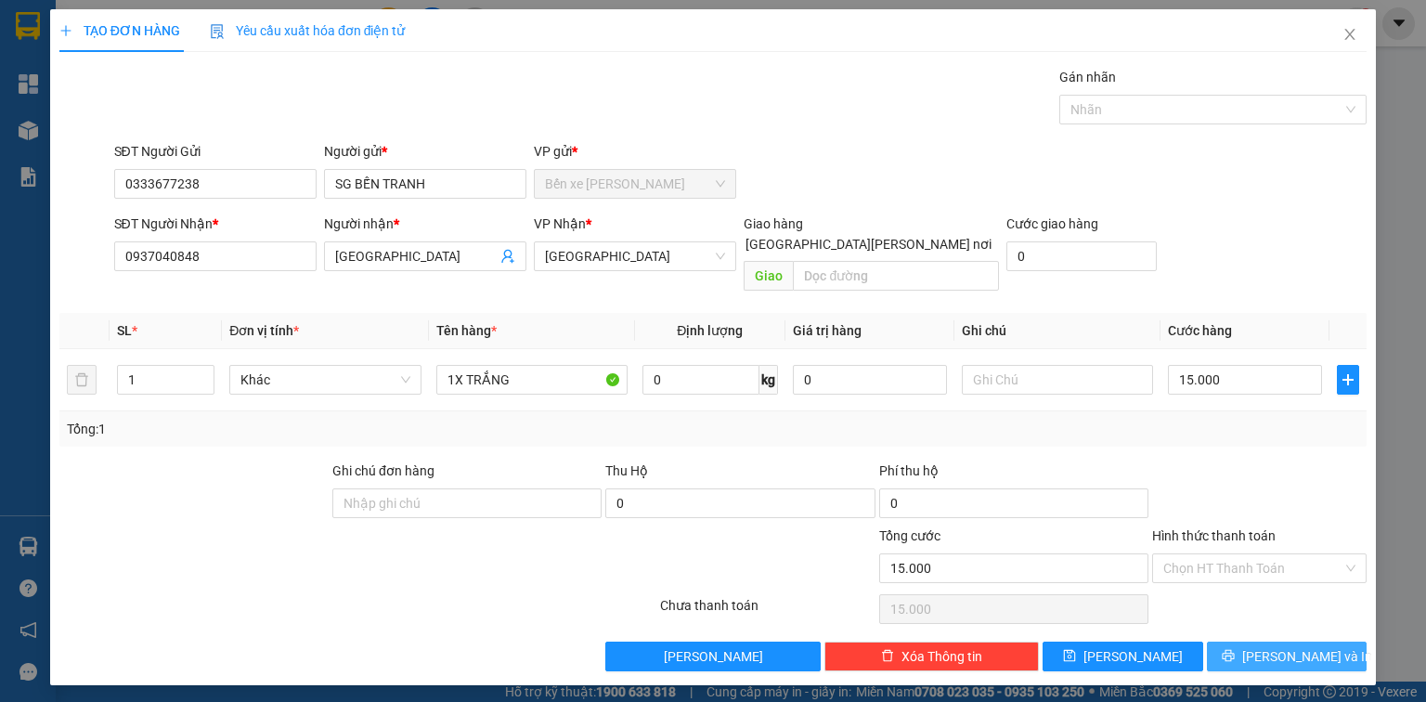
click at [1315, 646] on span "[PERSON_NAME] và In" at bounding box center [1308, 656] width 130 height 20
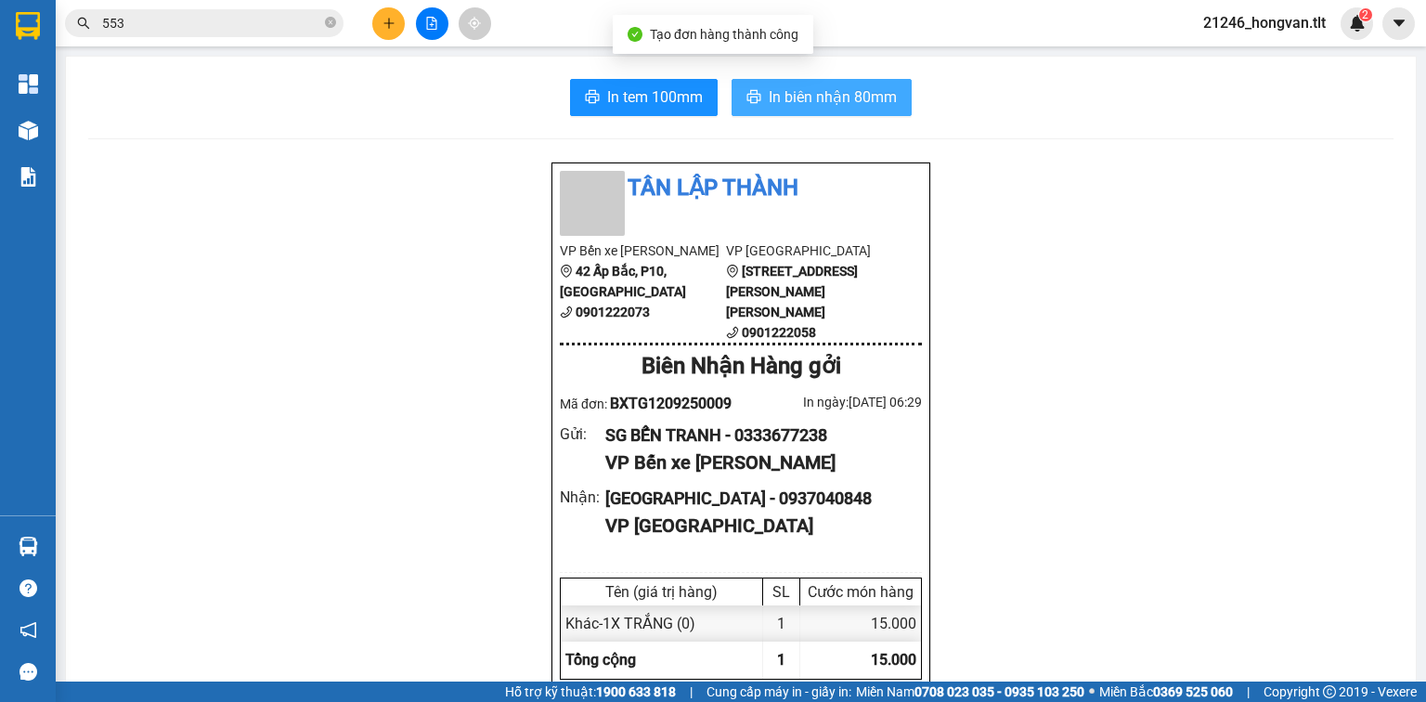
click at [825, 95] on span "In biên nhận 80mm" at bounding box center [833, 96] width 128 height 23
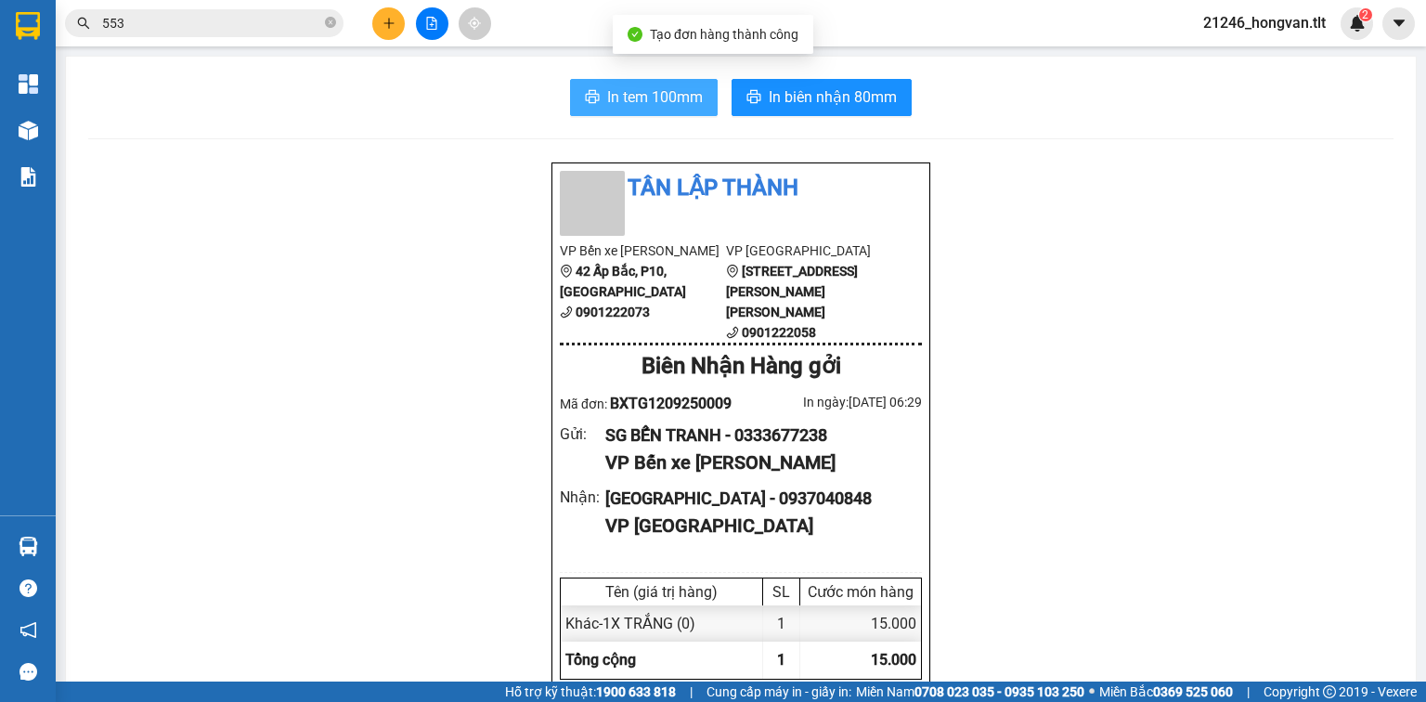
click at [687, 105] on span "In tem 100mm" at bounding box center [655, 96] width 96 height 23
drag, startPoint x: 332, startPoint y: 23, endPoint x: 298, endPoint y: 26, distance: 33.5
click at [328, 23] on icon "close-circle" at bounding box center [330, 22] width 11 height 11
click at [298, 26] on input "text" at bounding box center [211, 23] width 219 height 20
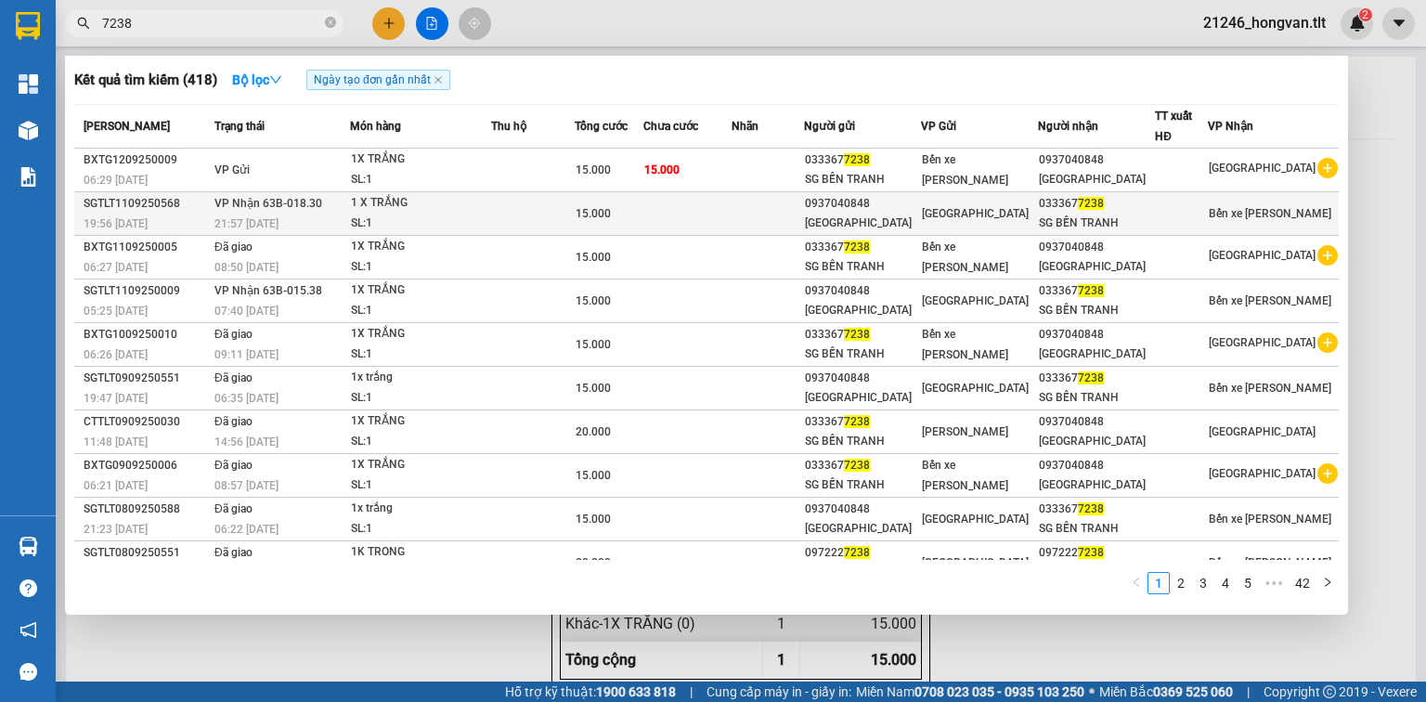
type input "7238"
click at [555, 221] on td at bounding box center [532, 214] width 83 height 44
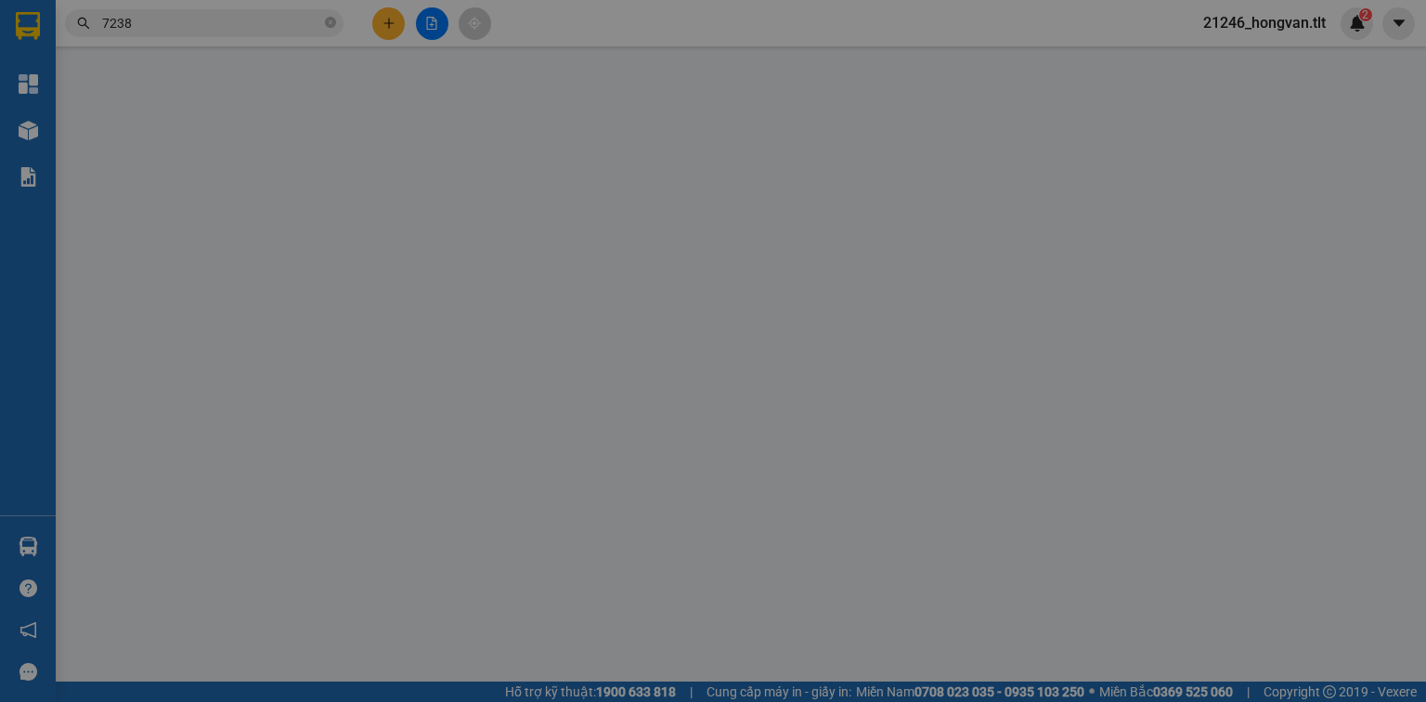
type input "0937040848"
type input "[GEOGRAPHIC_DATA]"
type input "0333677238"
type input "SG BẾN TRANH"
type input "15.000"
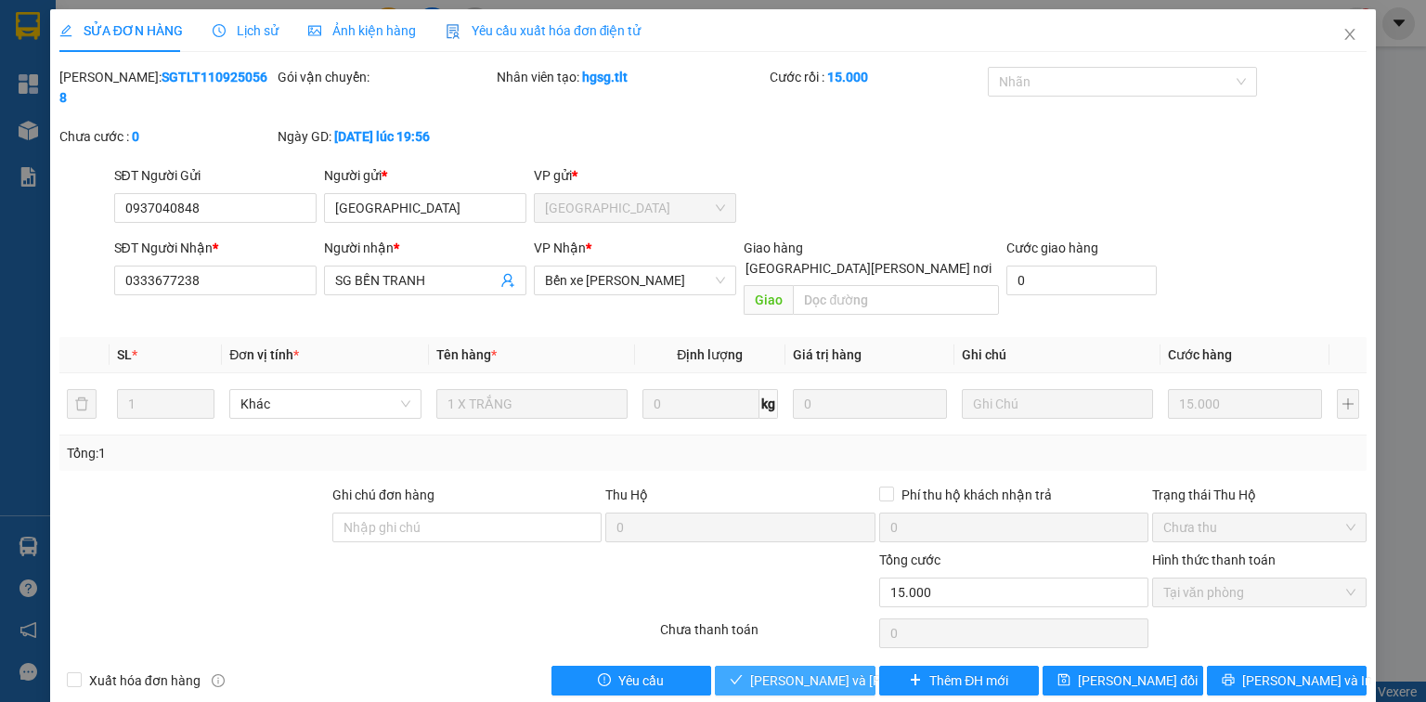
click at [814, 666] on button "[PERSON_NAME] và [PERSON_NAME] hàng" at bounding box center [795, 681] width 161 height 30
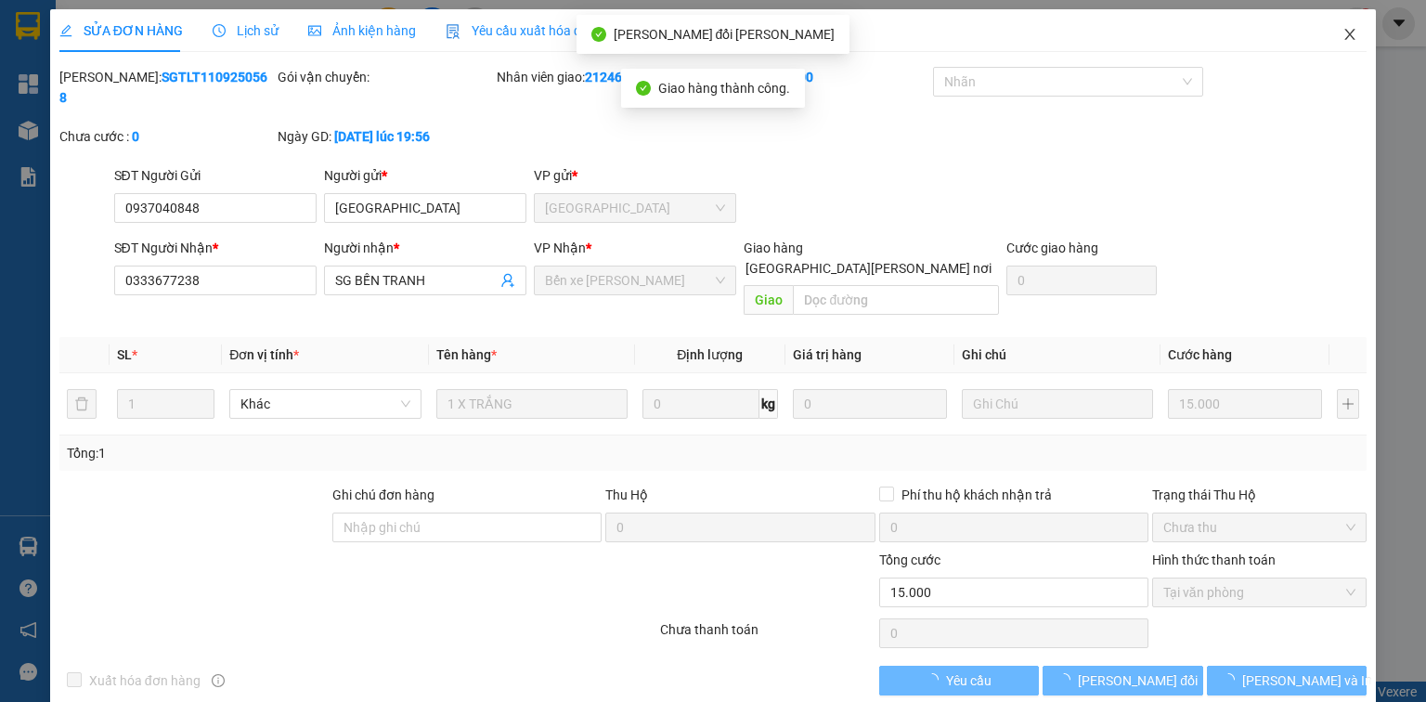
click at [1356, 42] on icon "close" at bounding box center [1350, 34] width 15 height 15
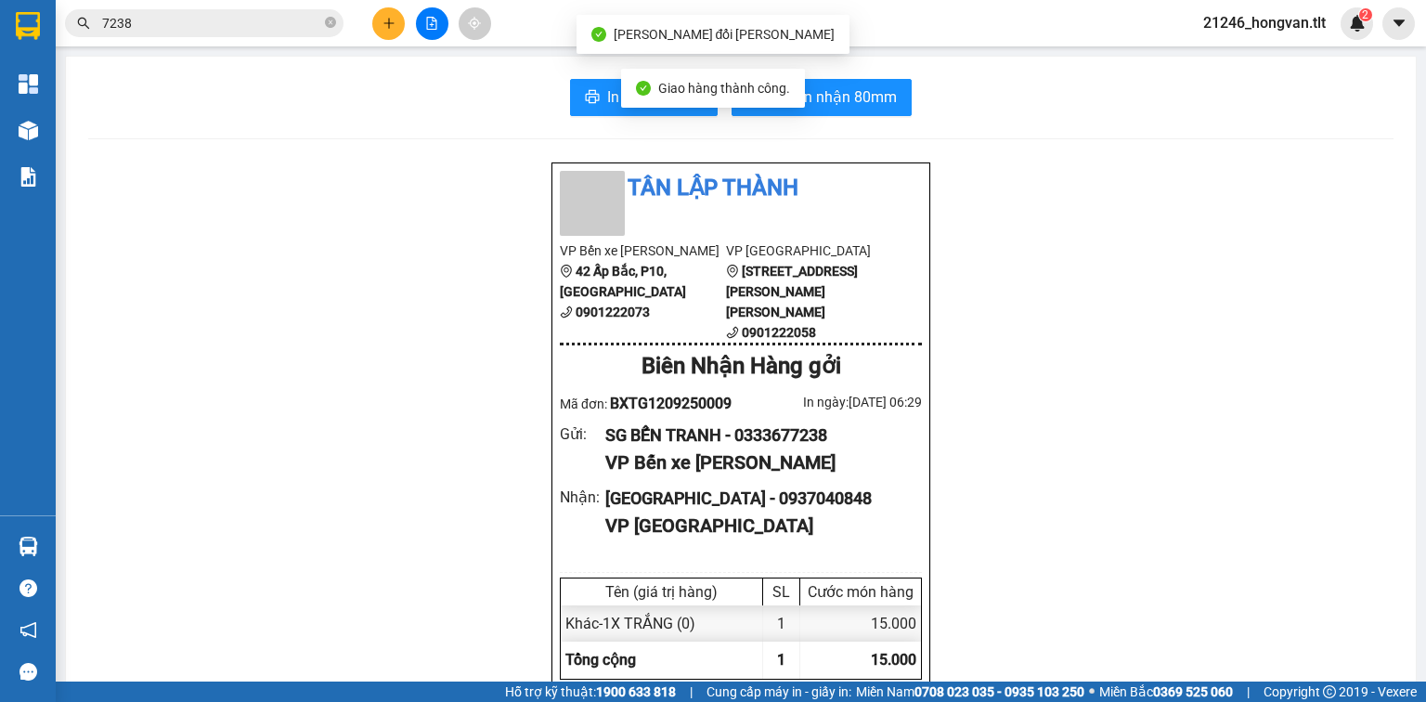
click at [293, 27] on input "7238" at bounding box center [211, 23] width 219 height 20
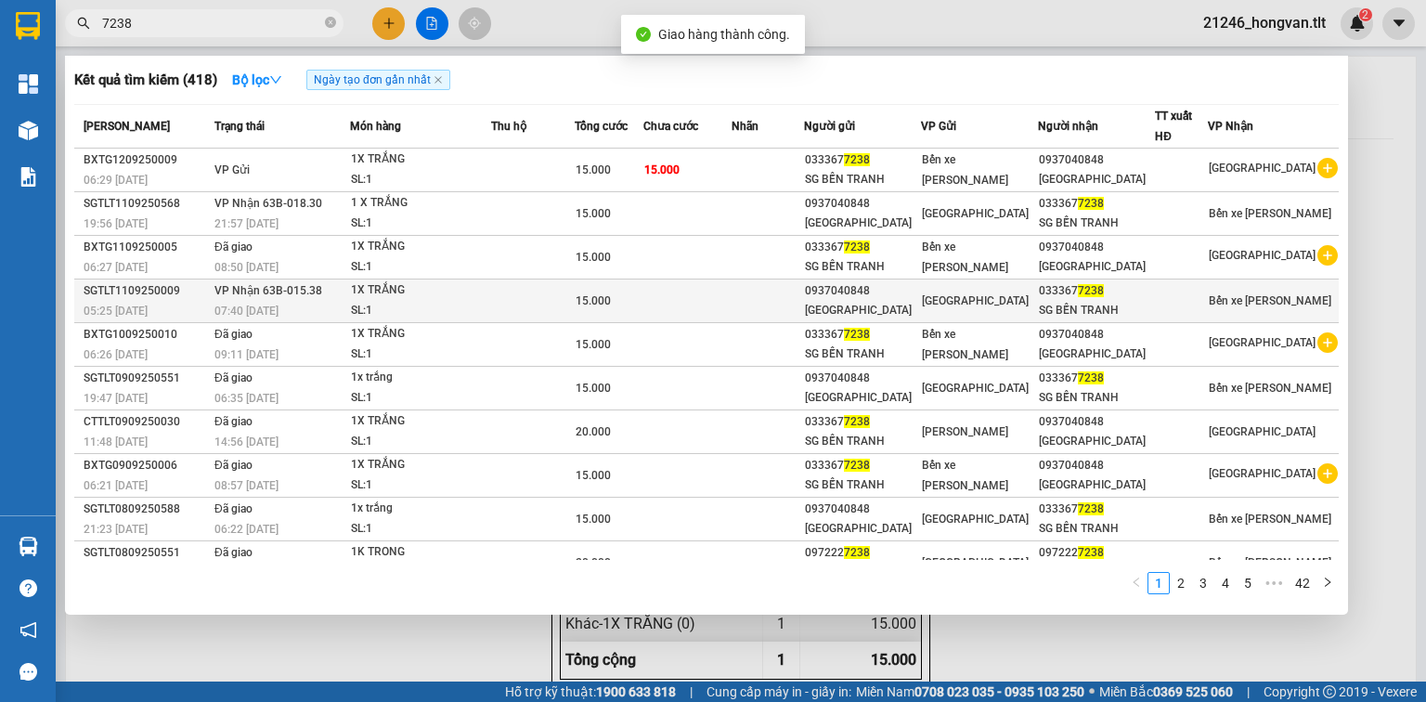
click at [401, 287] on div "1X TRẮNG" at bounding box center [420, 290] width 139 height 20
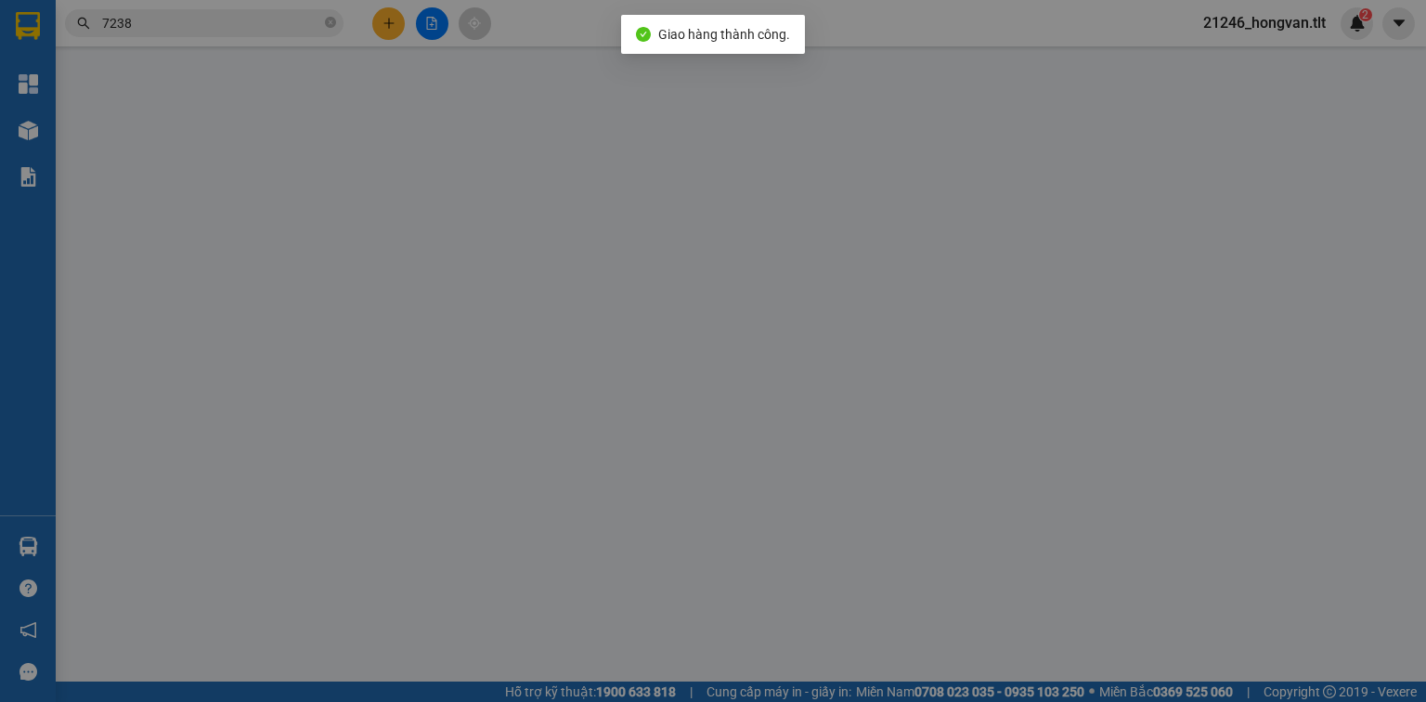
type input "0937040848"
type input "[GEOGRAPHIC_DATA]"
type input "0333677238"
type input "SG BẾN TRANH"
type input "15.000"
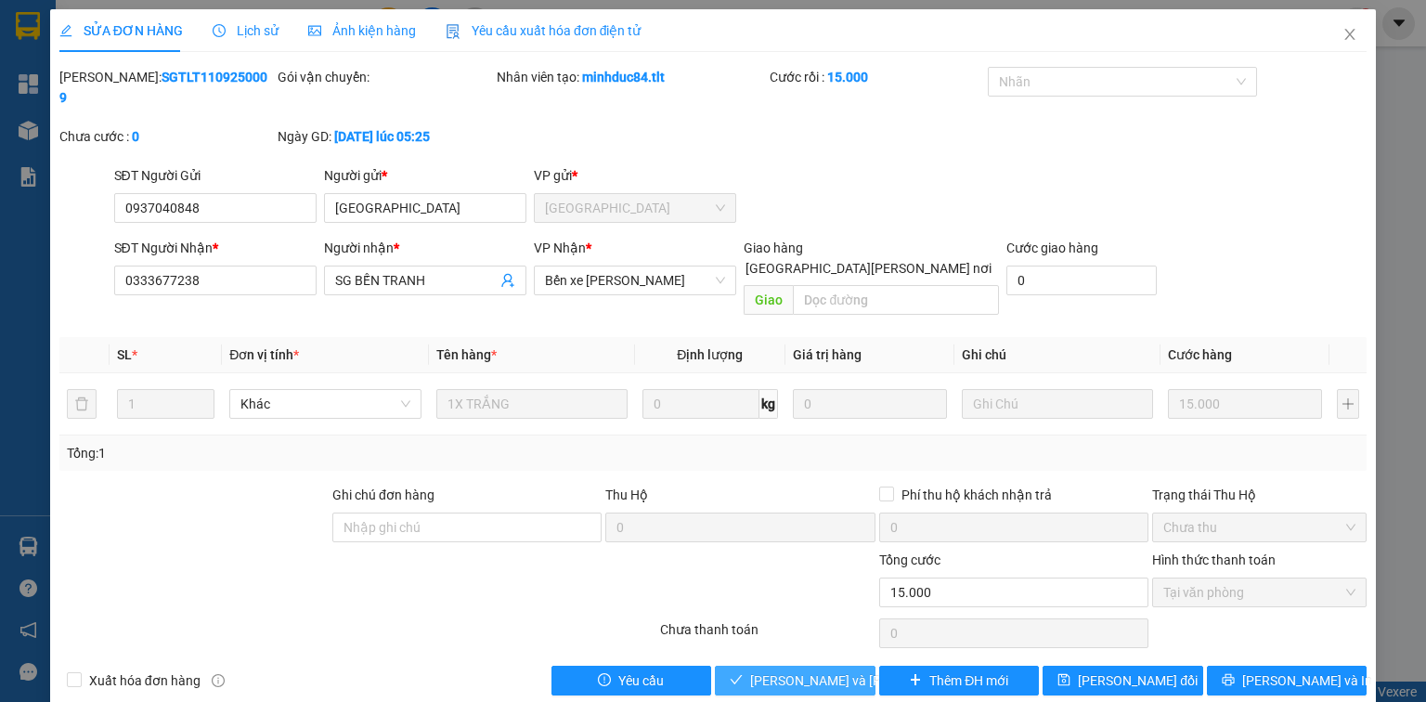
click at [834, 671] on span "[PERSON_NAME] và [PERSON_NAME] hàng" at bounding box center [875, 681] width 251 height 20
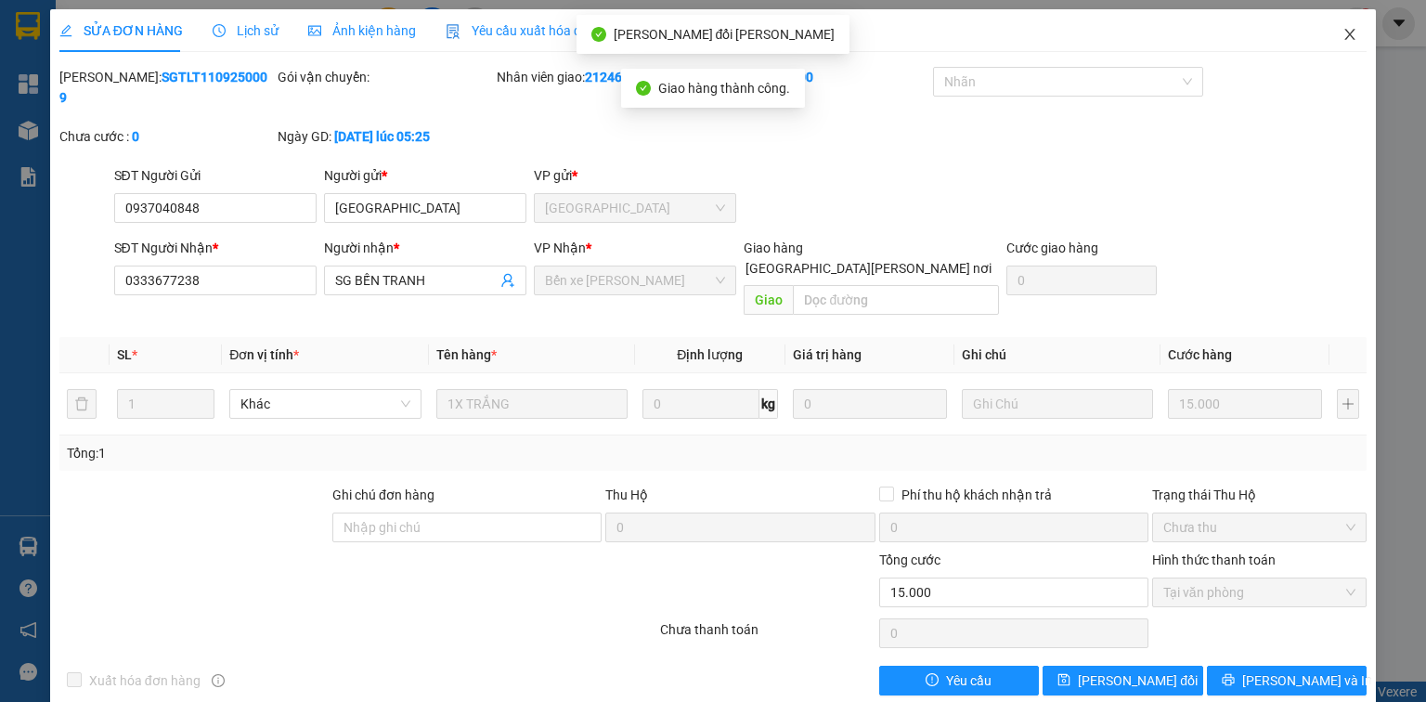
click at [1350, 43] on span "Close" at bounding box center [1350, 35] width 52 height 52
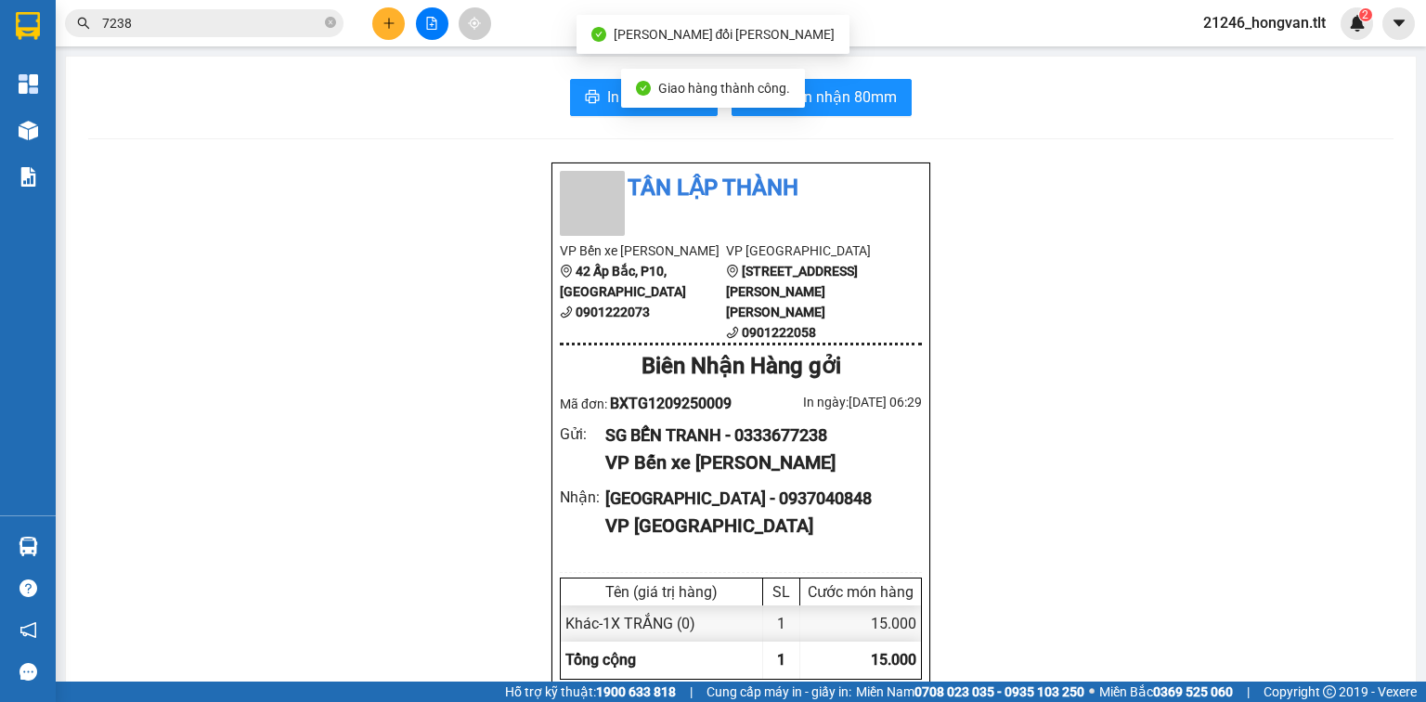
click at [295, 19] on input "7238" at bounding box center [211, 23] width 219 height 20
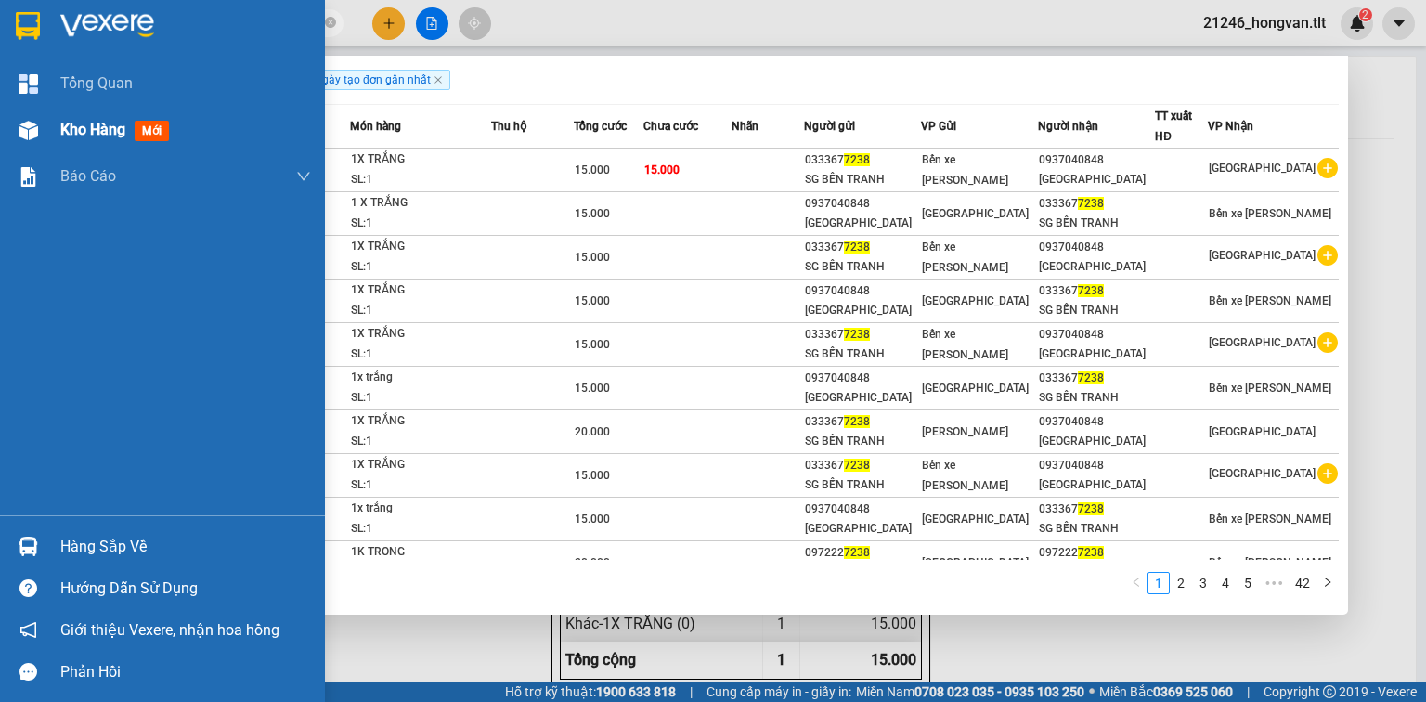
click at [32, 147] on div "Kho hàng mới" at bounding box center [162, 130] width 325 height 46
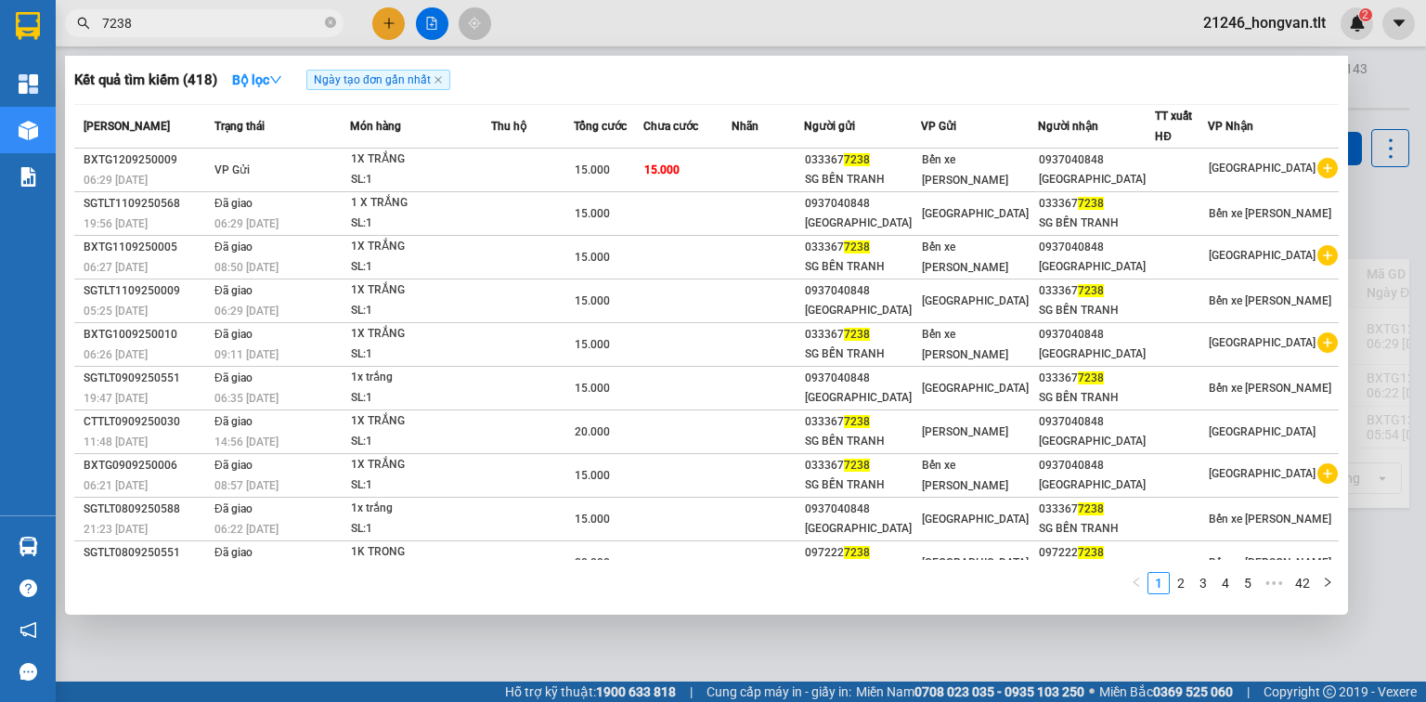
click at [451, 626] on div at bounding box center [713, 351] width 1426 height 702
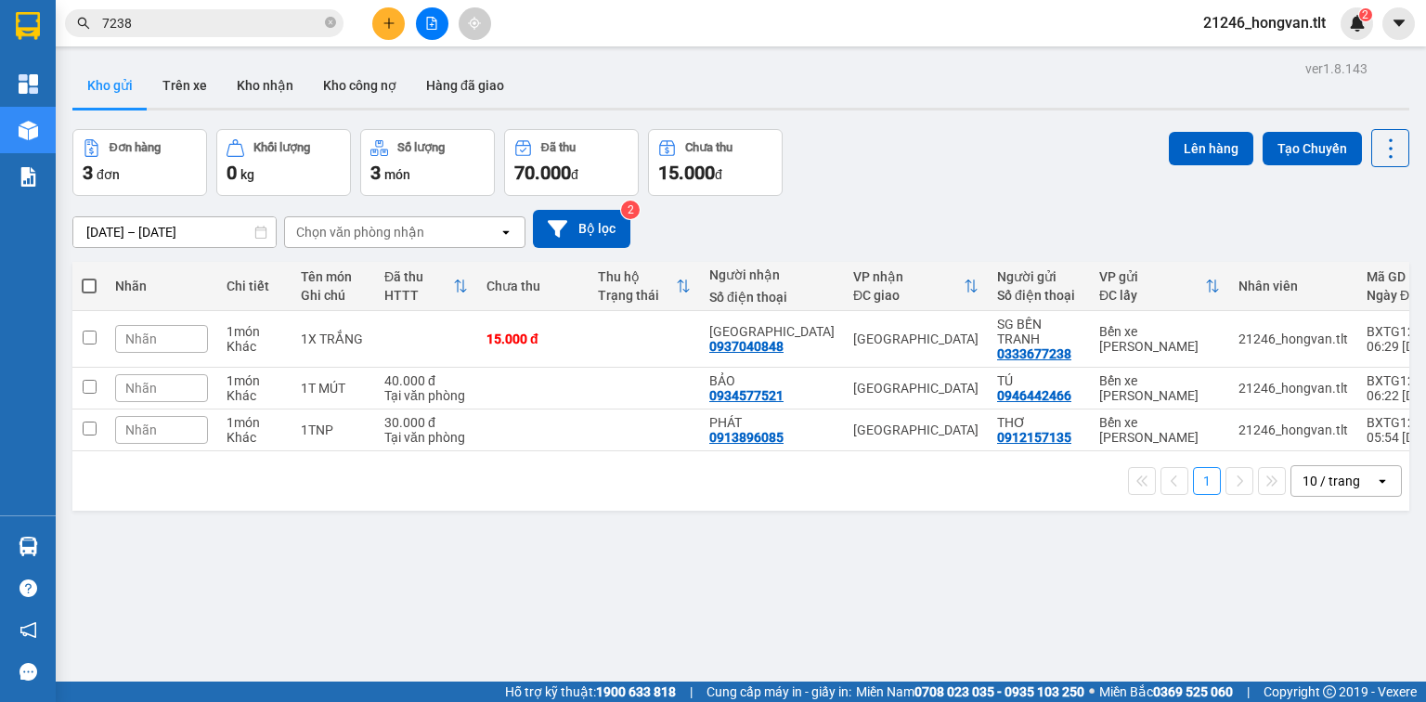
click at [327, 26] on icon "close-circle" at bounding box center [330, 22] width 11 height 11
click at [286, 22] on input "text" at bounding box center [211, 23] width 219 height 20
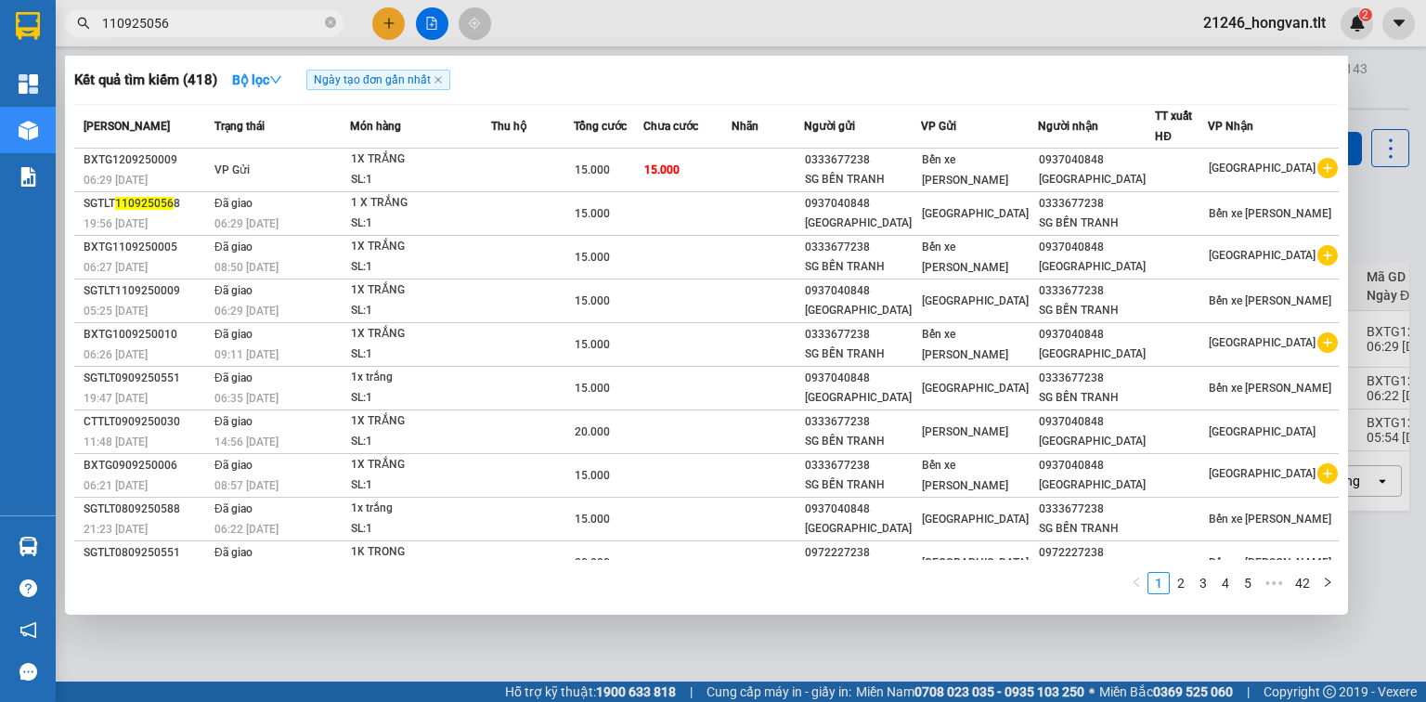
type input "1109250568"
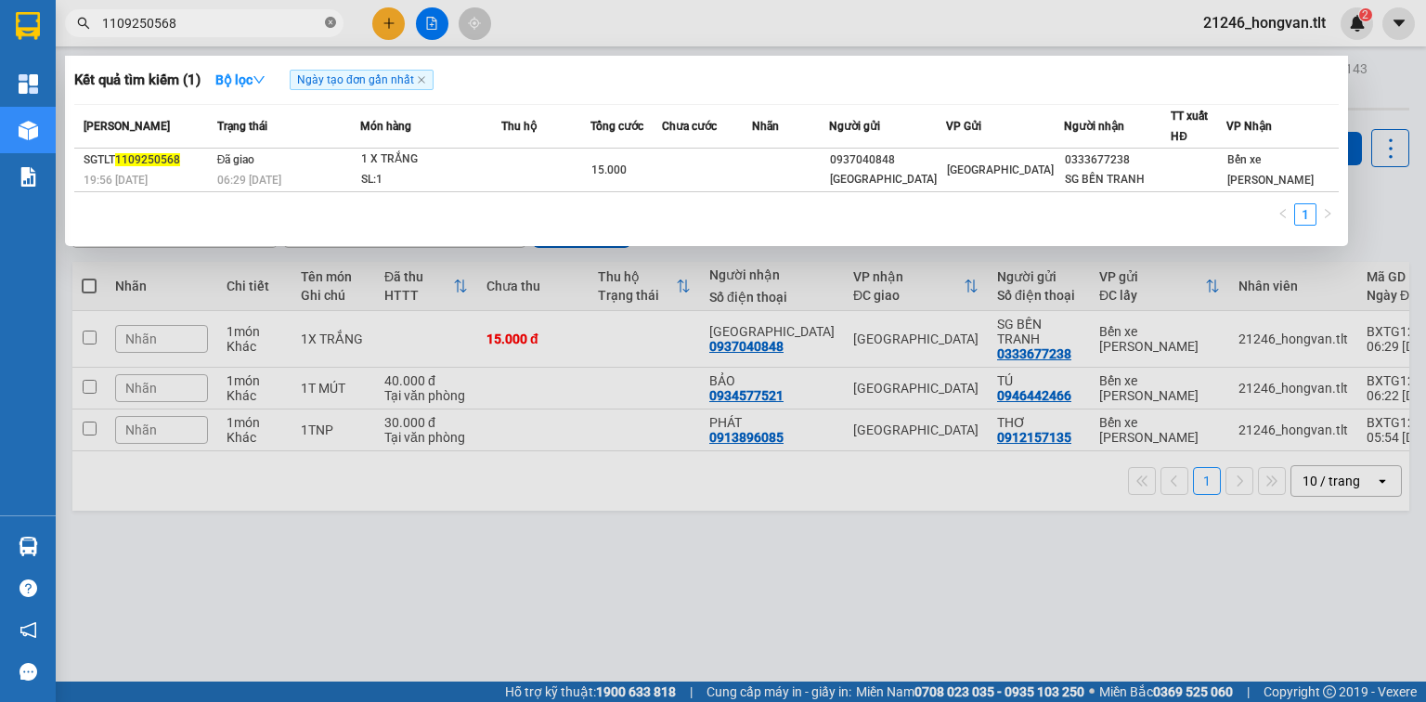
drag, startPoint x: 320, startPoint y: 20, endPoint x: 334, endPoint y: 27, distance: 15.8
click at [320, 20] on input "1109250568" at bounding box center [211, 23] width 219 height 20
drag, startPoint x: 334, startPoint y: 27, endPoint x: 319, endPoint y: 23, distance: 15.3
click at [333, 27] on icon "close-circle" at bounding box center [330, 22] width 11 height 11
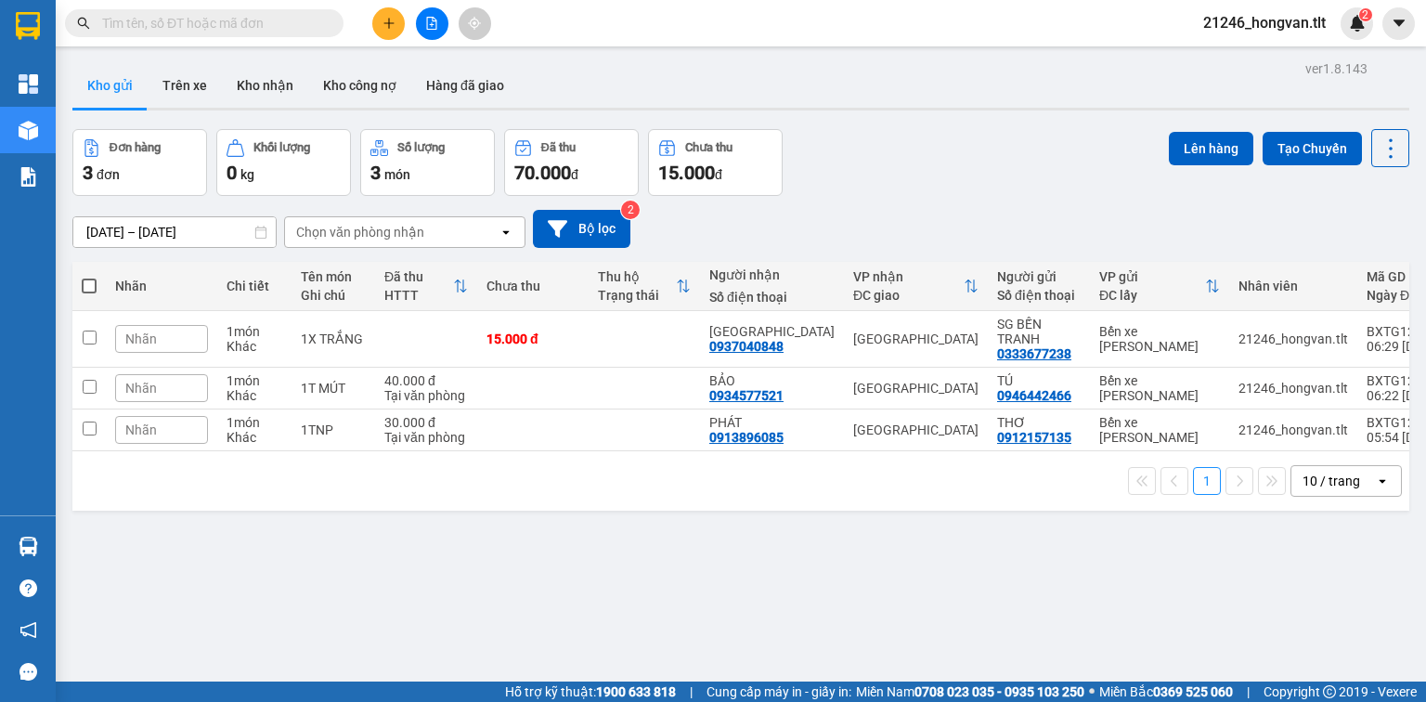
click at [318, 23] on input "text" at bounding box center [211, 23] width 219 height 20
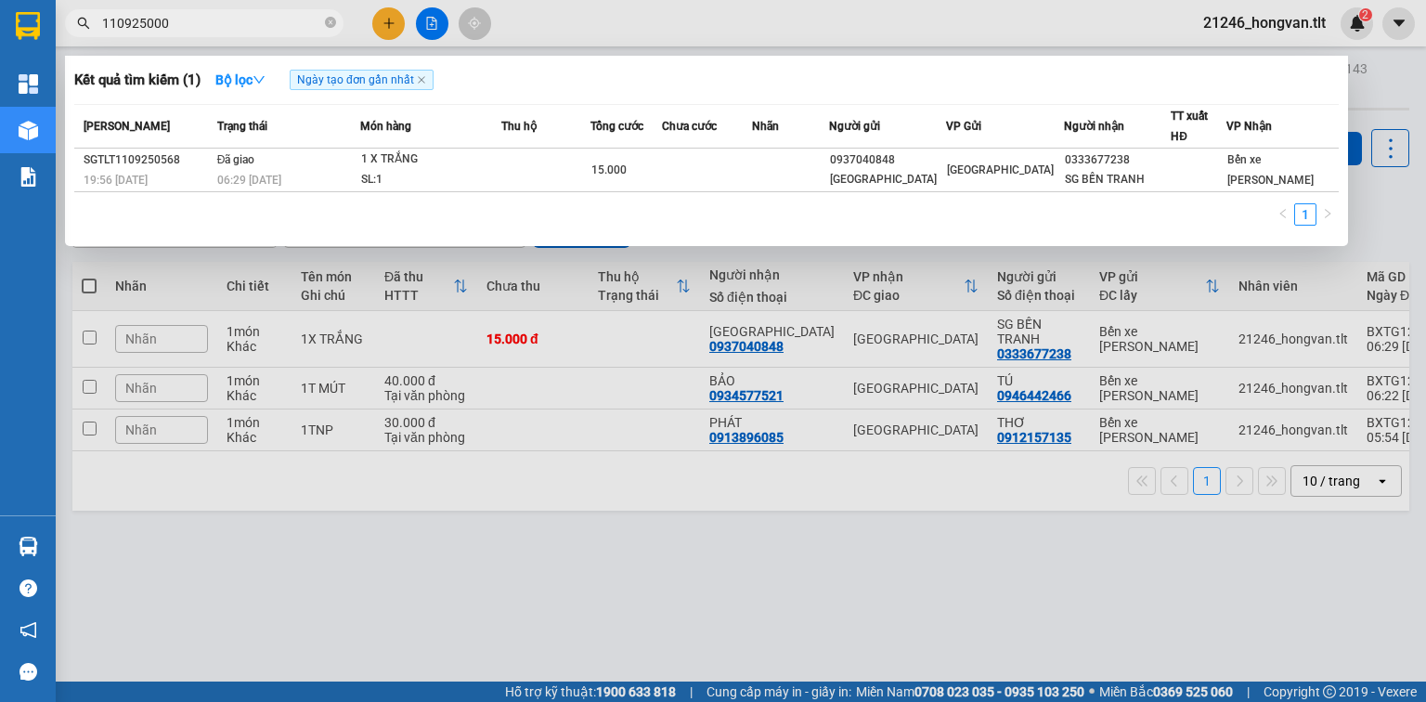
type input "1109250009"
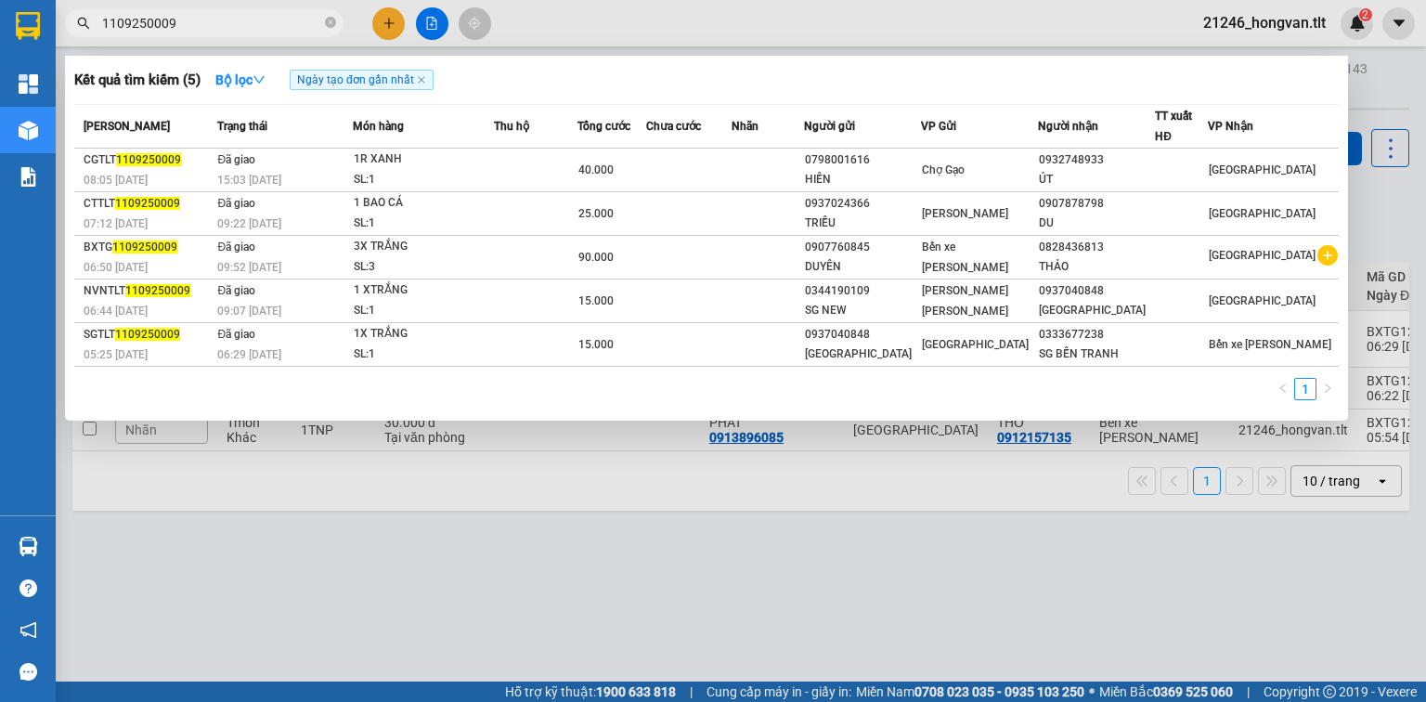
drag, startPoint x: 332, startPoint y: 21, endPoint x: 319, endPoint y: 22, distance: 14.0
click at [331, 21] on icon "close-circle" at bounding box center [330, 22] width 11 height 11
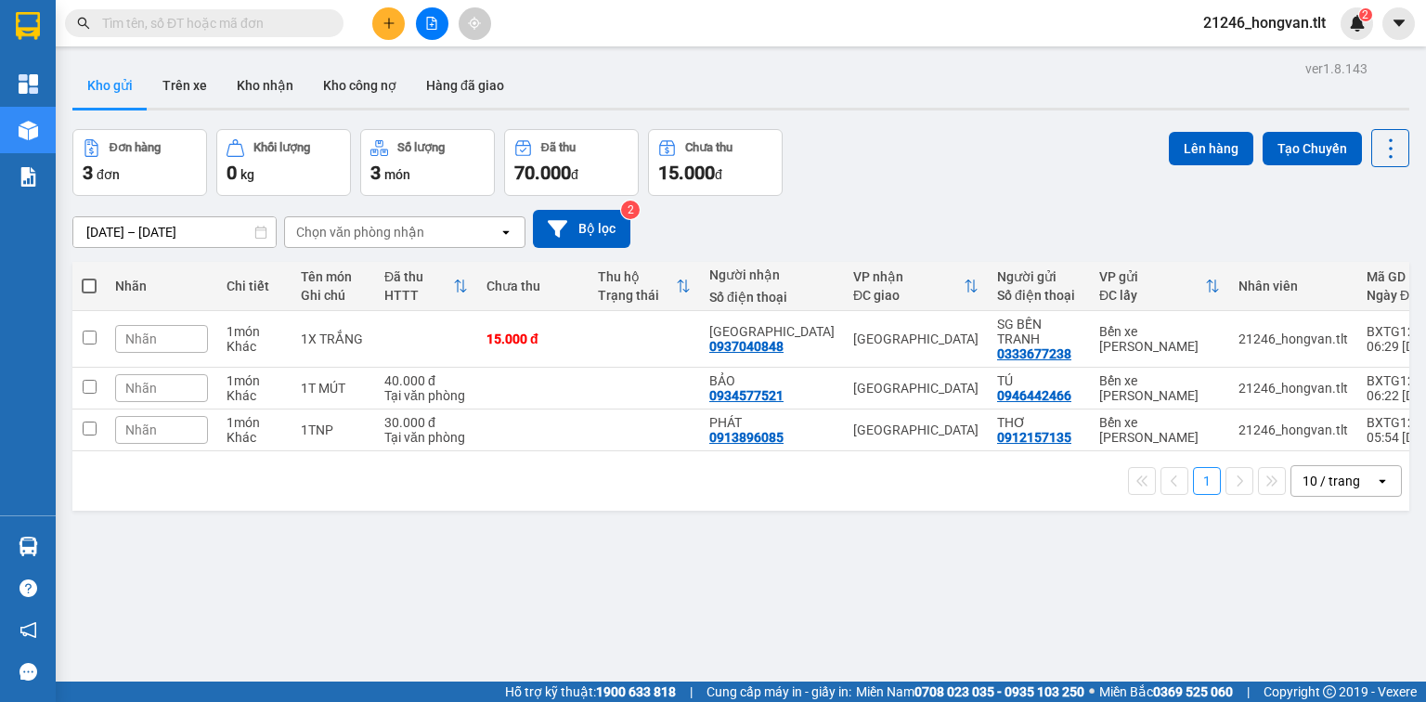
click at [301, 23] on input "text" at bounding box center [211, 23] width 219 height 20
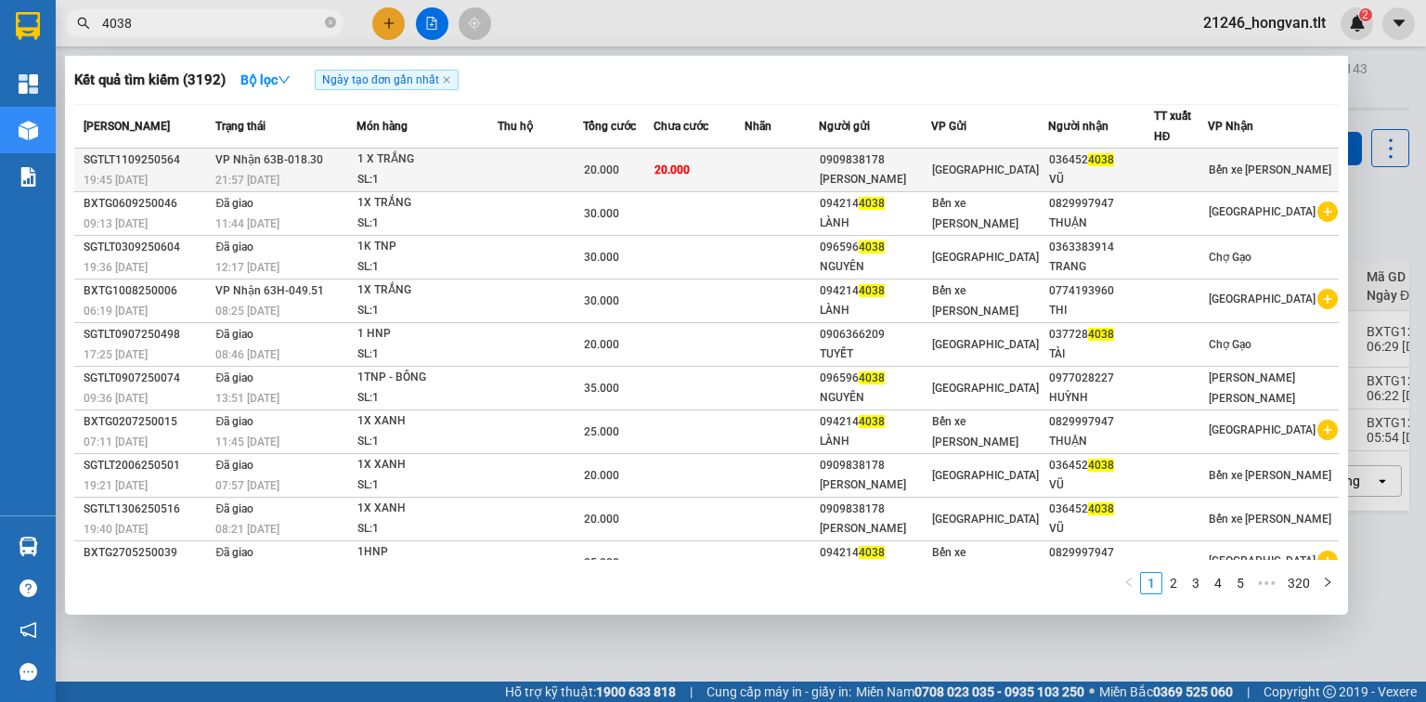
type input "4038"
click at [578, 172] on td at bounding box center [541, 171] width 86 height 44
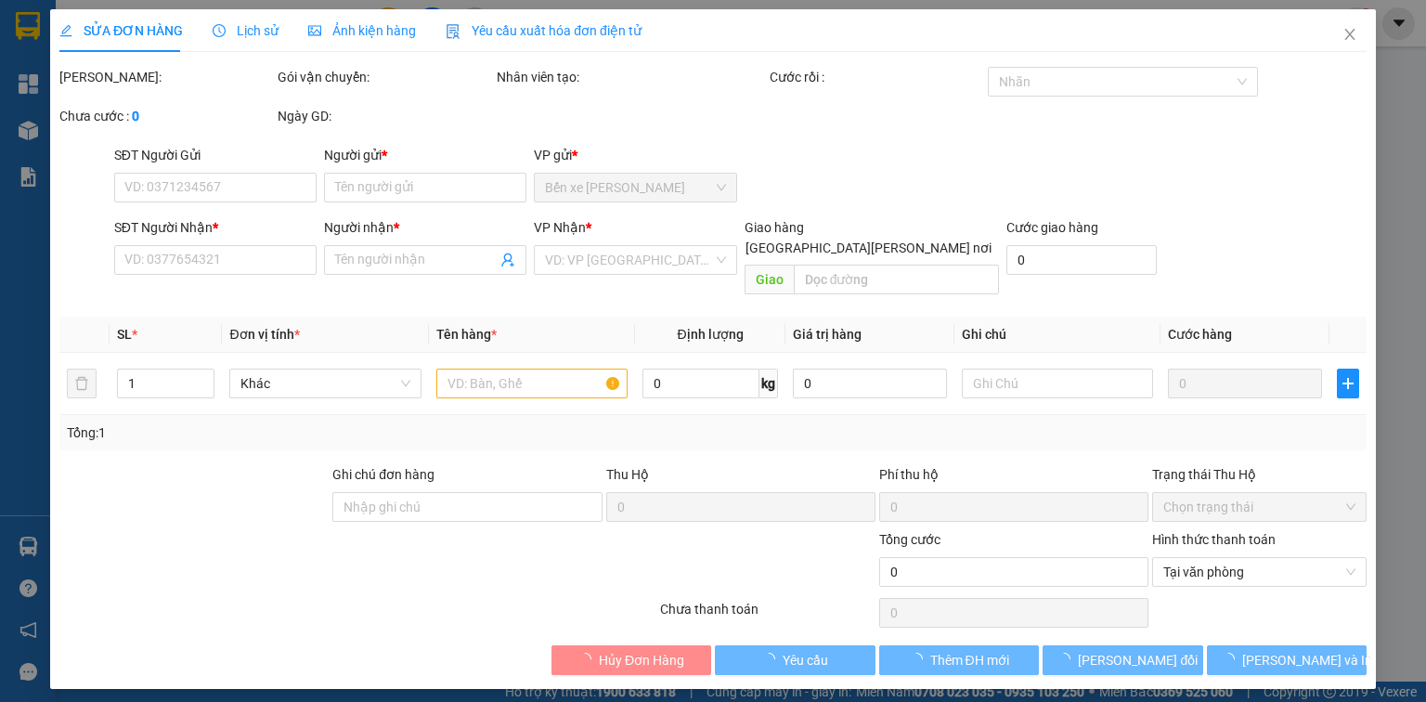
type input "0909838178"
type input "[PERSON_NAME]"
type input "0364524038"
type input "VŨ"
type input "20.000"
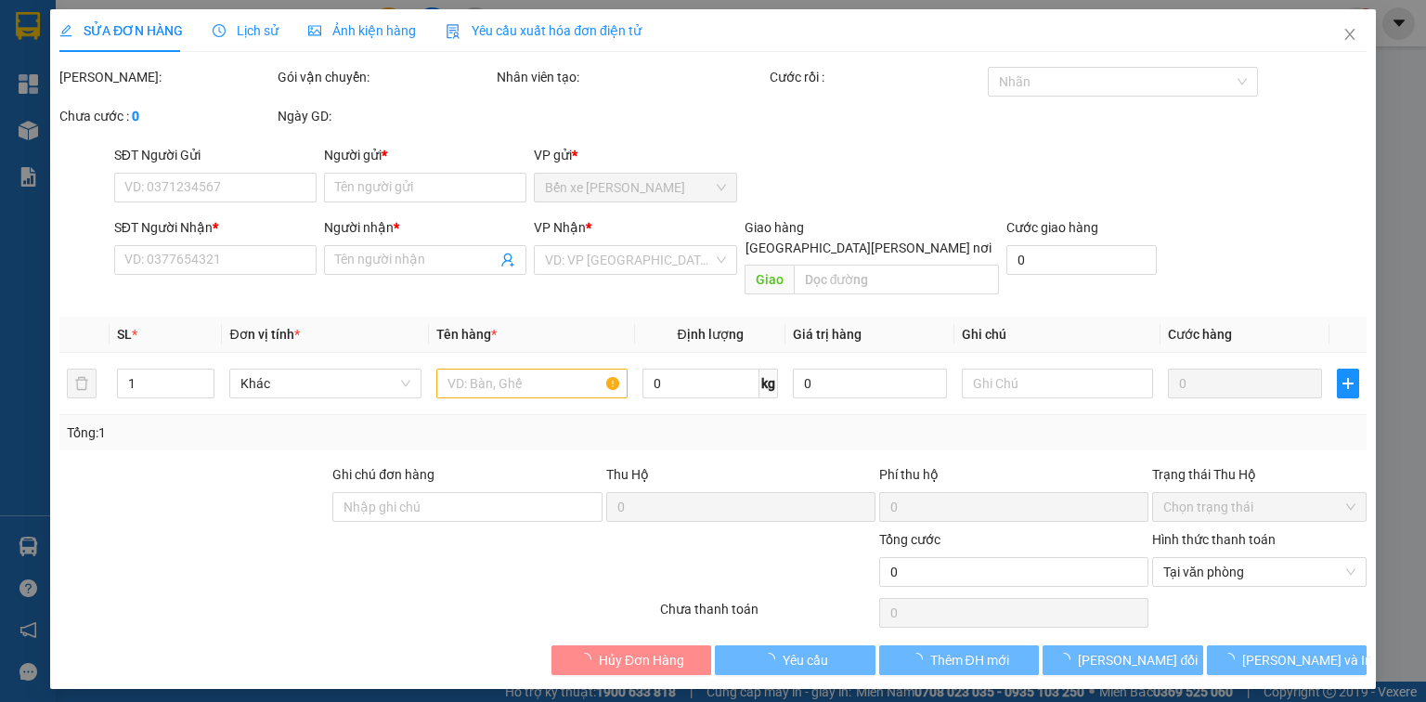
type input "20.000"
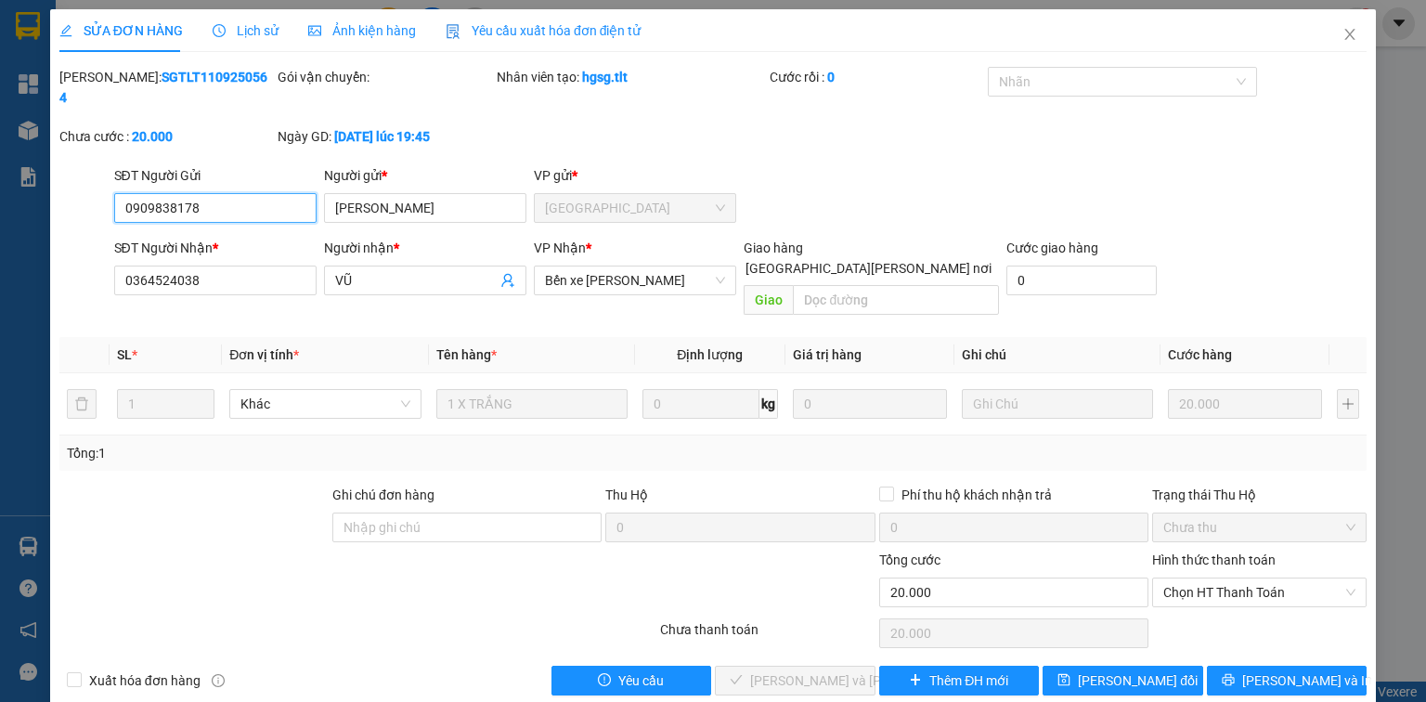
drag, startPoint x: 1173, startPoint y: 546, endPoint x: 1179, endPoint y: 566, distance: 21.2
click at [1174, 579] on span "Chọn HT Thanh Toán" at bounding box center [1260, 593] width 192 height 28
drag, startPoint x: 1184, startPoint y: 581, endPoint x: 1174, endPoint y: 587, distance: 11.6
click at [1185, 581] on div "Tại văn phòng" at bounding box center [1260, 588] width 192 height 20
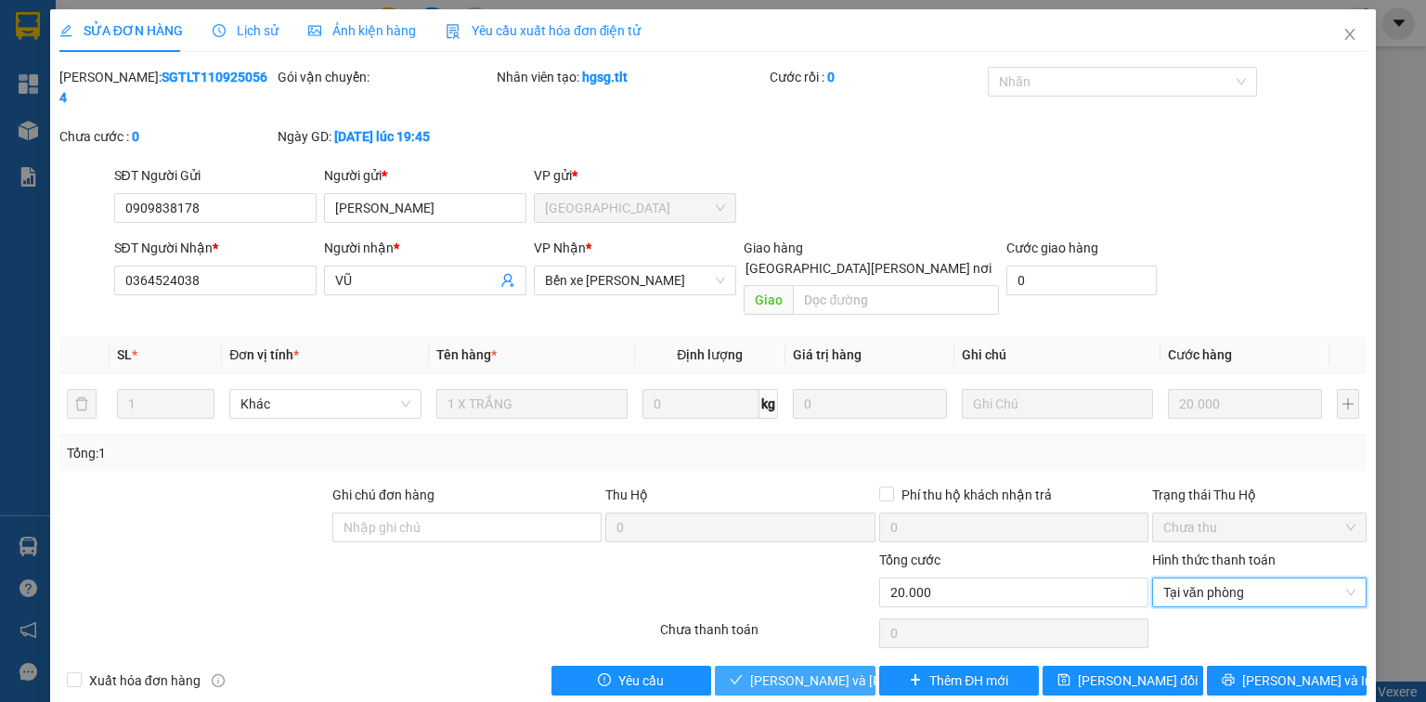
drag, startPoint x: 829, startPoint y: 637, endPoint x: 1251, endPoint y: 319, distance: 528.4
click at [828, 671] on span "[PERSON_NAME] và [PERSON_NAME] hàng" at bounding box center [875, 681] width 251 height 20
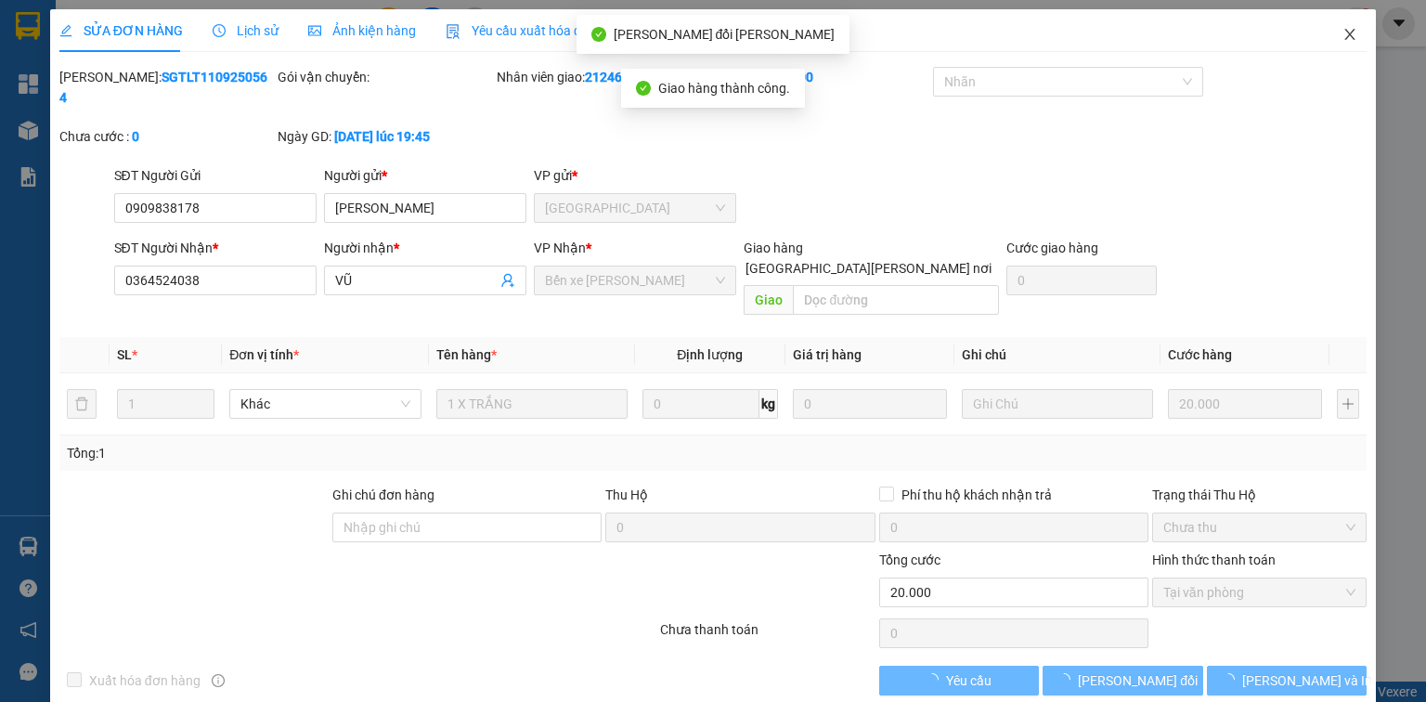
click at [1347, 46] on span "Close" at bounding box center [1350, 35] width 52 height 52
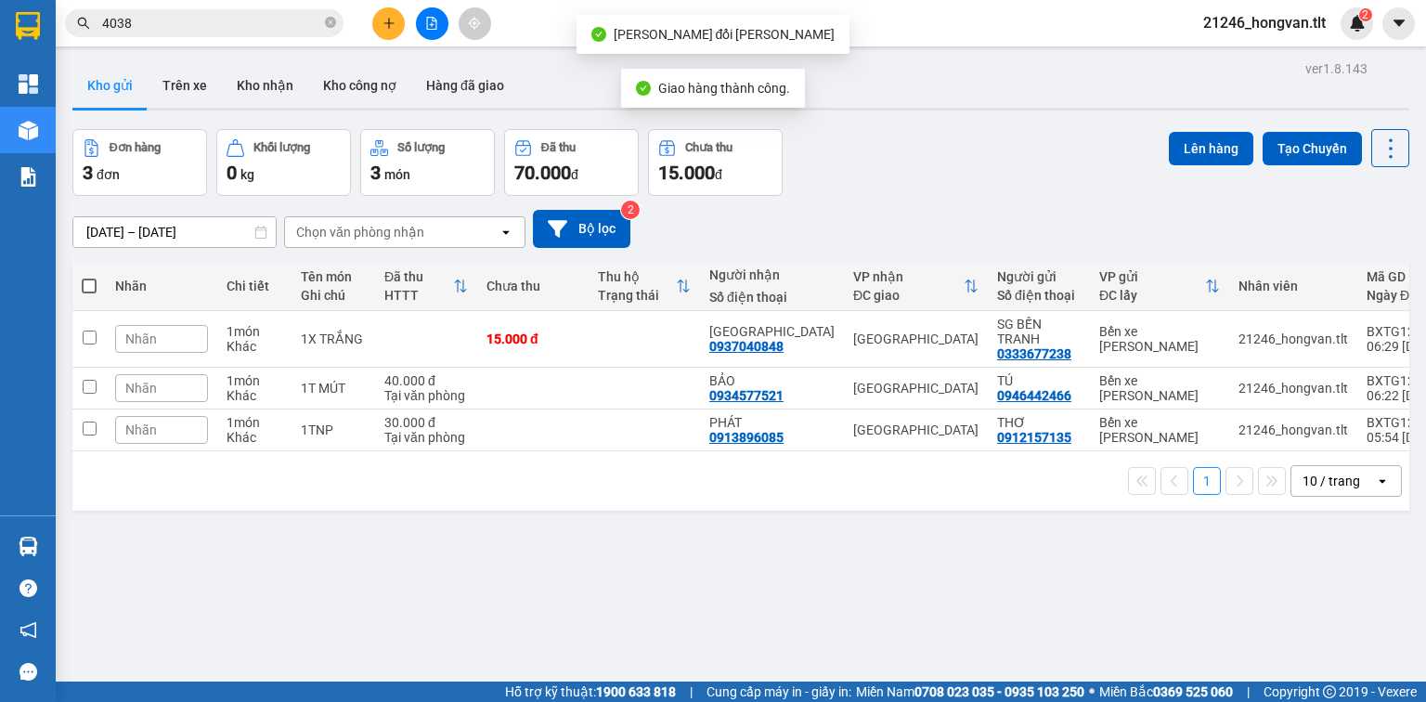
click at [256, 17] on input "4038" at bounding box center [211, 23] width 219 height 20
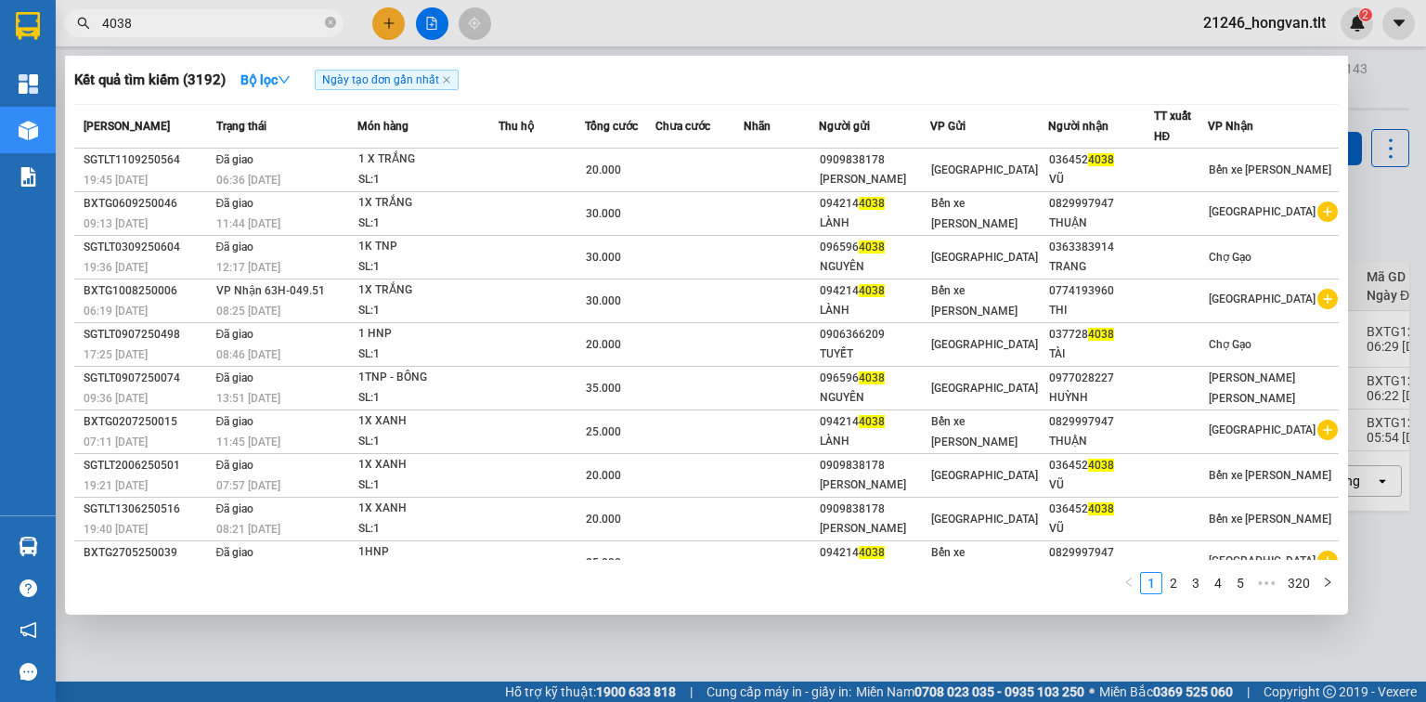
click at [386, 21] on div at bounding box center [713, 351] width 1426 height 702
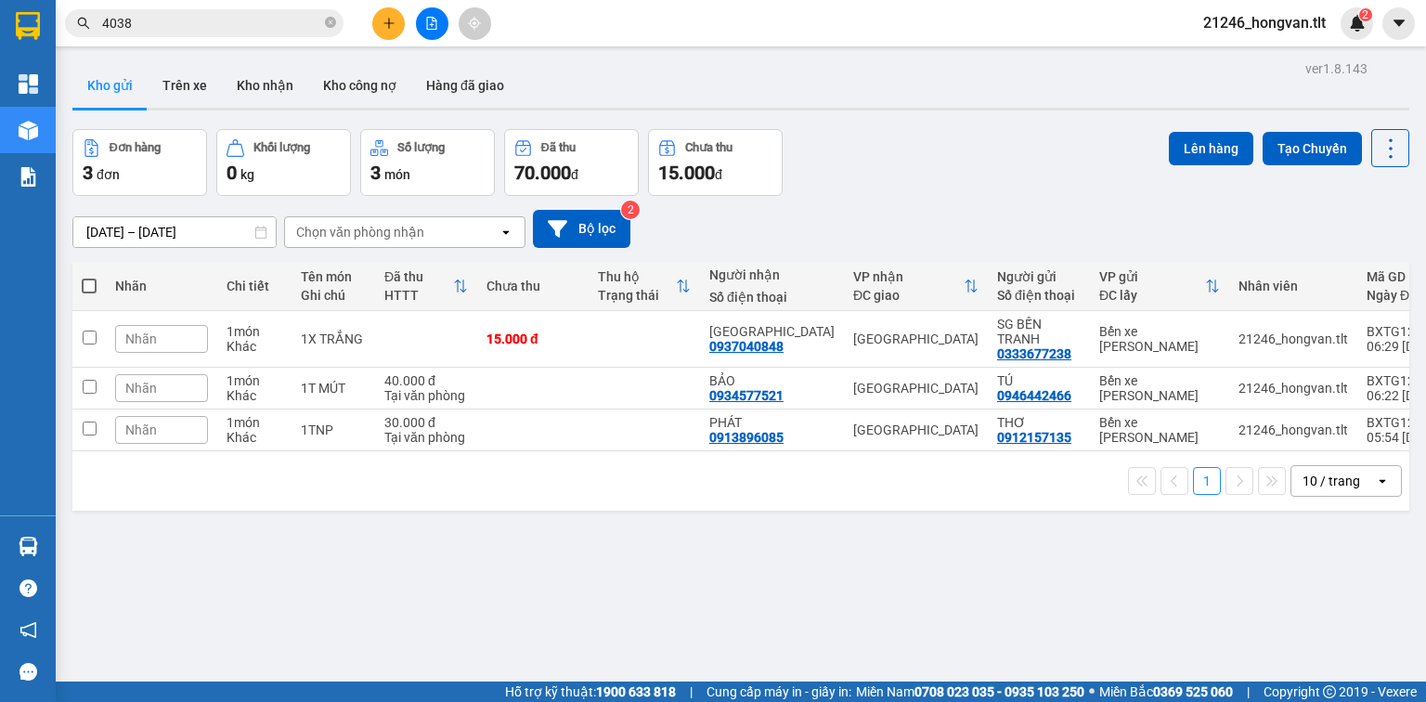
click at [377, 31] on button at bounding box center [388, 23] width 33 height 33
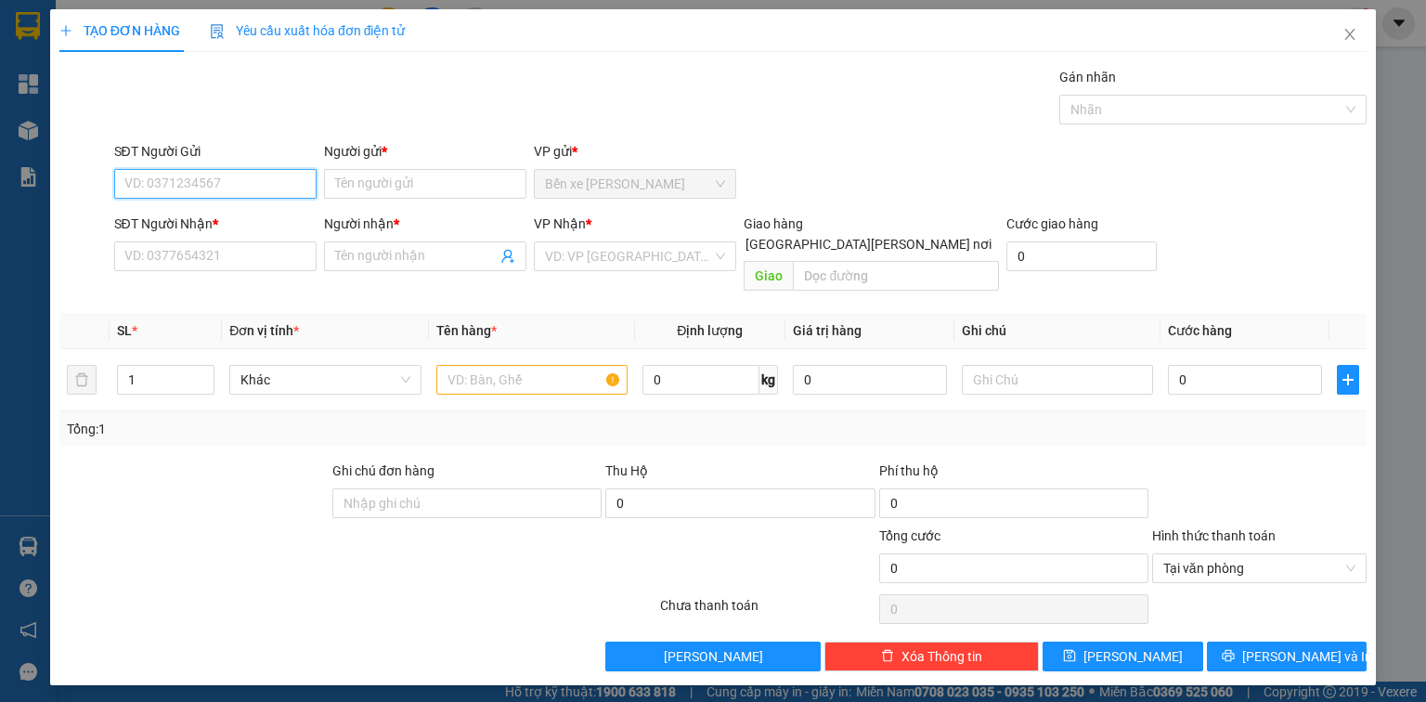
click at [201, 182] on input "SĐT Người Gửi" at bounding box center [215, 184] width 202 height 30
click at [264, 255] on div "0769393828 - NK-NCM TRUNGAN" at bounding box center [223, 250] width 197 height 20
type input "0769393828"
type input "NK-NCM TRUNGAN"
type input "0769393828"
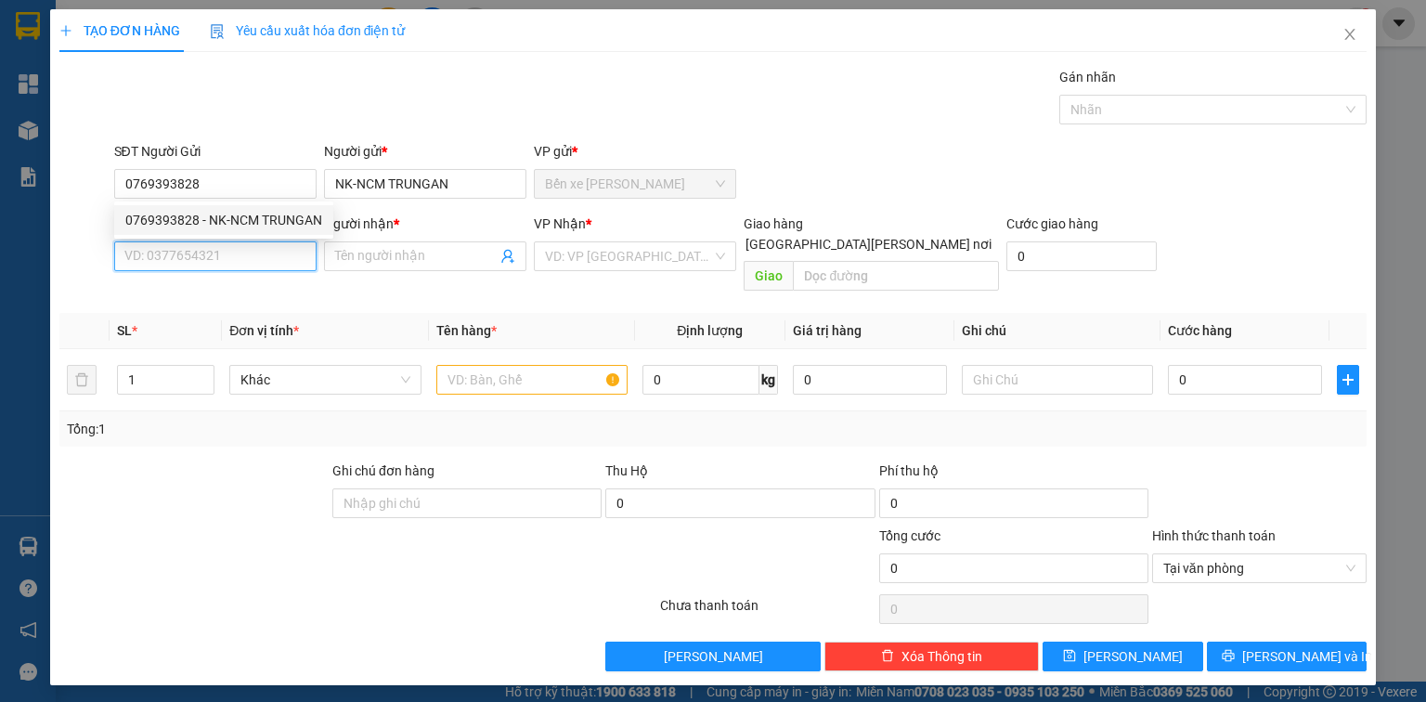
click at [253, 247] on input "SĐT Người Nhận *" at bounding box center [215, 256] width 202 height 30
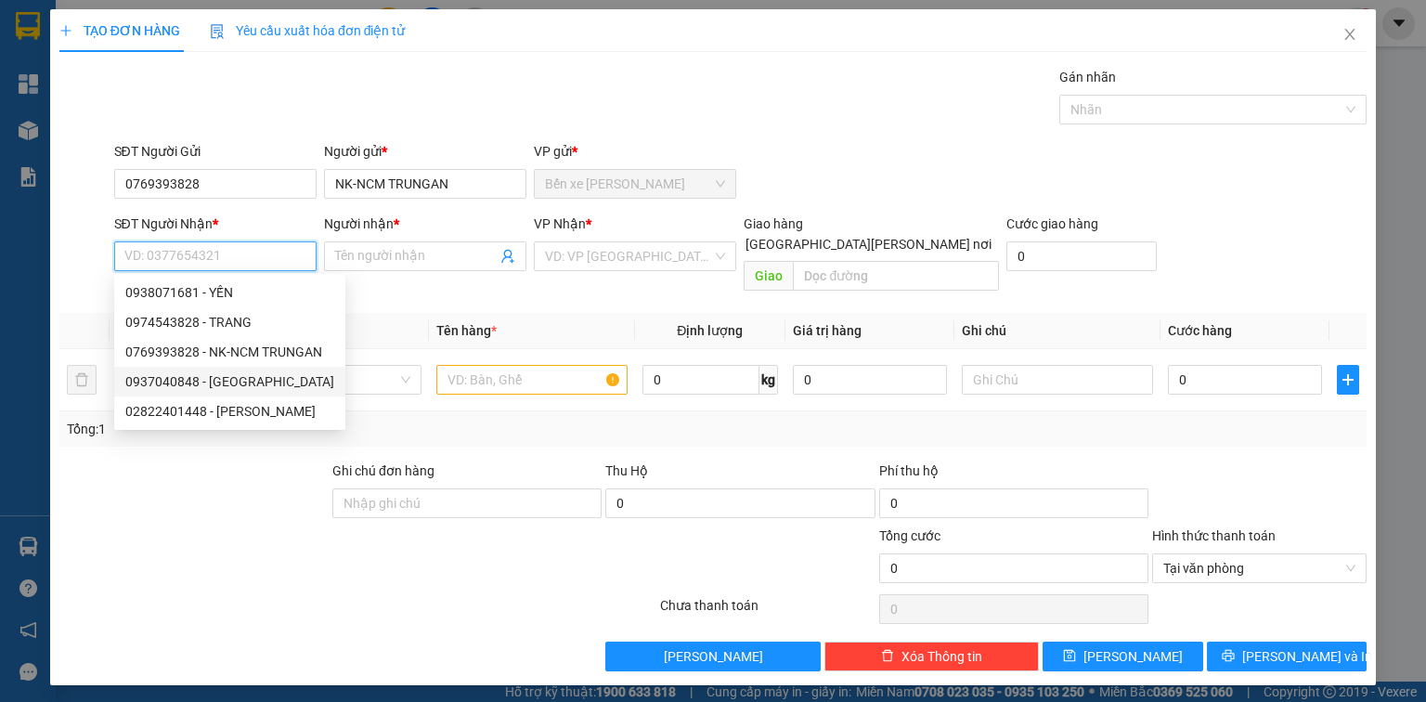
click at [271, 384] on div "0937040848 - [GEOGRAPHIC_DATA]" at bounding box center [229, 381] width 209 height 20
type input "0937040848"
type input "[GEOGRAPHIC_DATA]"
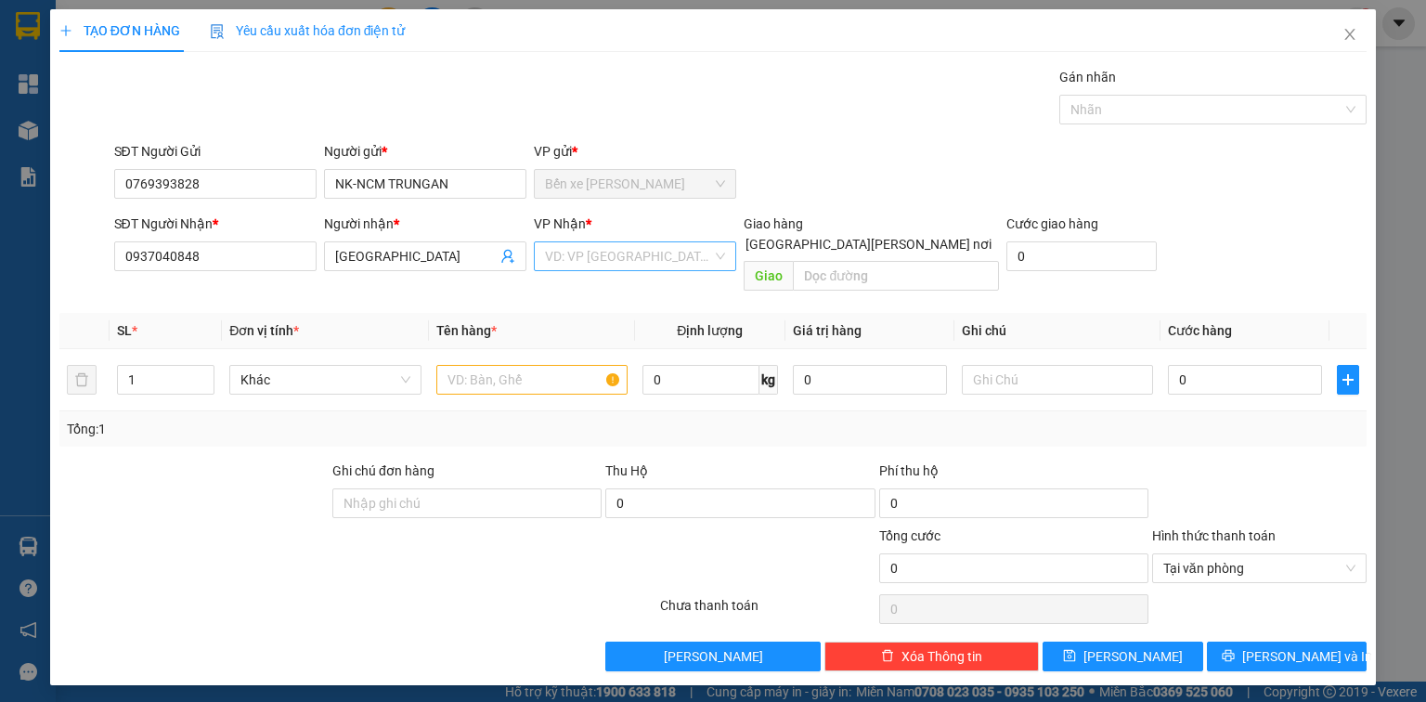
click at [599, 244] on input "search" at bounding box center [628, 256] width 167 height 28
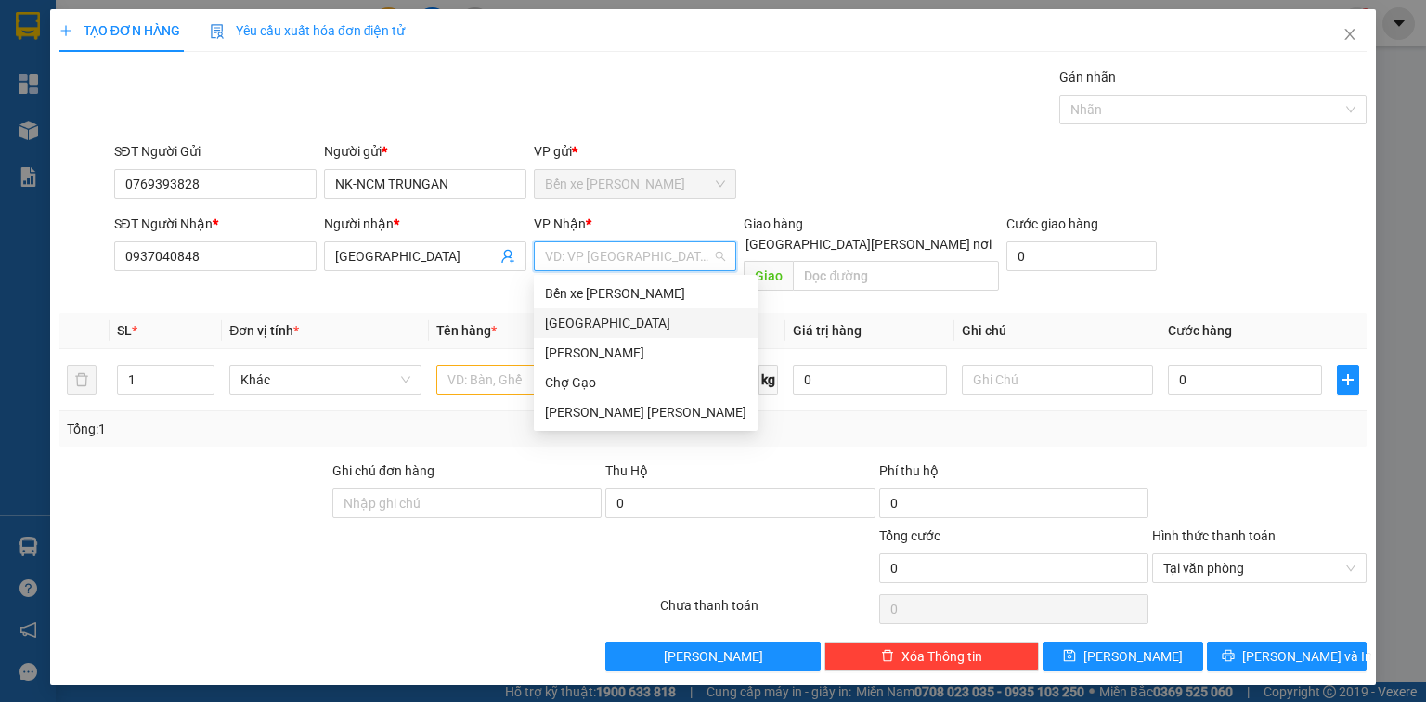
click at [591, 318] on div "[GEOGRAPHIC_DATA]" at bounding box center [646, 323] width 202 height 20
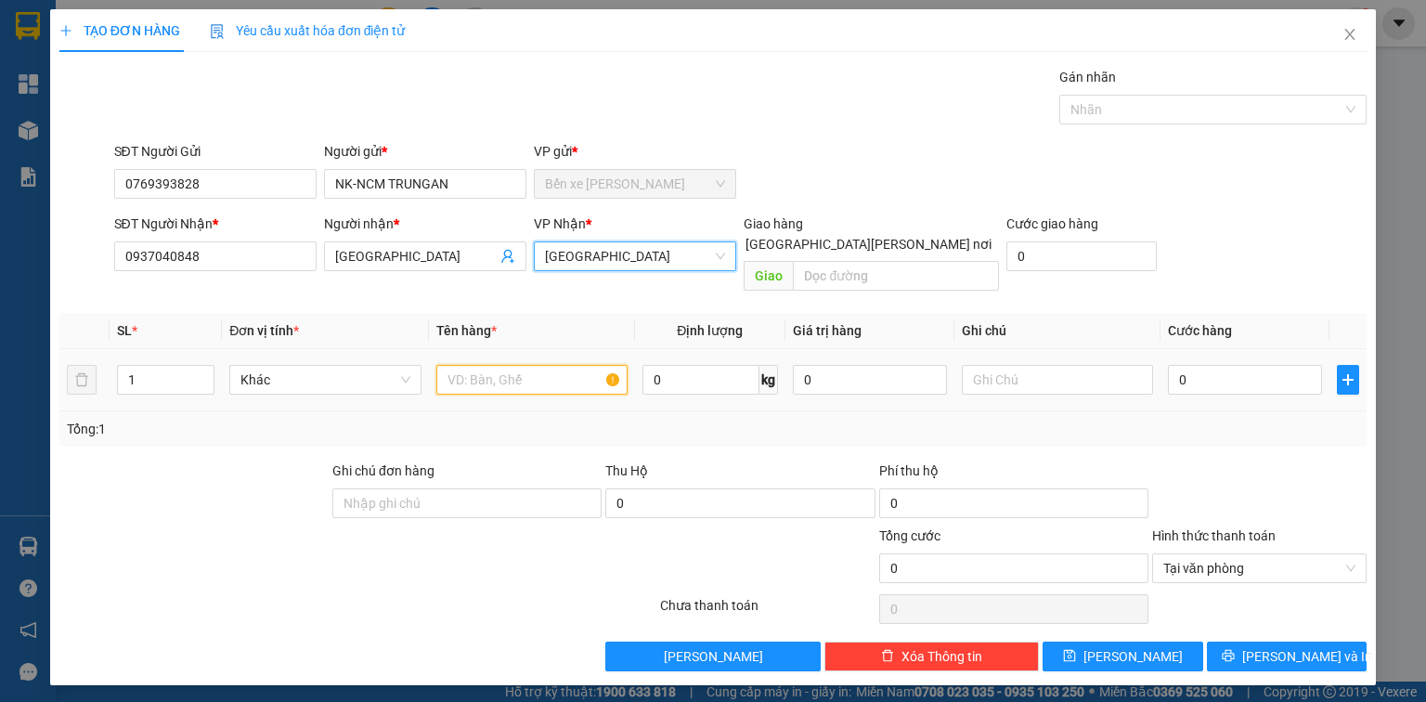
click at [524, 365] on input "text" at bounding box center [531, 380] width 191 height 30
type input "1X TRẮNG"
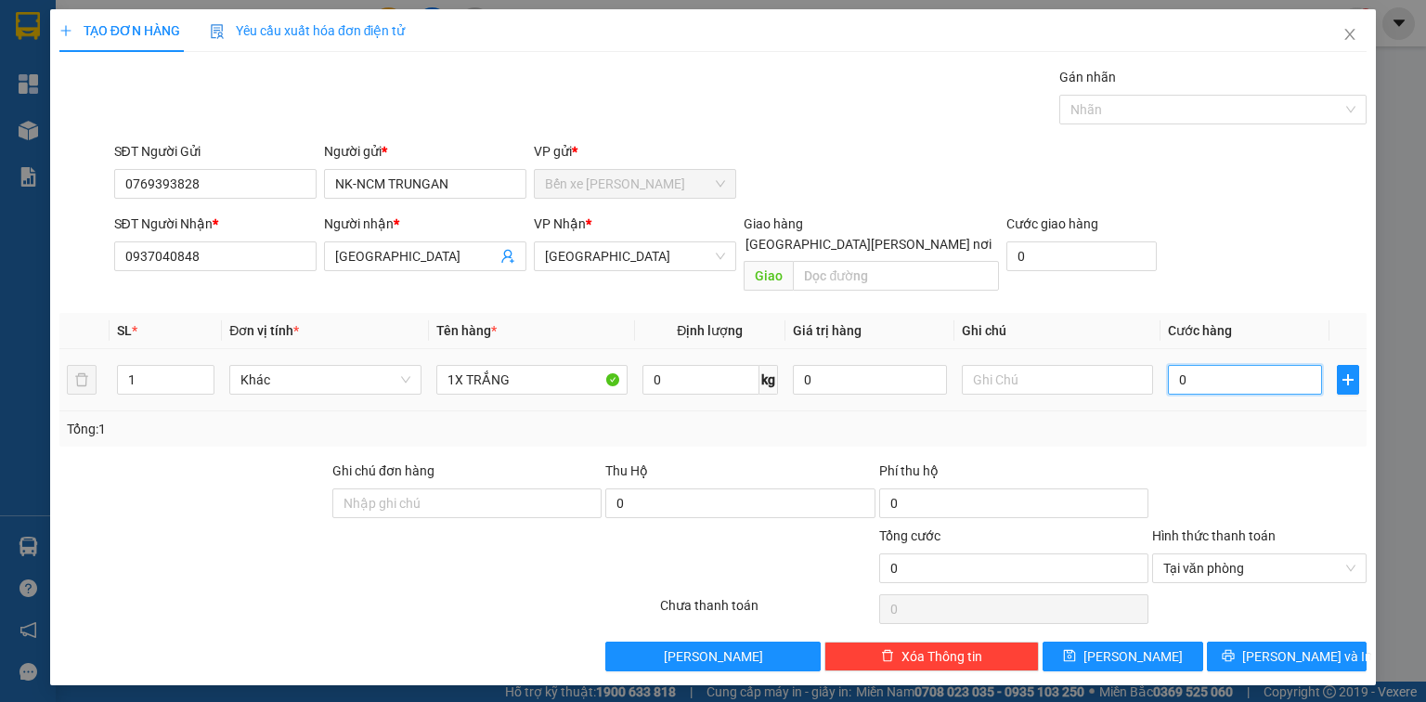
click at [1261, 368] on input "0" at bounding box center [1245, 380] width 154 height 30
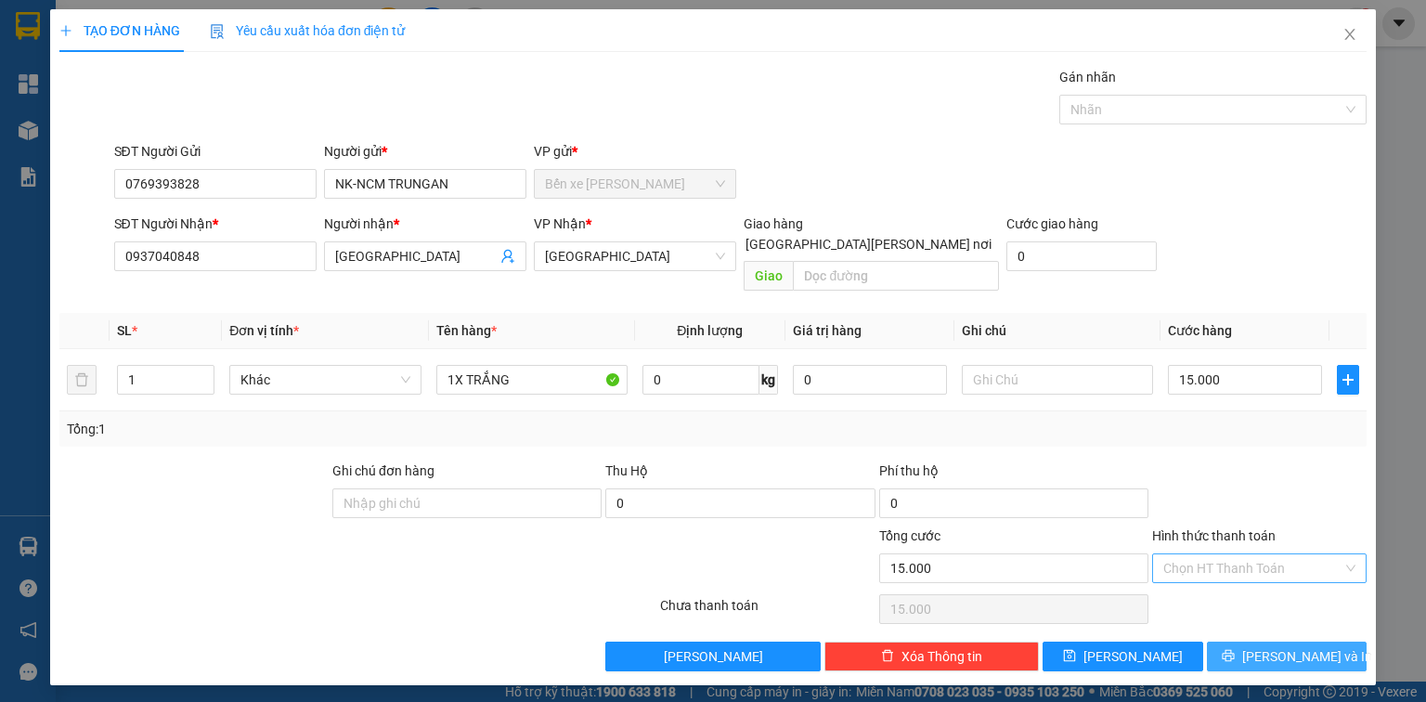
click at [1319, 642] on button "[PERSON_NAME] và In" at bounding box center [1287, 657] width 161 height 30
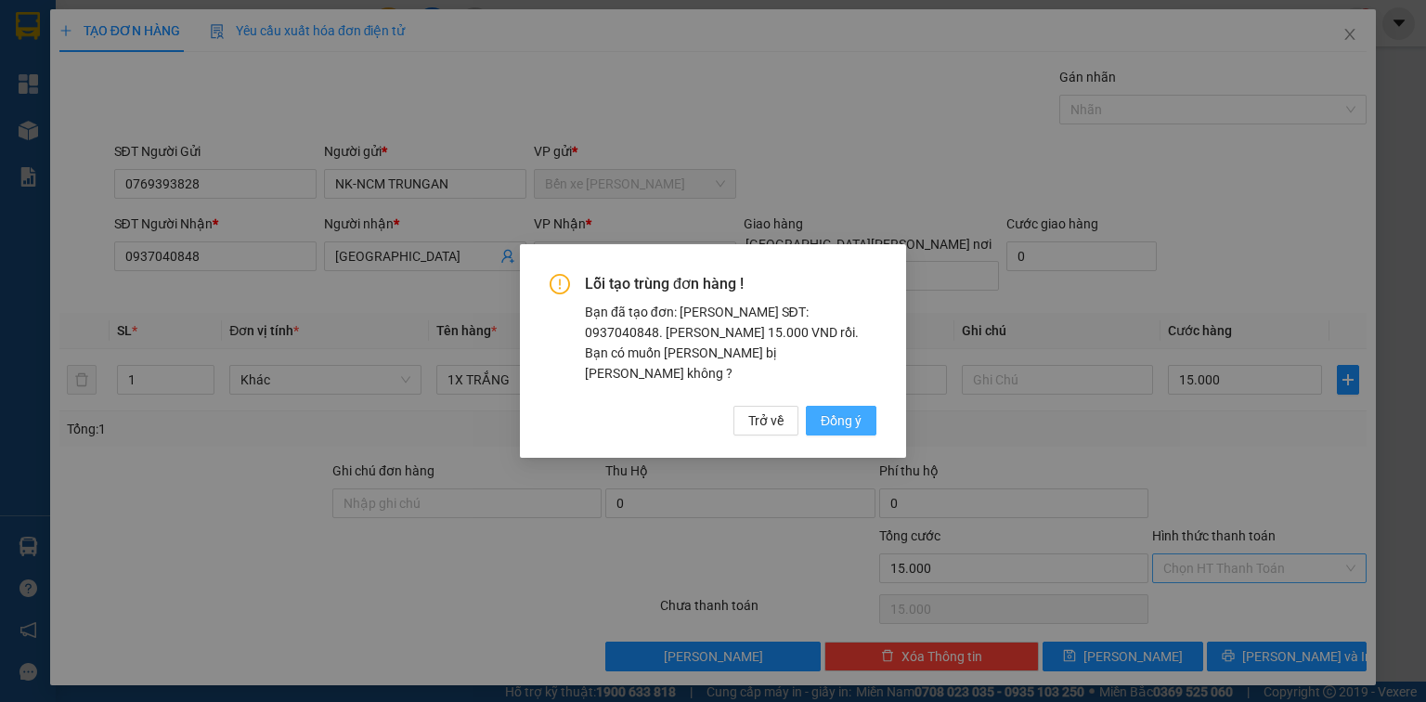
click at [821, 416] on span "Đồng ý" at bounding box center [841, 420] width 41 height 20
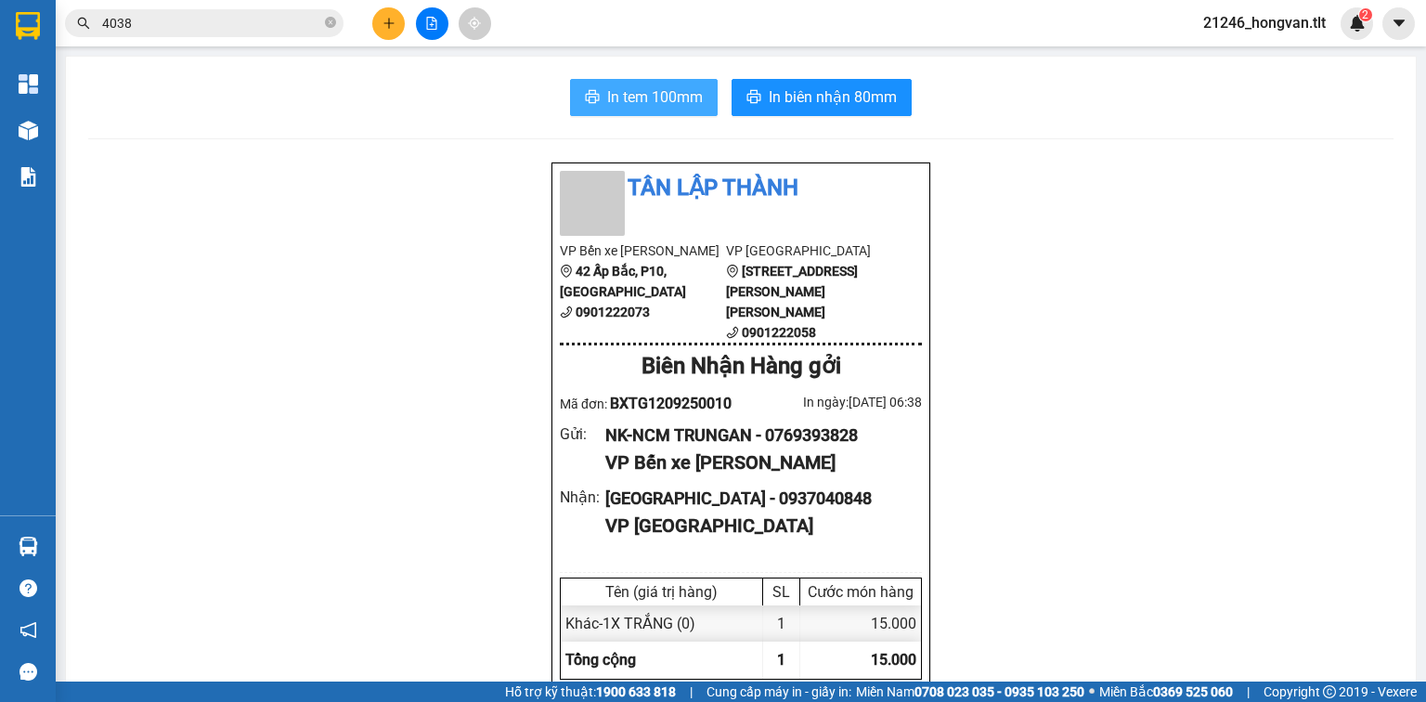
click at [669, 89] on span "In tem 100mm" at bounding box center [655, 96] width 96 height 23
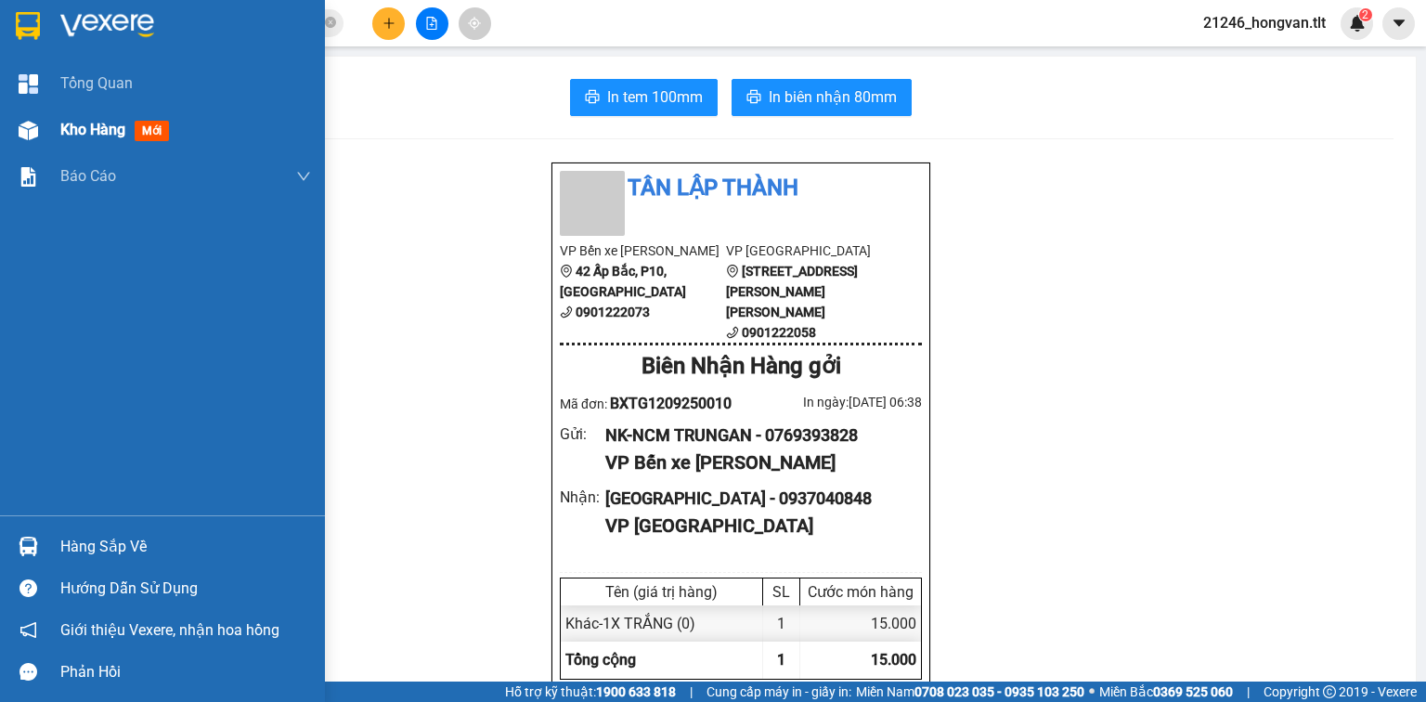
click at [37, 141] on div at bounding box center [28, 130] width 33 height 33
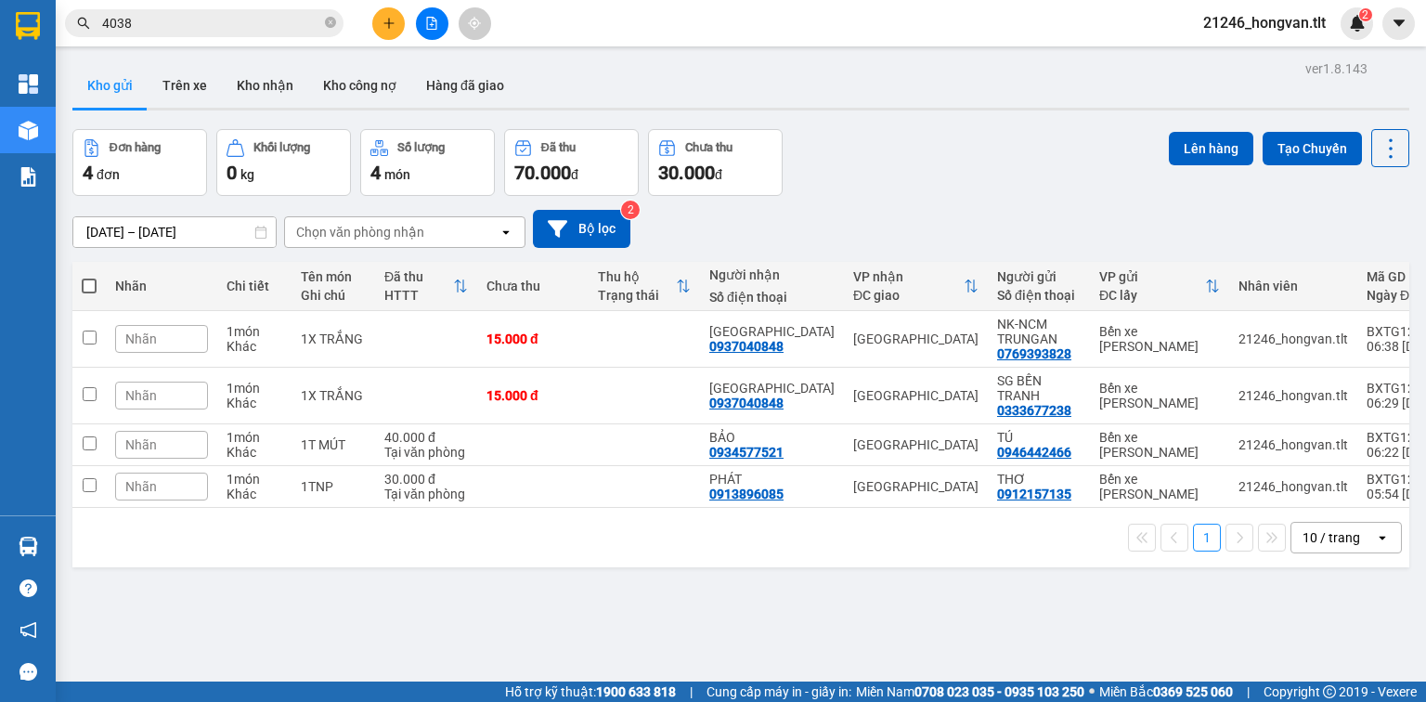
click at [97, 283] on th at bounding box center [88, 286] width 33 height 49
click at [89, 290] on span at bounding box center [89, 286] width 15 height 15
click at [89, 277] on input "checkbox" at bounding box center [89, 277] width 0 height 0
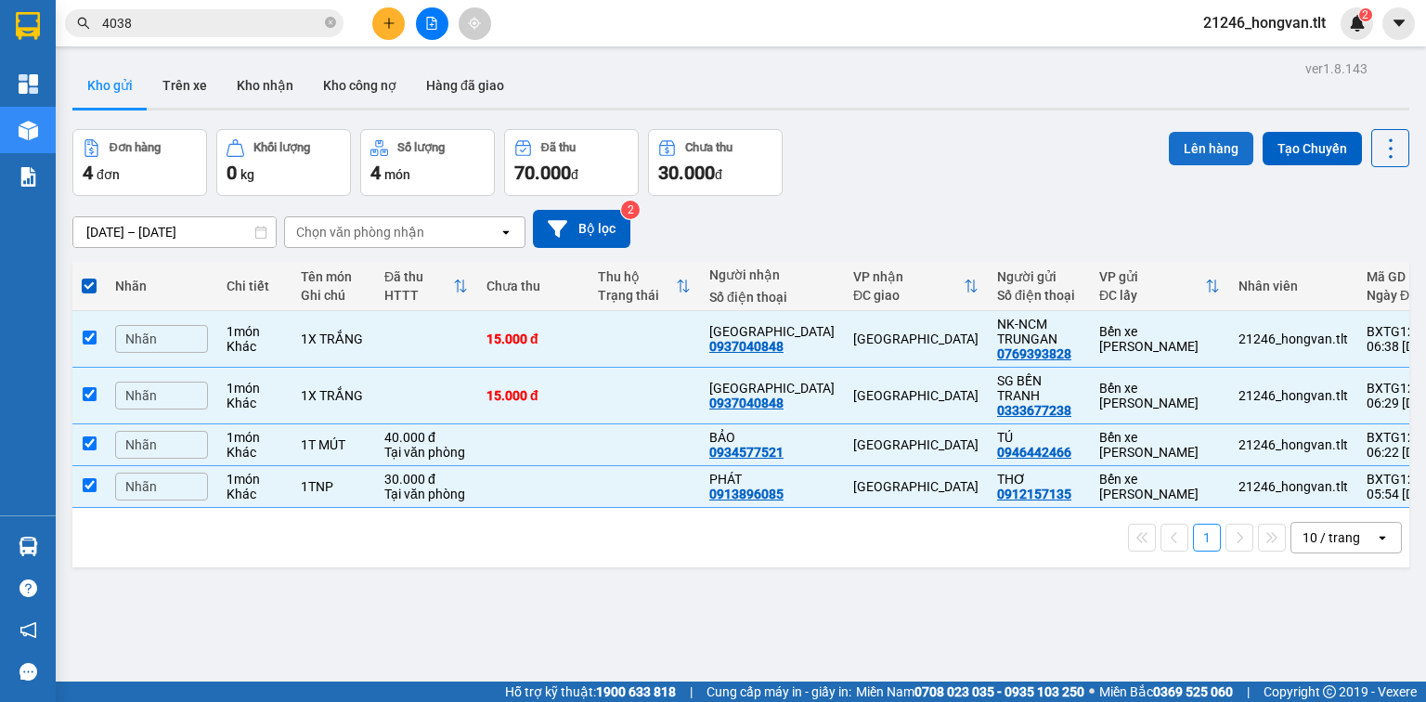
click at [1184, 146] on button "Lên hàng" at bounding box center [1211, 148] width 85 height 33
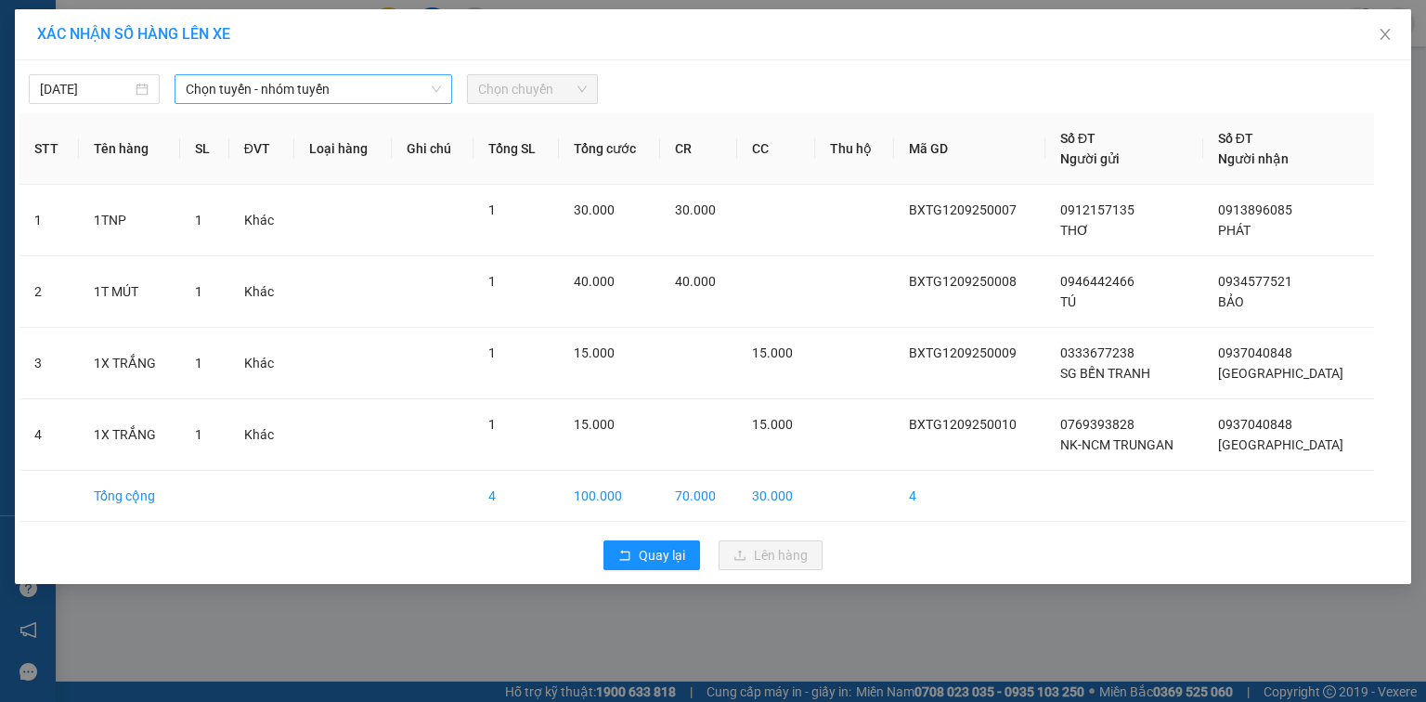
click at [268, 83] on span "Chọn tuyến - nhóm tuyến" at bounding box center [313, 89] width 255 height 28
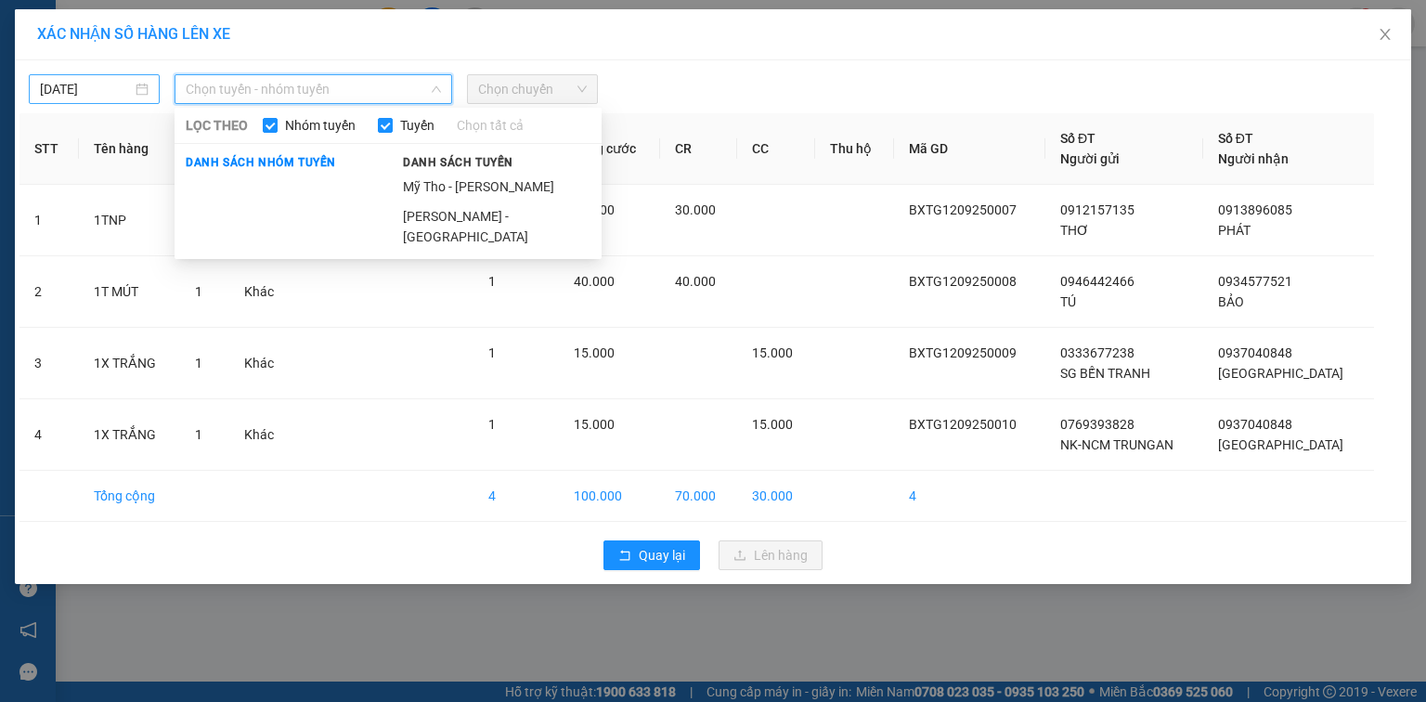
click at [94, 89] on body "Kết quả [PERSON_NAME] ( 3192 ) Bộ lọc Ngày tạo [PERSON_NAME] nhất Mã ĐH Trạng t…" at bounding box center [713, 351] width 1426 height 702
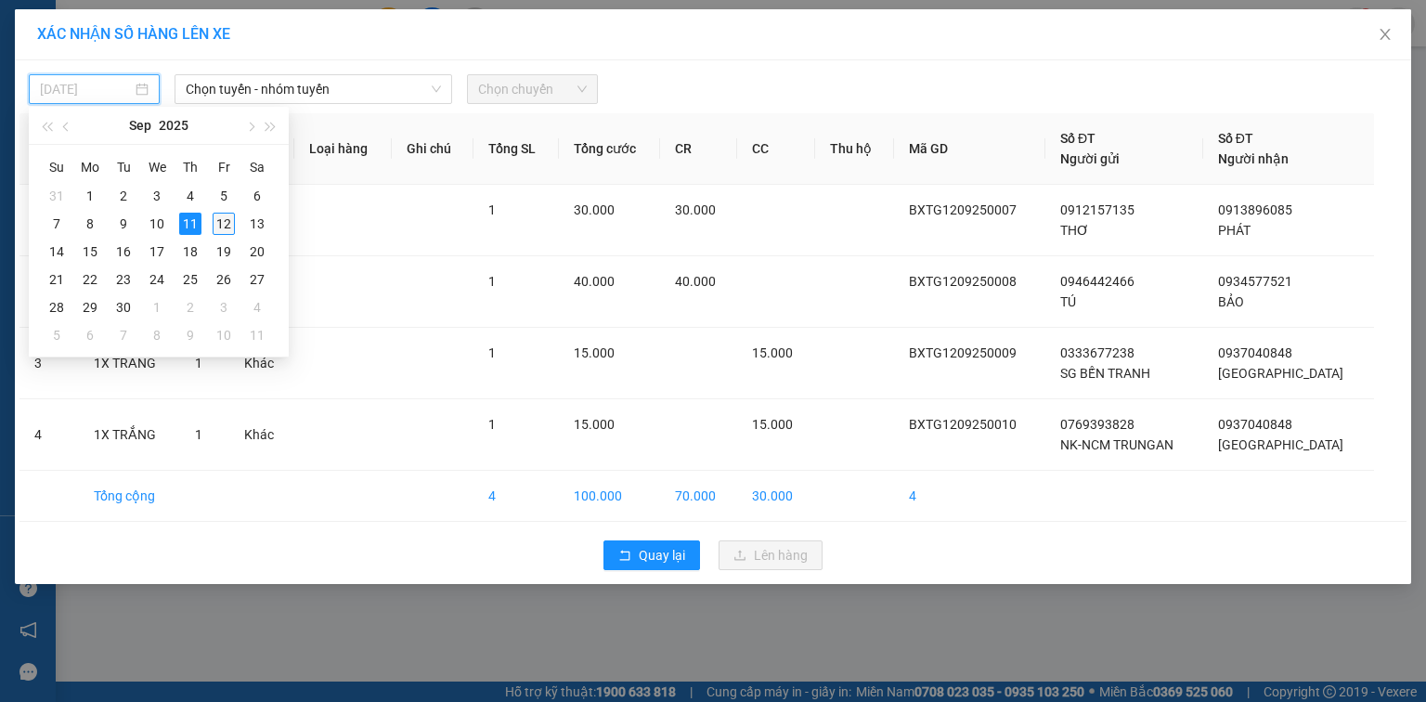
click at [230, 220] on div "12" at bounding box center [224, 224] width 22 height 22
type input "[DATE]"
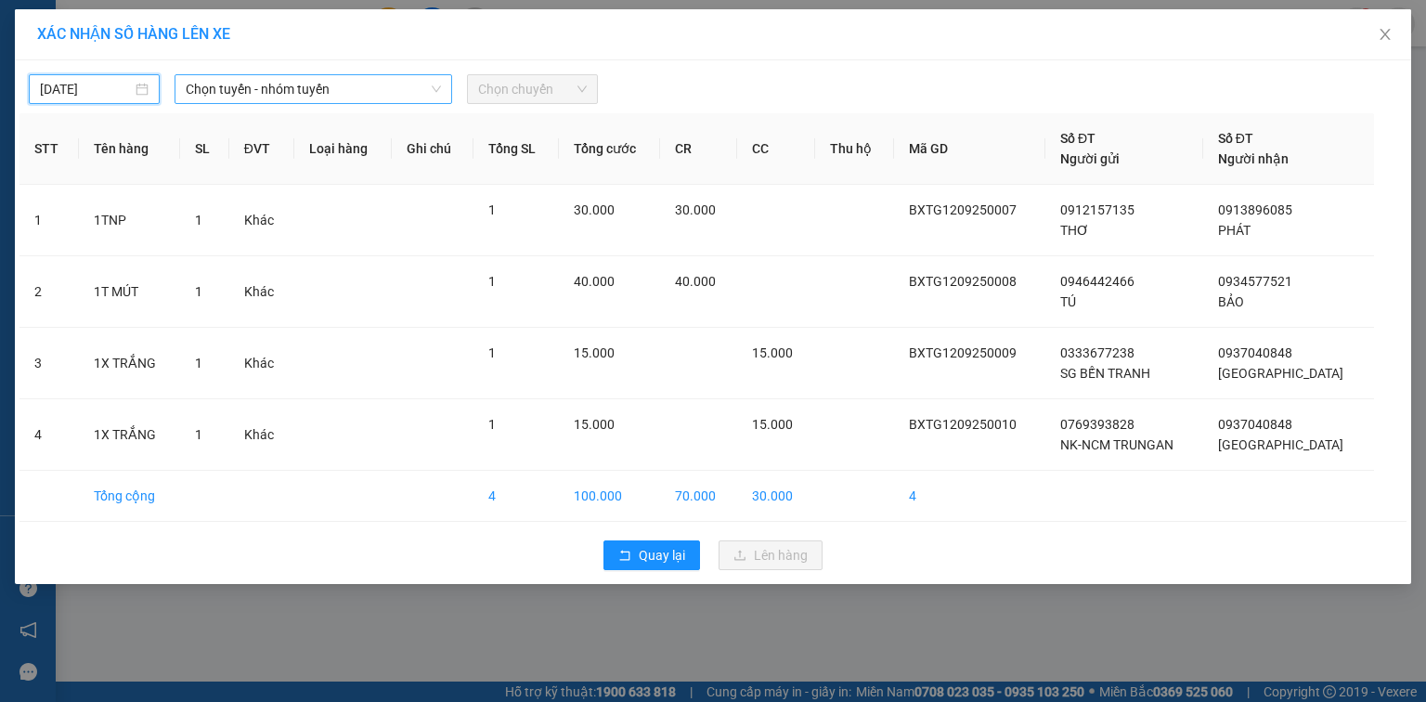
click at [354, 90] on span "Chọn tuyến - nhóm tuyến" at bounding box center [313, 89] width 255 height 28
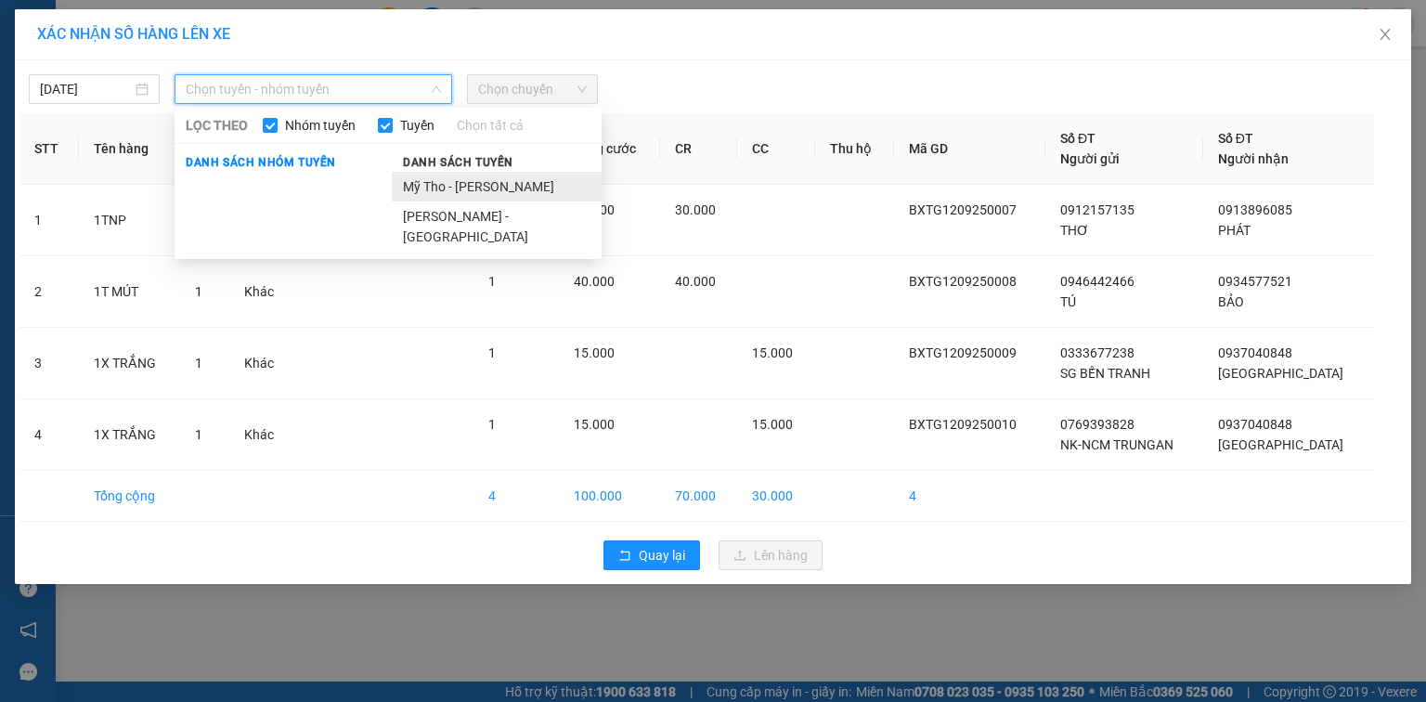
click at [423, 189] on li "Mỹ Tho - [PERSON_NAME]" at bounding box center [497, 187] width 210 height 30
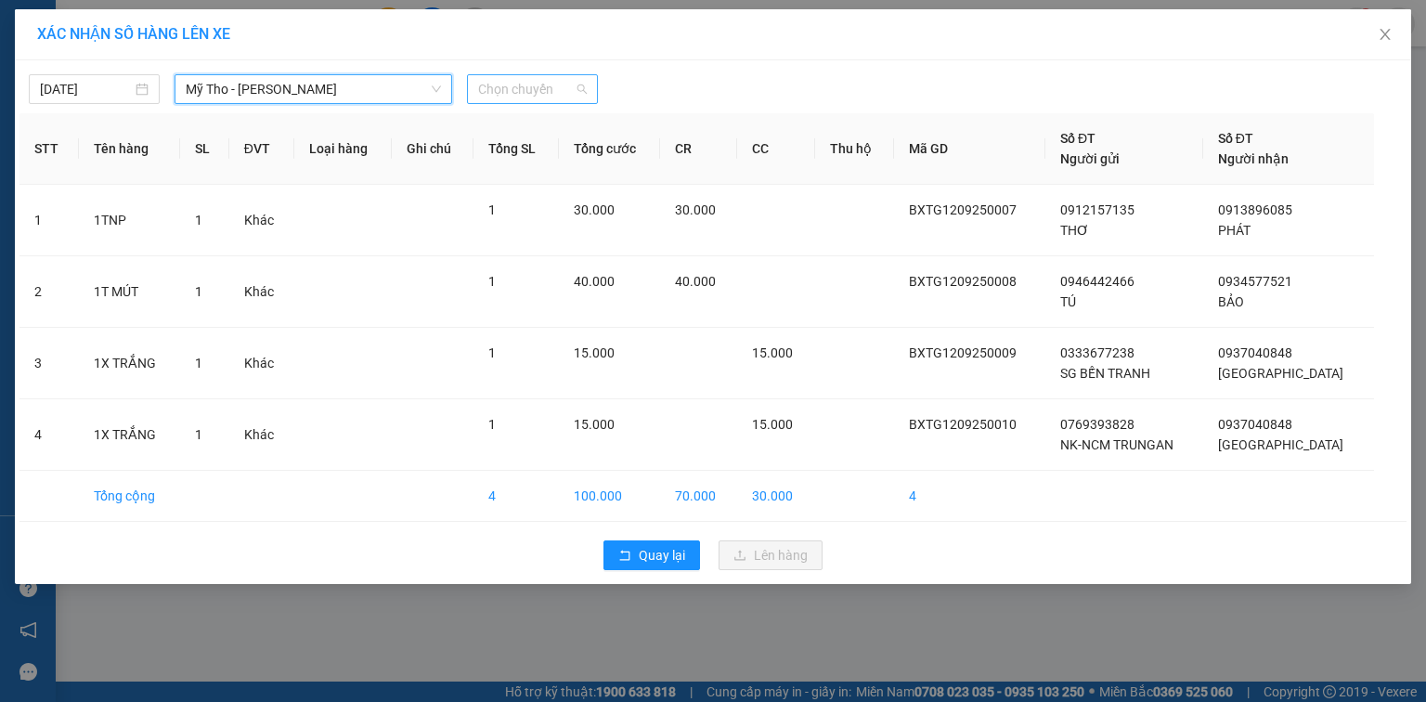
click at [505, 97] on span "Chọn chuyến" at bounding box center [532, 89] width 109 height 28
click at [512, 123] on div "06:15 - 63E-004.71" at bounding box center [550, 126] width 145 height 20
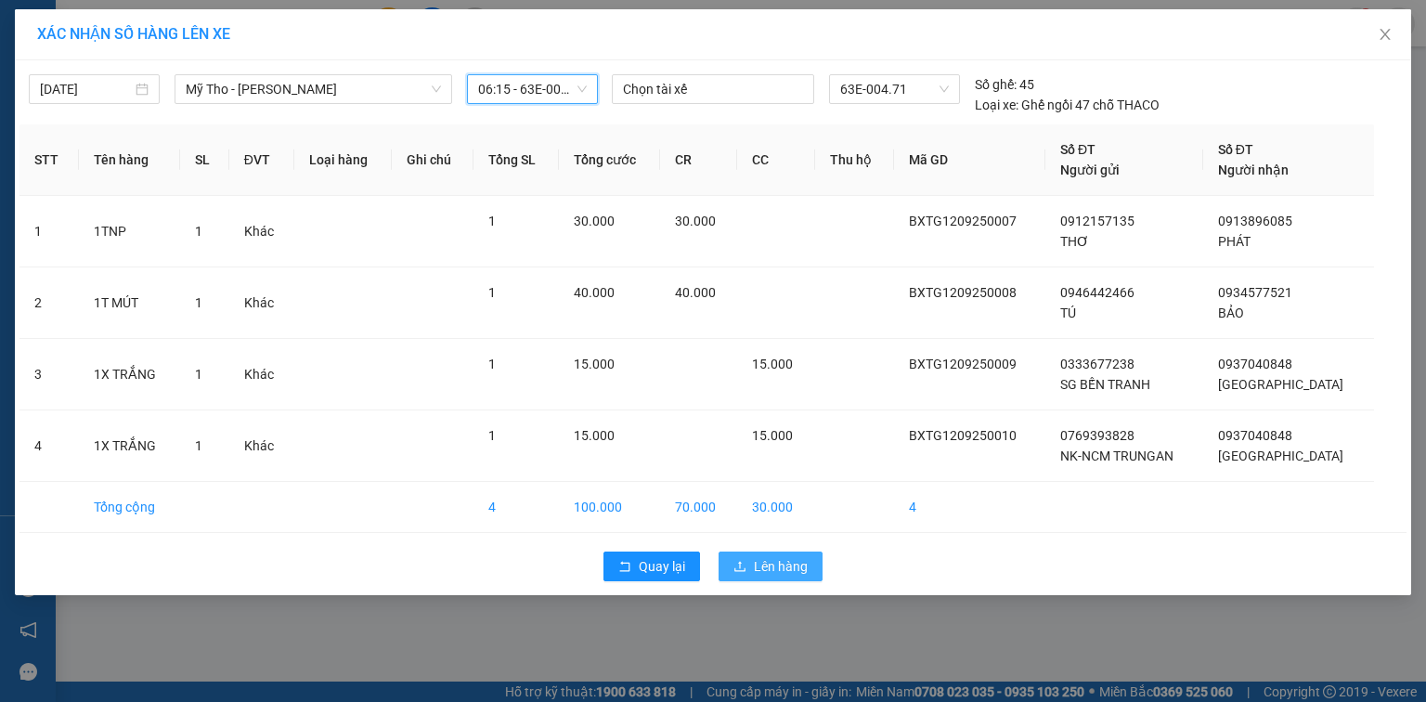
click at [802, 561] on span "Lên hàng" at bounding box center [781, 566] width 54 height 20
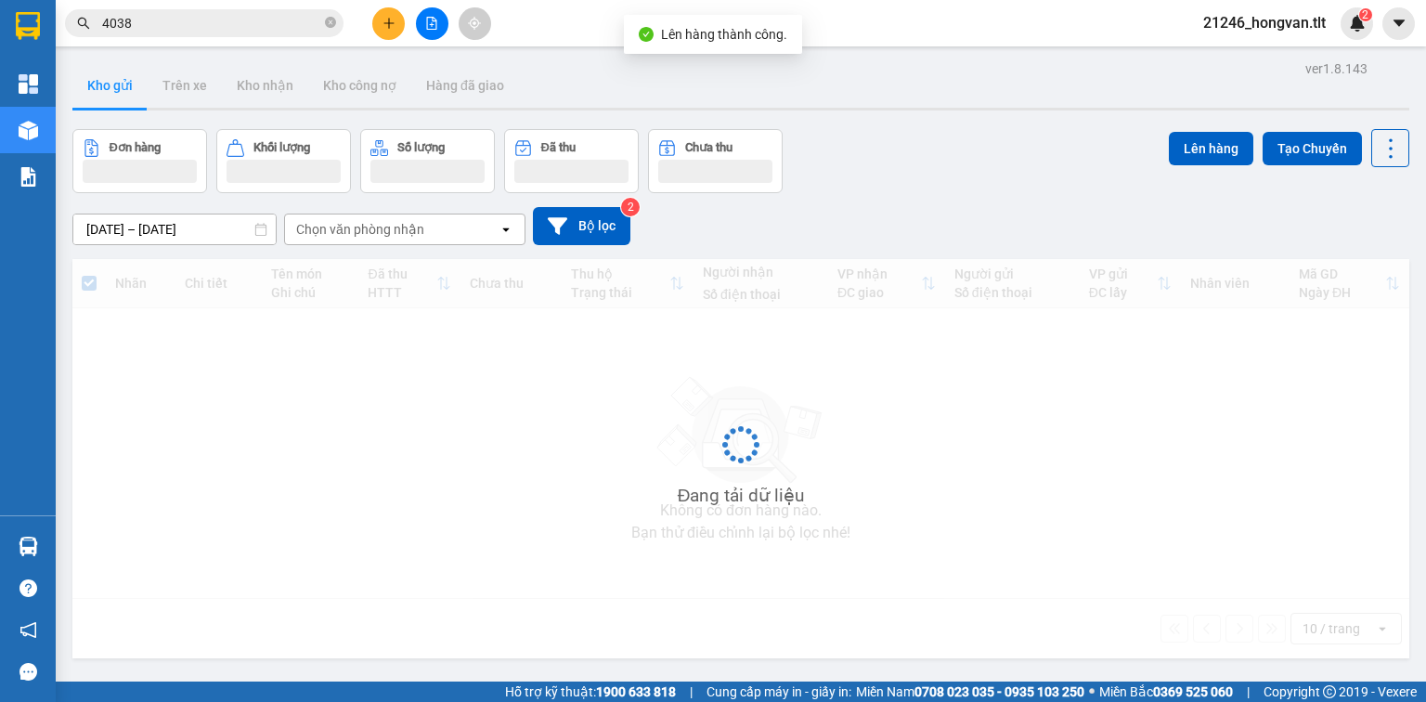
click at [427, 22] on icon "file-add" at bounding box center [431, 23] width 13 height 13
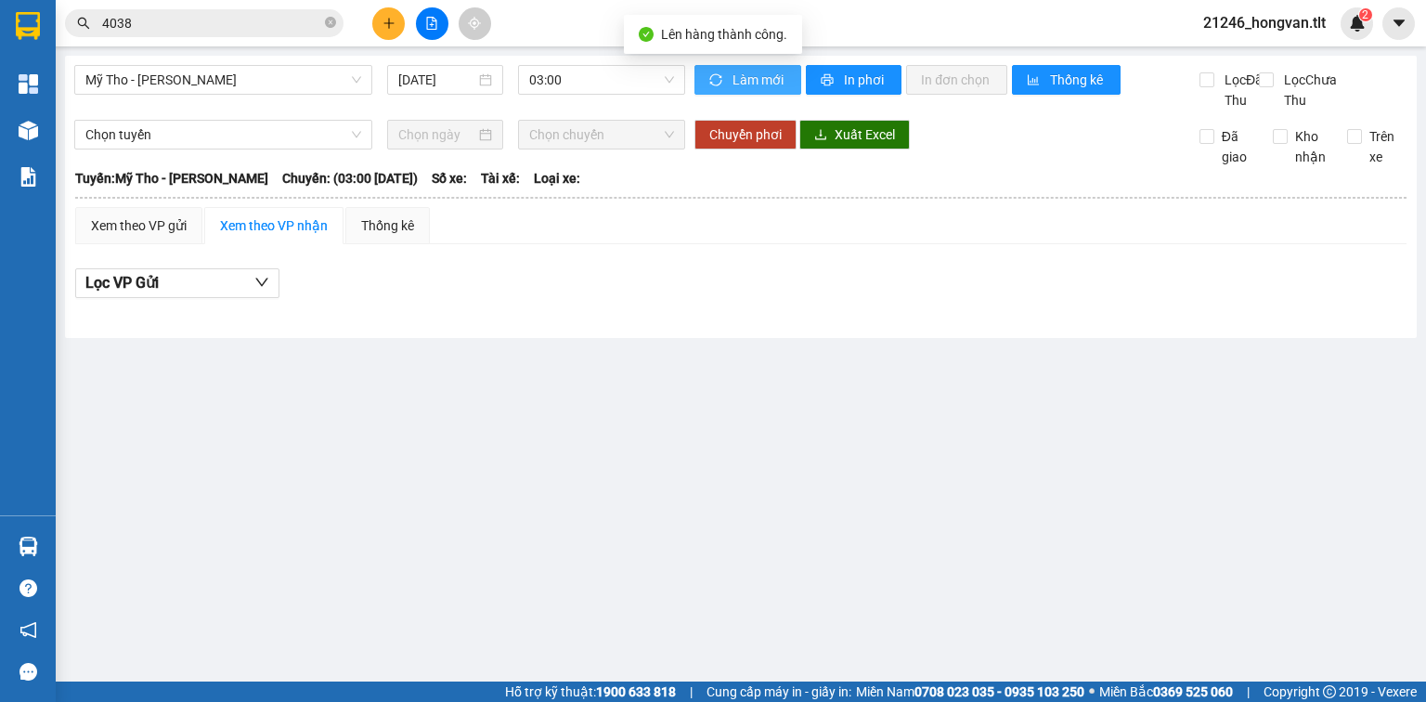
click at [730, 77] on button "Làm mới" at bounding box center [748, 80] width 107 height 30
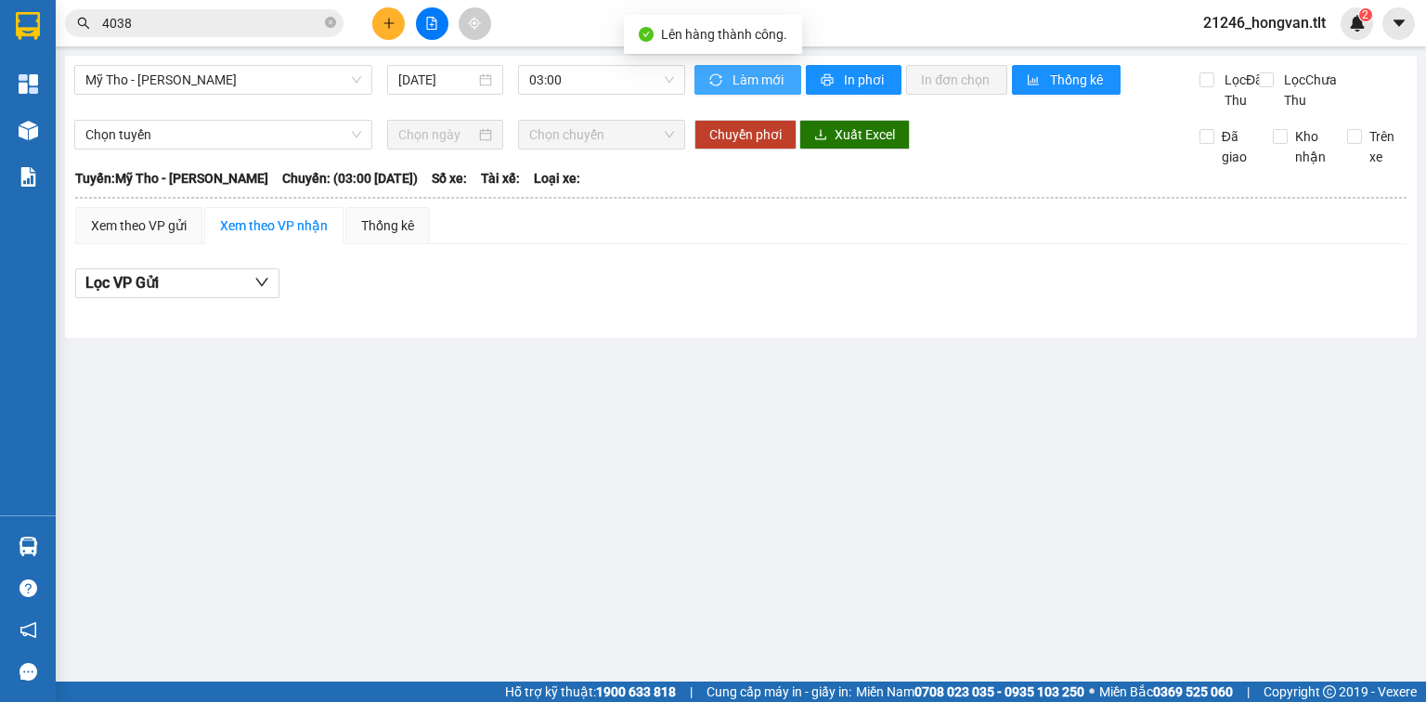
drag, startPoint x: 730, startPoint y: 77, endPoint x: 636, endPoint y: 81, distance: 93.9
click at [728, 78] on button "Làm mới" at bounding box center [748, 80] width 107 height 30
click at [635, 81] on span "03:00" at bounding box center [602, 80] width 146 height 28
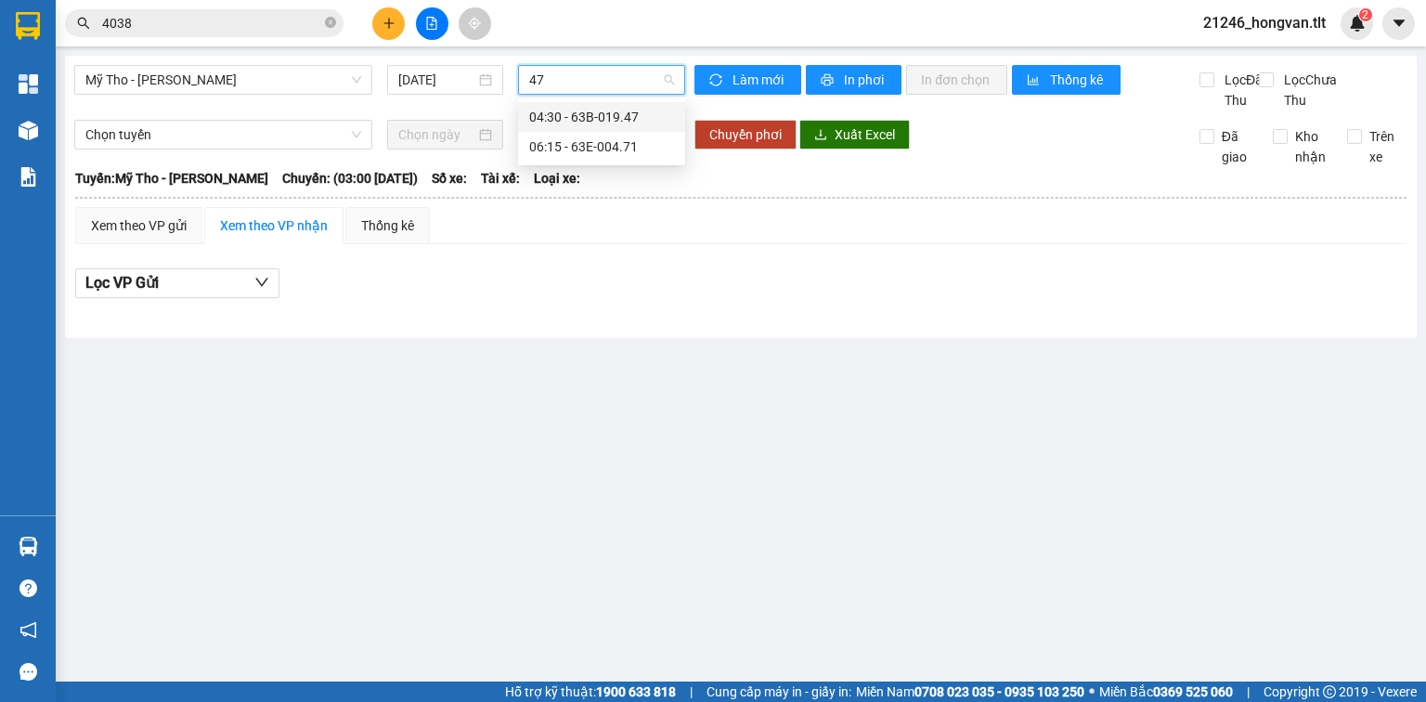
type input "471"
click at [629, 107] on div "06:15 - 63E-004.71" at bounding box center [601, 117] width 145 height 20
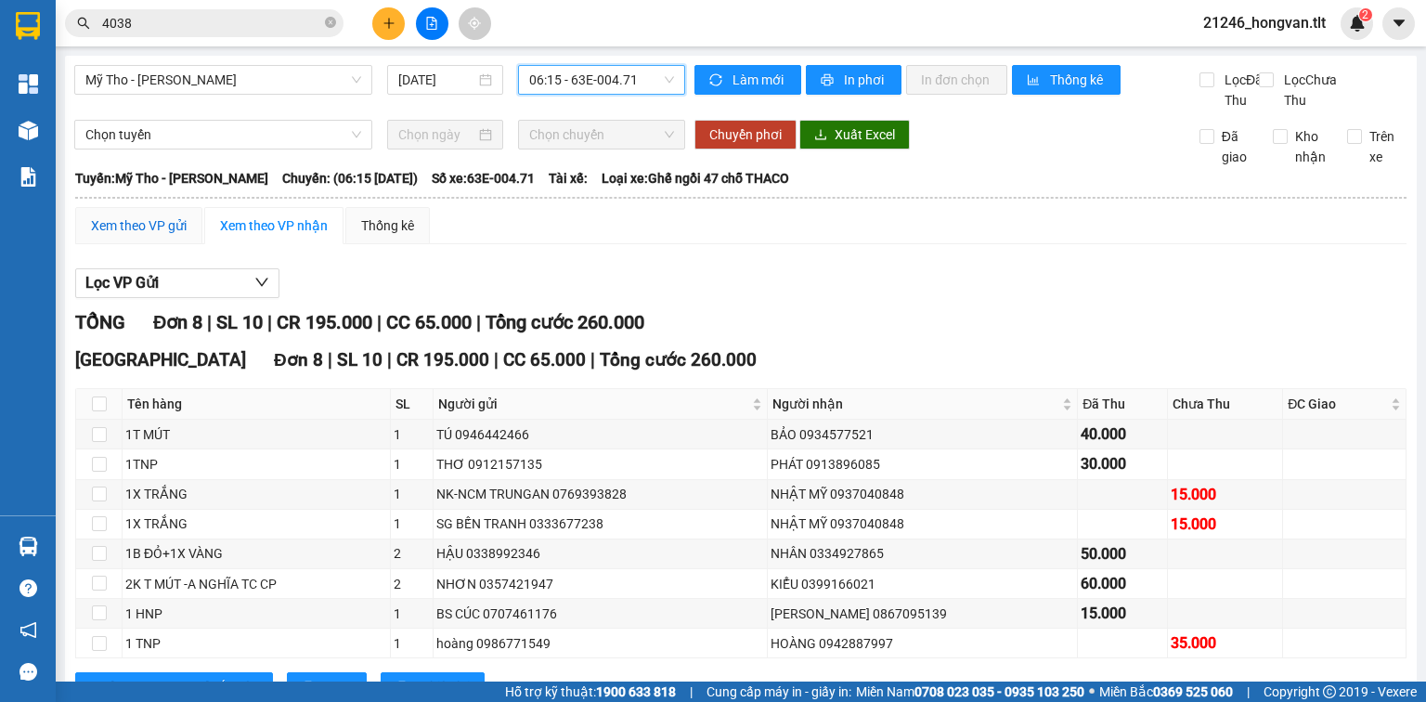
click at [167, 236] on div "Xem theo VP gửi" at bounding box center [139, 225] width 96 height 20
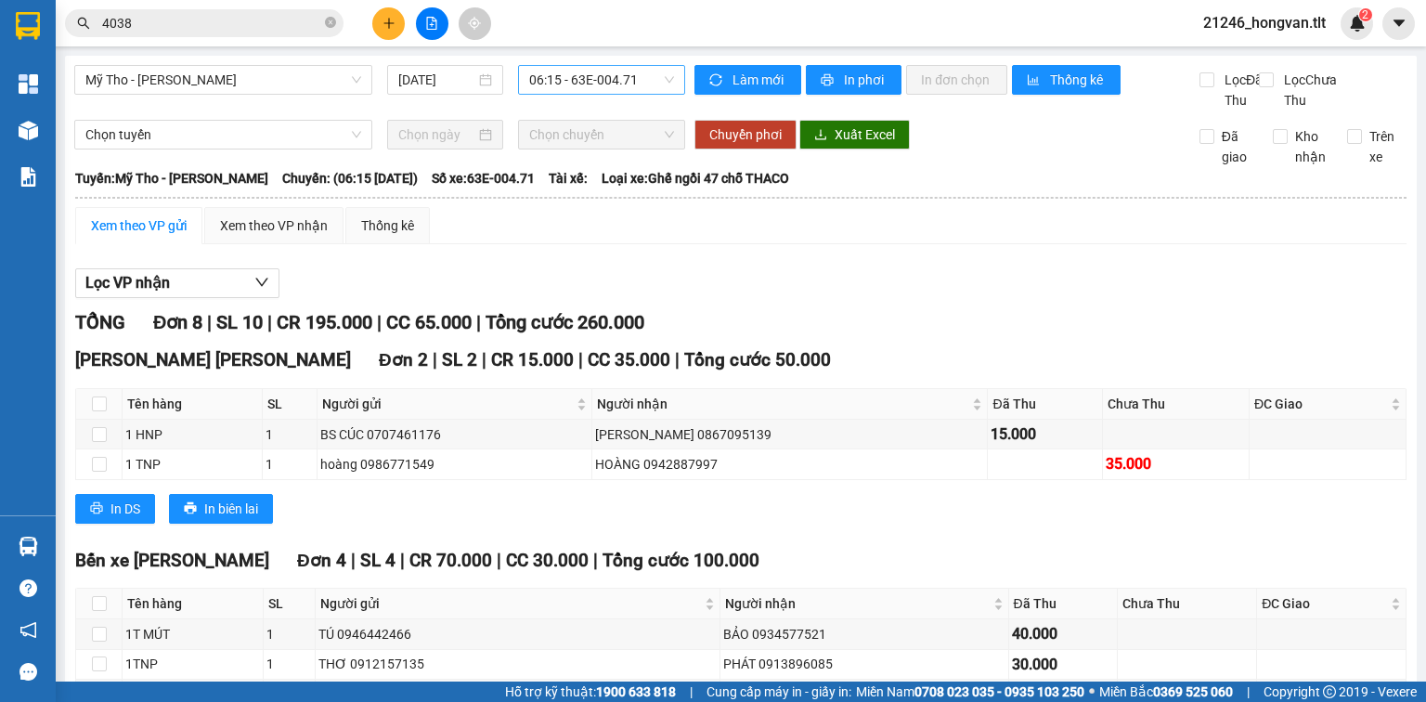
click at [327, 22] on icon "close-circle" at bounding box center [330, 22] width 11 height 11
click at [302, 25] on input "text" at bounding box center [211, 23] width 219 height 20
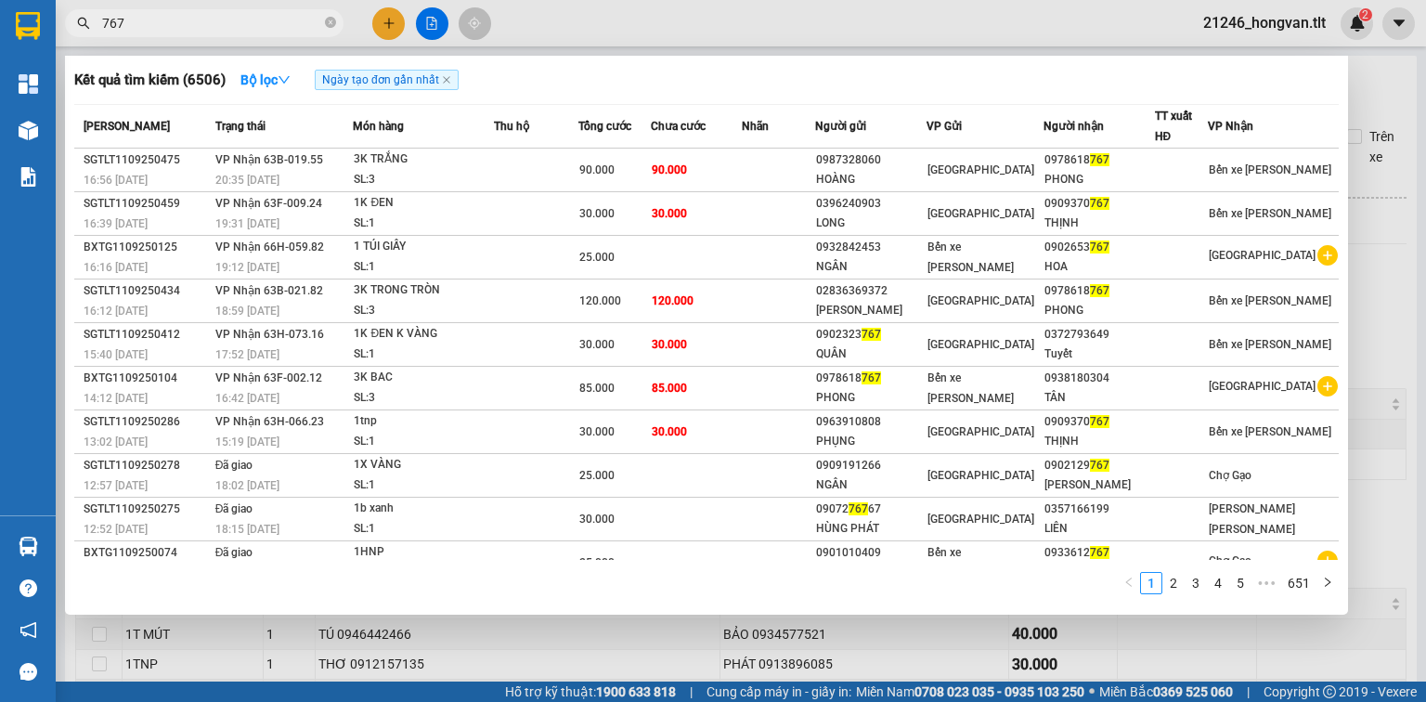
type input "767"
click at [329, 26] on icon "close-circle" at bounding box center [330, 22] width 11 height 11
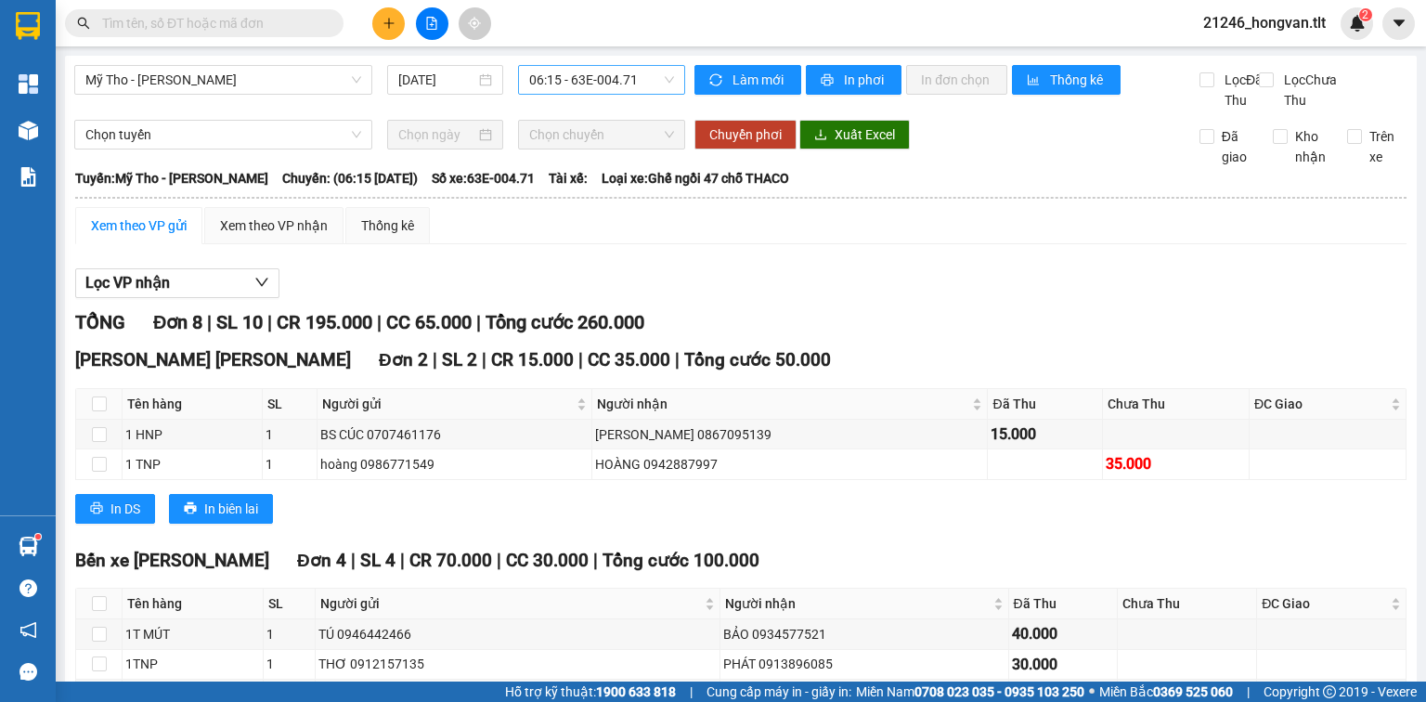
click at [293, 22] on input "text" at bounding box center [211, 23] width 219 height 20
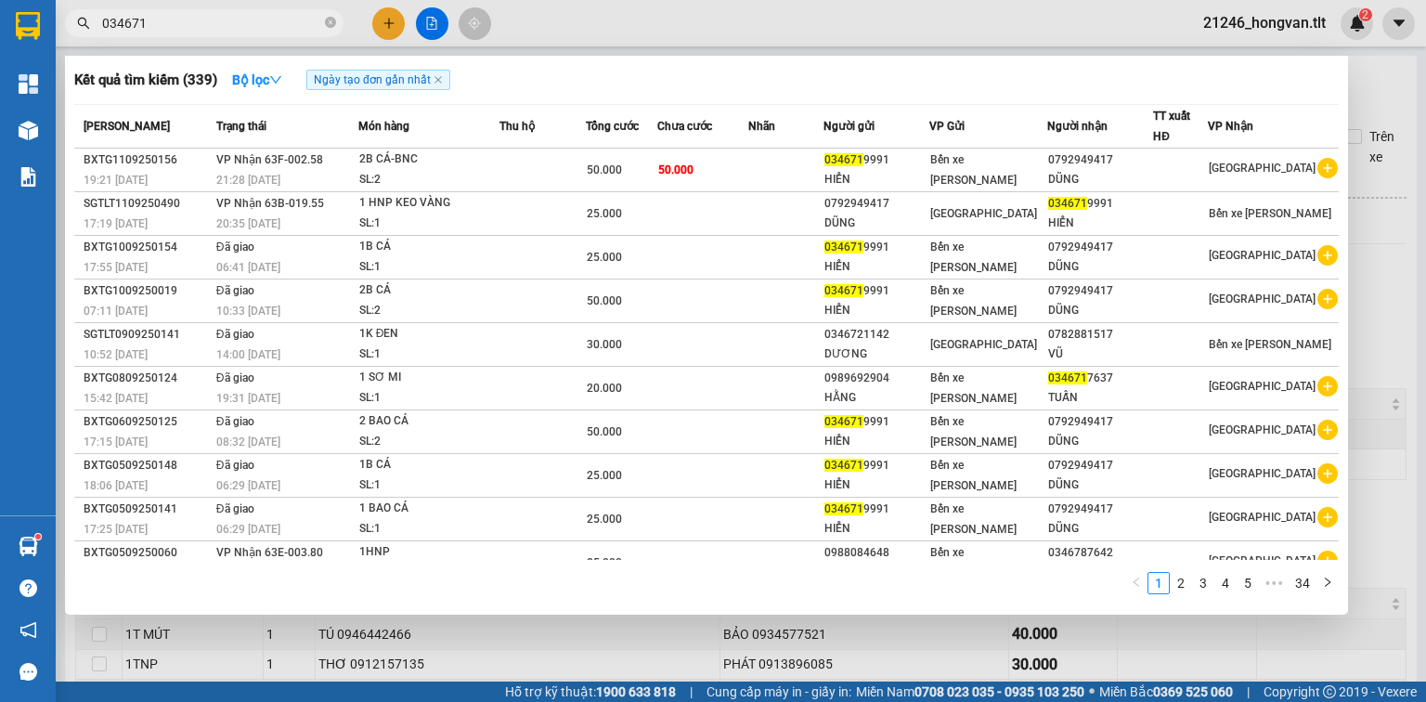
type input "0346719"
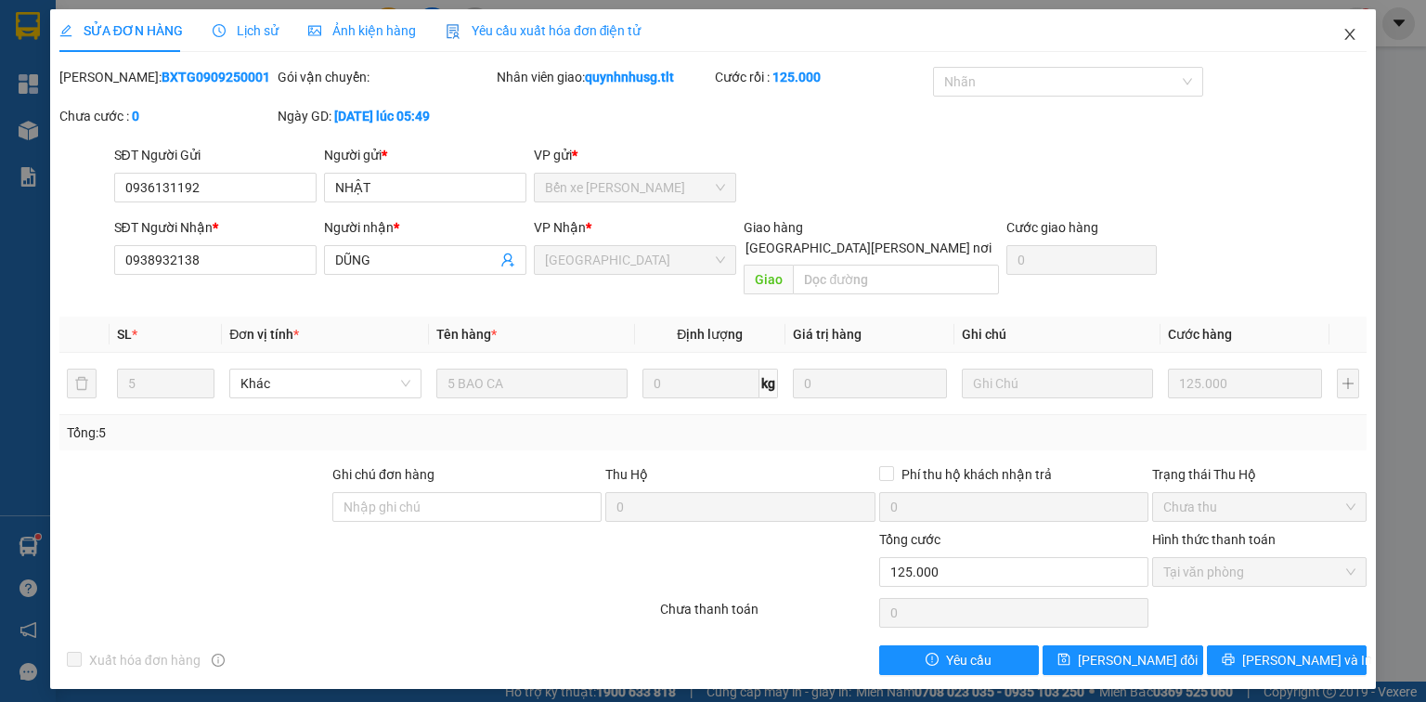
click at [1337, 33] on span "Close" at bounding box center [1350, 35] width 52 height 52
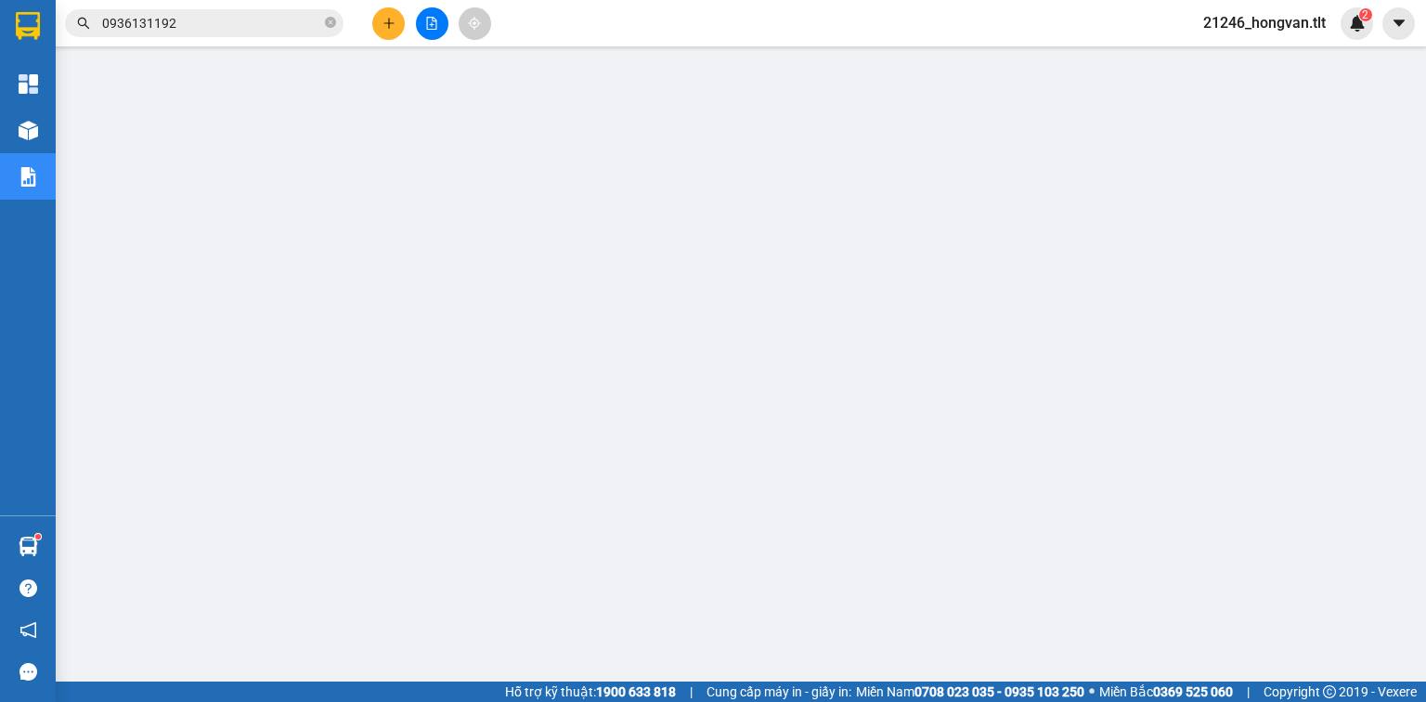
click at [327, 29] on span at bounding box center [330, 24] width 11 height 18
click at [279, 21] on input "text" at bounding box center [211, 23] width 219 height 20
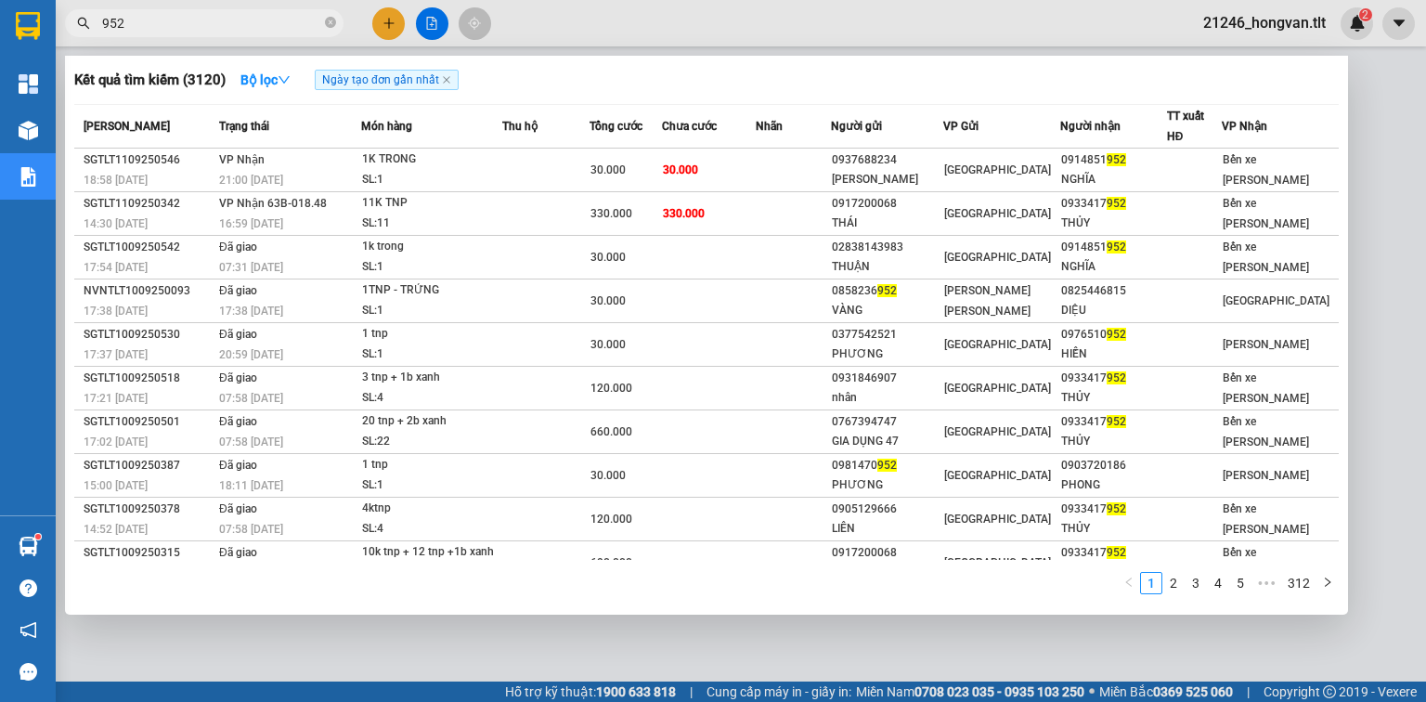
type input "952"
